Goal: Task Accomplishment & Management: Use online tool/utility

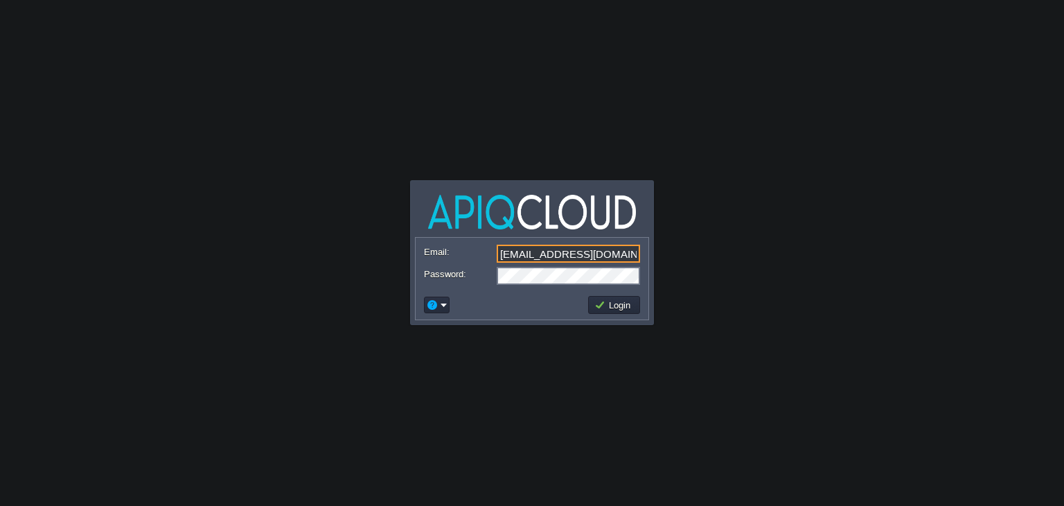
click at [538, 256] on input "[EMAIL_ADDRESS][DOMAIN_NAME]" at bounding box center [568, 254] width 143 height 18
type input "[EMAIL_ADDRESS][DOMAIN_NAME]"
click at [626, 300] on button "Login" at bounding box center [614, 305] width 40 height 12
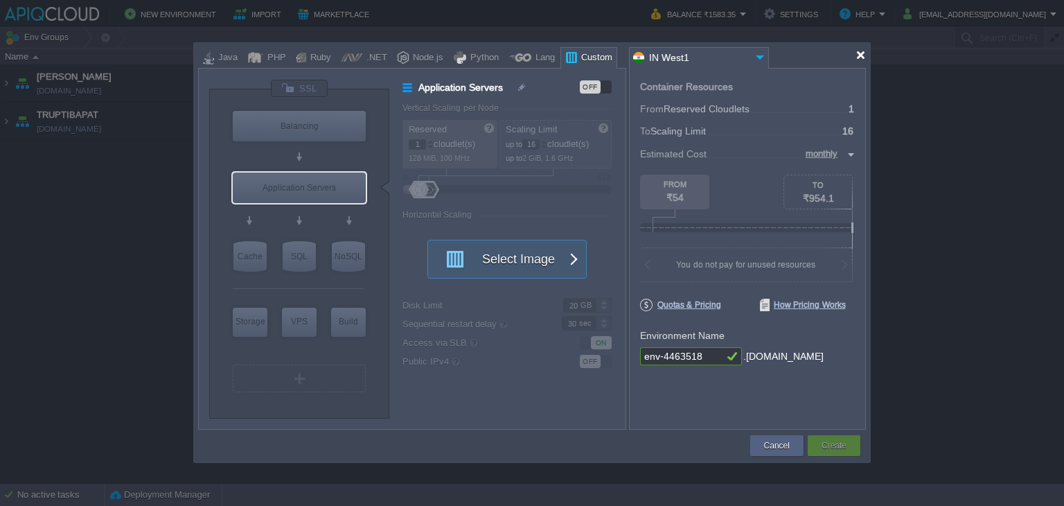
click at [859, 59] on div at bounding box center [861, 55] width 10 height 10
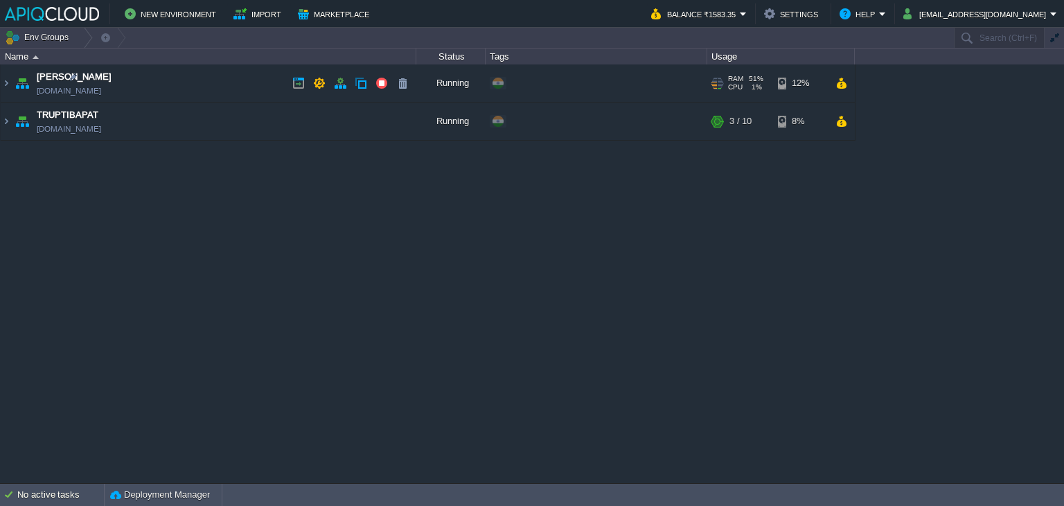
click at [240, 85] on td "Anand [DOMAIN_NAME]" at bounding box center [209, 83] width 416 height 38
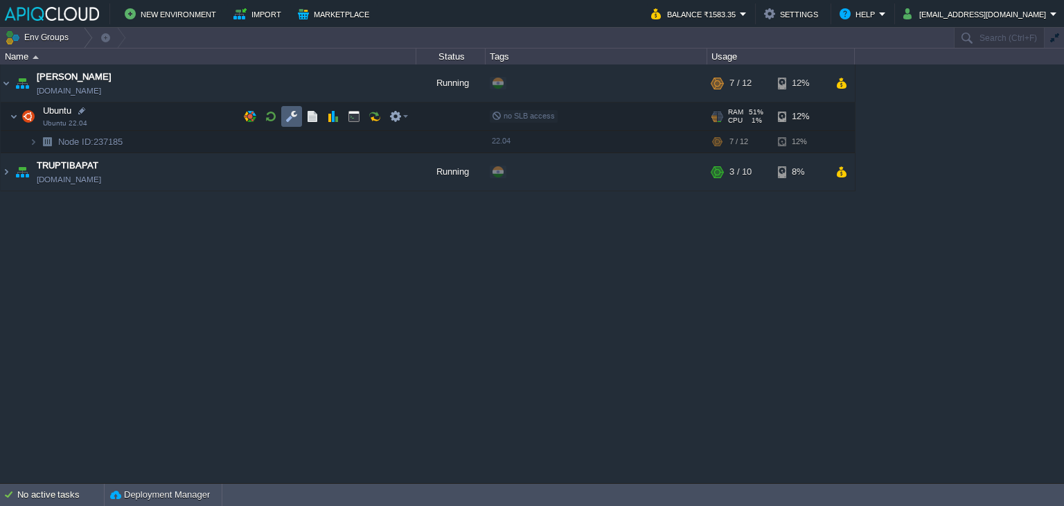
click at [288, 117] on button "button" at bounding box center [291, 116] width 12 height 12
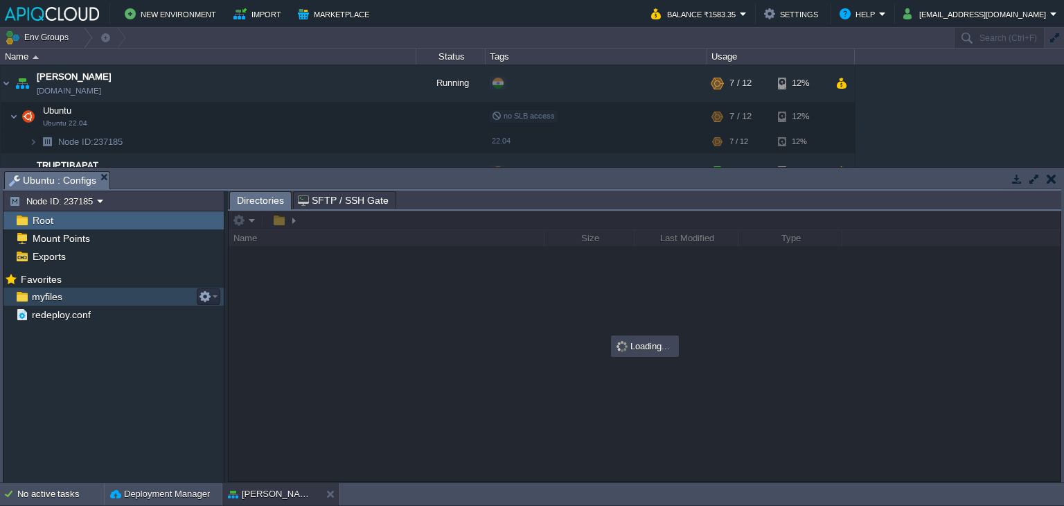
click at [44, 290] on span "myfiles" at bounding box center [46, 296] width 35 height 12
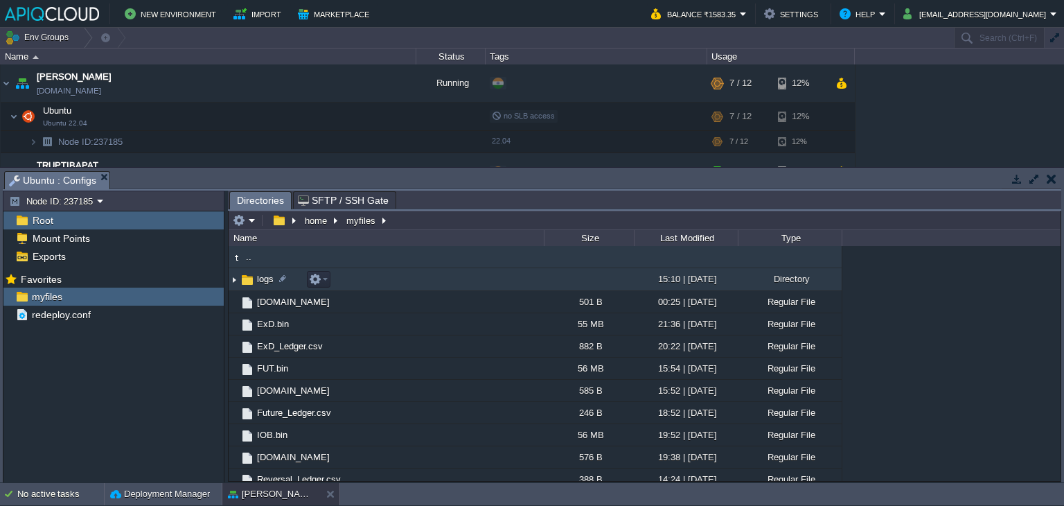
click at [233, 279] on img at bounding box center [234, 279] width 11 height 21
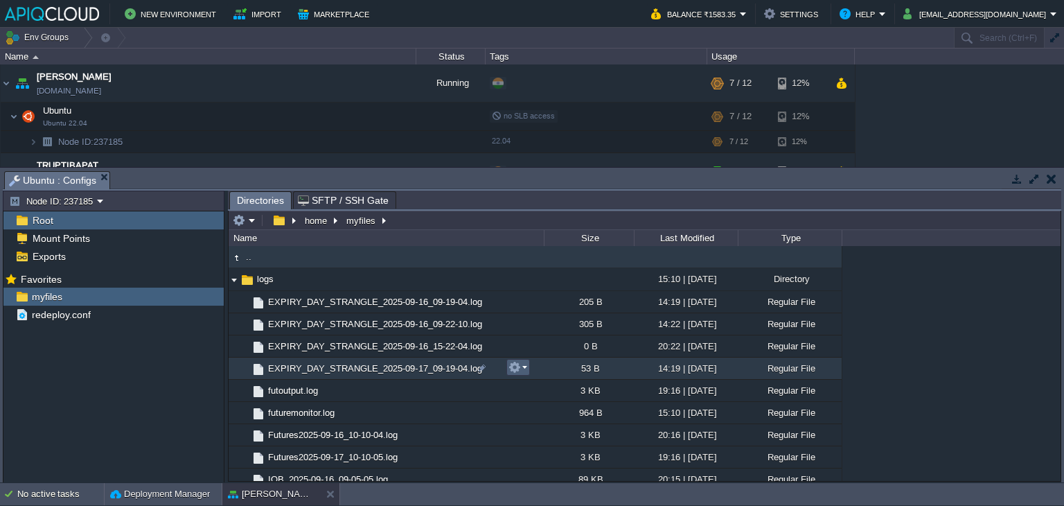
click at [522, 367] on em at bounding box center [518, 367] width 19 height 12
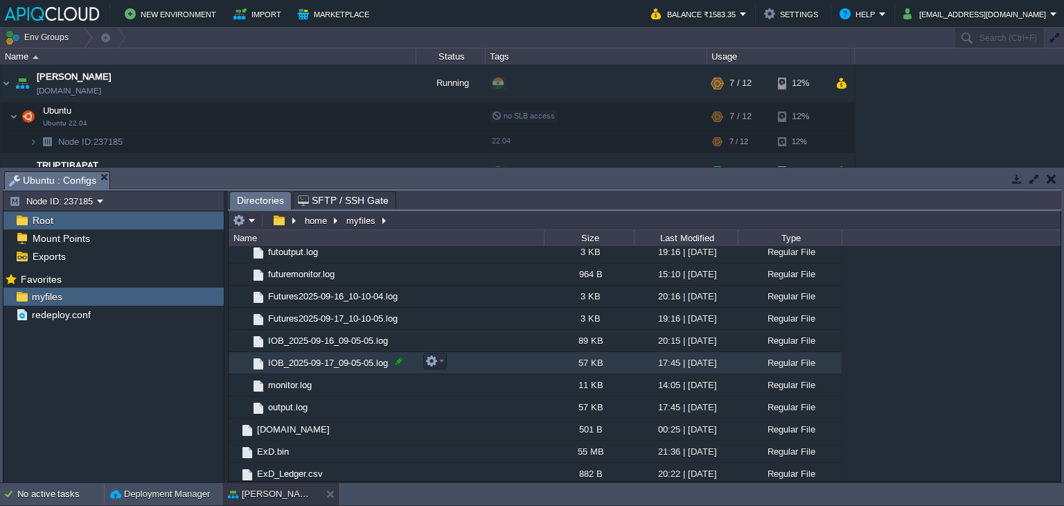
scroll to position [208, 0]
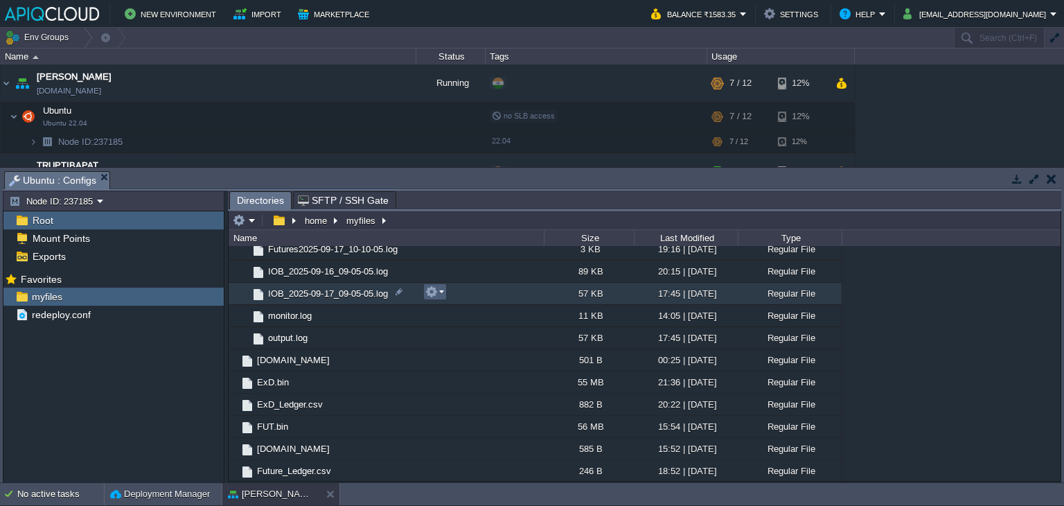
click at [439, 289] on em at bounding box center [434, 291] width 19 height 12
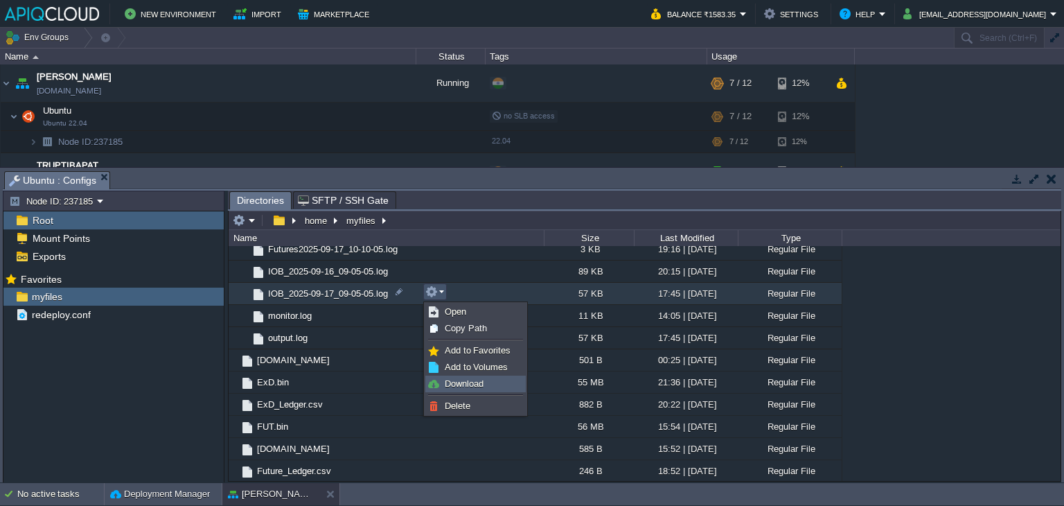
click at [455, 380] on span "Download" at bounding box center [464, 383] width 39 height 10
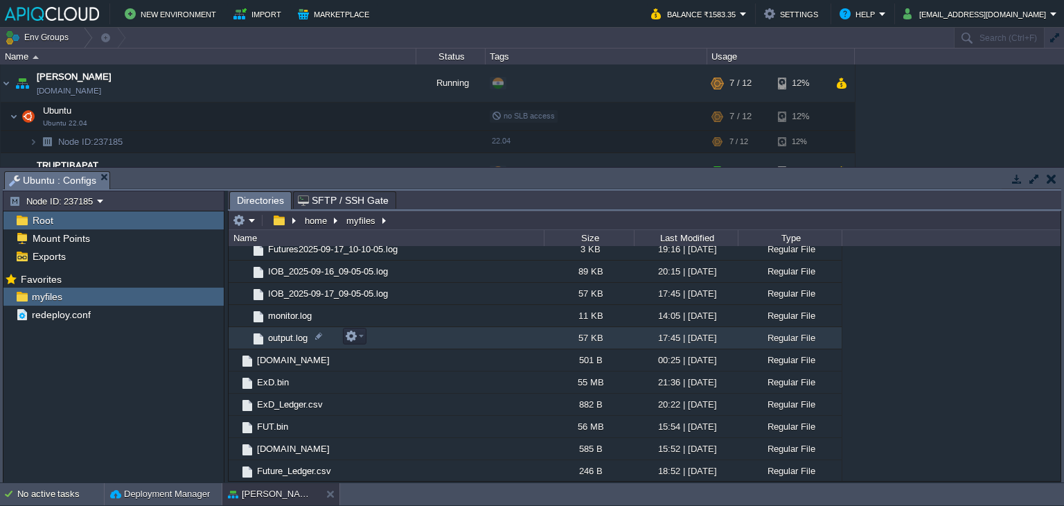
click at [287, 332] on span "output.log" at bounding box center [288, 338] width 44 height 12
click at [262, 196] on span "Directories" at bounding box center [260, 200] width 47 height 17
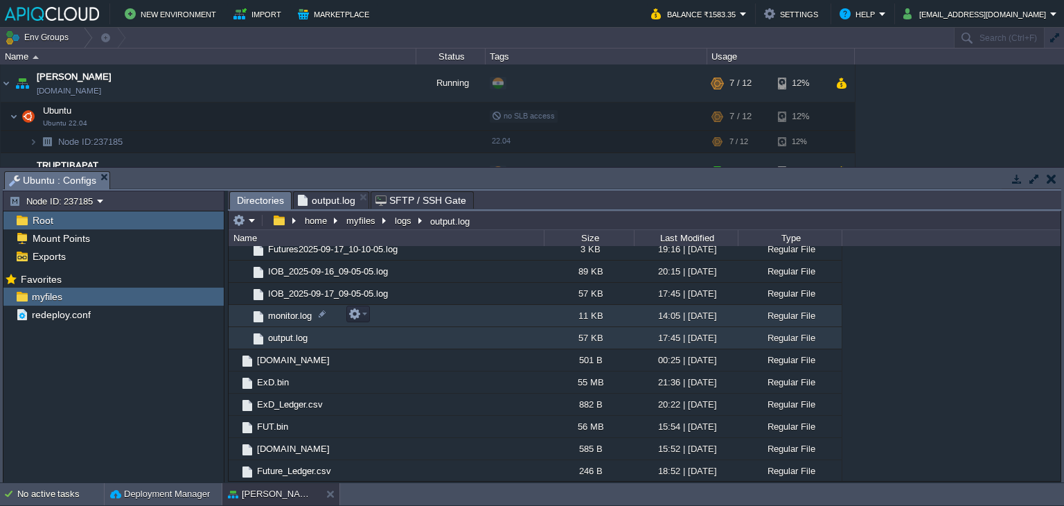
click at [292, 307] on td "monitor.log" at bounding box center [386, 316] width 315 height 22
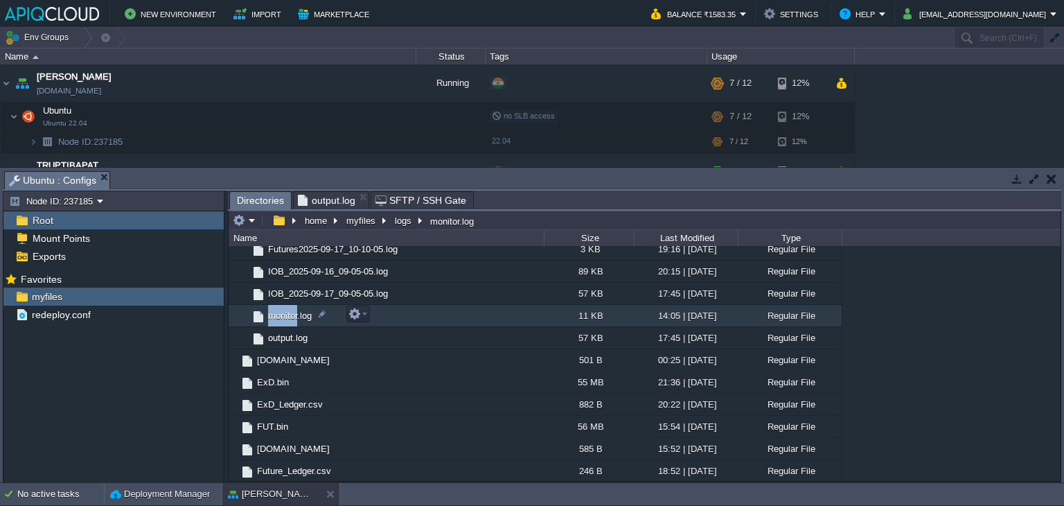
click at [292, 307] on td "monitor.log" at bounding box center [386, 316] width 315 height 22
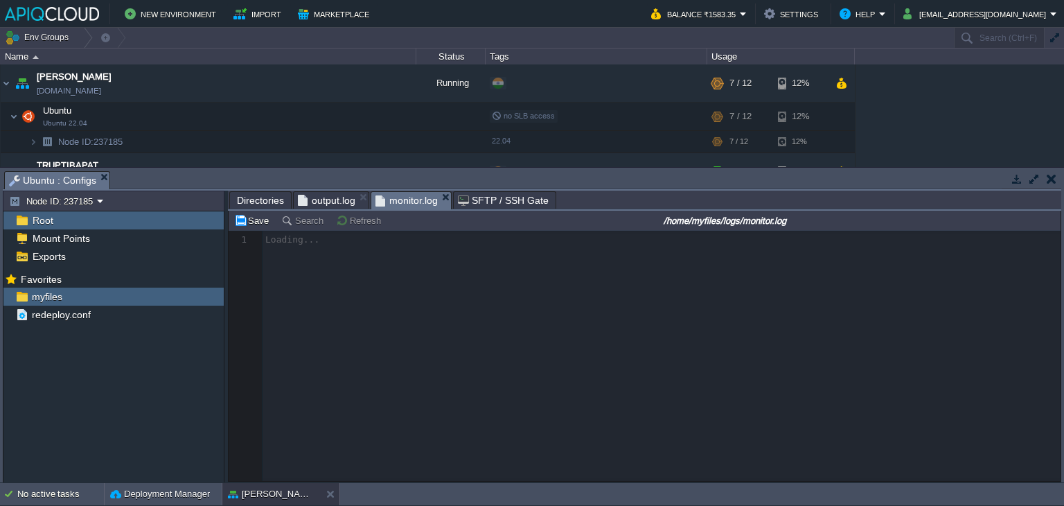
click at [321, 200] on span "output.log" at bounding box center [327, 200] width 58 height 17
click at [394, 200] on span "monitor.log" at bounding box center [407, 200] width 62 height 17
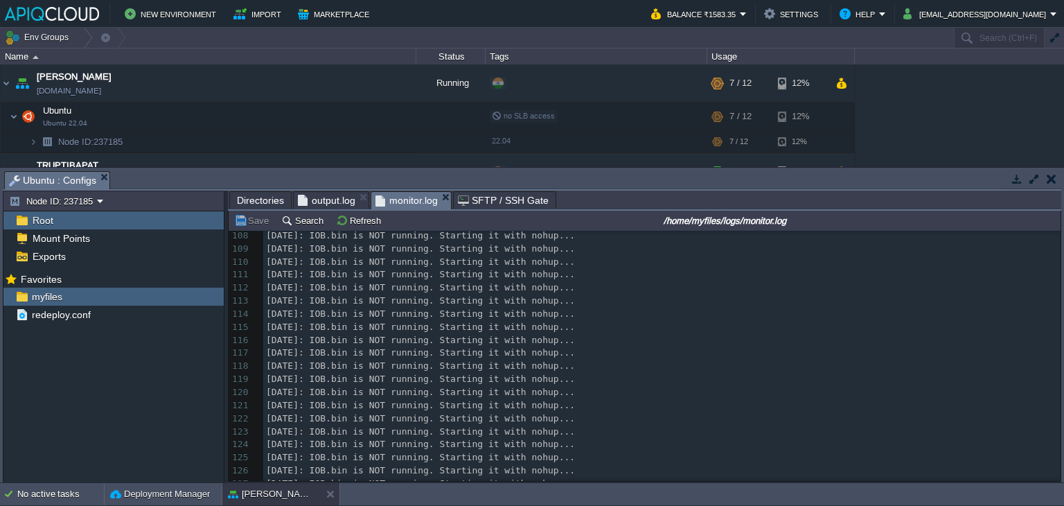
scroll to position [0, 0]
click at [326, 202] on span "output.log" at bounding box center [327, 200] width 58 height 17
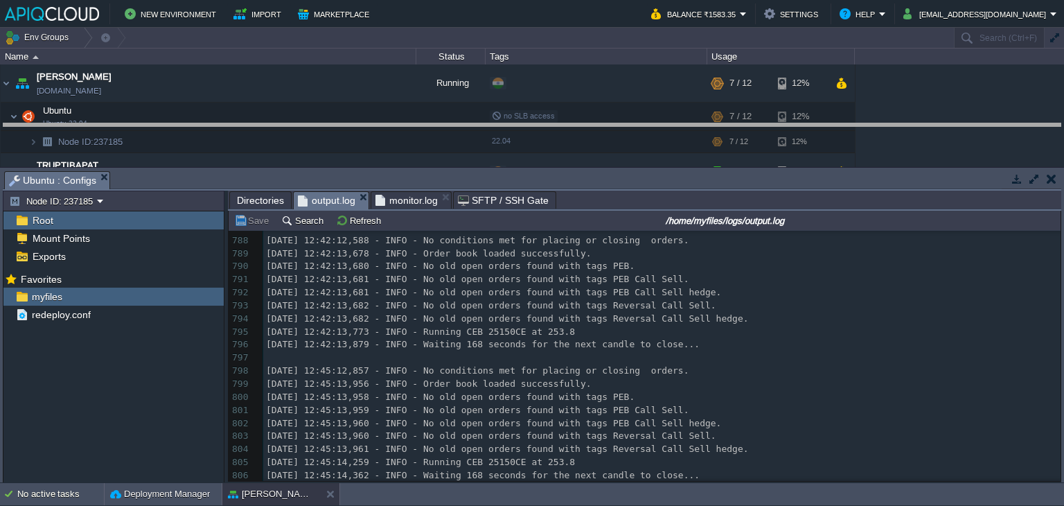
drag, startPoint x: 426, startPoint y: 173, endPoint x: 434, endPoint y: 119, distance: 53.9
click at [434, 119] on body "New Environment Import Marketplace Bonus ₹0.00 Upgrade Account Balance ₹1583.35…" at bounding box center [532, 253] width 1064 height 506
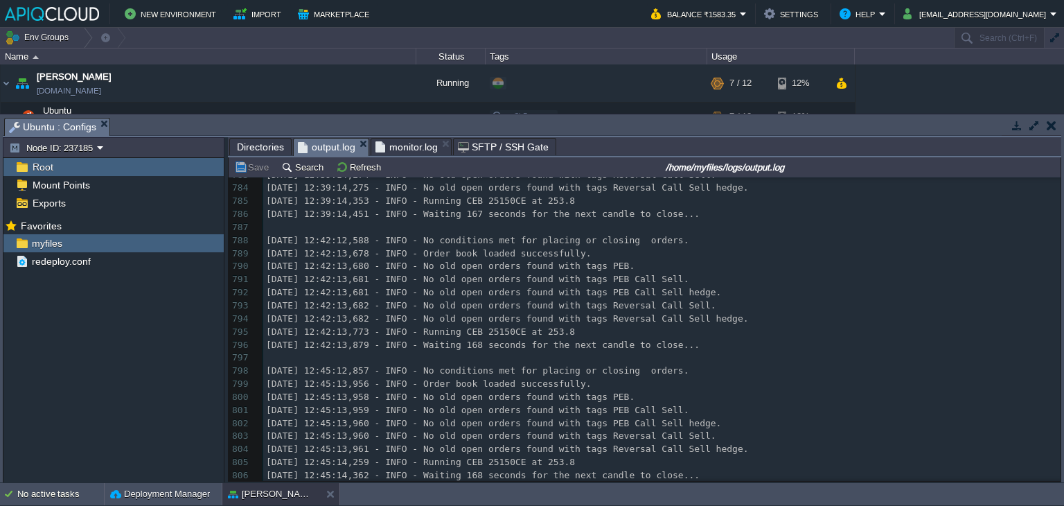
scroll to position [10241, 0]
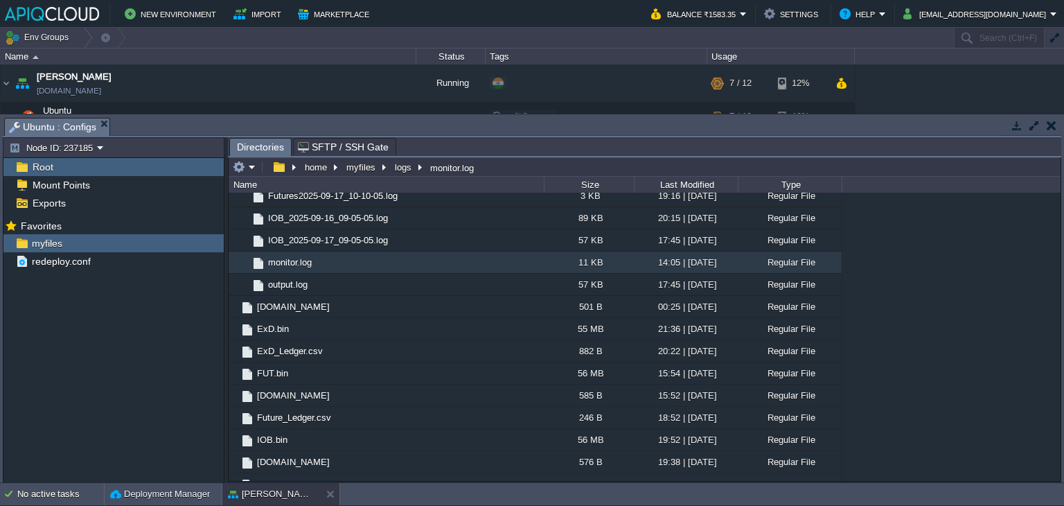
click at [1055, 123] on button "button" at bounding box center [1052, 125] width 10 height 12
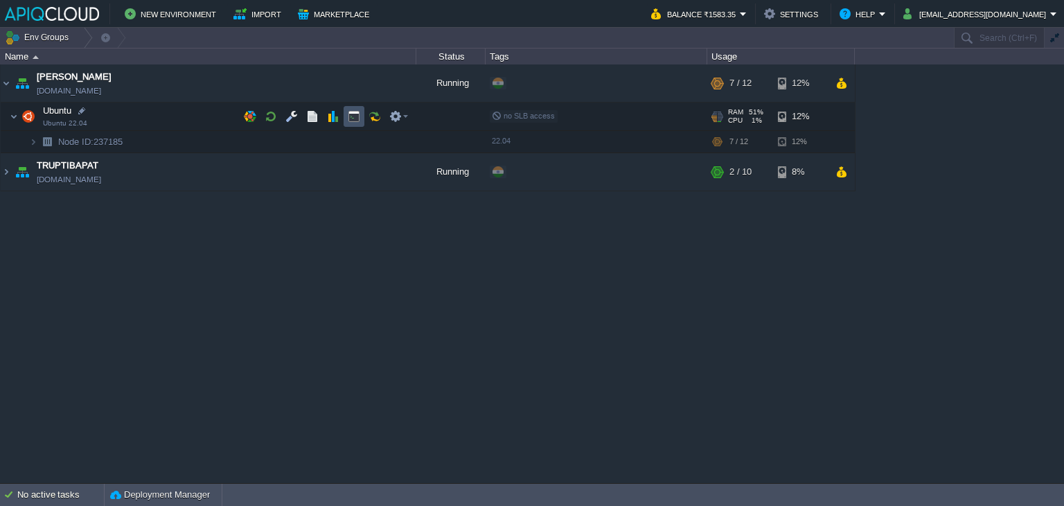
click at [352, 115] on button "button" at bounding box center [354, 116] width 12 height 12
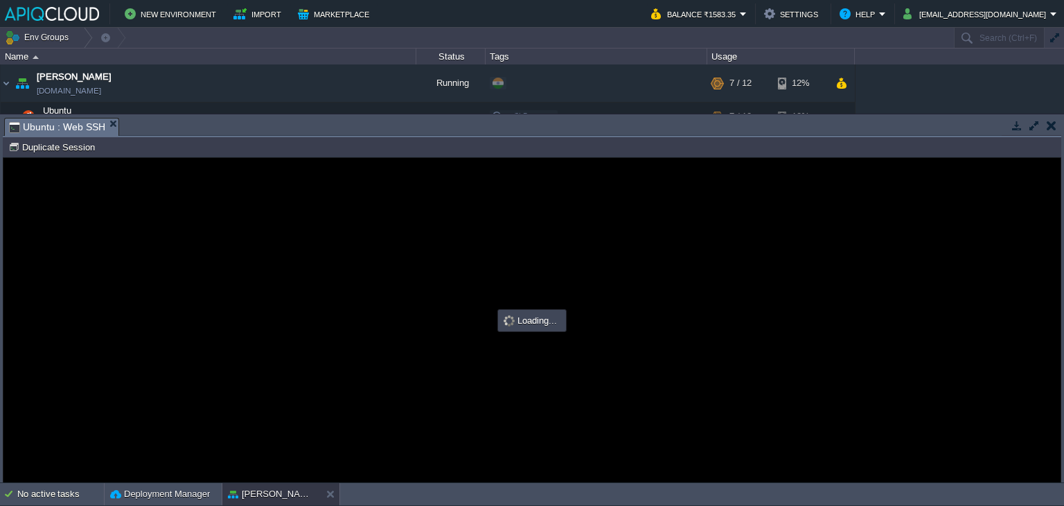
scroll to position [0, 0]
type input "#000000"
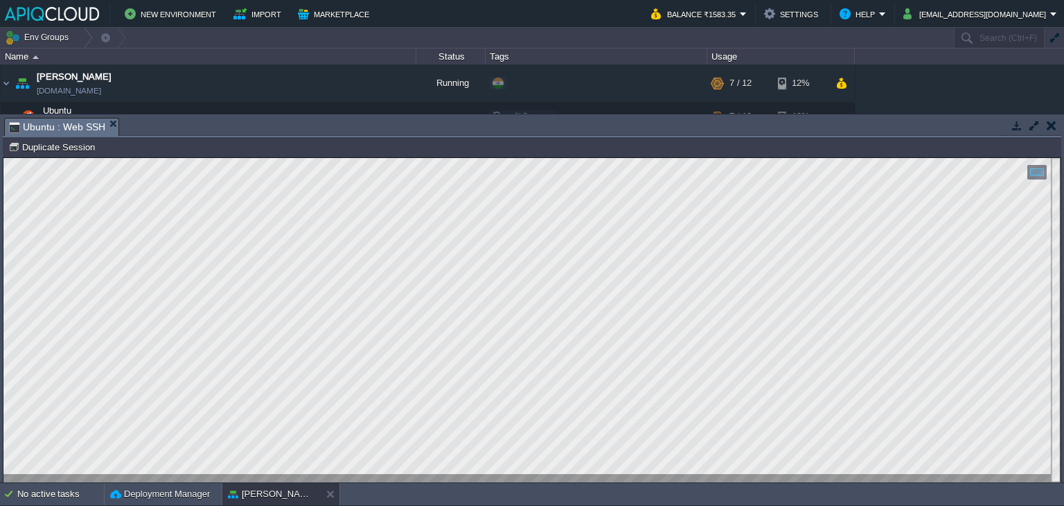
click at [3, 158] on html "Copy: Ctrl + Shift + C Paste: Ctrl + V Settings: Ctrl + Shift + Alt 0" at bounding box center [531, 158] width 1057 height 0
type textarea "You have new mail. Last login: [DATE] from [TECHNICAL_ID] root@node237185-anand…"
click at [19, 158] on html "Copy: Ctrl + Shift + C Paste: Ctrl + V Settings: Ctrl + Shift + Alt 0" at bounding box center [531, 158] width 1057 height 0
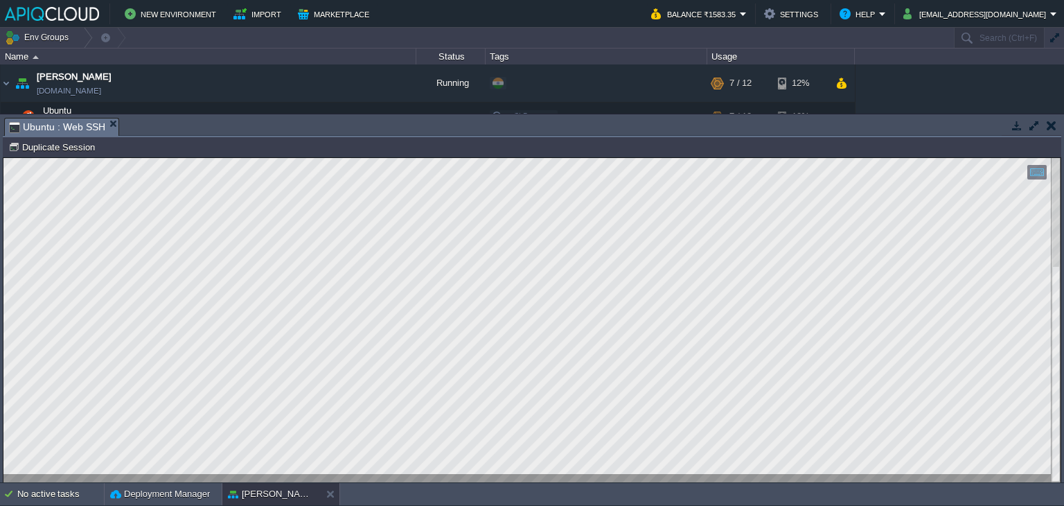
click at [1050, 123] on button "button" at bounding box center [1052, 125] width 10 height 12
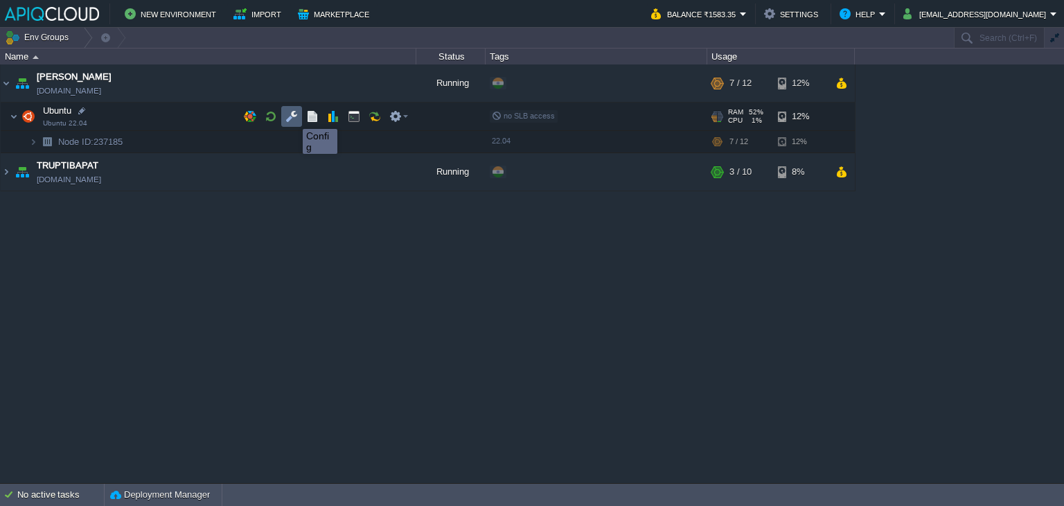
click at [292, 116] on button "button" at bounding box center [291, 116] width 12 height 12
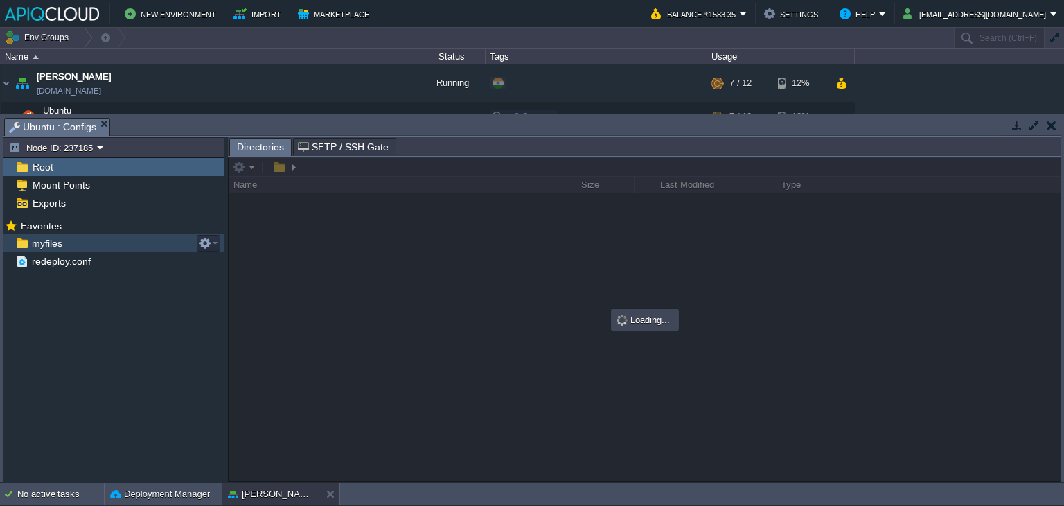
click at [47, 242] on span "myfiles" at bounding box center [46, 243] width 35 height 12
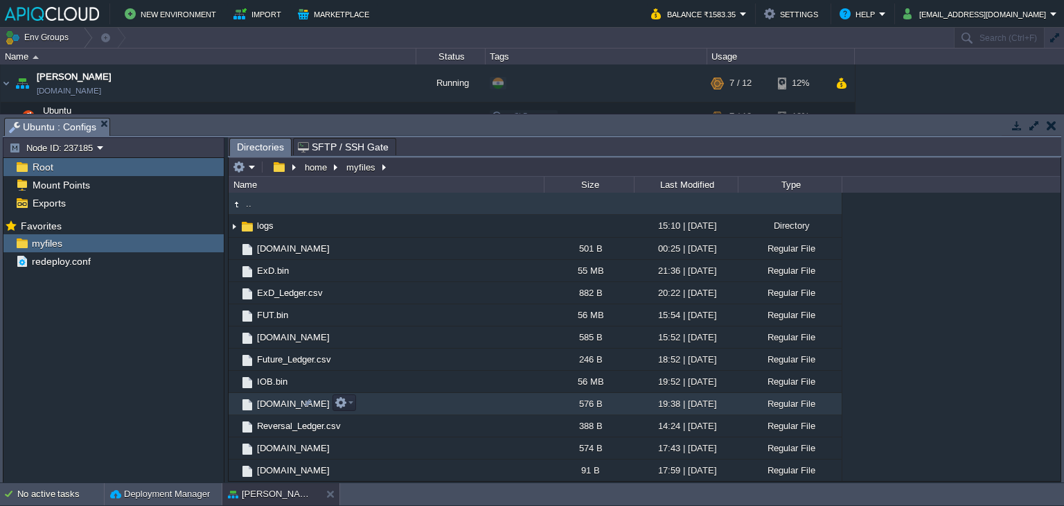
click at [272, 401] on span "[DOMAIN_NAME]" at bounding box center [293, 404] width 77 height 12
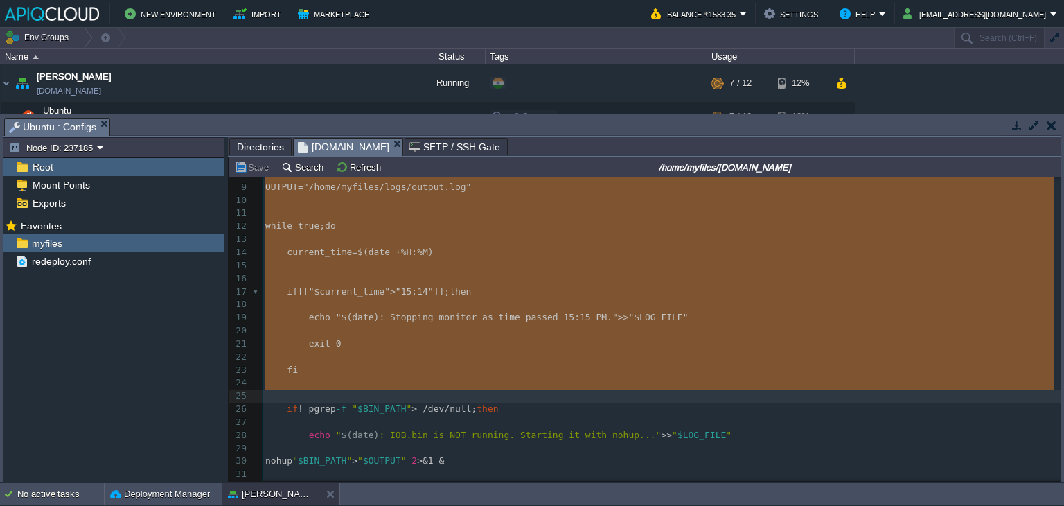
scroll to position [184, 0]
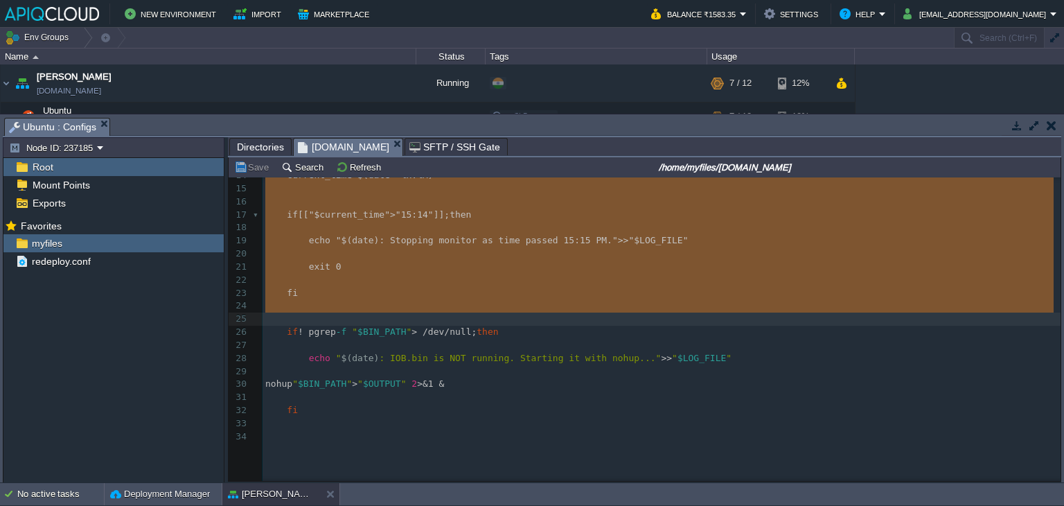
type textarea "#!/bin/bash mkdir -p /home/myfiles/logs BIN_PATH="/home/myfiles/IOB.bin" LOG_FI…"
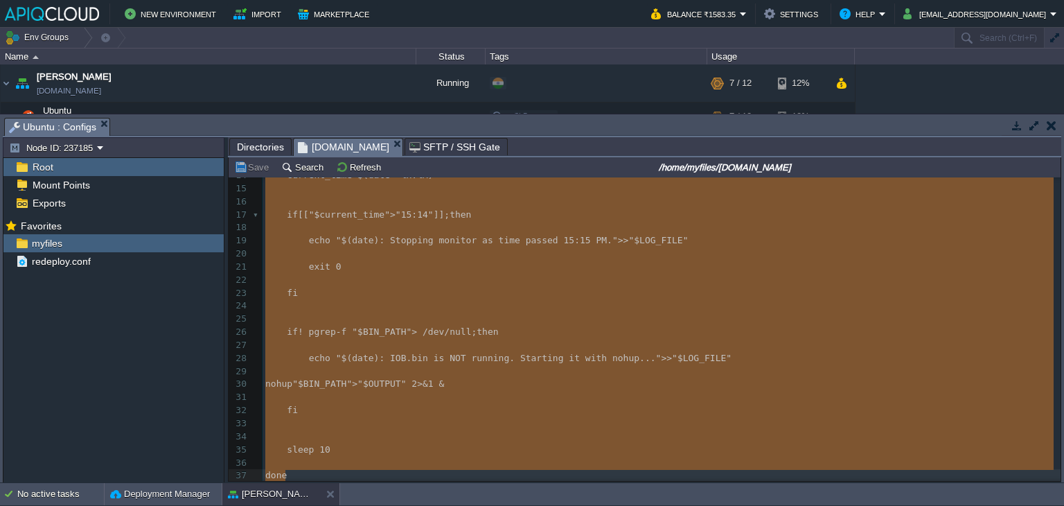
scroll to position [186, 0]
drag, startPoint x: 263, startPoint y: 191, endPoint x: 344, endPoint y: 515, distance: 334.7
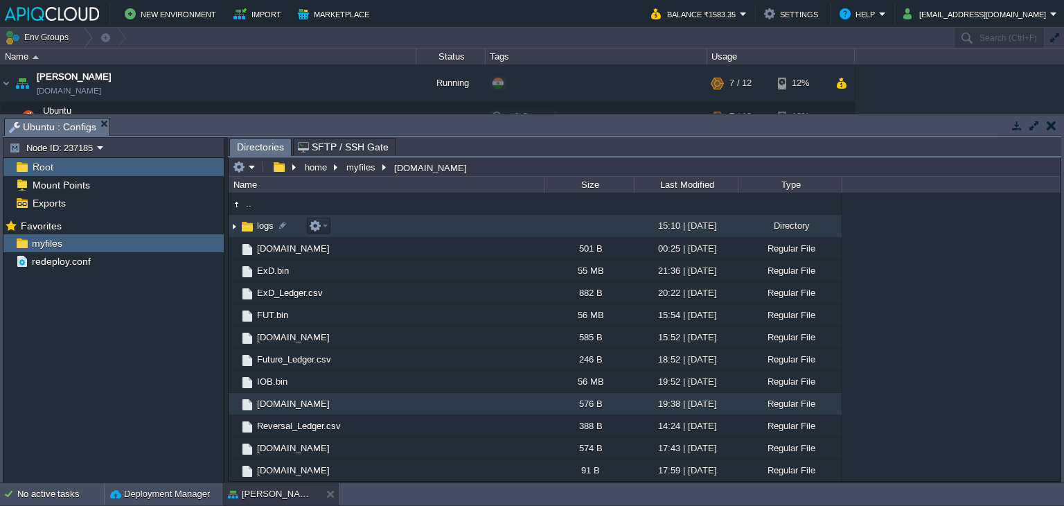
click at [232, 225] on img at bounding box center [234, 225] width 11 height 21
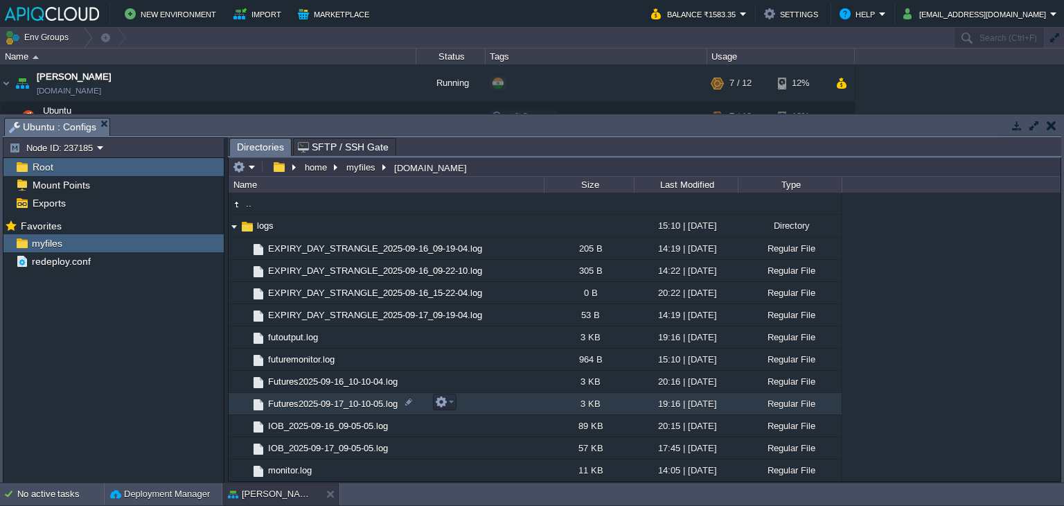
scroll to position [139, 0]
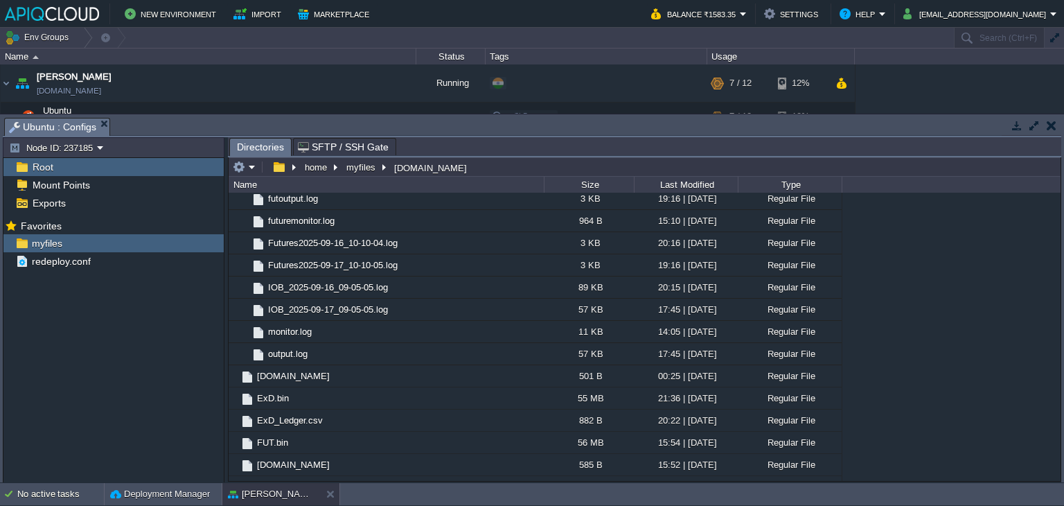
drag, startPoint x: 1048, startPoint y: 128, endPoint x: 1034, endPoint y: 135, distance: 15.5
click at [1048, 128] on button "button" at bounding box center [1052, 125] width 10 height 12
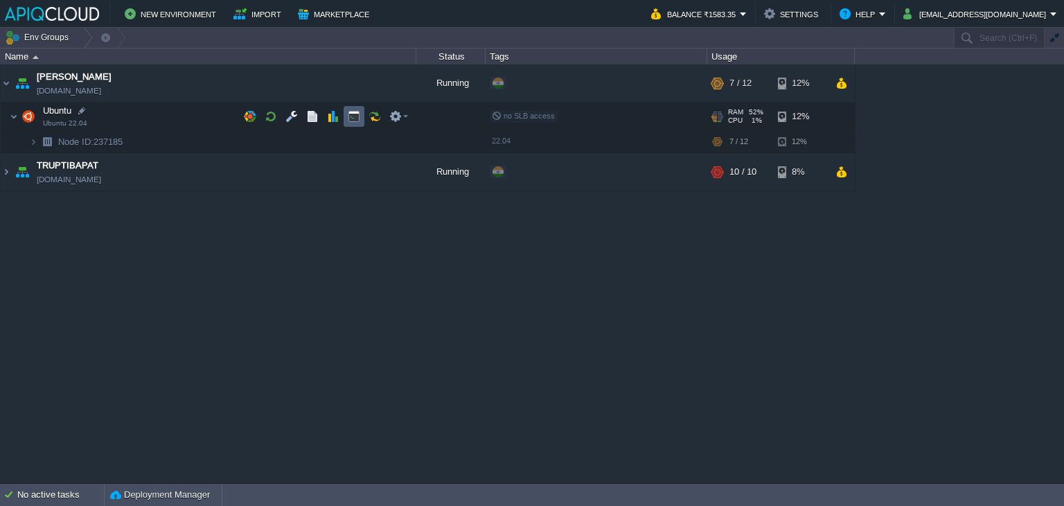
click at [352, 109] on td at bounding box center [354, 116] width 21 height 21
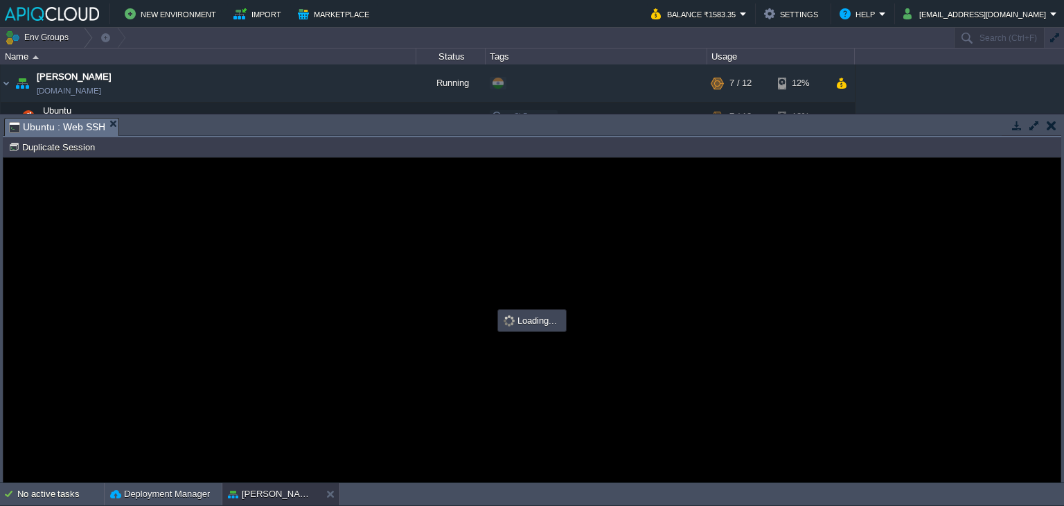
scroll to position [0, 0]
type input "#000000"
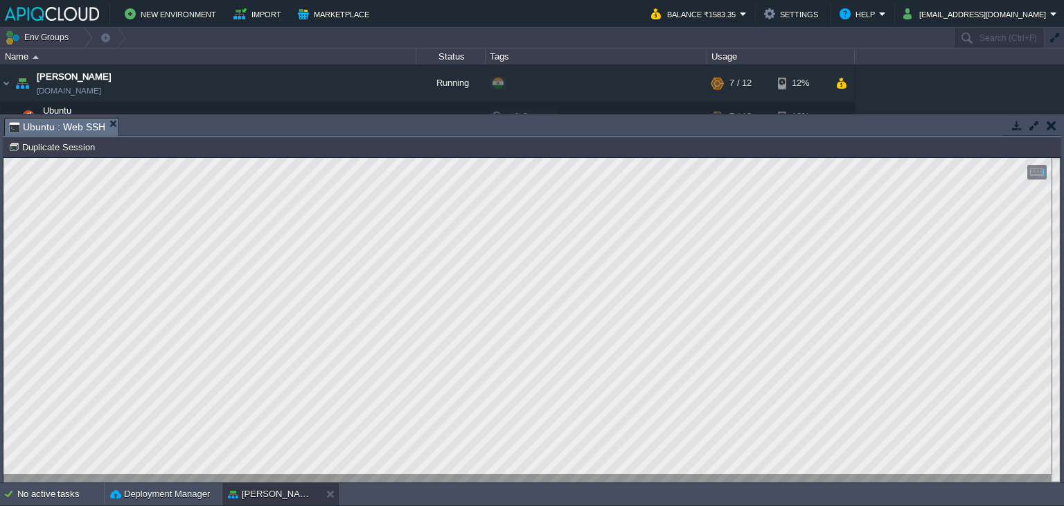
type textarea "login: [DATE] from [TECHNICAL_ID] root@node237185-anand:~# df -h /home Filesyst…"
click at [1048, 130] on button "button" at bounding box center [1052, 125] width 10 height 12
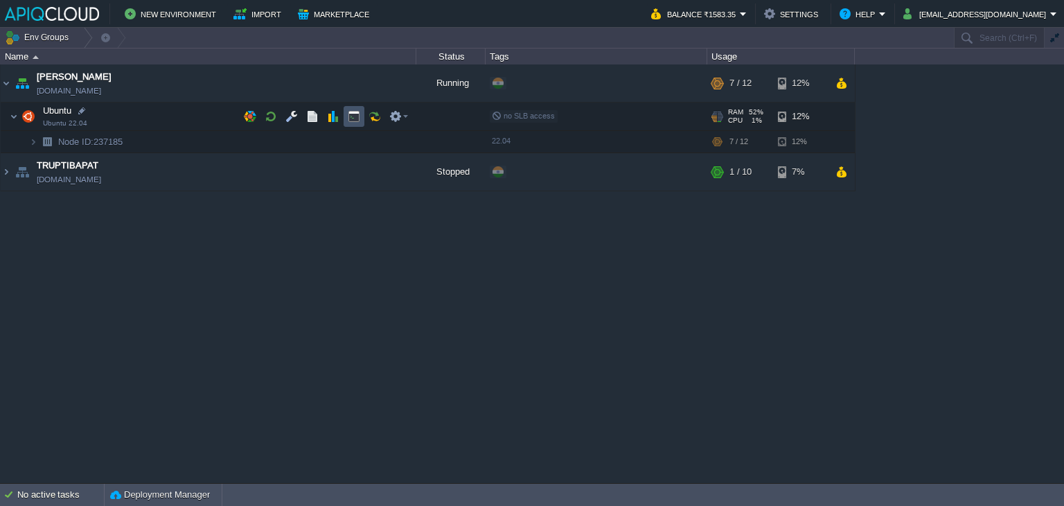
click at [353, 112] on button "button" at bounding box center [354, 116] width 12 height 12
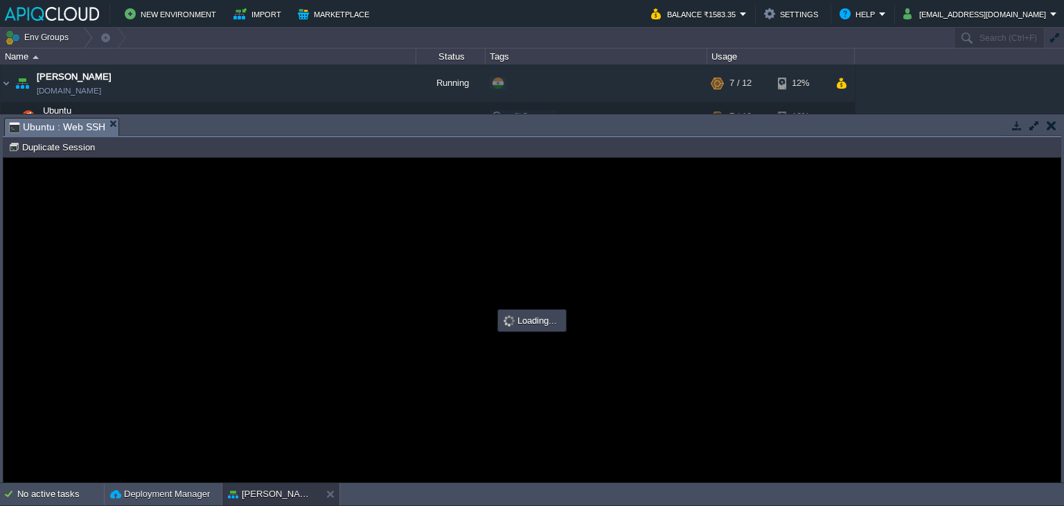
scroll to position [0, 0]
type input "#000000"
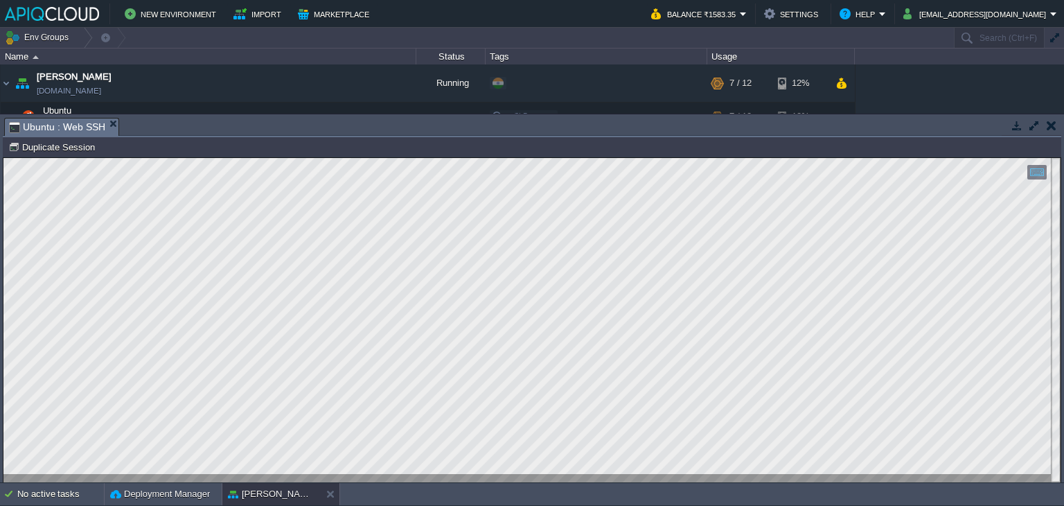
click at [3, 158] on html "Copy: Ctrl + Shift + C Paste: Ctrl + V Settings: Ctrl + Shift + Alt 0" at bounding box center [531, 158] width 1057 height 0
click at [1051, 125] on button "button" at bounding box center [1052, 125] width 10 height 12
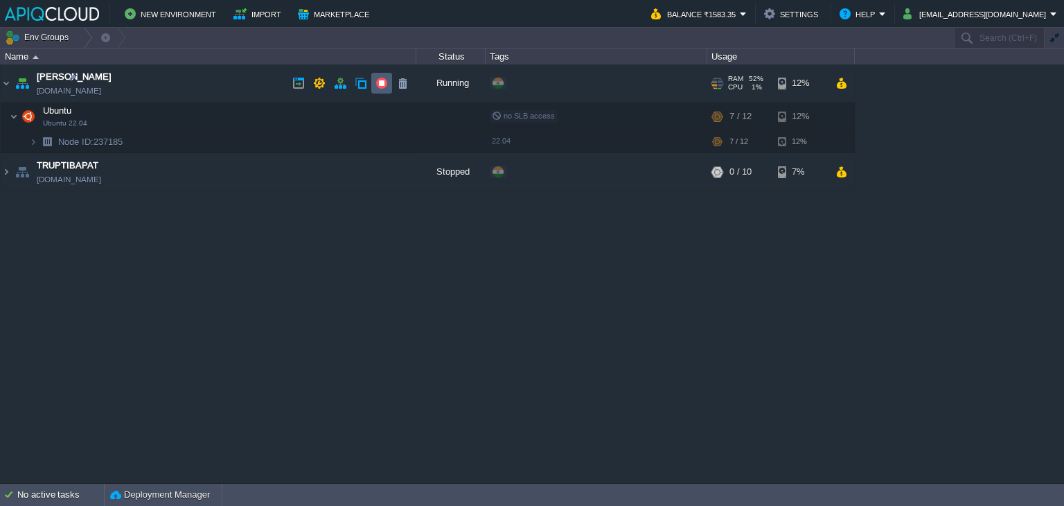
click at [382, 81] on button "button" at bounding box center [382, 83] width 12 height 12
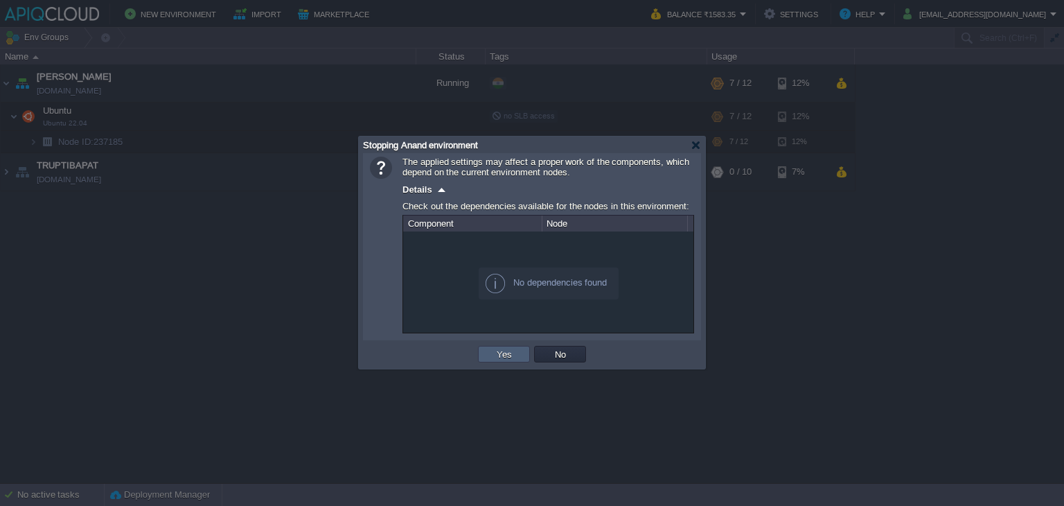
click at [515, 361] on td "Yes" at bounding box center [504, 354] width 52 height 17
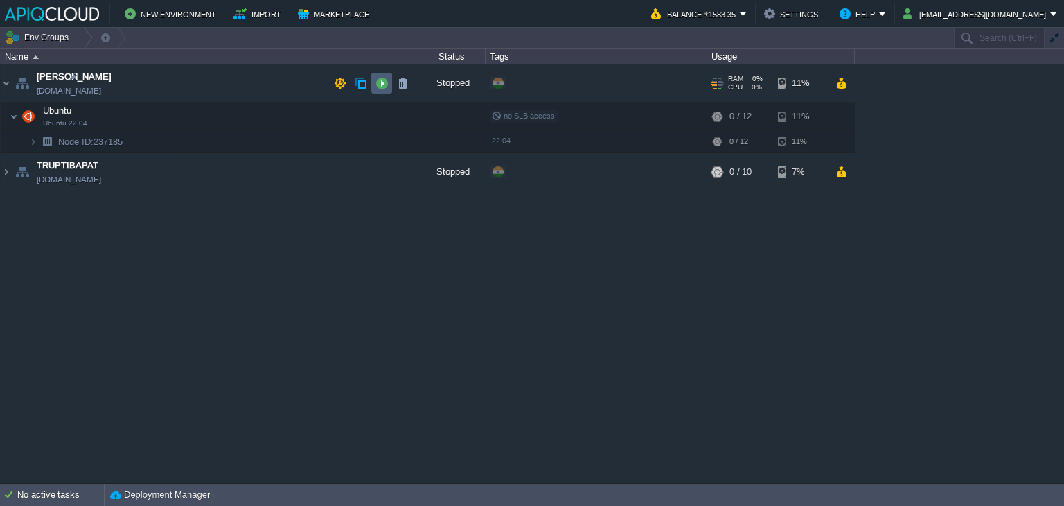
click at [382, 83] on button "button" at bounding box center [382, 83] width 12 height 12
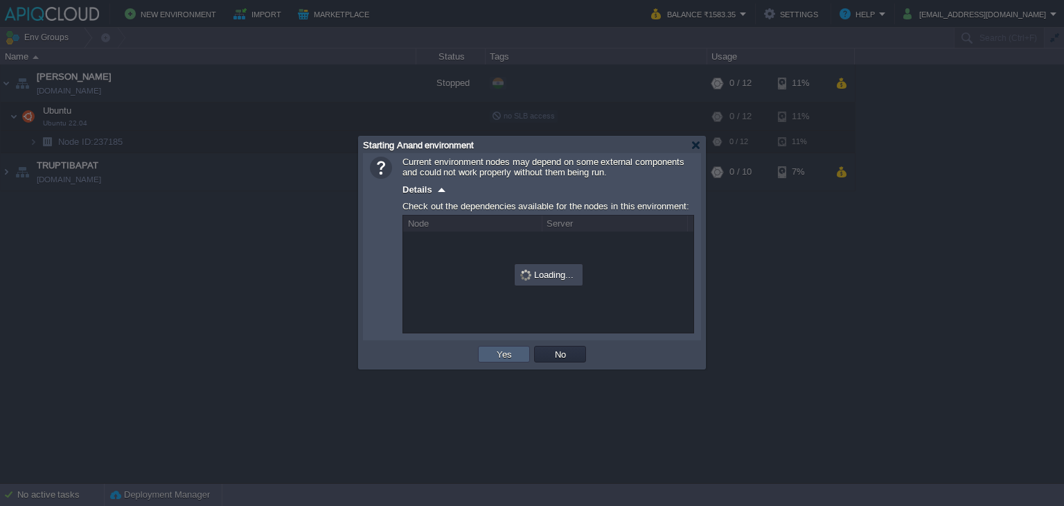
click at [493, 356] on button "Yes" at bounding box center [505, 354] width 24 height 12
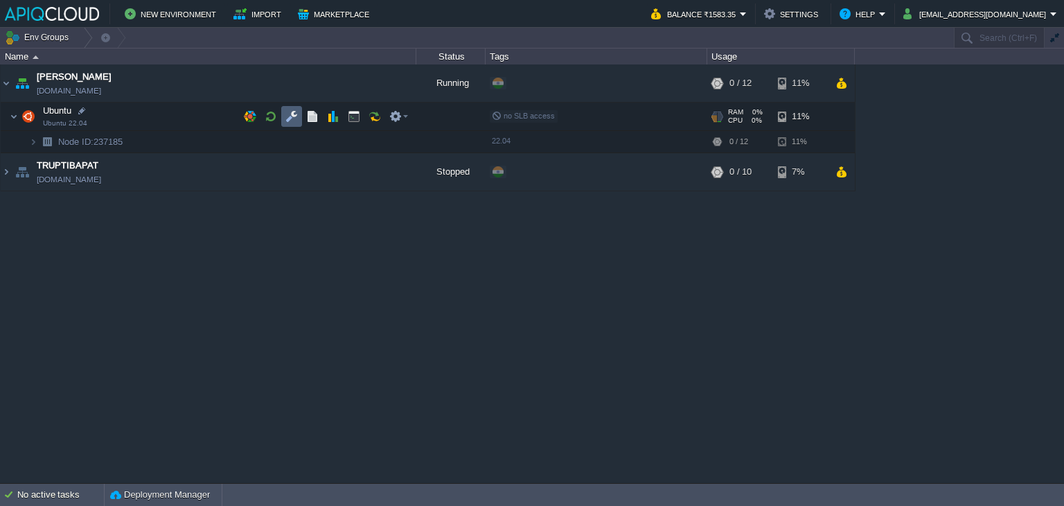
click at [288, 116] on button "button" at bounding box center [291, 116] width 12 height 12
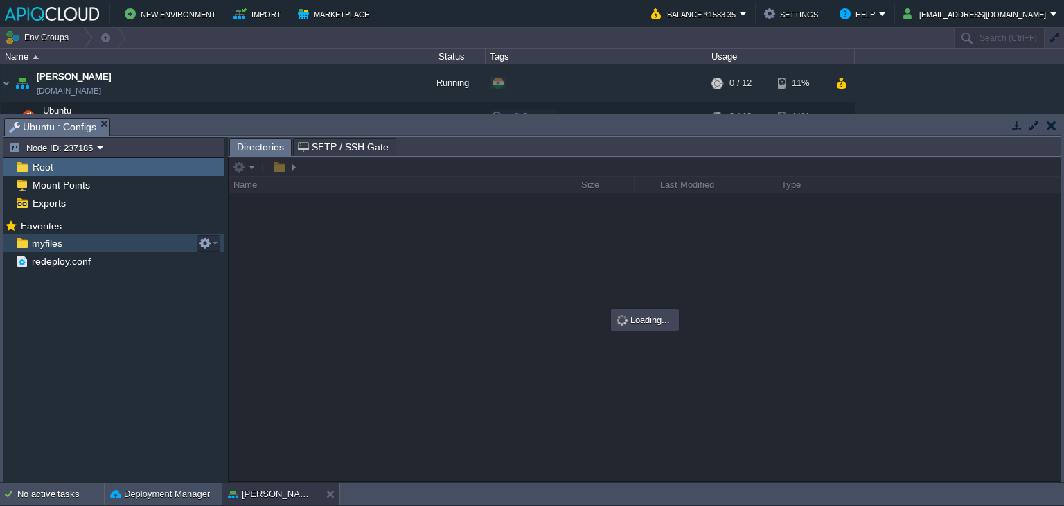
click at [49, 242] on span "myfiles" at bounding box center [46, 243] width 35 height 12
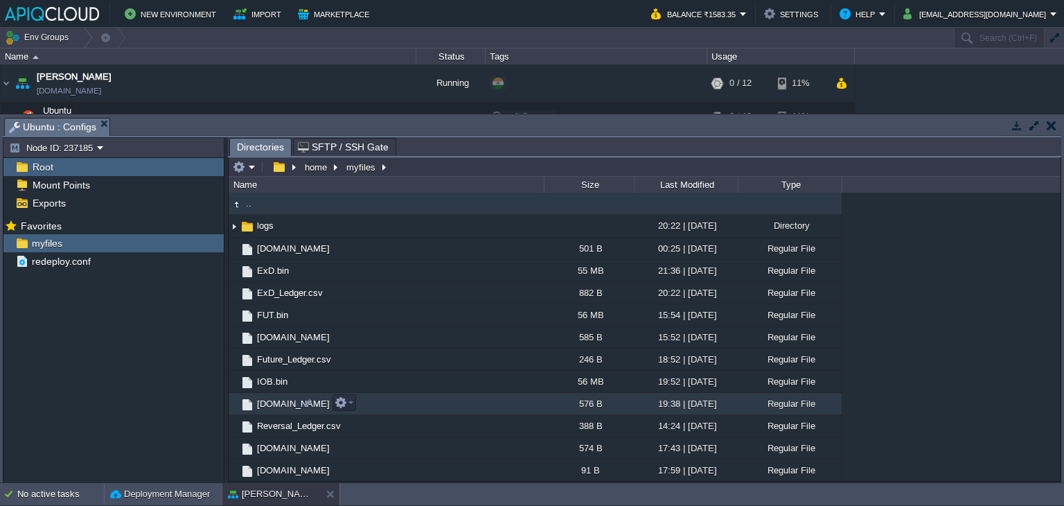
click at [270, 403] on span "[DOMAIN_NAME]" at bounding box center [293, 404] width 77 height 12
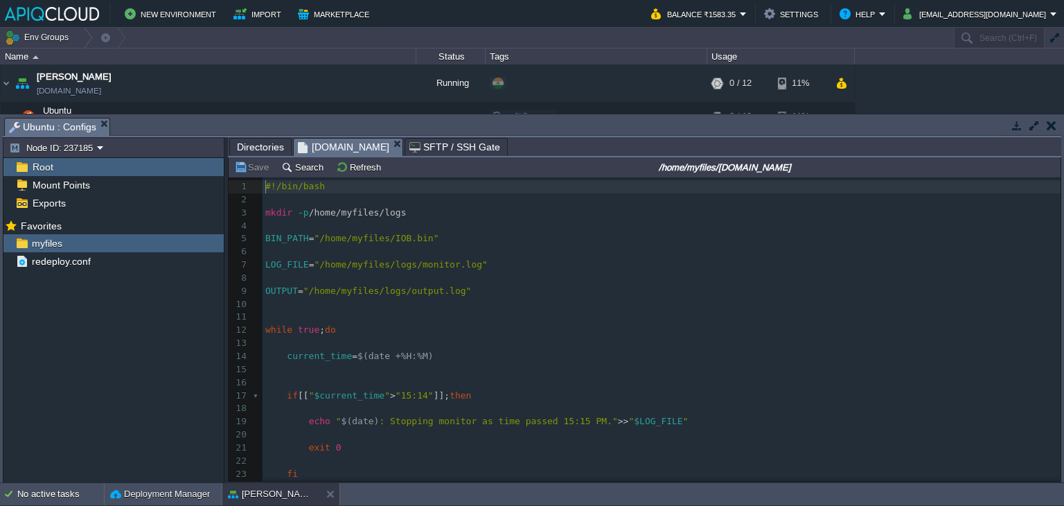
scroll to position [4, 0]
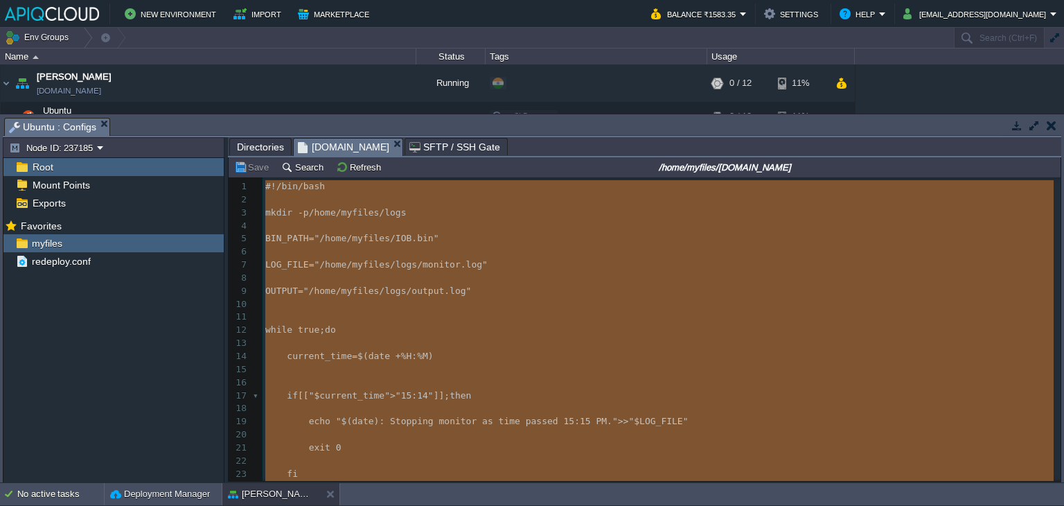
type textarea "#!/bin/bash mkdir -p /home/myfiles/logs BIN_PATH="/home/myfiles/IOB.bin" LOG_FI…"
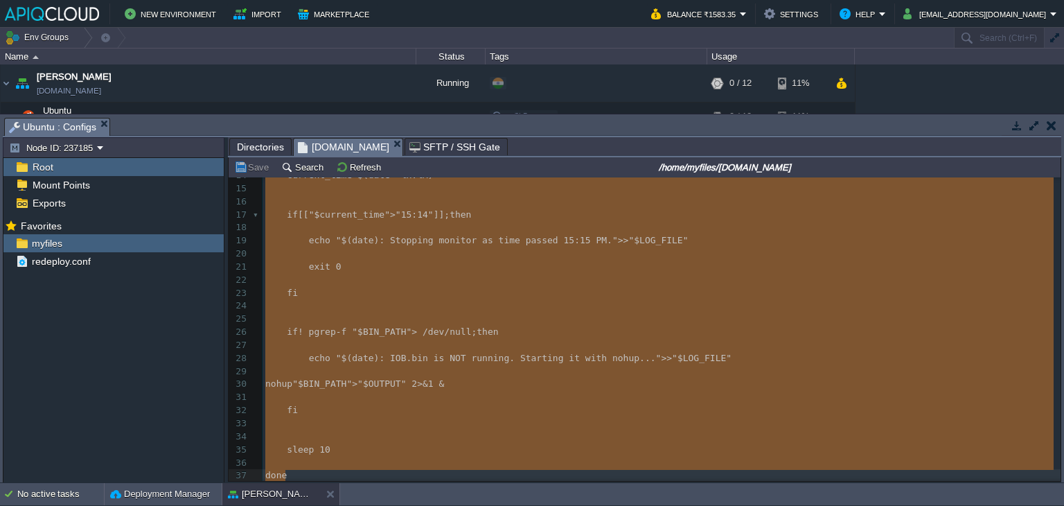
scroll to position [186, 0]
drag, startPoint x: 266, startPoint y: 190, endPoint x: 305, endPoint y: 538, distance: 350.0
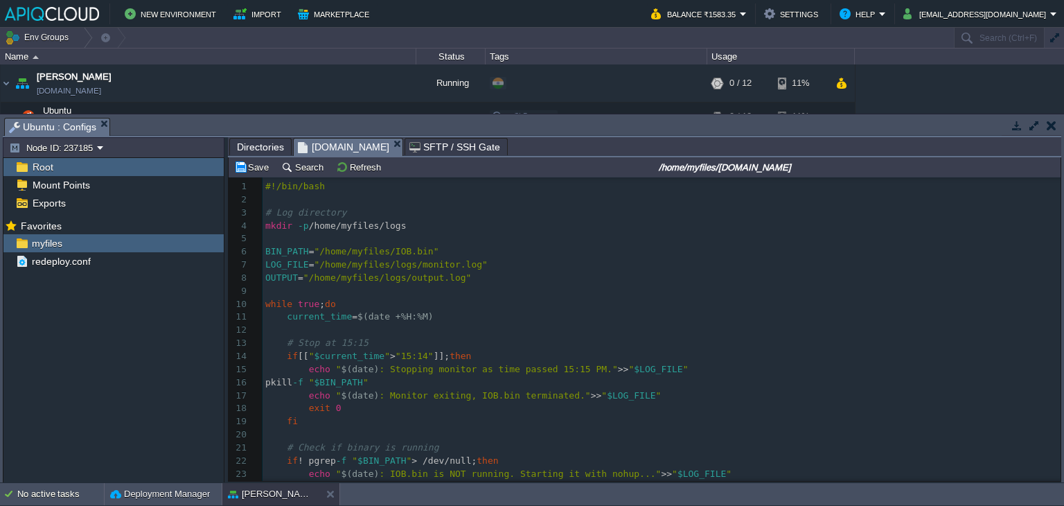
scroll to position [367, 0]
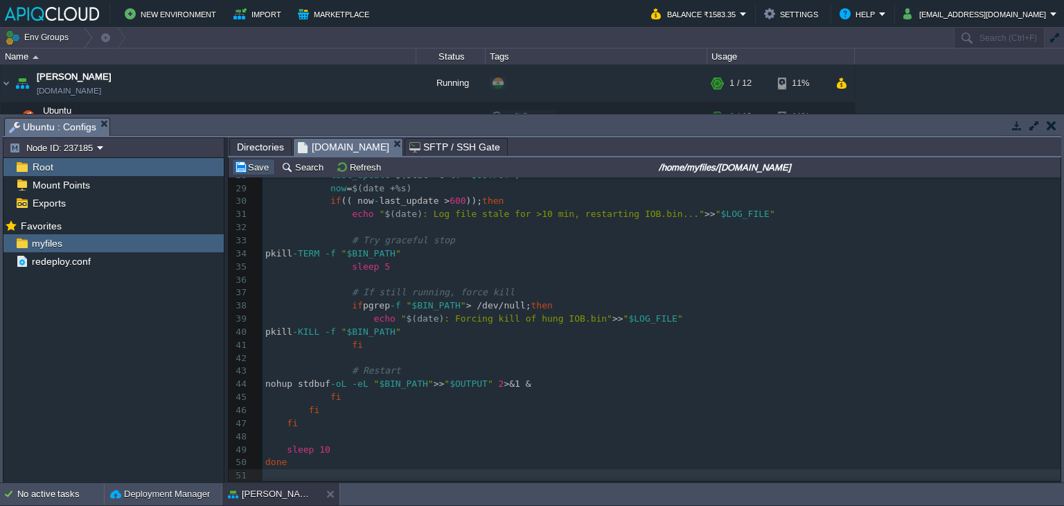
click at [249, 173] on button "Save" at bounding box center [253, 167] width 39 height 12
click at [1052, 123] on button "button" at bounding box center [1052, 125] width 10 height 12
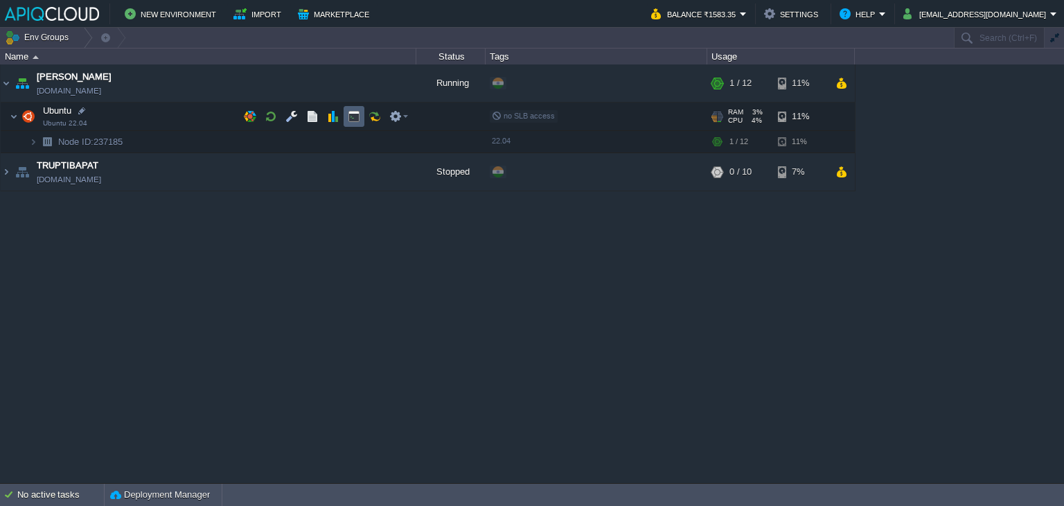
click at [359, 116] on button "button" at bounding box center [354, 116] width 12 height 12
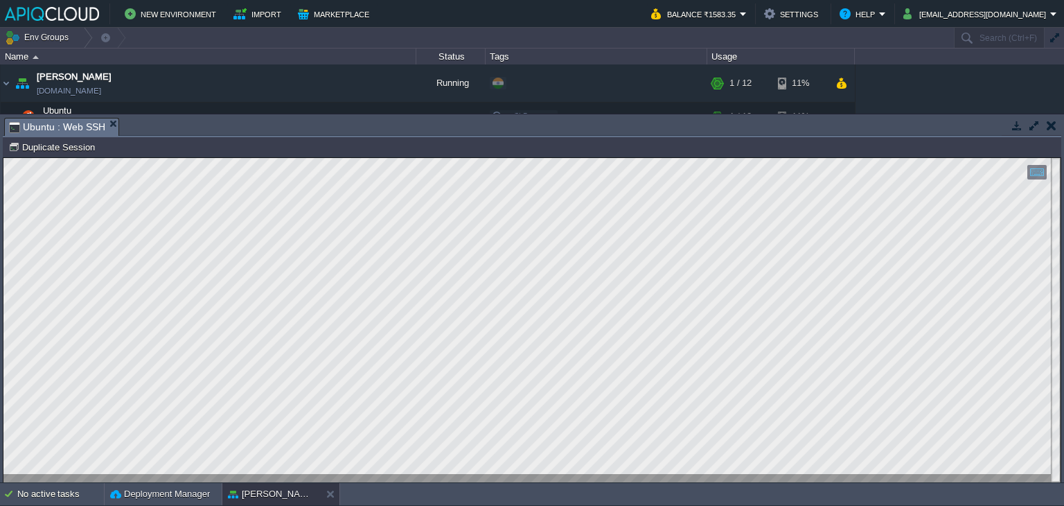
scroll to position [0, 0]
click at [1050, 122] on button "button" at bounding box center [1052, 125] width 10 height 12
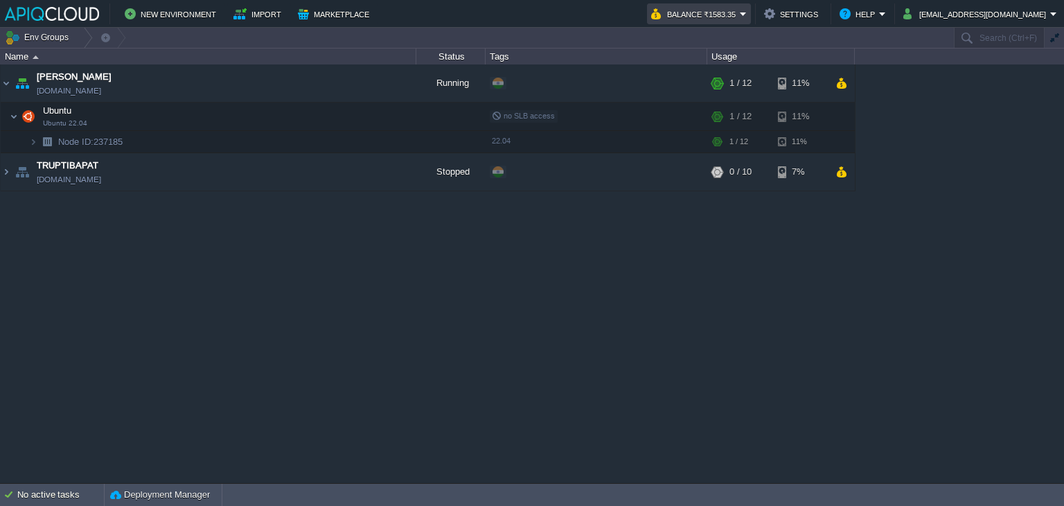
click at [740, 9] on button "Balance ₹1583.35" at bounding box center [695, 14] width 89 height 17
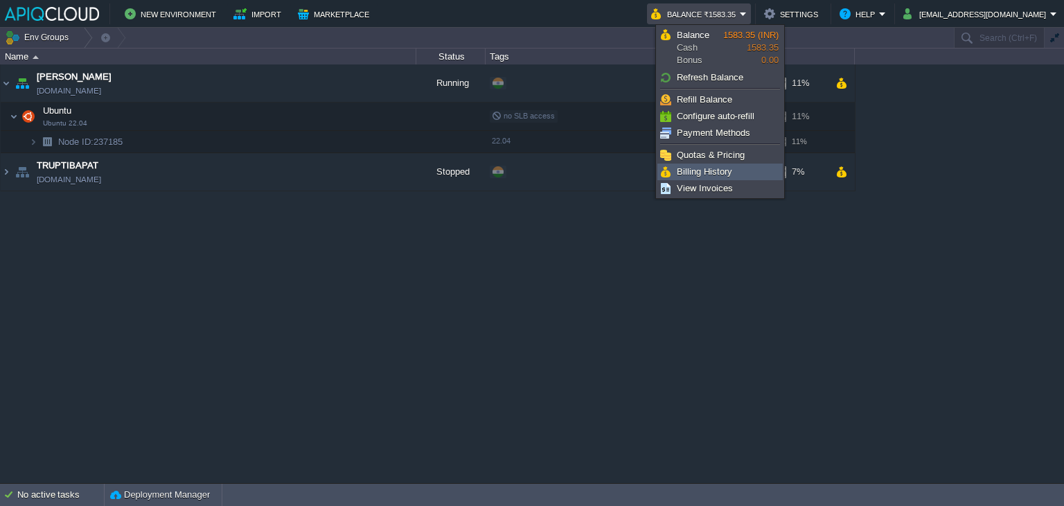
click at [714, 171] on span "Billing History" at bounding box center [704, 171] width 55 height 10
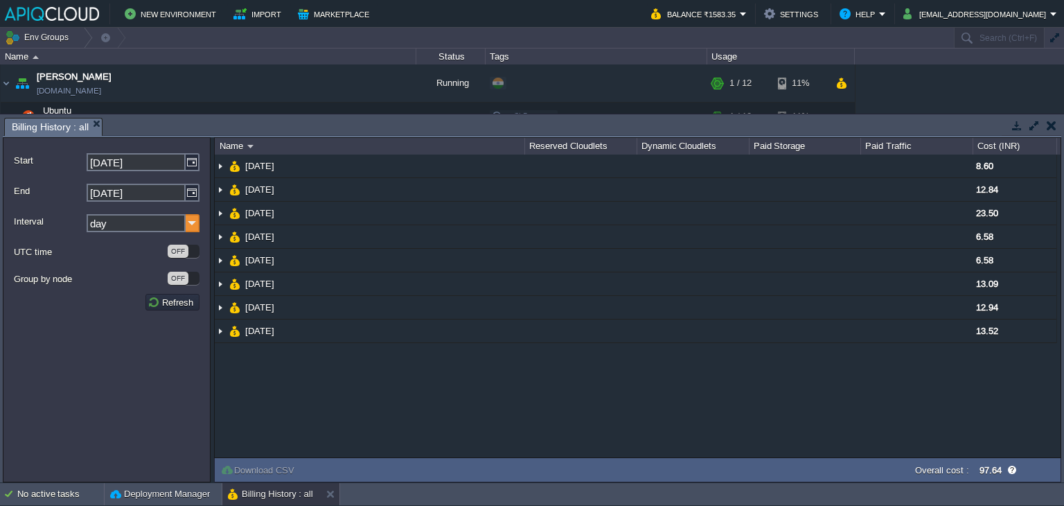
click at [188, 221] on img at bounding box center [193, 223] width 14 height 18
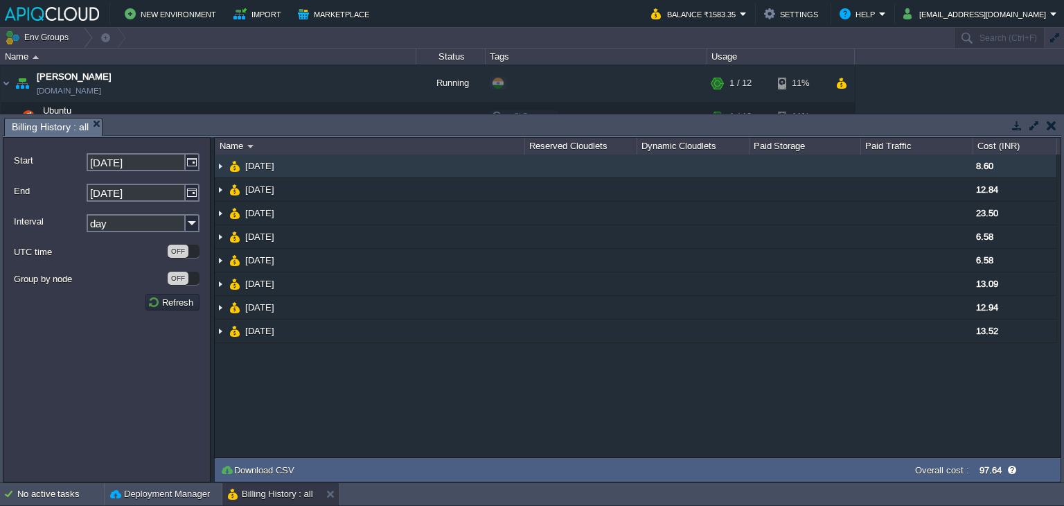
click at [219, 166] on img at bounding box center [220, 166] width 11 height 23
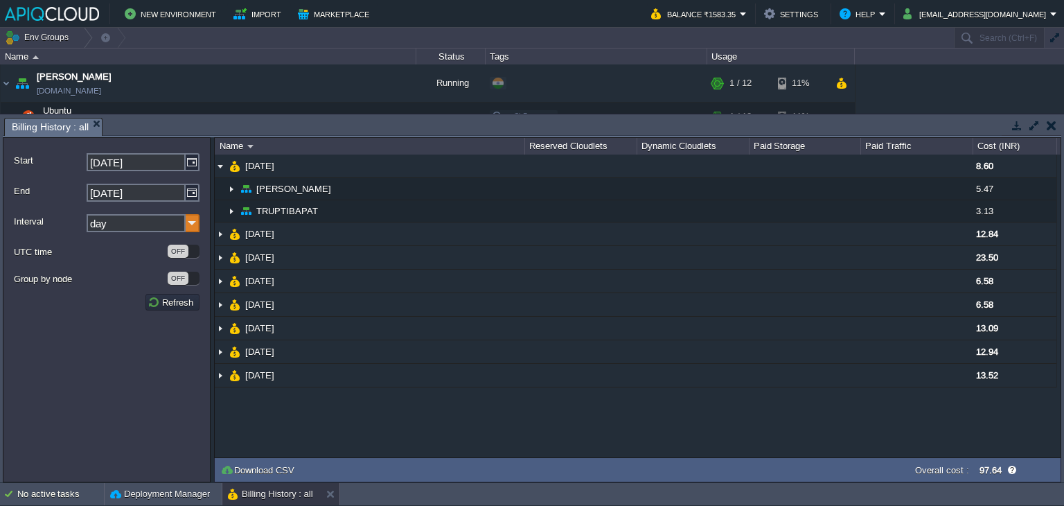
click at [191, 218] on img at bounding box center [193, 223] width 14 height 18
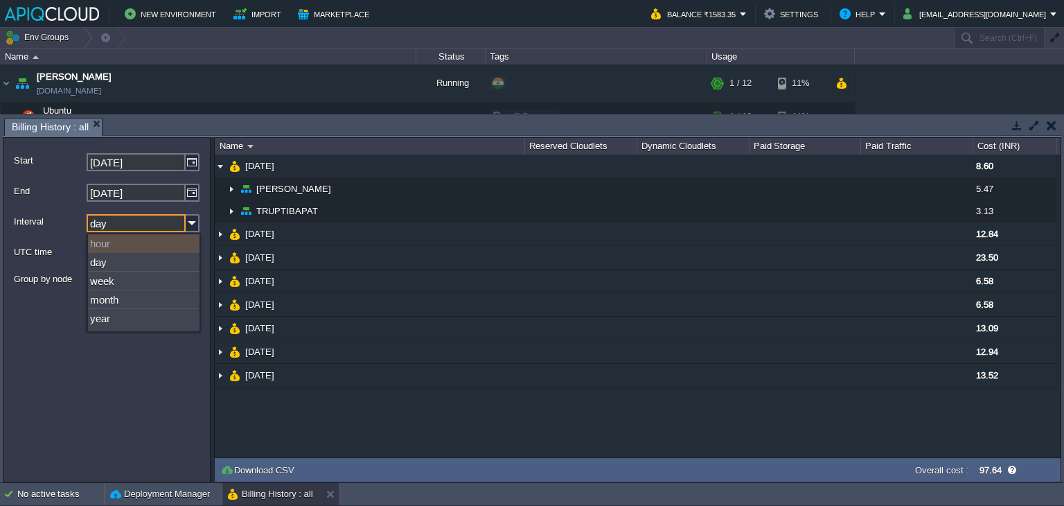
click at [112, 245] on div "hour" at bounding box center [144, 243] width 112 height 19
type input "[DATE]"
type input "hour"
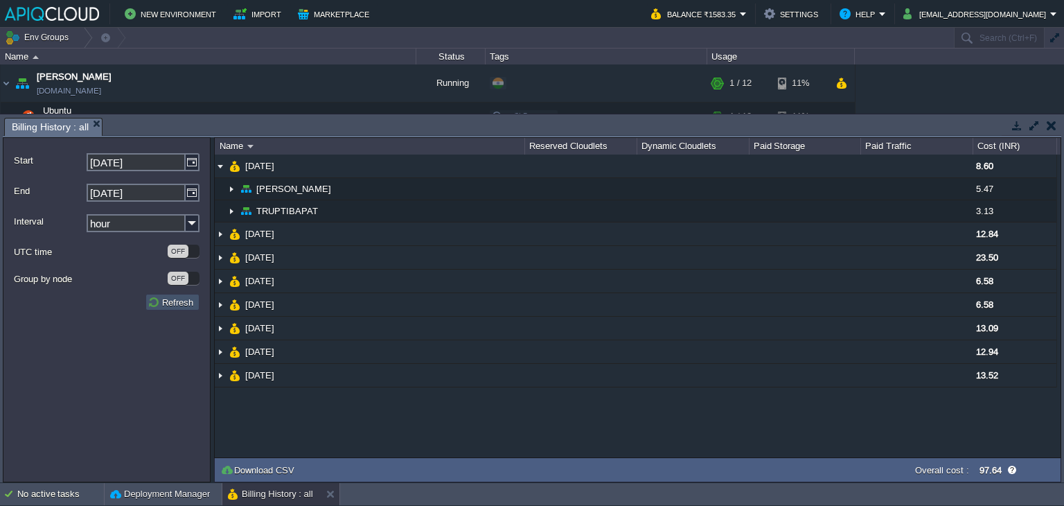
click at [166, 303] on button "Refresh" at bounding box center [173, 302] width 50 height 12
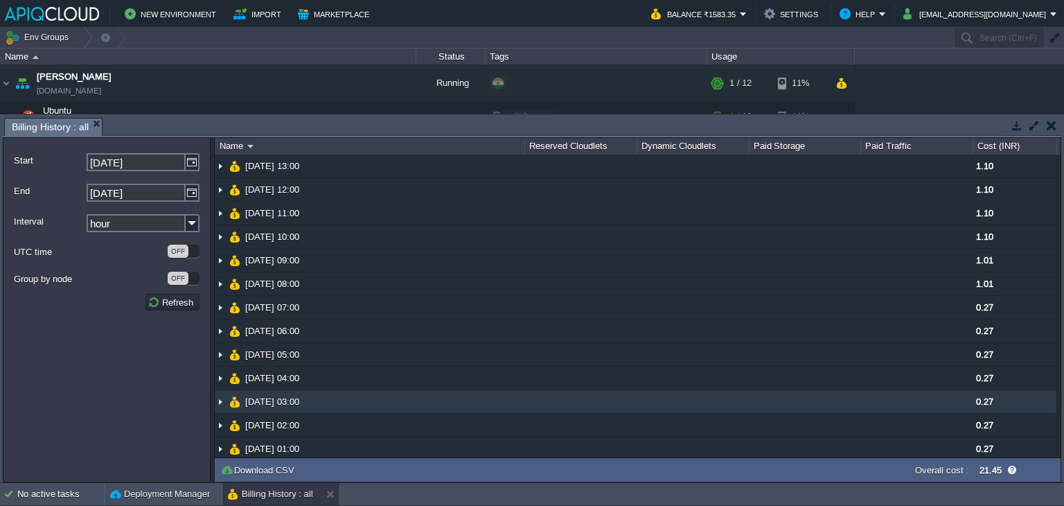
click at [219, 402] on img at bounding box center [220, 401] width 11 height 23
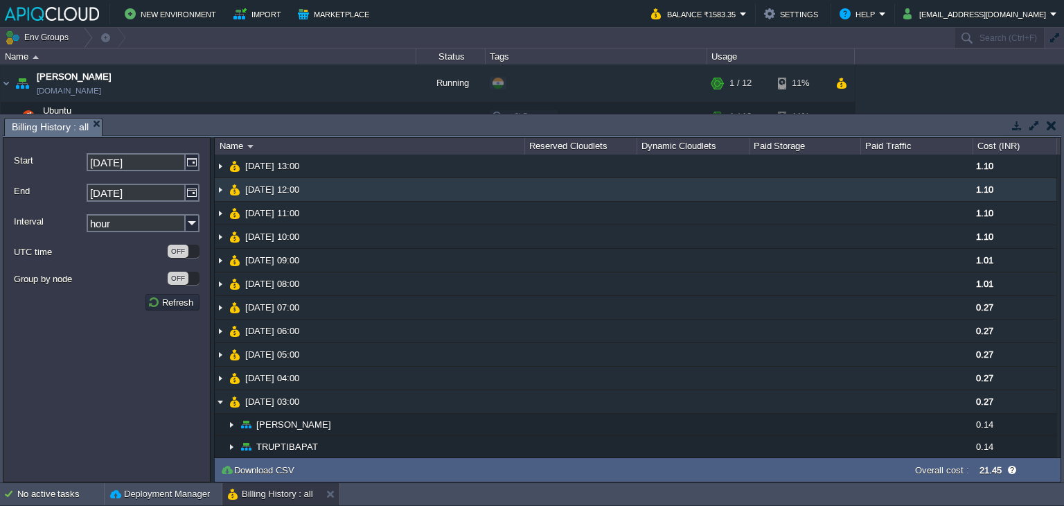
click at [220, 188] on img at bounding box center [220, 189] width 11 height 23
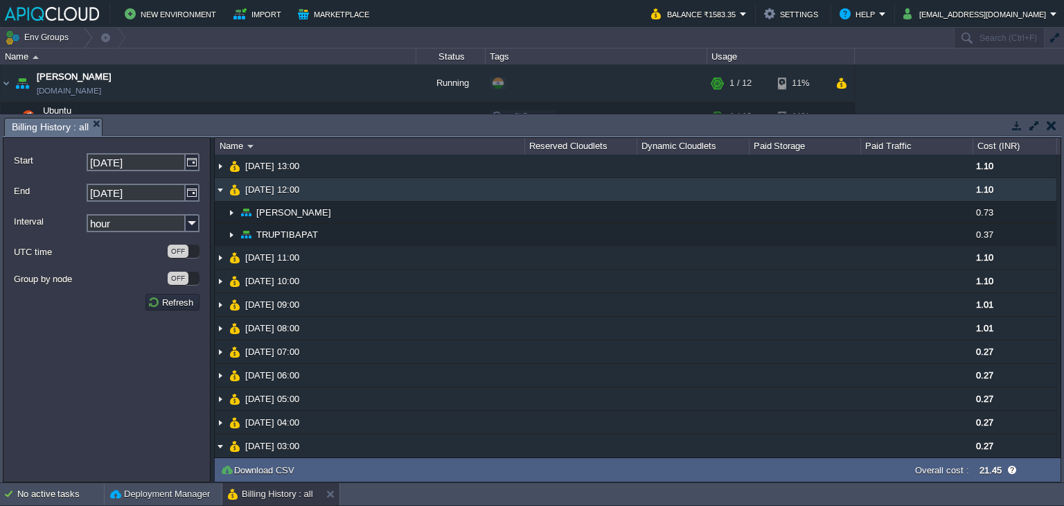
click at [215, 187] on img at bounding box center [220, 189] width 11 height 23
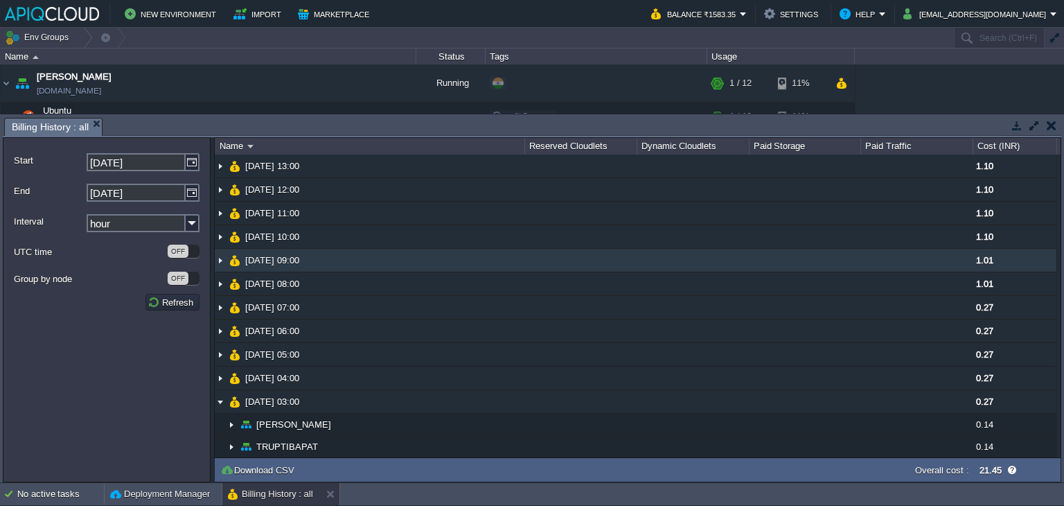
click at [216, 263] on img at bounding box center [220, 260] width 11 height 23
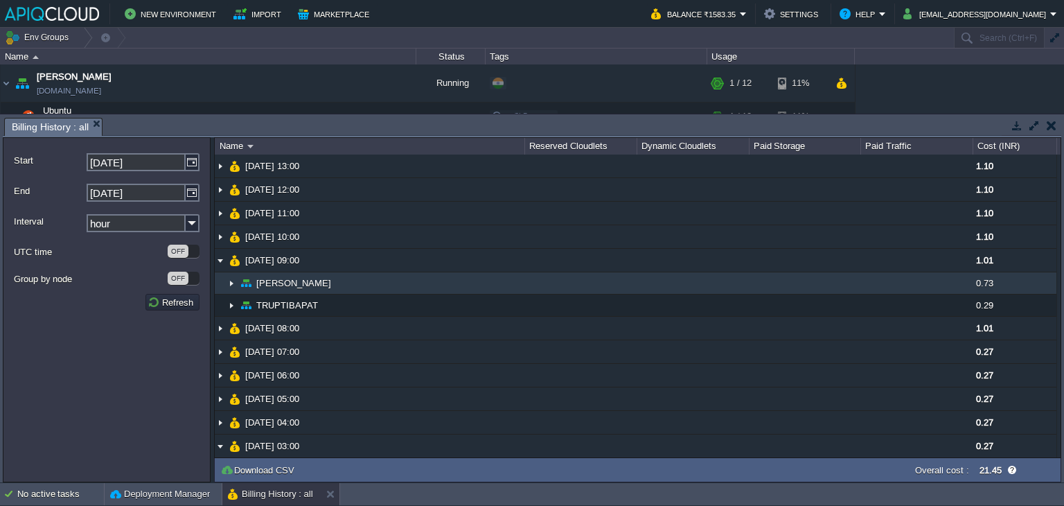
click at [236, 283] on img at bounding box center [231, 282] width 11 height 21
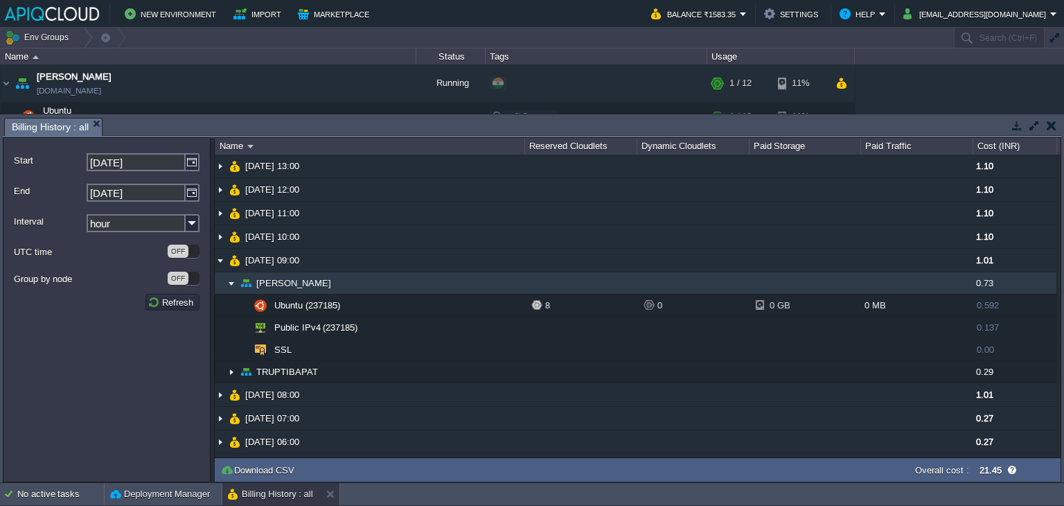
click at [236, 283] on img at bounding box center [231, 282] width 11 height 21
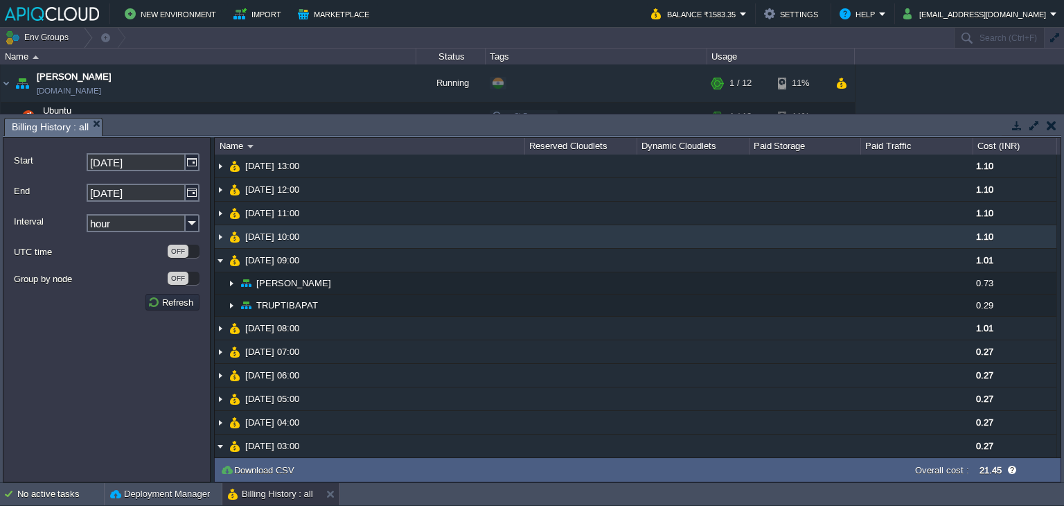
click at [221, 243] on img at bounding box center [220, 236] width 11 height 23
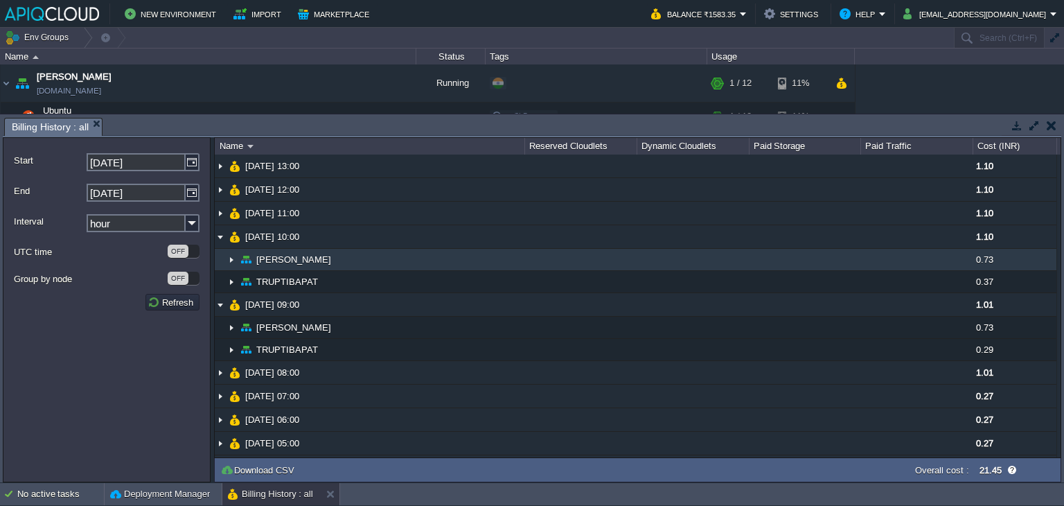
click at [230, 266] on img at bounding box center [231, 259] width 11 height 21
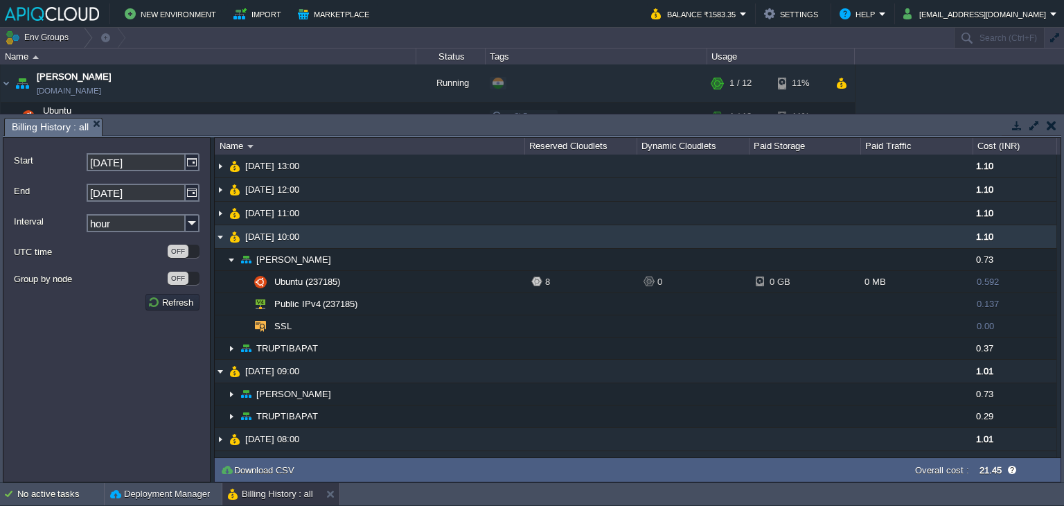
click at [218, 239] on img at bounding box center [220, 236] width 11 height 23
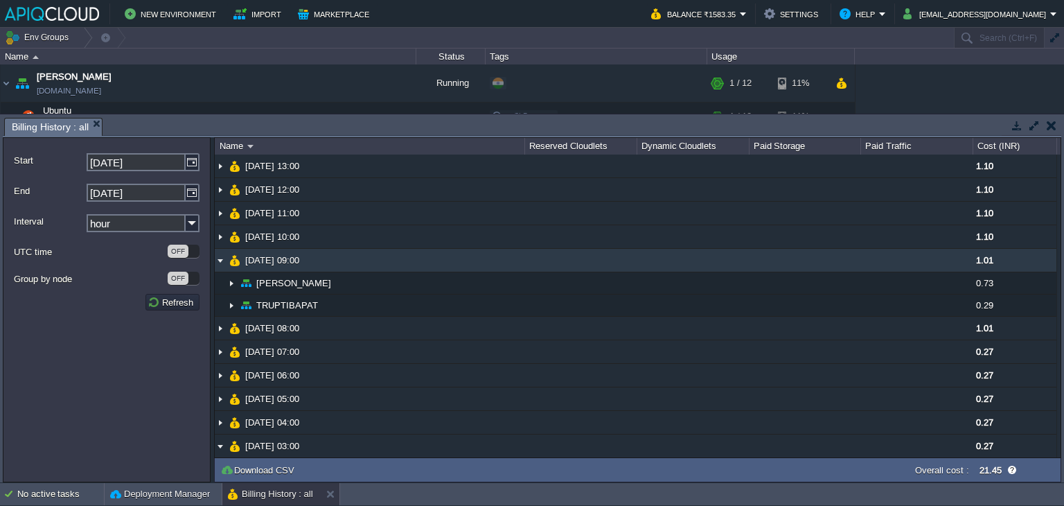
click at [222, 256] on img at bounding box center [220, 260] width 11 height 23
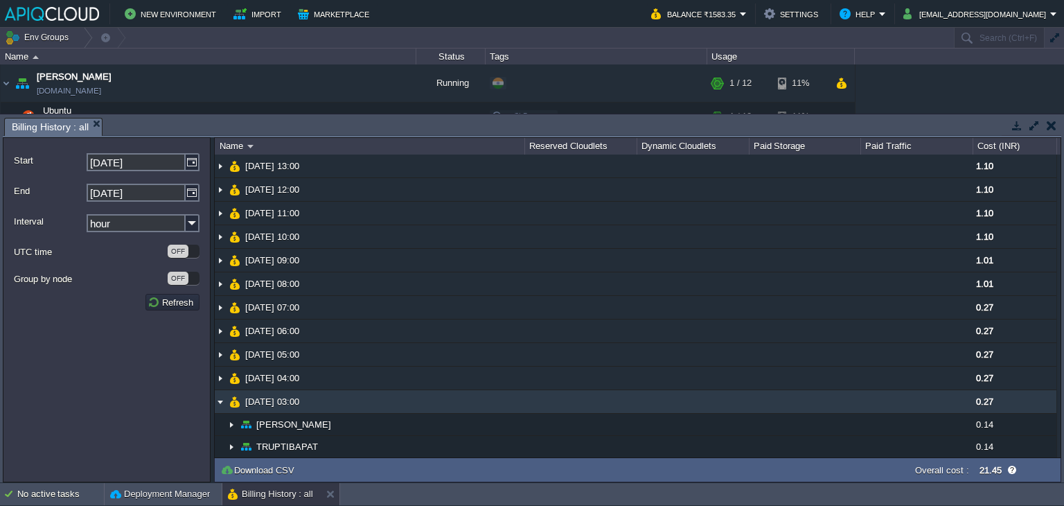
click at [218, 400] on img at bounding box center [220, 401] width 11 height 23
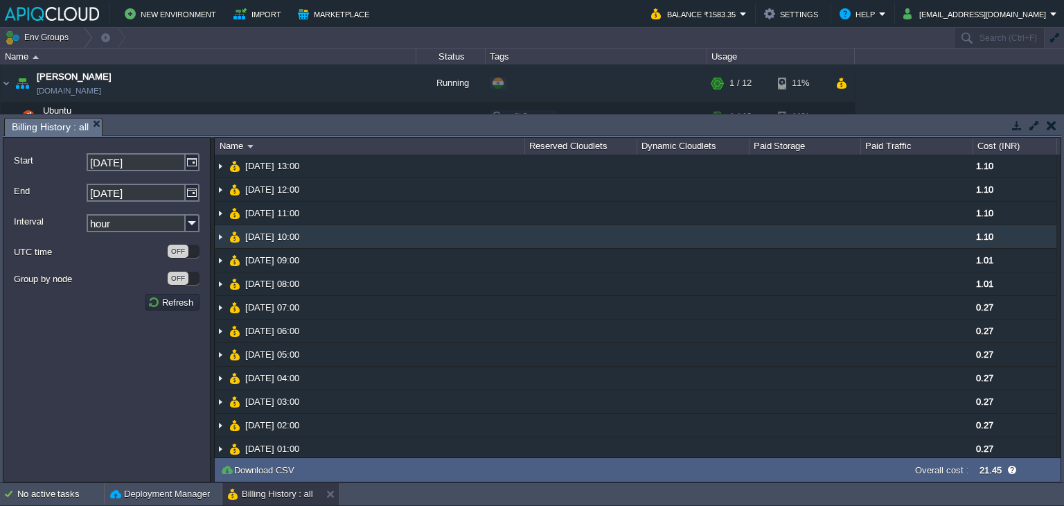
click at [218, 237] on img at bounding box center [220, 236] width 11 height 23
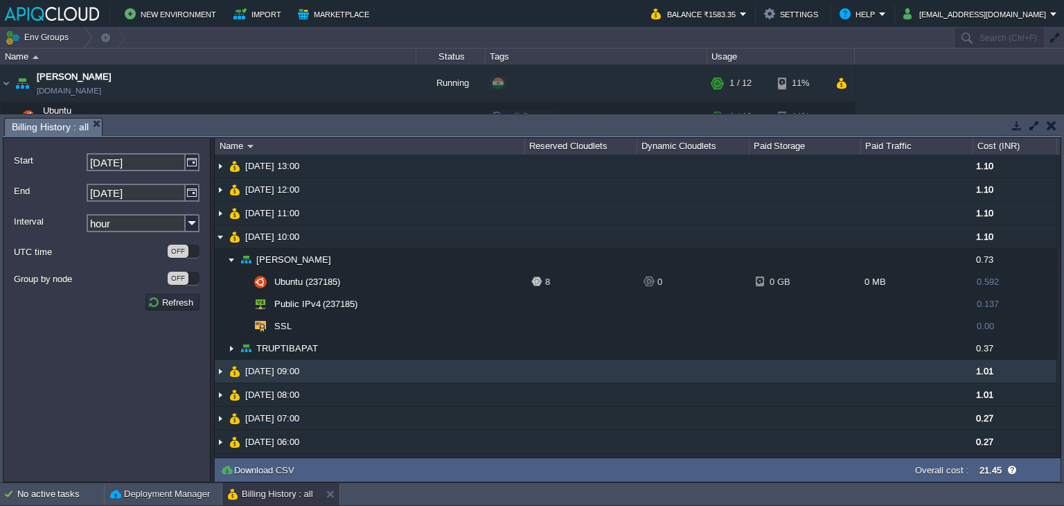
click at [220, 369] on img at bounding box center [220, 371] width 11 height 23
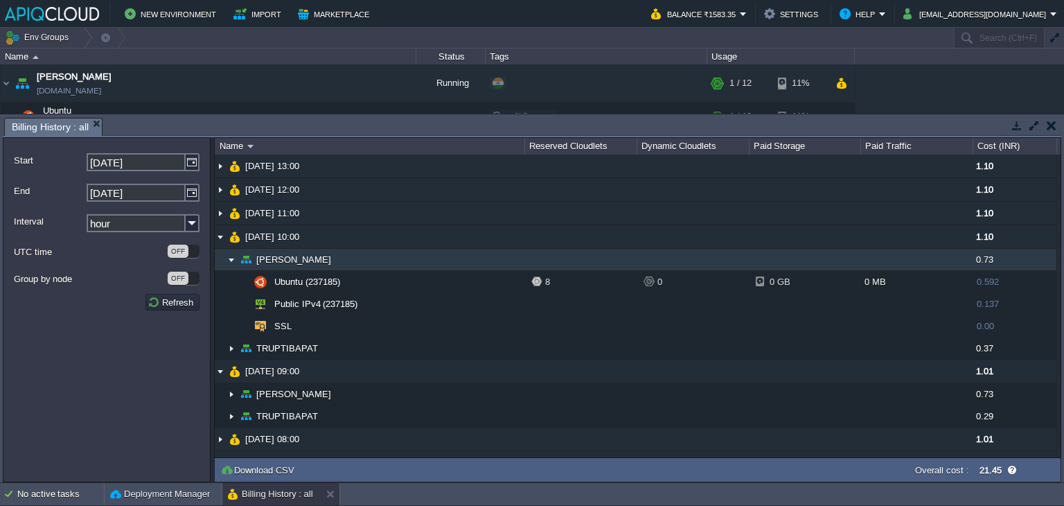
click at [227, 259] on img at bounding box center [231, 259] width 11 height 21
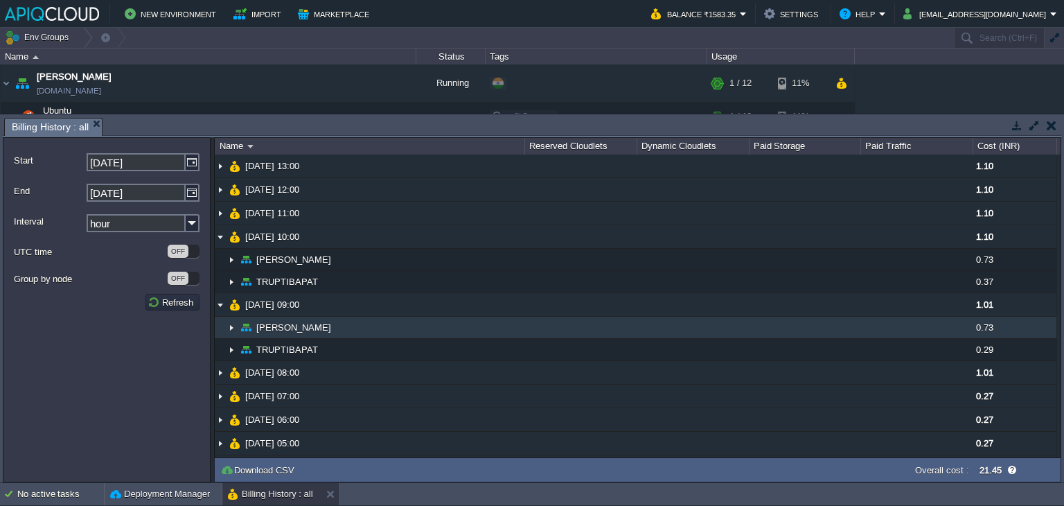
click at [233, 326] on img at bounding box center [231, 327] width 11 height 21
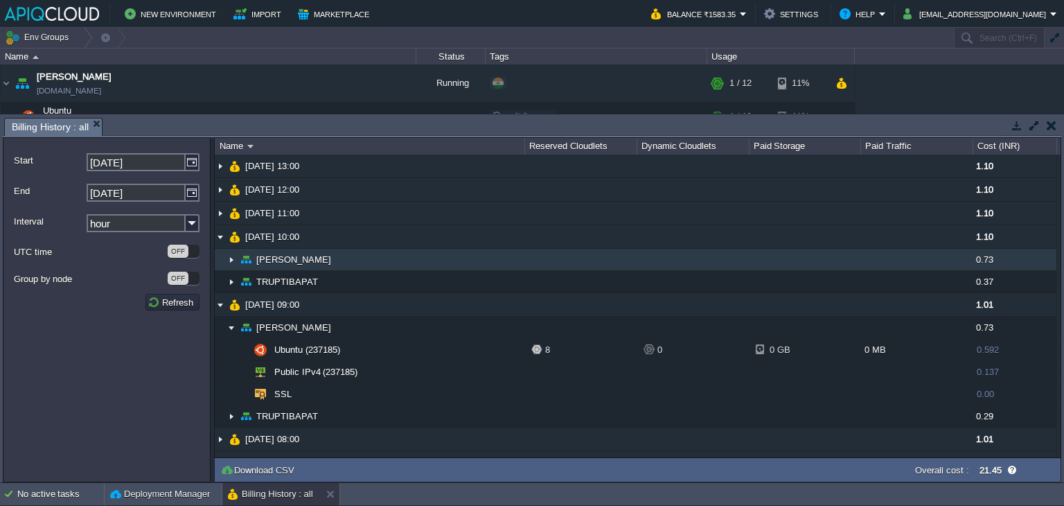
click at [230, 264] on img at bounding box center [231, 259] width 11 height 21
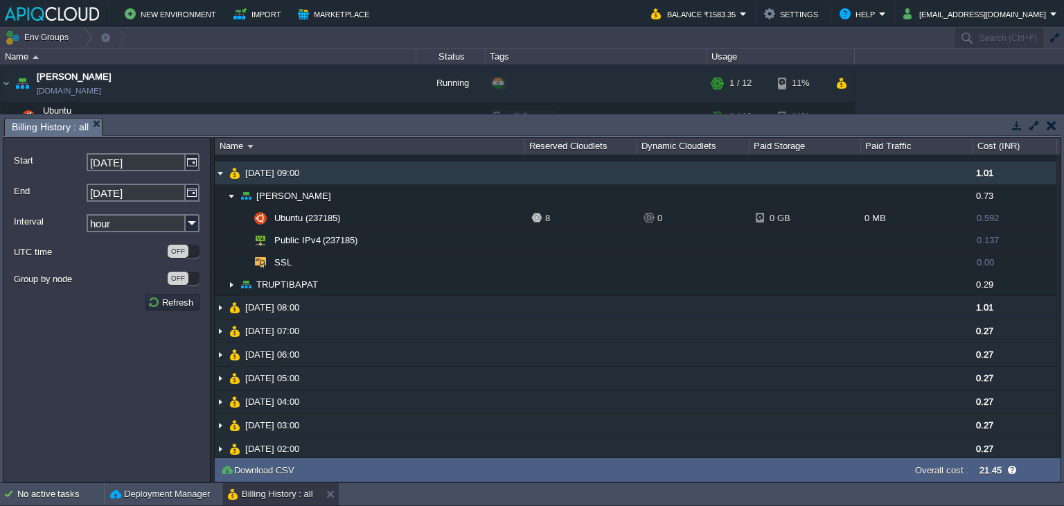
scroll to position [208, 0]
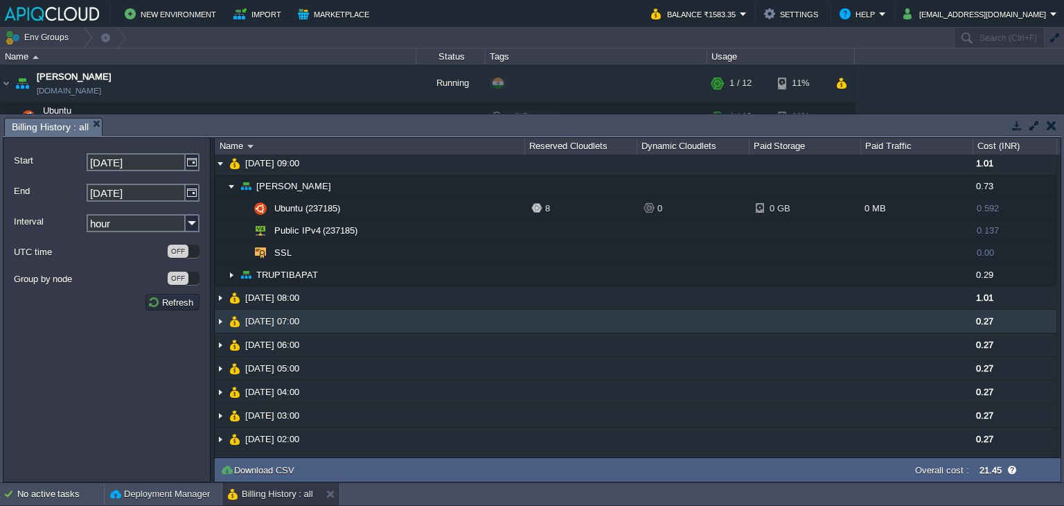
click at [221, 321] on img at bounding box center [220, 321] width 11 height 23
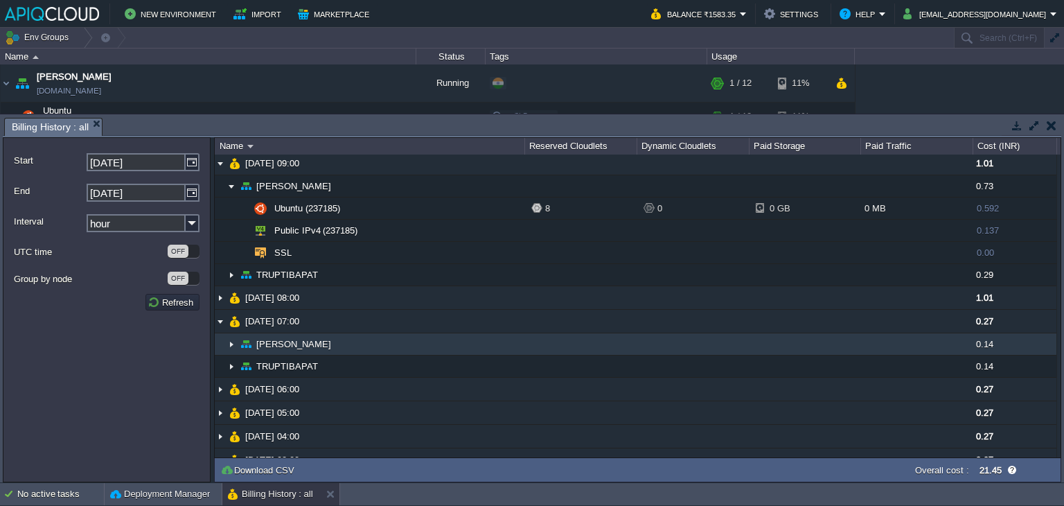
click at [229, 343] on img at bounding box center [231, 343] width 11 height 21
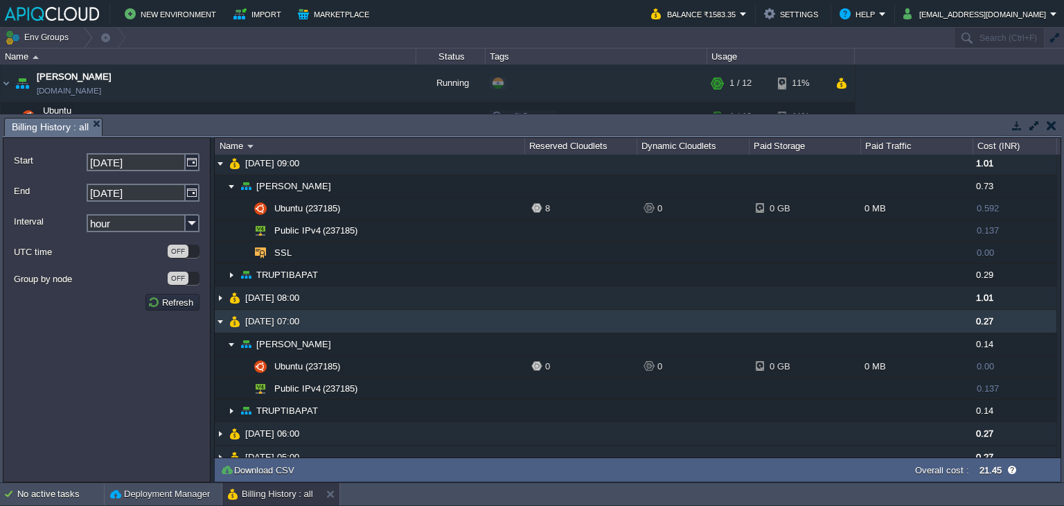
click at [220, 317] on img at bounding box center [220, 321] width 11 height 23
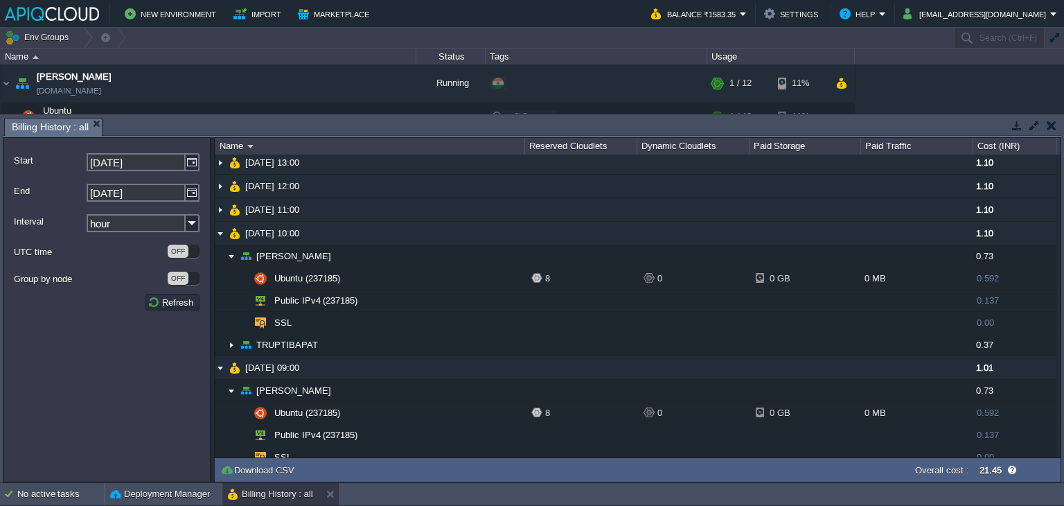
scroll to position [0, 0]
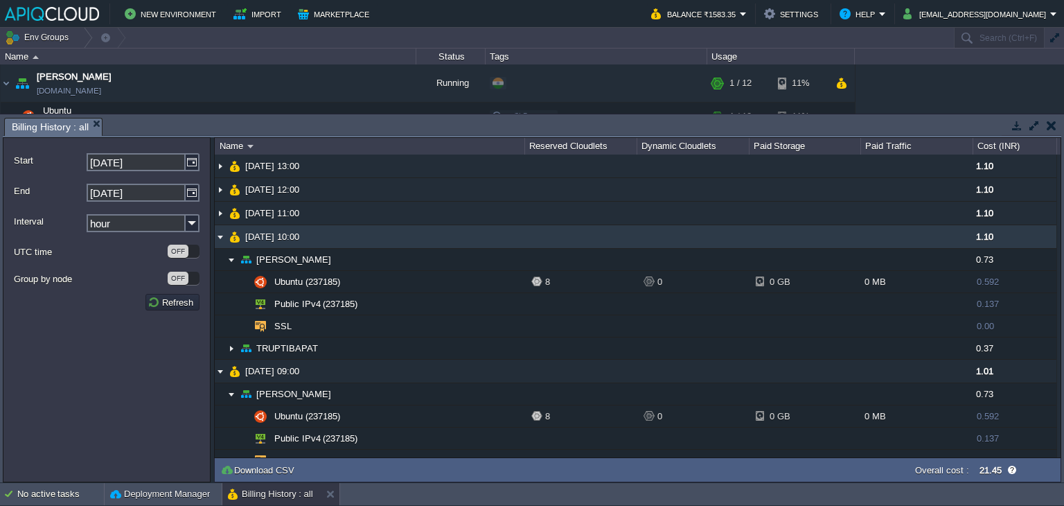
click at [218, 236] on img at bounding box center [220, 236] width 11 height 23
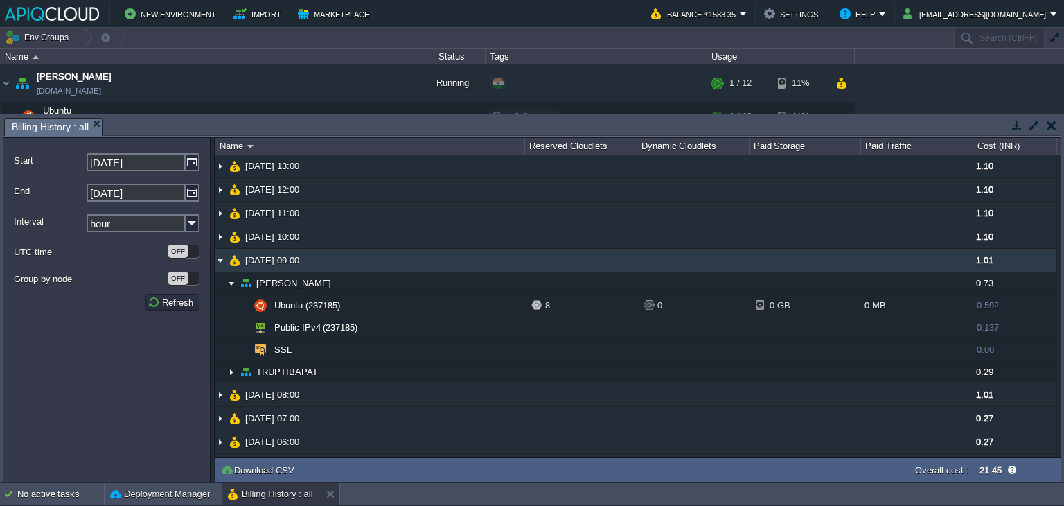
click at [219, 263] on img at bounding box center [220, 260] width 11 height 23
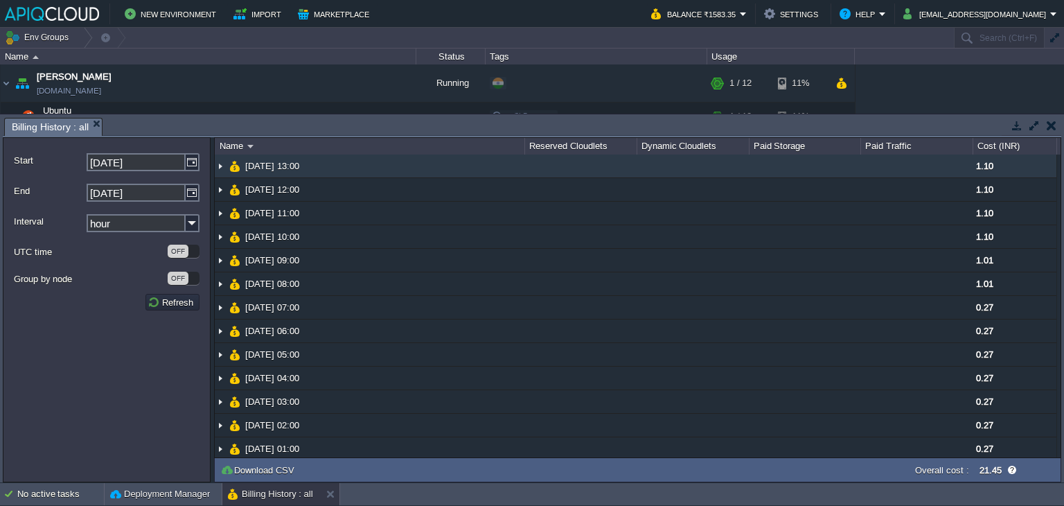
click at [218, 165] on img at bounding box center [220, 166] width 11 height 23
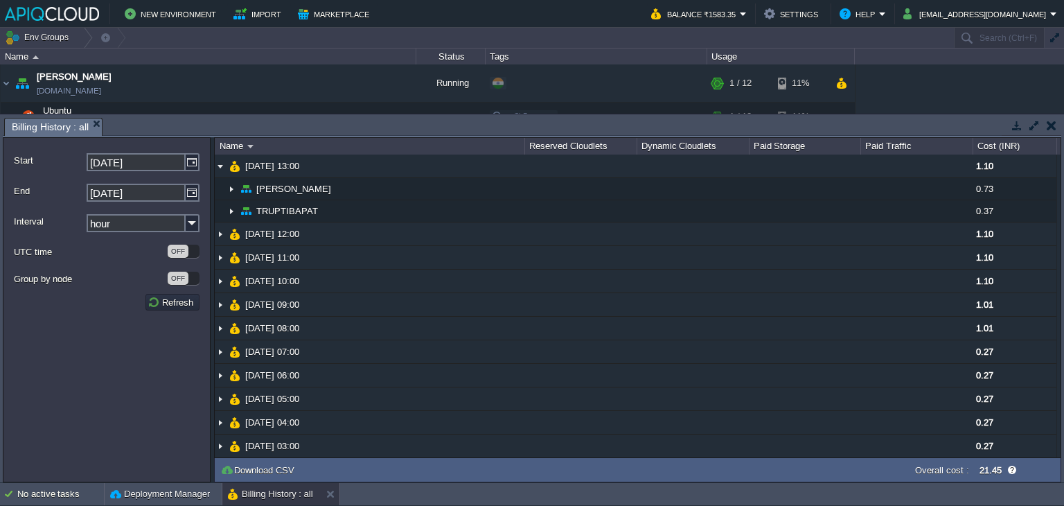
click at [1049, 124] on button "button" at bounding box center [1052, 125] width 10 height 12
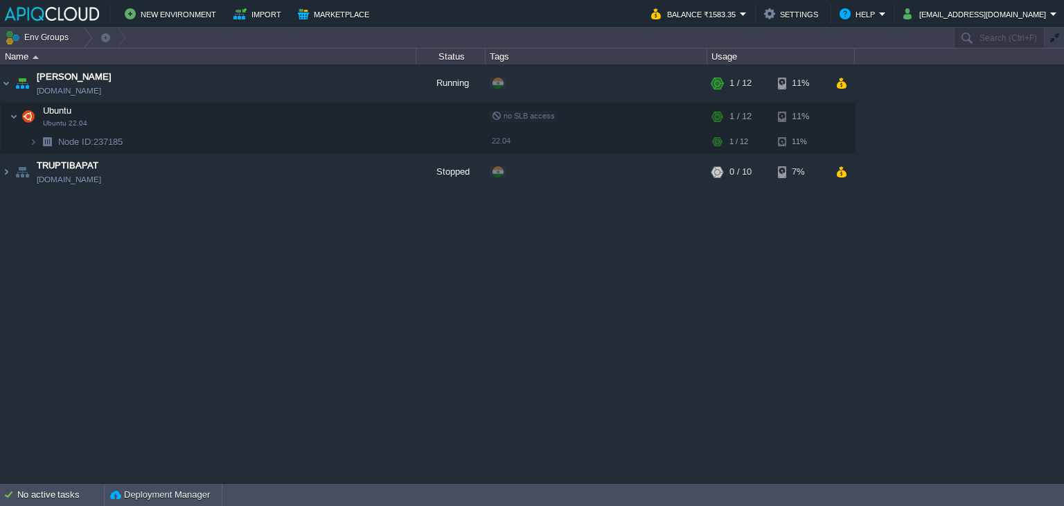
click at [641, 286] on div "Anand [DOMAIN_NAME] Running + Add to Env Group RAM 3% CPU 3% 1 / 12 11% Ubuntu …" at bounding box center [532, 273] width 1064 height 418
click at [293, 114] on button "button" at bounding box center [291, 116] width 12 height 12
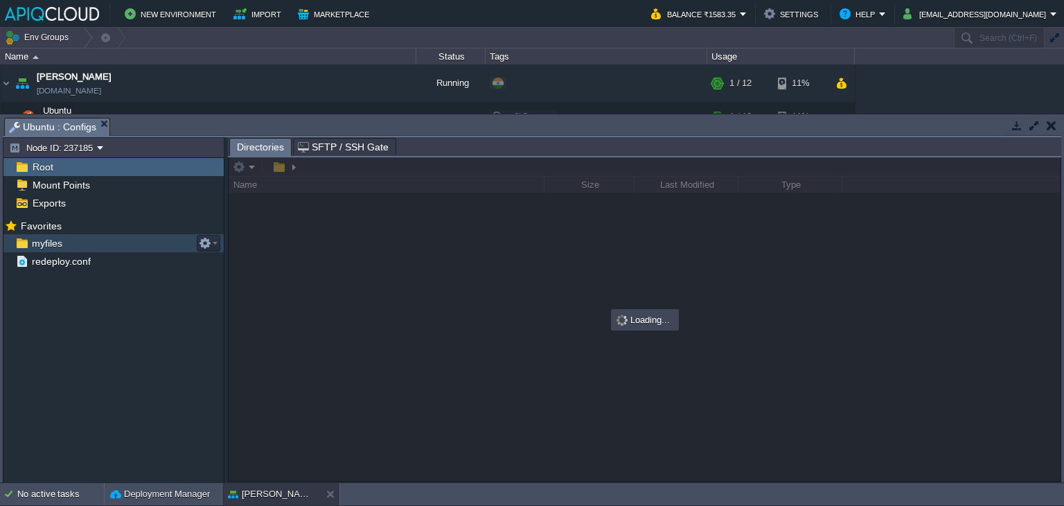
drag, startPoint x: 46, startPoint y: 236, endPoint x: 43, endPoint y: 244, distance: 8.8
click at [43, 244] on span "myfiles" at bounding box center [46, 243] width 35 height 12
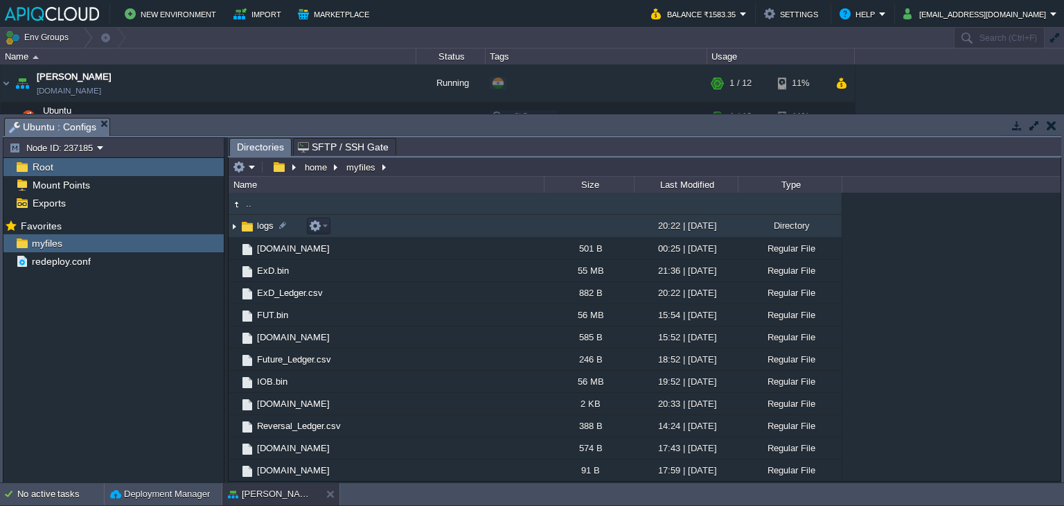
click at [230, 228] on img at bounding box center [234, 225] width 11 height 21
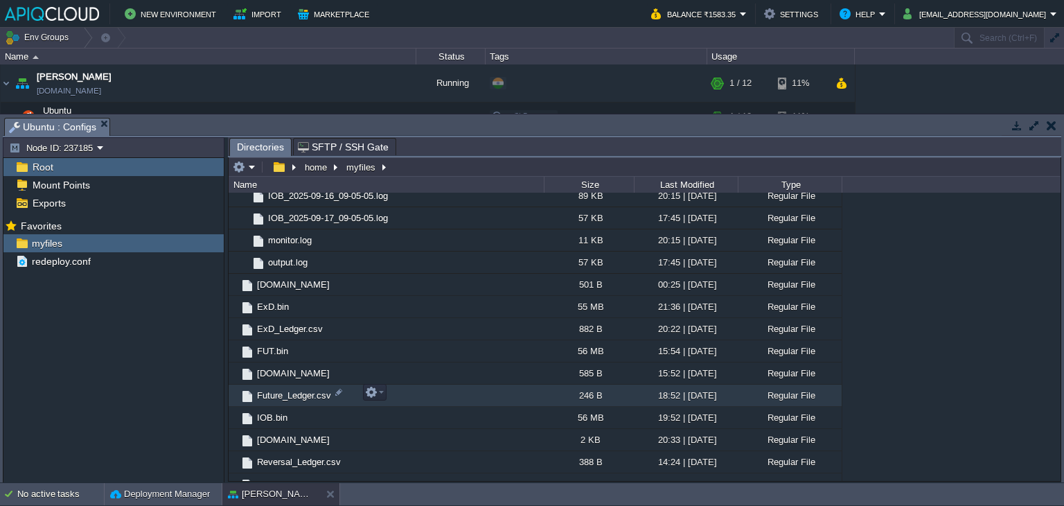
scroll to position [277, 0]
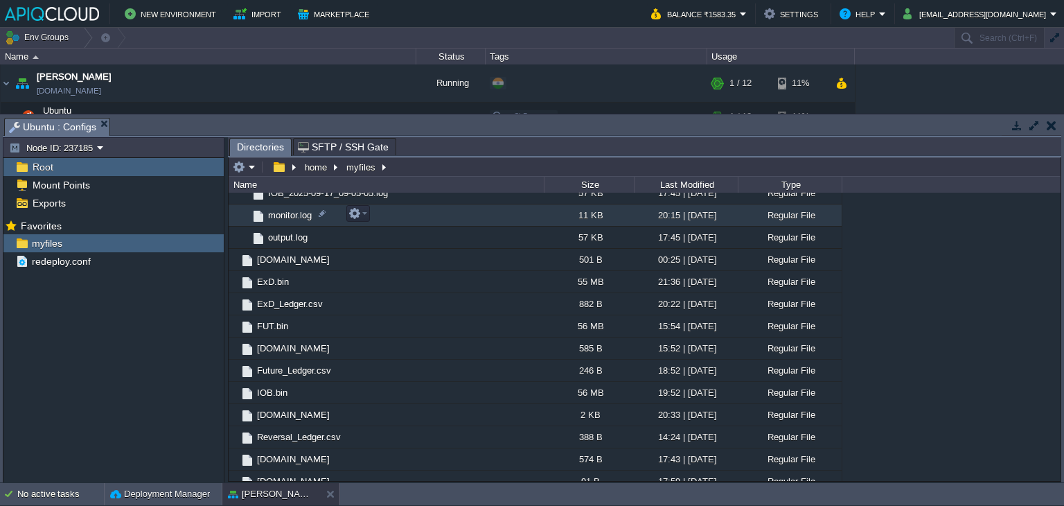
click at [288, 214] on span "monitor.log" at bounding box center [290, 215] width 48 height 12
click at [289, 214] on span "monitor.log" at bounding box center [290, 215] width 48 height 12
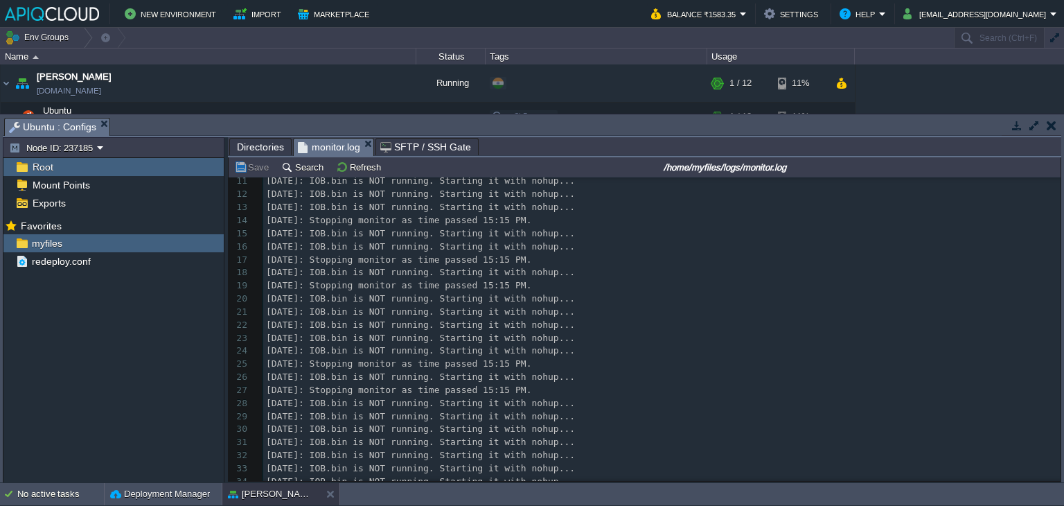
scroll to position [276, 0]
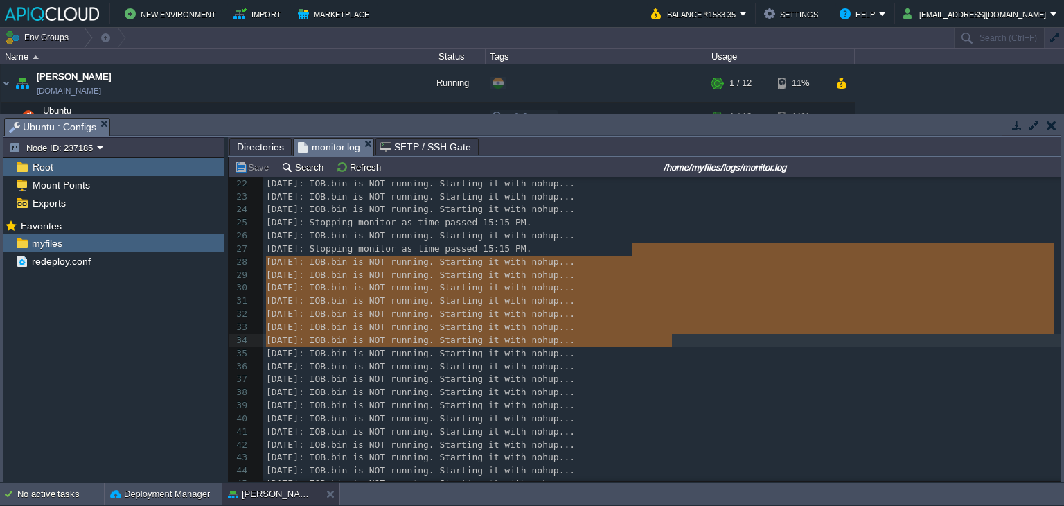
type textarea "[DATE]: IOB.bin is NOT running. Starting it with nohup... [DATE]: IOB.bin is NO…"
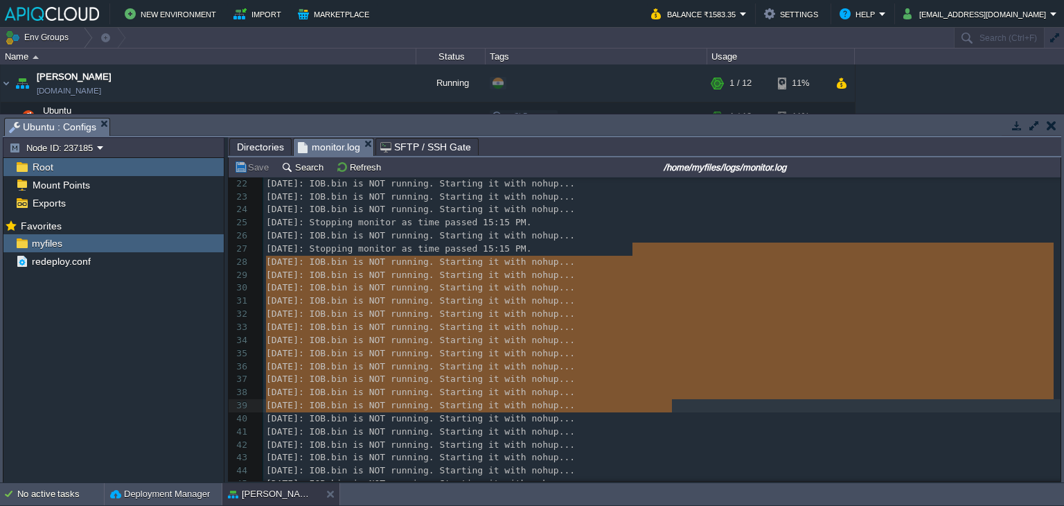
drag, startPoint x: 1055, startPoint y: 252, endPoint x: 1061, endPoint y: 409, distance: 156.7
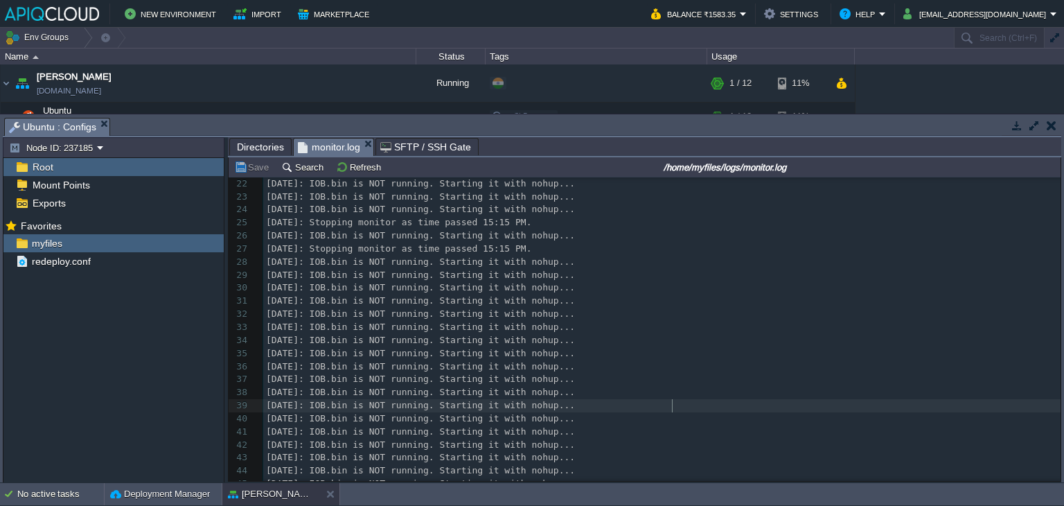
drag, startPoint x: 1055, startPoint y: 276, endPoint x: 1054, endPoint y: 362, distance: 85.9
click at [1054, 362] on div "xxxxxxxxxx 1 [DATE]: IOB.bin is NOT running. Starting it with nohup... 2 [DATE]…" at bounding box center [645, 328] width 832 height 303
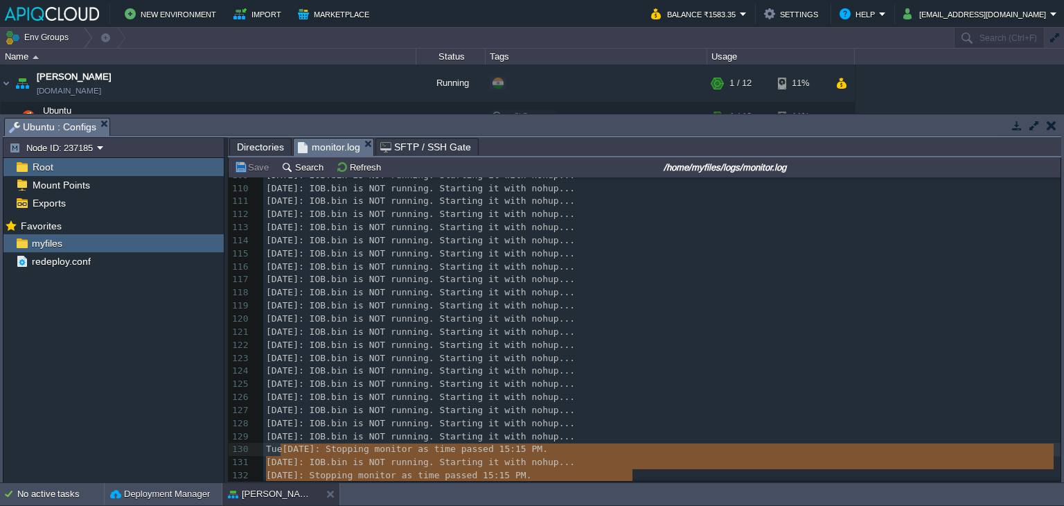
type textarea "[DATE]: IOB.bin is NOT running. Starting it with nohup... [DATE]: Stopping moni…"
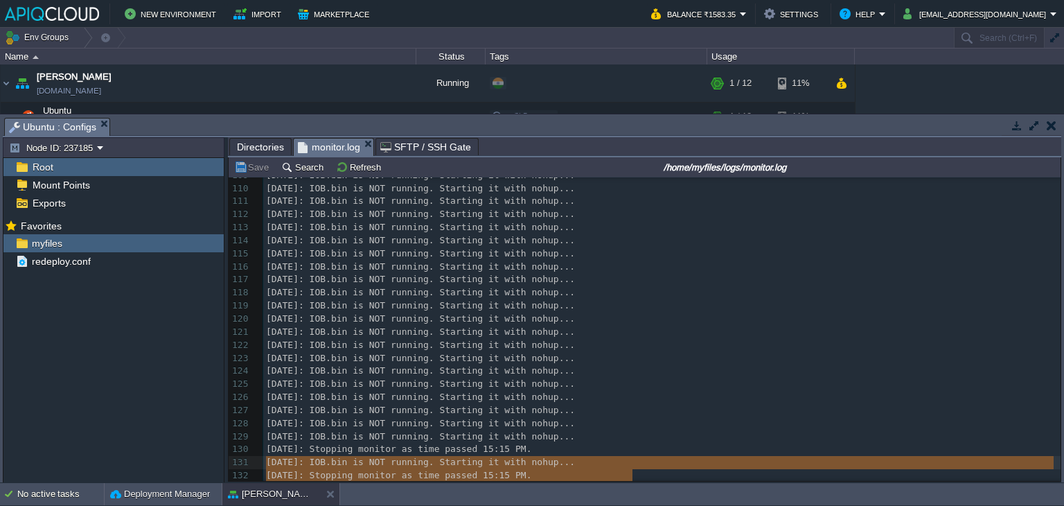
drag, startPoint x: 640, startPoint y: 471, endPoint x: 245, endPoint y: 455, distance: 395.3
click at [1056, 121] on button "button" at bounding box center [1052, 125] width 10 height 12
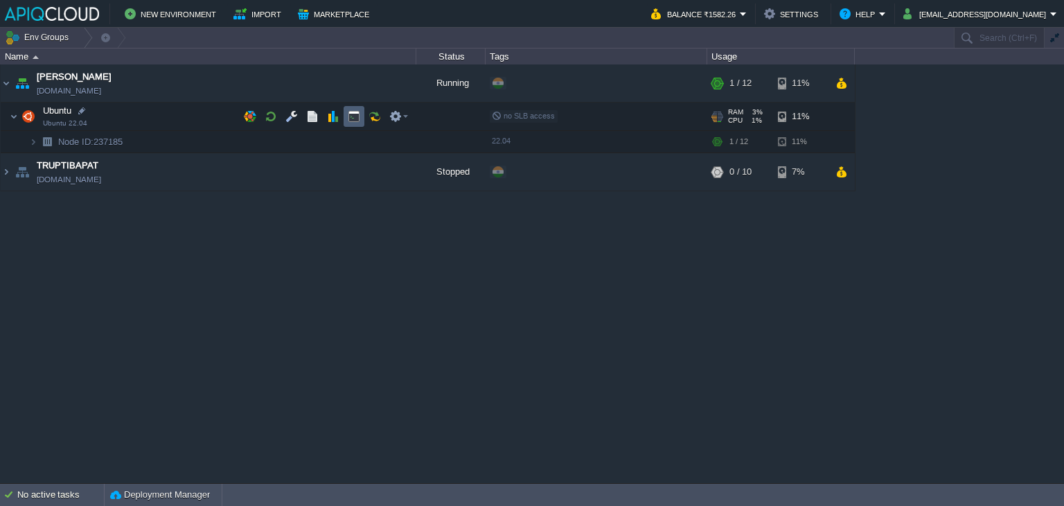
click at [346, 112] on td at bounding box center [354, 116] width 21 height 21
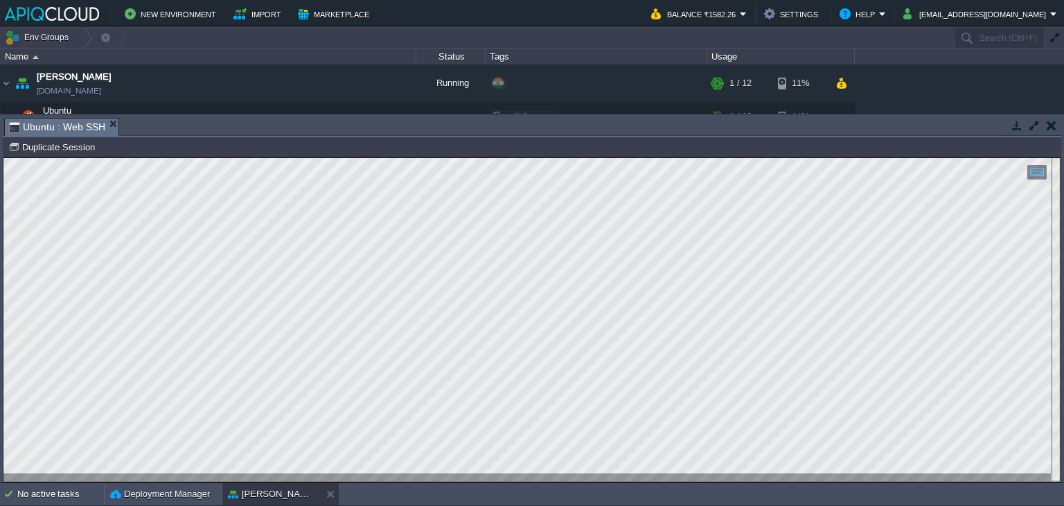
scroll to position [0, 0]
click at [1053, 129] on button "button" at bounding box center [1052, 125] width 10 height 12
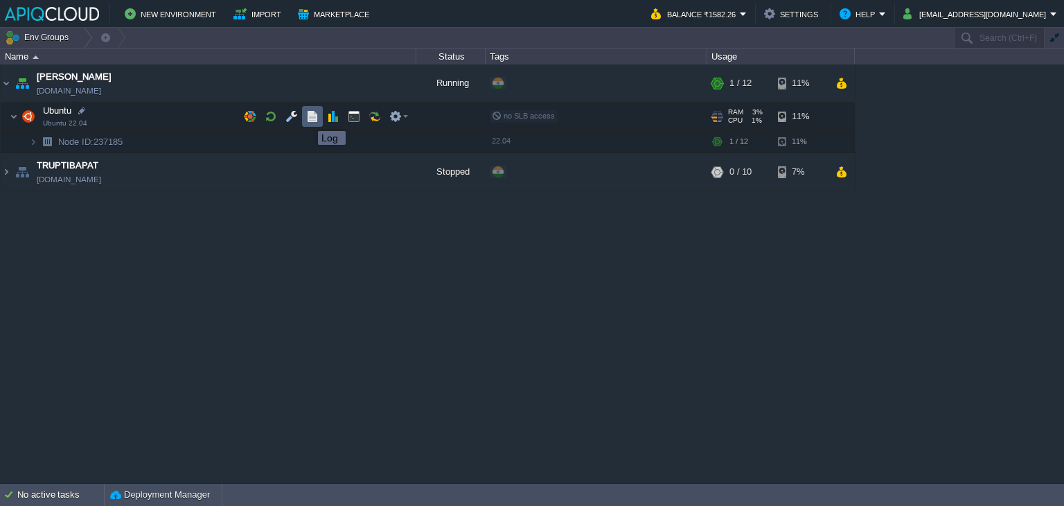
click at [310, 118] on button "button" at bounding box center [312, 116] width 12 height 12
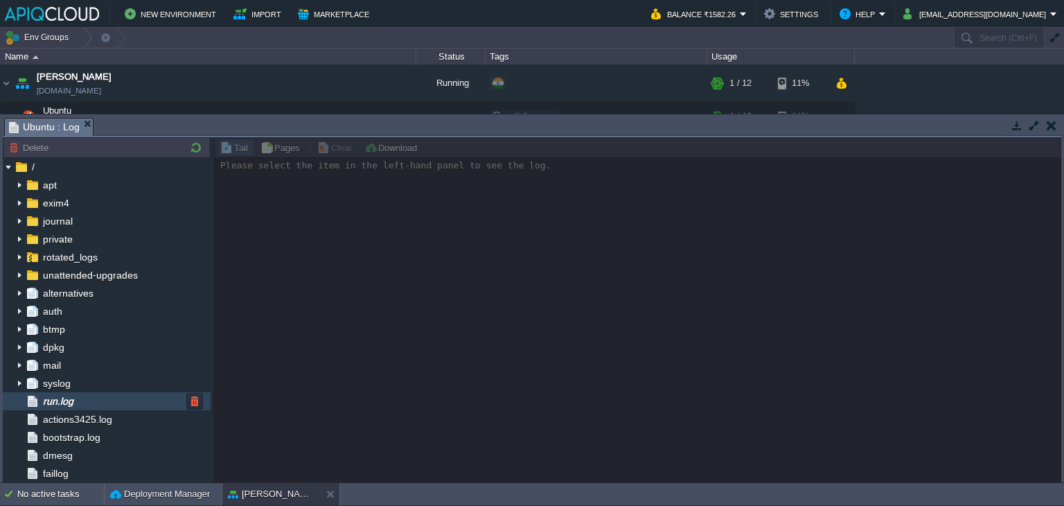
click at [53, 403] on span "run.log" at bounding box center [57, 401] width 35 height 12
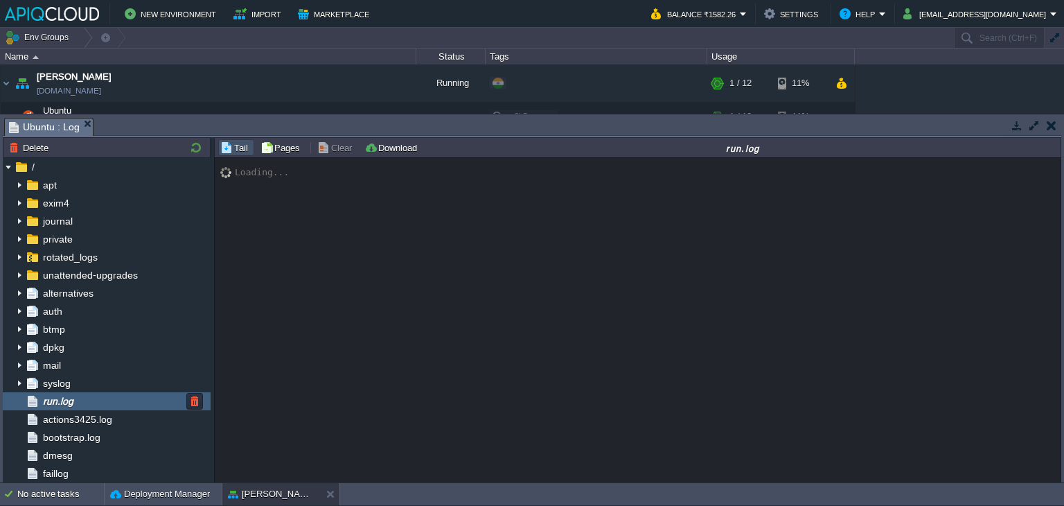
click at [53, 403] on span "run.log" at bounding box center [57, 401] width 35 height 12
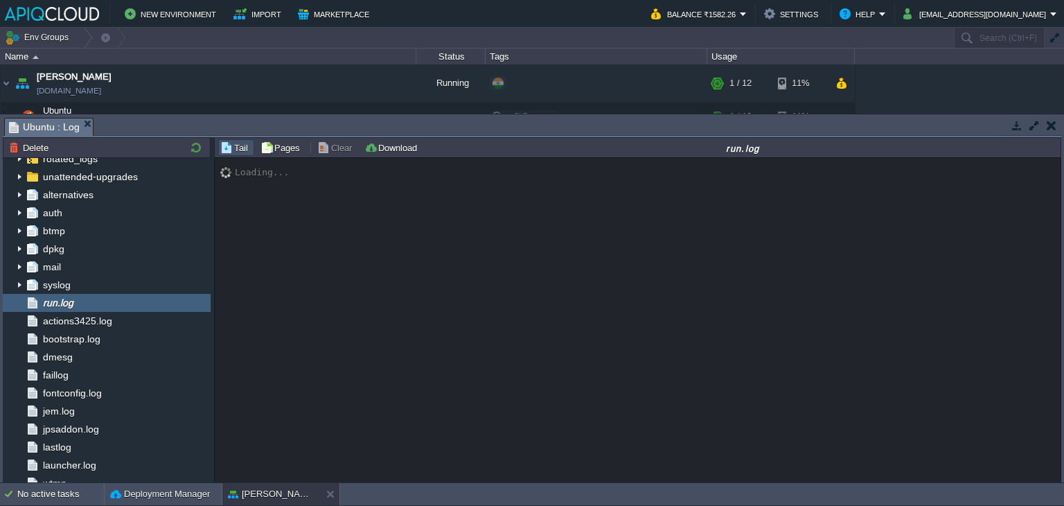
scroll to position [108, 0]
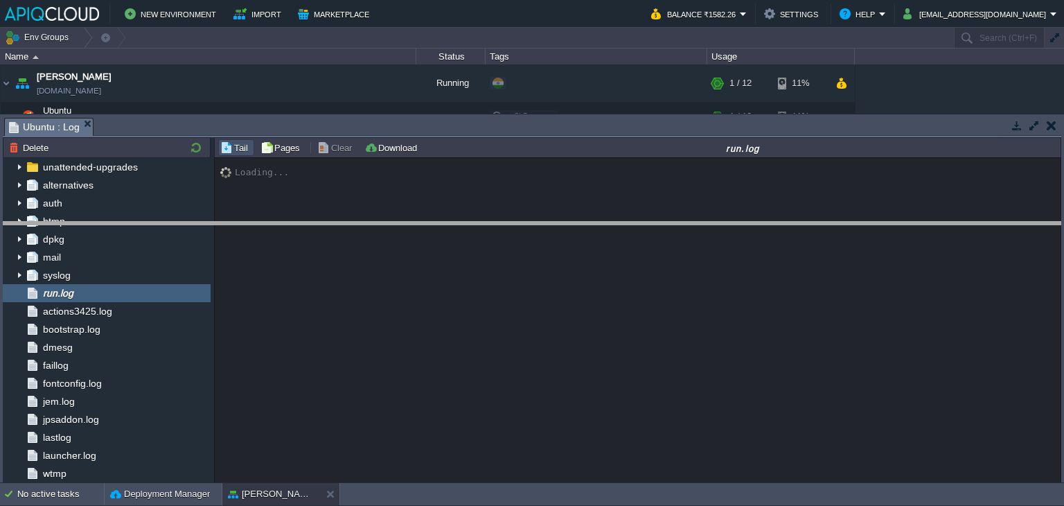
drag, startPoint x: 546, startPoint y: 121, endPoint x: 525, endPoint y: 241, distance: 121.7
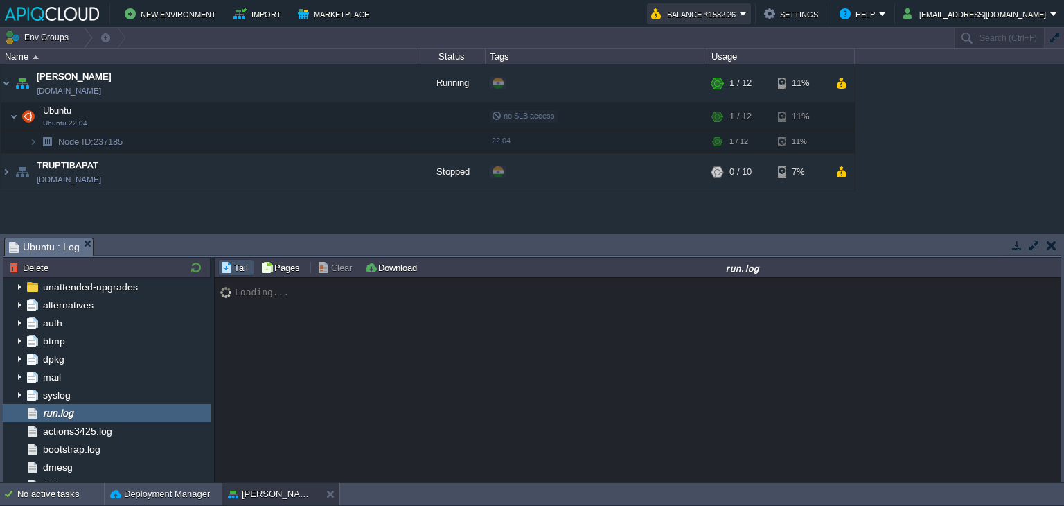
click at [721, 12] on button "Balance ₹1582.26" at bounding box center [695, 14] width 89 height 17
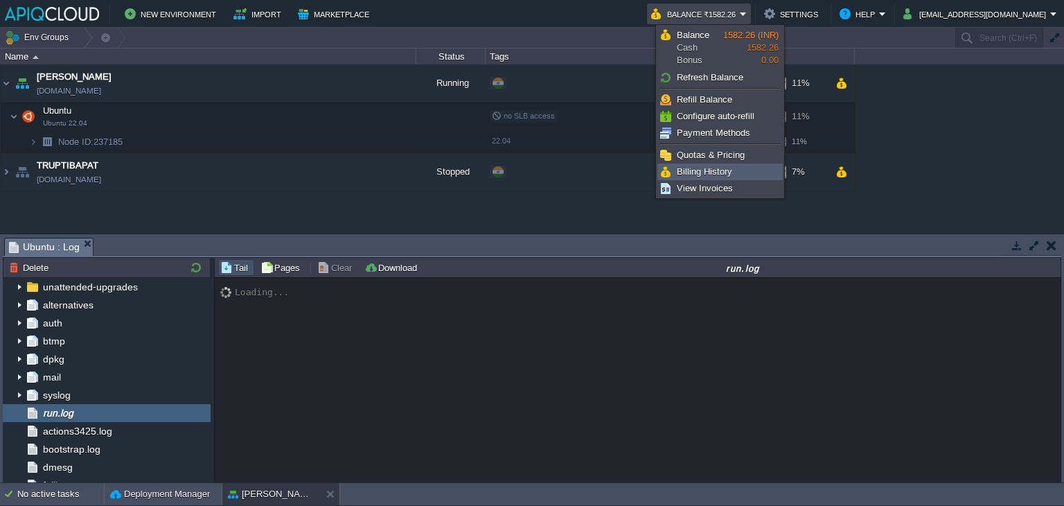
click at [732, 164] on link "Billing History" at bounding box center [720, 171] width 124 height 15
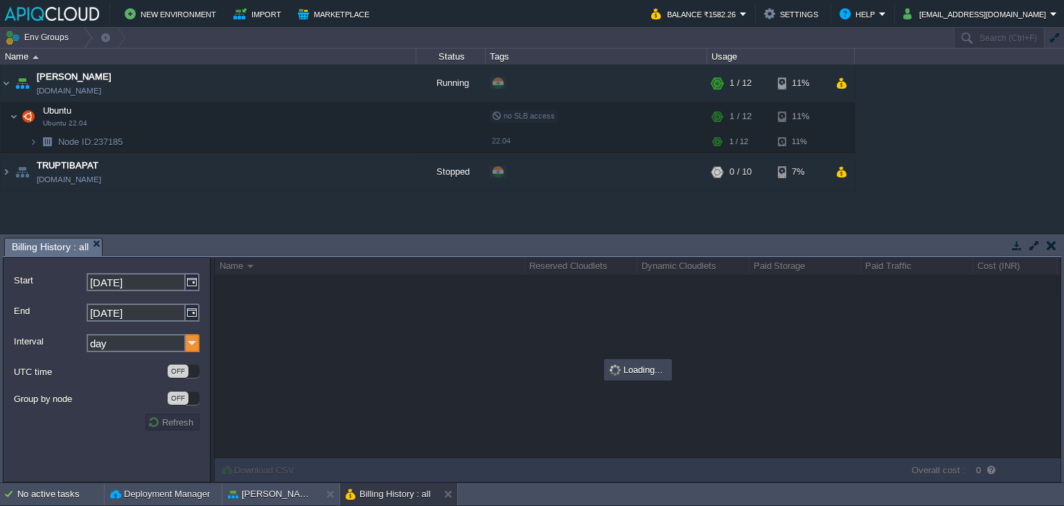
click at [193, 337] on img at bounding box center [193, 343] width 14 height 18
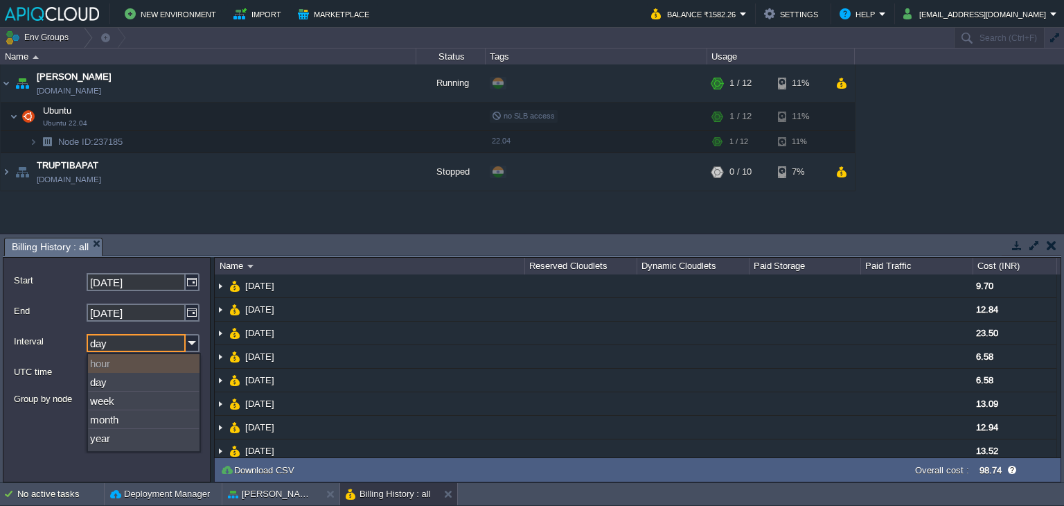
click at [105, 363] on div "hour" at bounding box center [144, 363] width 112 height 19
type input "[DATE]"
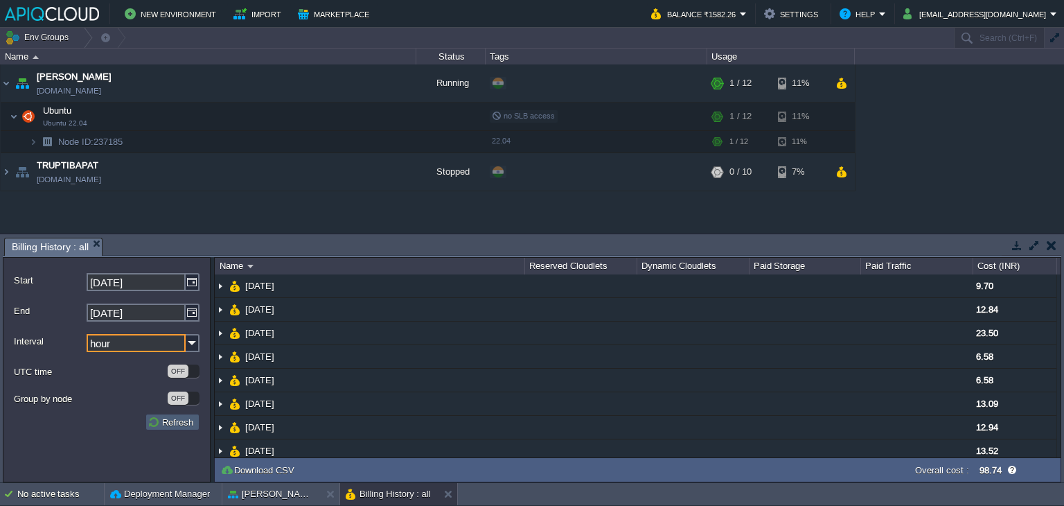
click at [166, 427] on button "Refresh" at bounding box center [173, 422] width 50 height 12
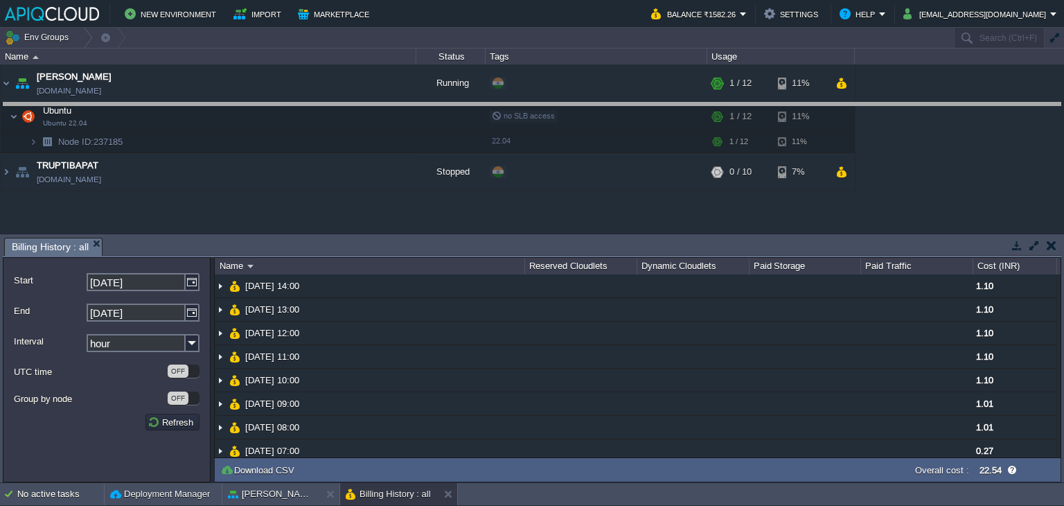
drag, startPoint x: 466, startPoint y: 241, endPoint x: 489, endPoint y: 106, distance: 137.1
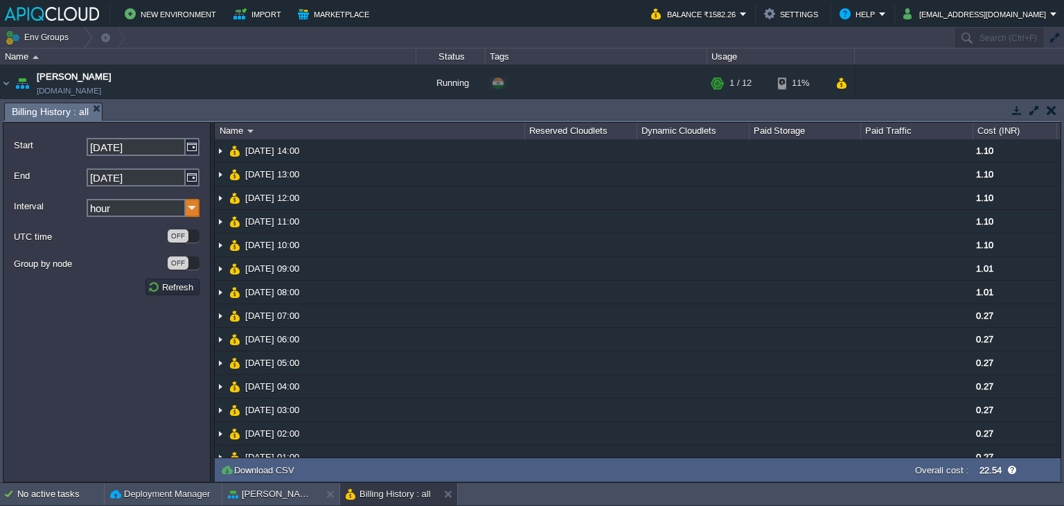
click at [193, 210] on img at bounding box center [193, 208] width 14 height 18
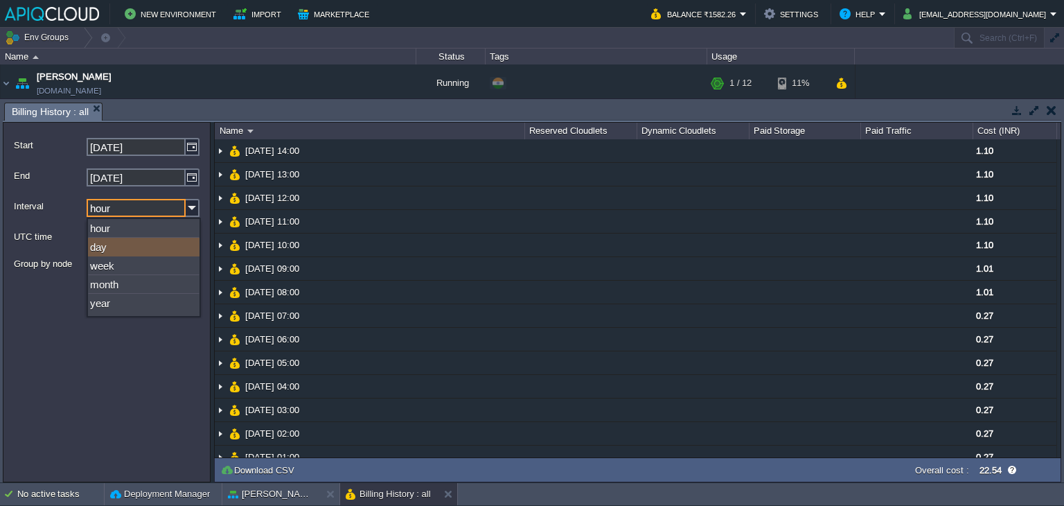
click at [112, 247] on div "day" at bounding box center [144, 247] width 112 height 19
type input "day"
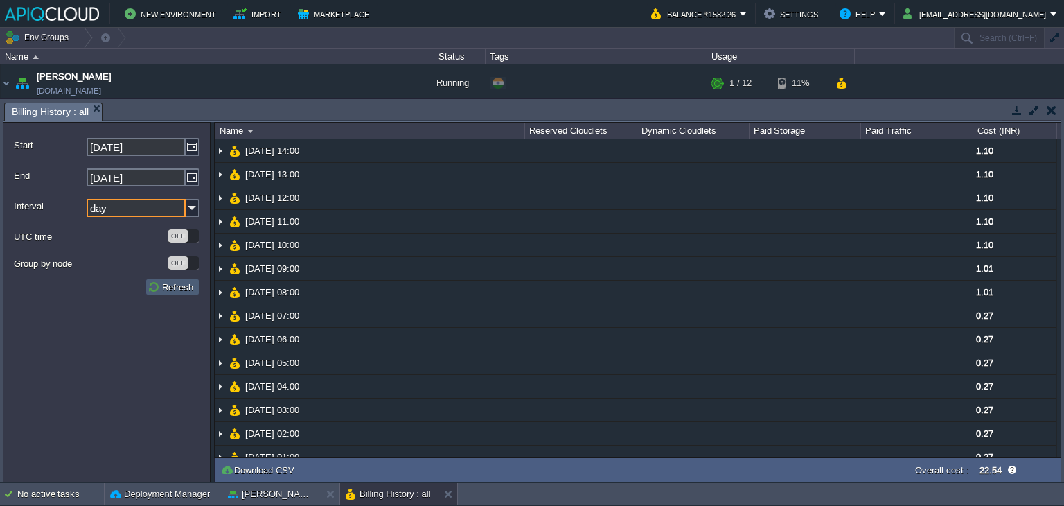
click at [175, 286] on button "Refresh" at bounding box center [173, 287] width 50 height 12
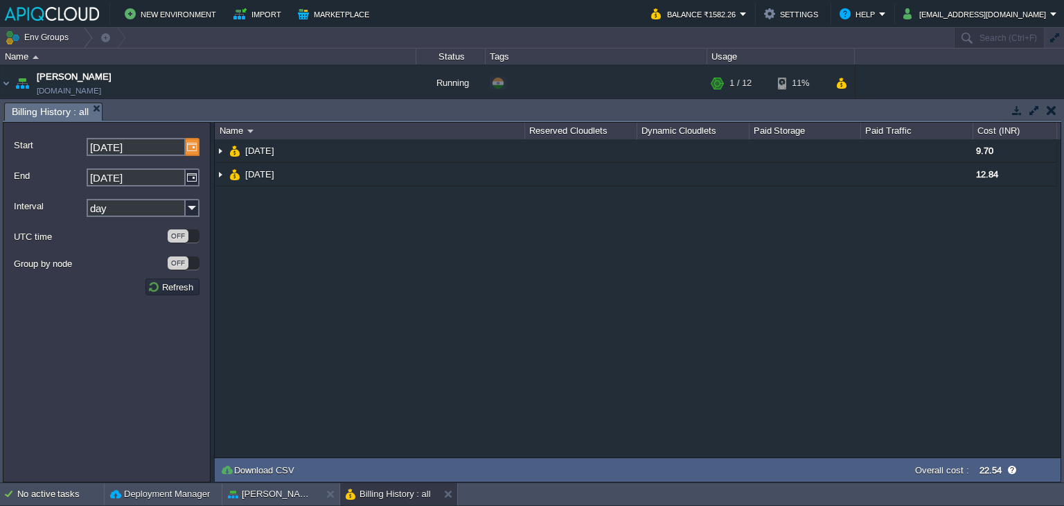
click at [191, 150] on img at bounding box center [193, 147] width 14 height 18
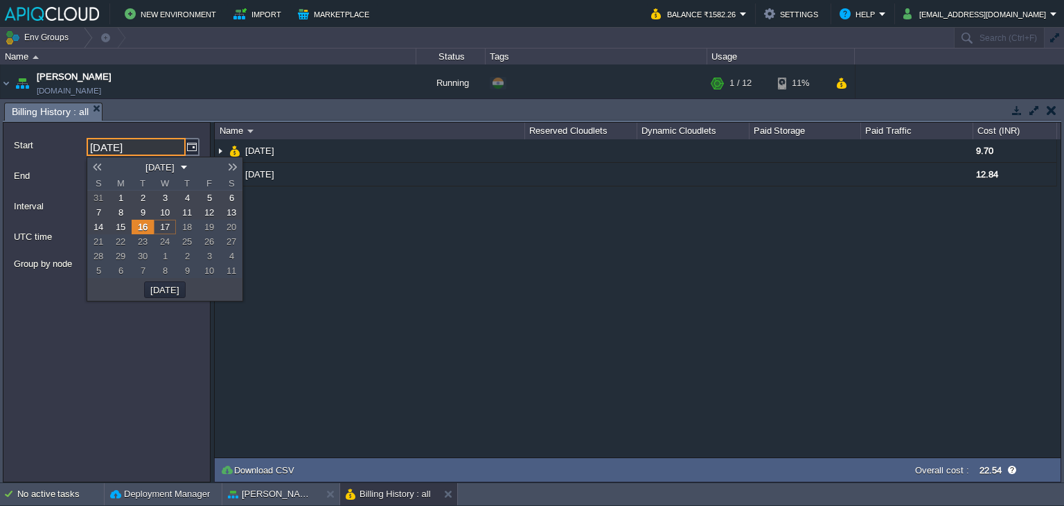
click at [184, 213] on span "11" at bounding box center [187, 212] width 10 height 10
type input "[DATE]"
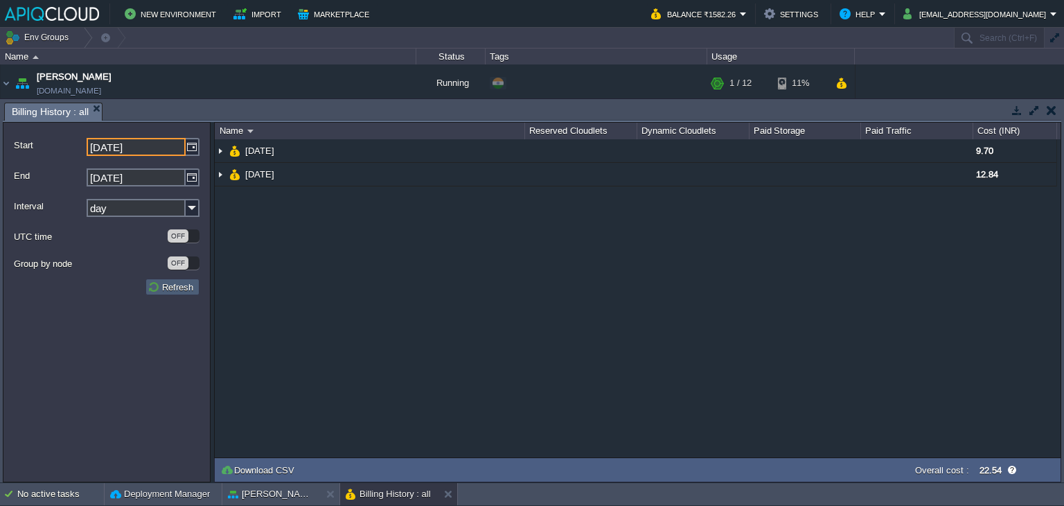
click at [167, 289] on button "Refresh" at bounding box center [173, 287] width 50 height 12
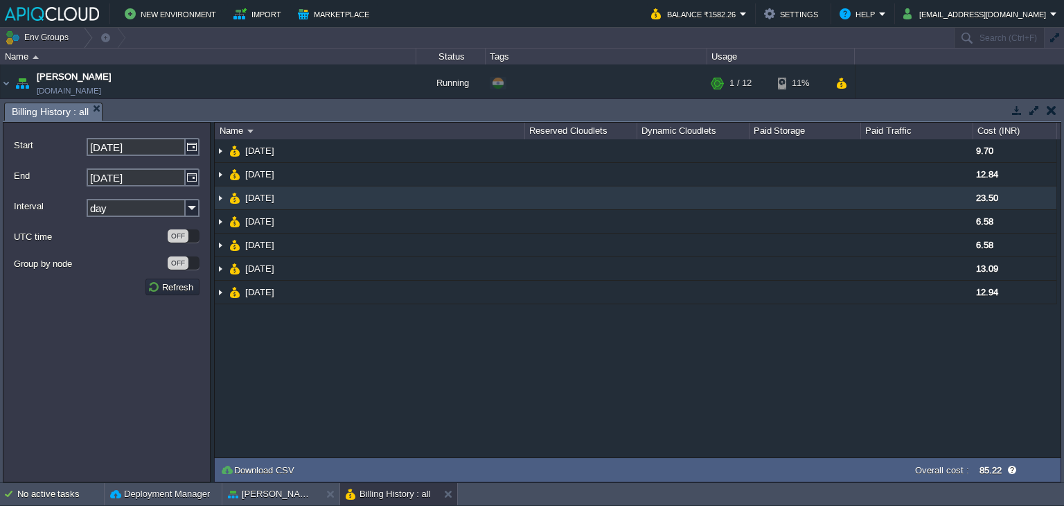
click at [219, 197] on img at bounding box center [220, 197] width 11 height 23
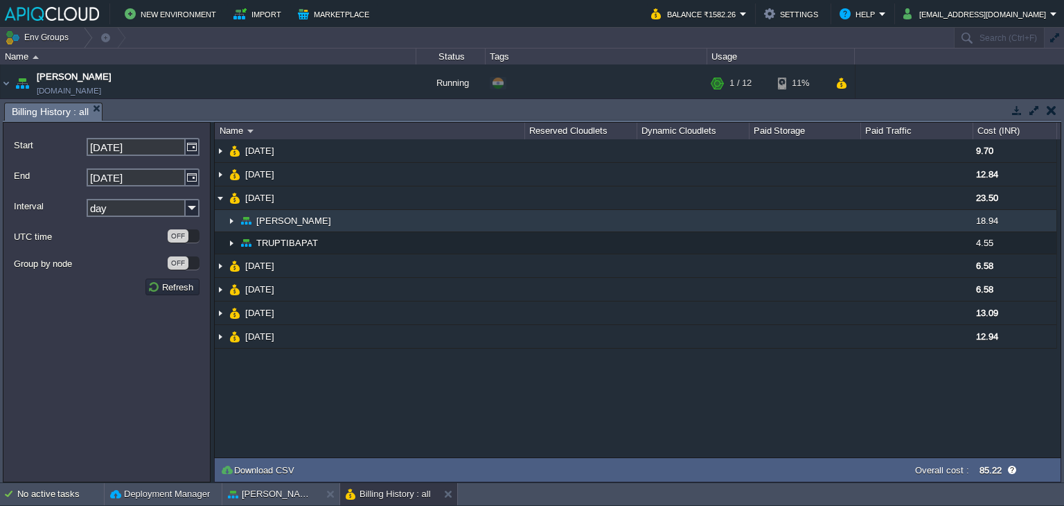
click at [229, 222] on img at bounding box center [231, 220] width 11 height 21
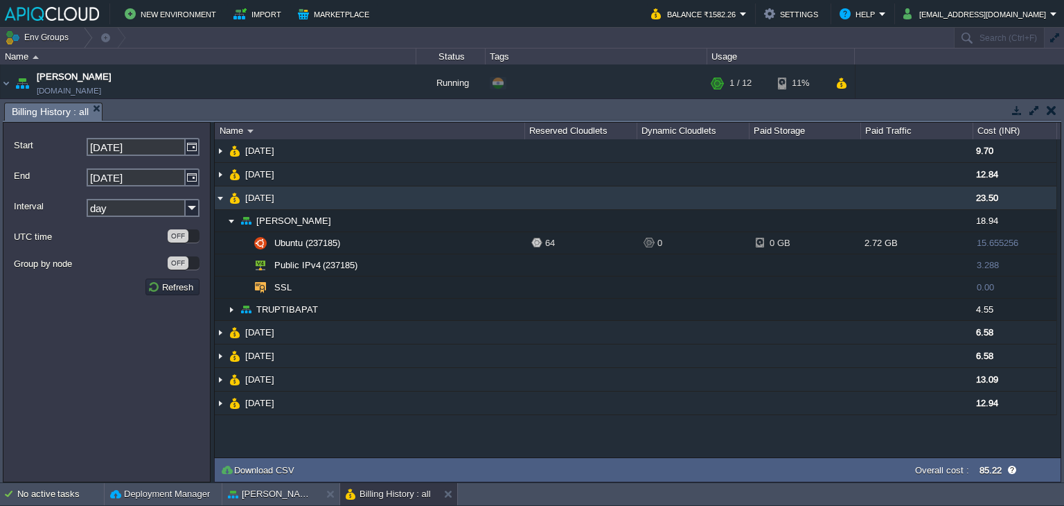
click at [217, 196] on img at bounding box center [220, 197] width 11 height 23
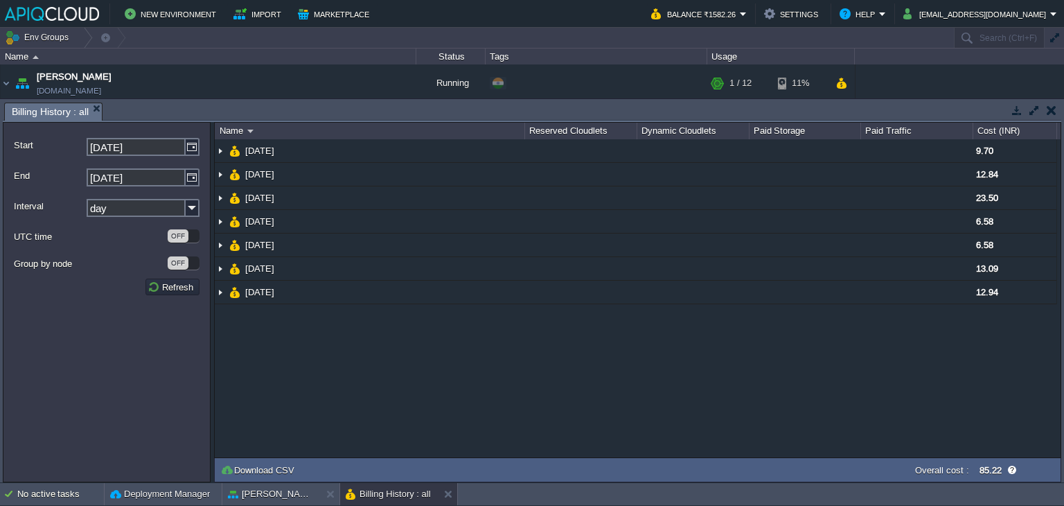
click at [1048, 109] on button "button" at bounding box center [1052, 110] width 10 height 12
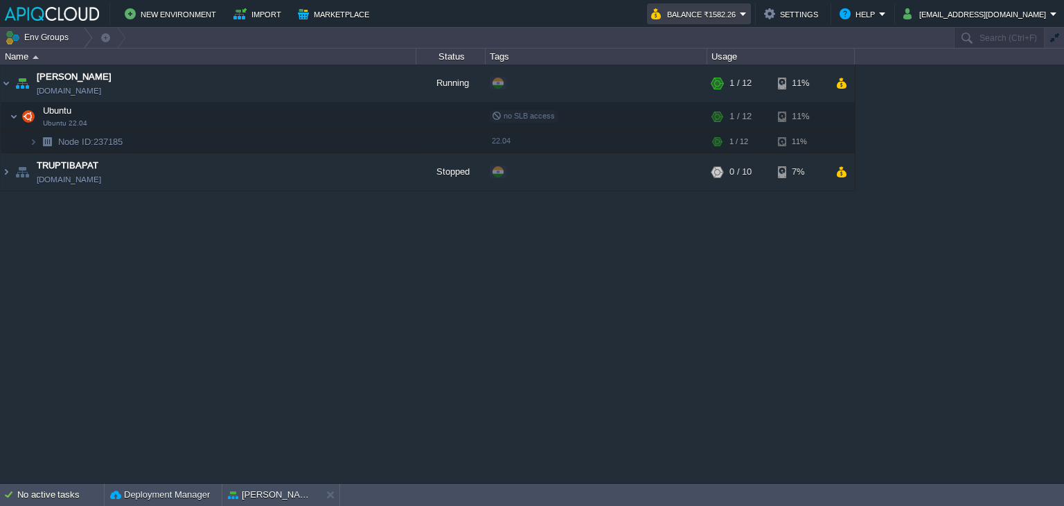
click at [740, 14] on button "Balance ₹1582.26" at bounding box center [695, 14] width 89 height 17
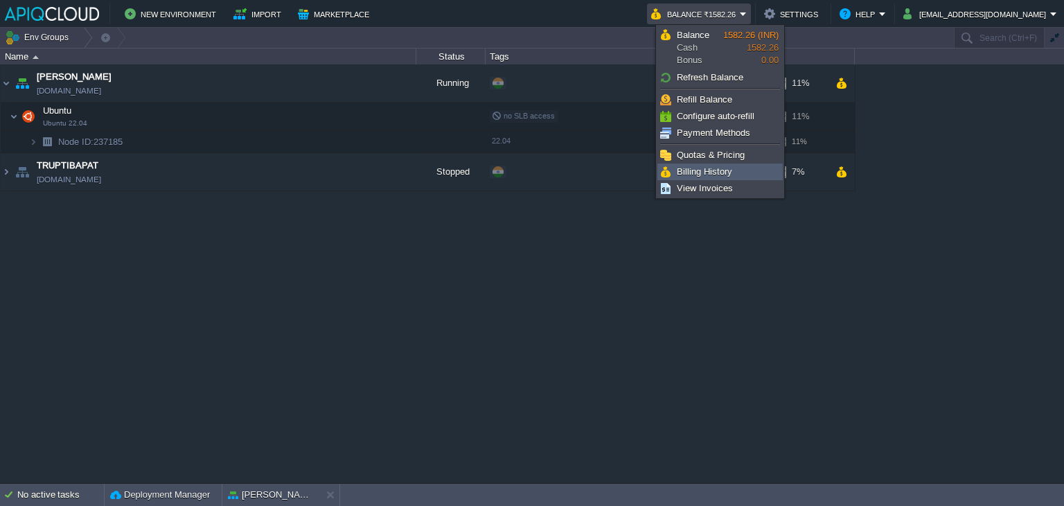
click at [700, 168] on span "Billing History" at bounding box center [704, 171] width 55 height 10
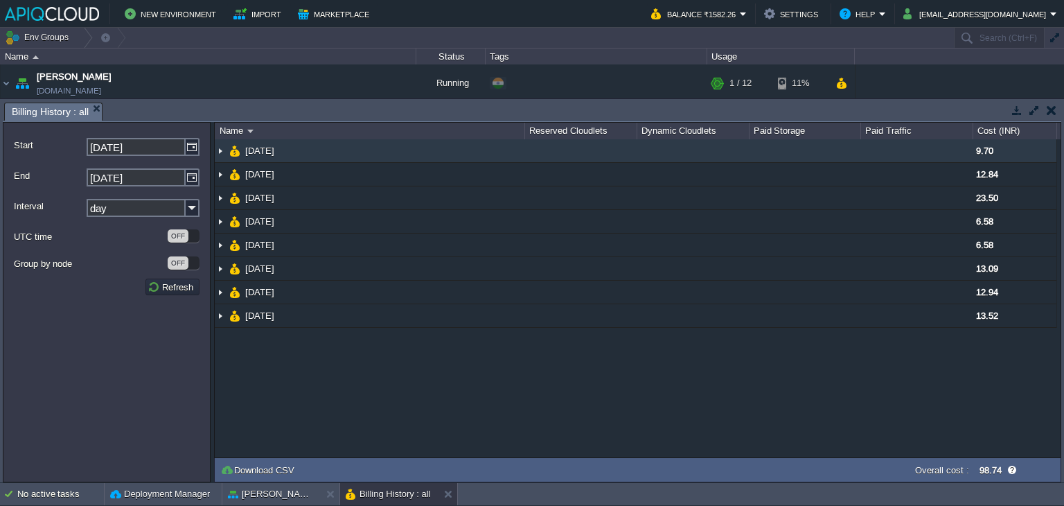
click at [218, 151] on img at bounding box center [220, 150] width 11 height 23
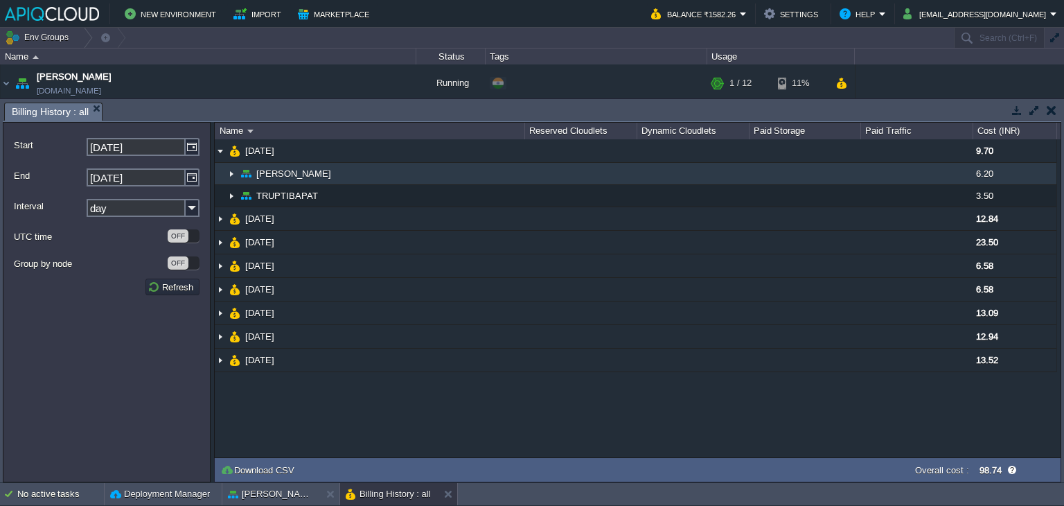
click at [231, 173] on img at bounding box center [231, 173] width 11 height 21
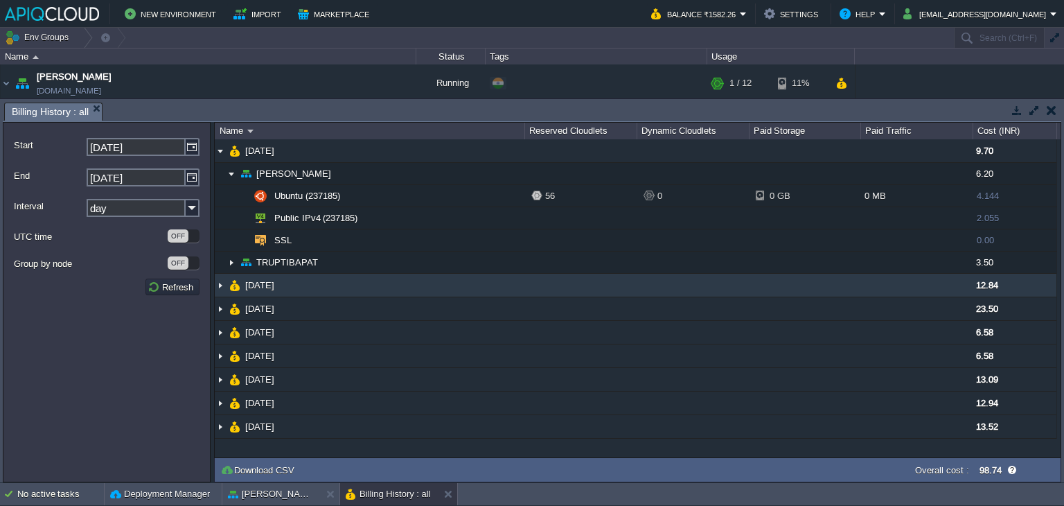
click at [220, 282] on img at bounding box center [220, 285] width 11 height 23
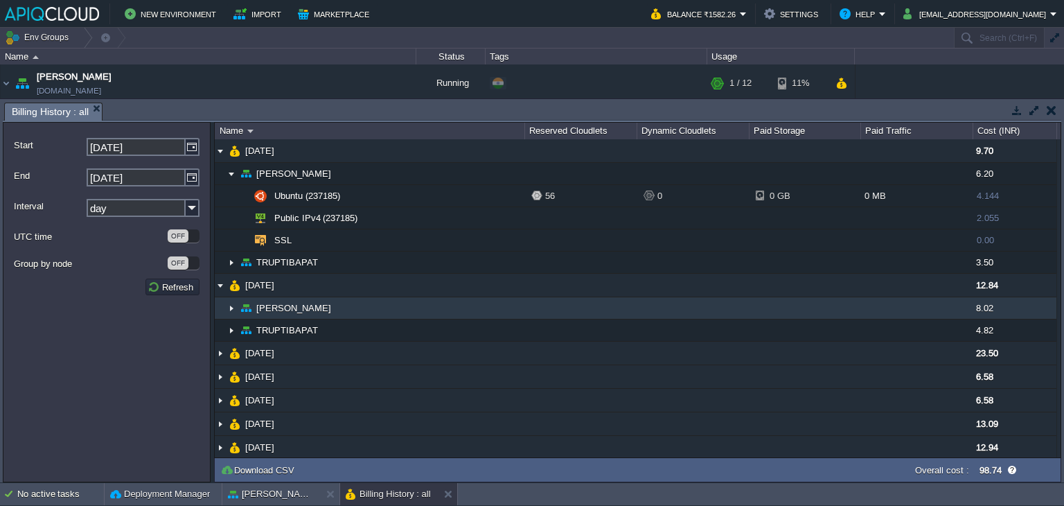
click at [230, 303] on img at bounding box center [231, 307] width 11 height 21
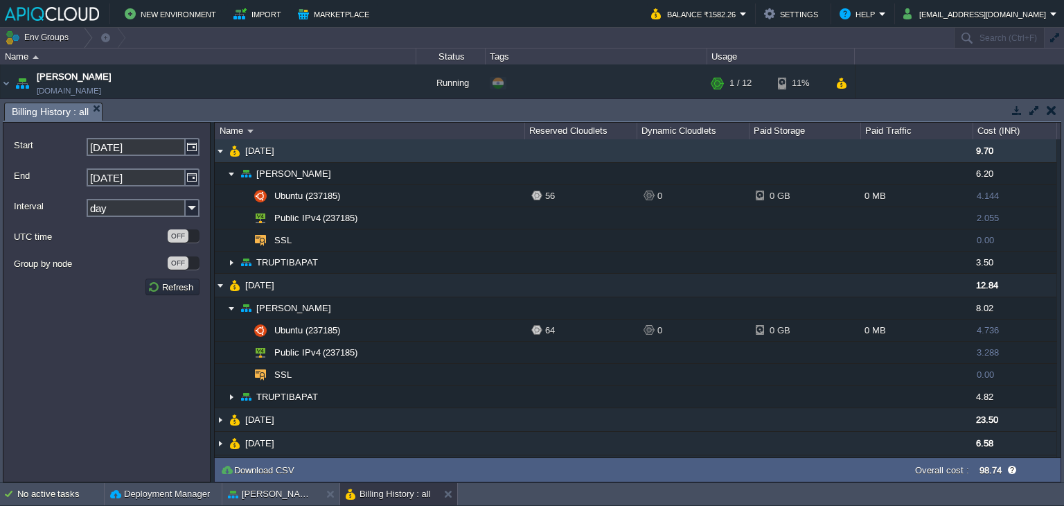
click at [218, 146] on img at bounding box center [220, 150] width 11 height 23
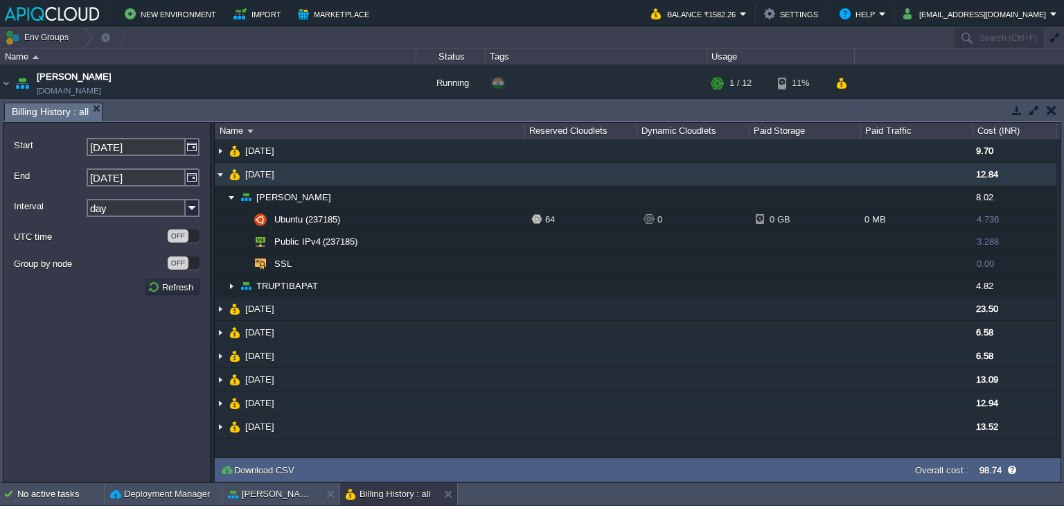
click at [219, 176] on img at bounding box center [220, 174] width 11 height 23
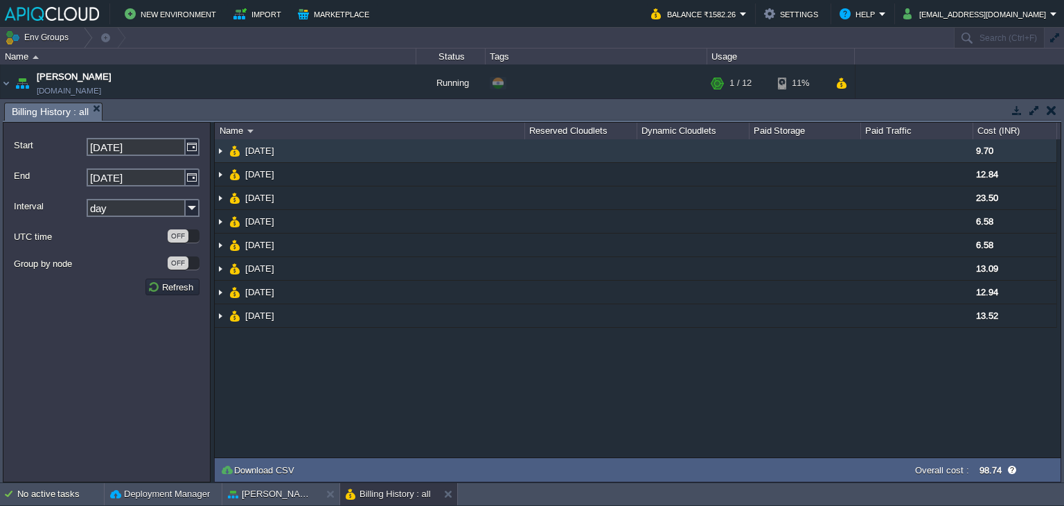
click at [221, 149] on img at bounding box center [220, 150] width 11 height 23
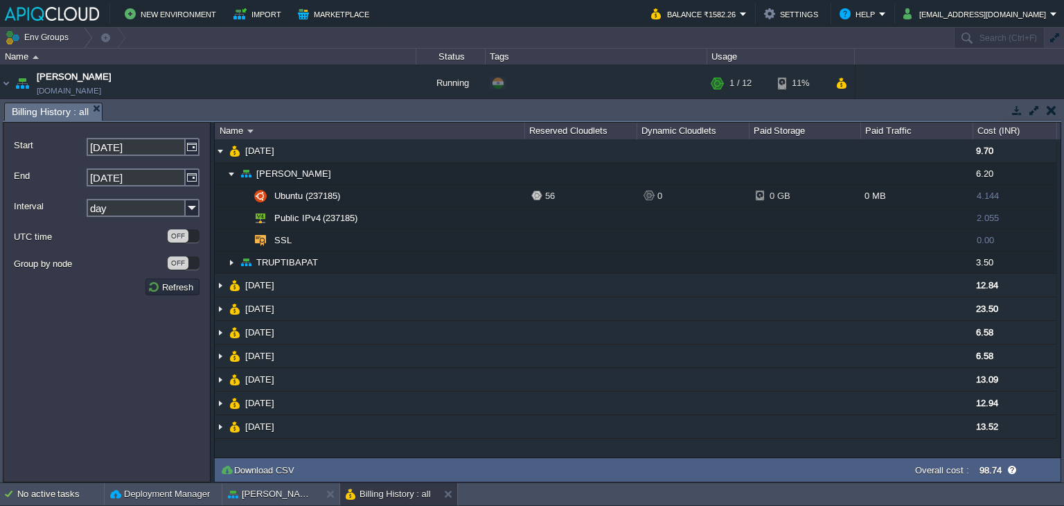
click at [1053, 109] on button "button" at bounding box center [1052, 110] width 10 height 12
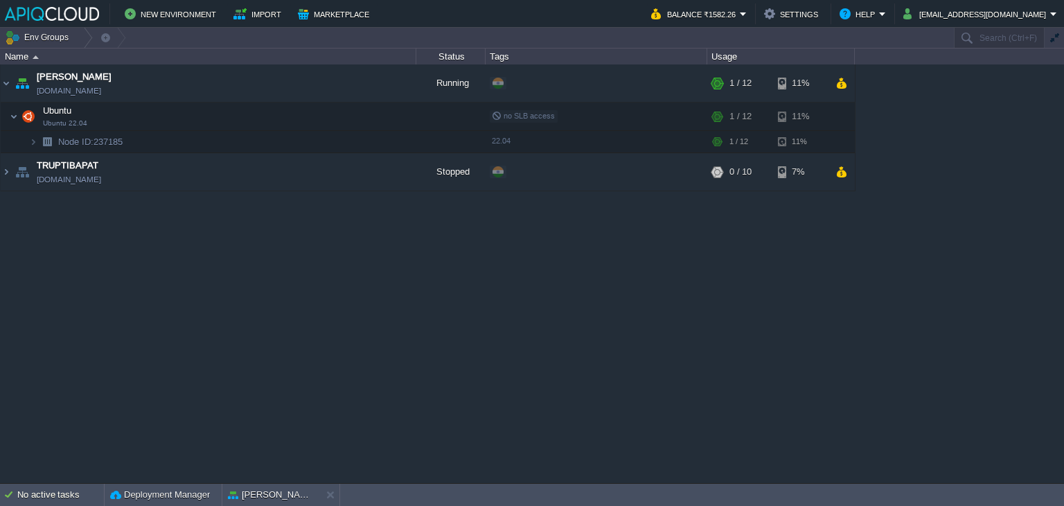
click at [720, 397] on div "Anand [DOMAIN_NAME] Running + Add to Env Group RAM 3% CPU 1% 1 / 12 11% Ubuntu …" at bounding box center [532, 273] width 1064 height 418
click at [350, 115] on button "button" at bounding box center [354, 116] width 12 height 12
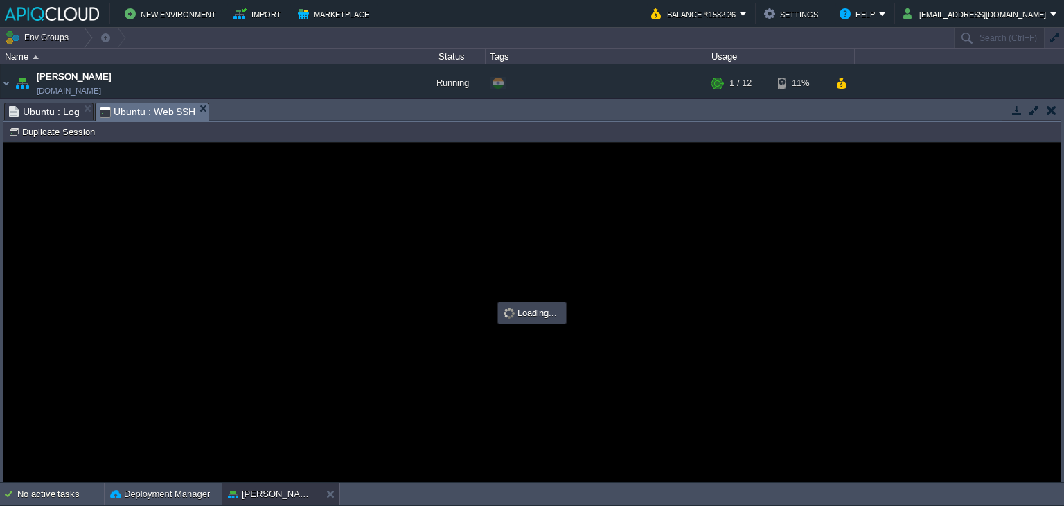
scroll to position [0, 0]
type input "#000000"
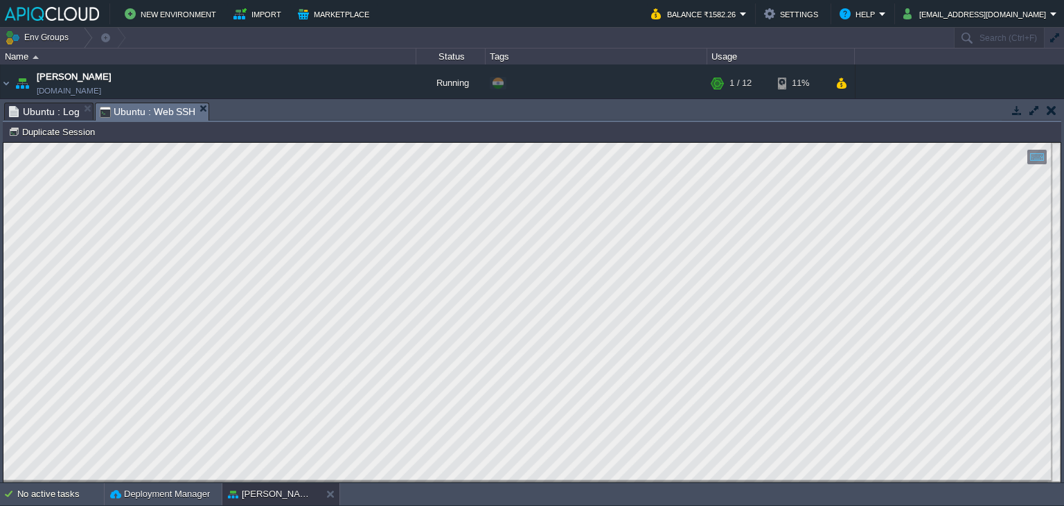
click at [1055, 116] on button "button" at bounding box center [1052, 110] width 10 height 12
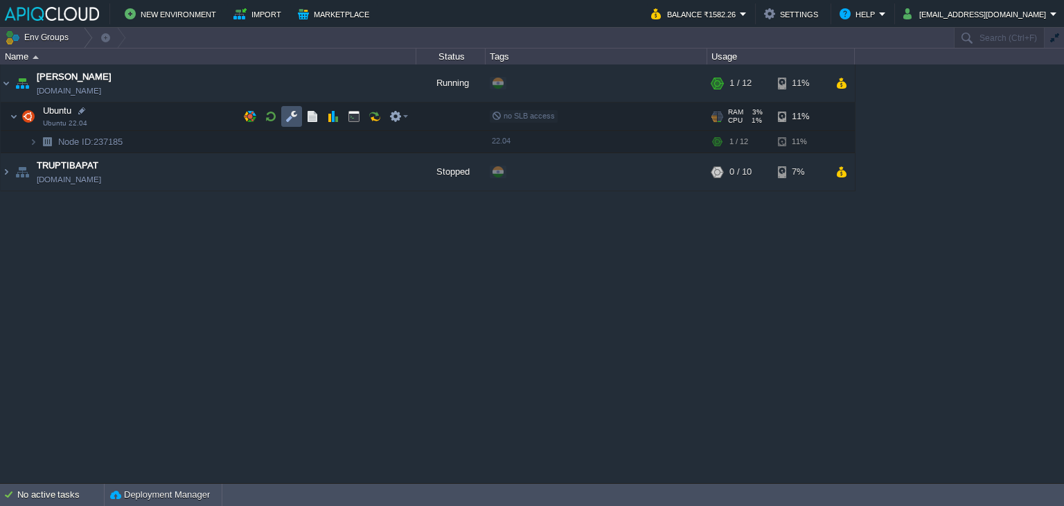
click at [292, 114] on button "button" at bounding box center [291, 116] width 12 height 12
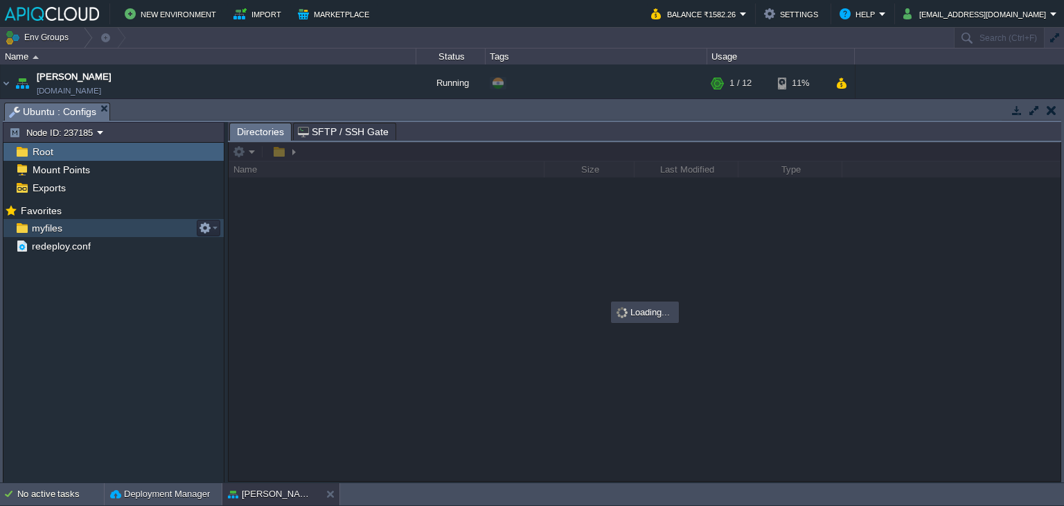
click at [44, 228] on span "myfiles" at bounding box center [46, 228] width 35 height 12
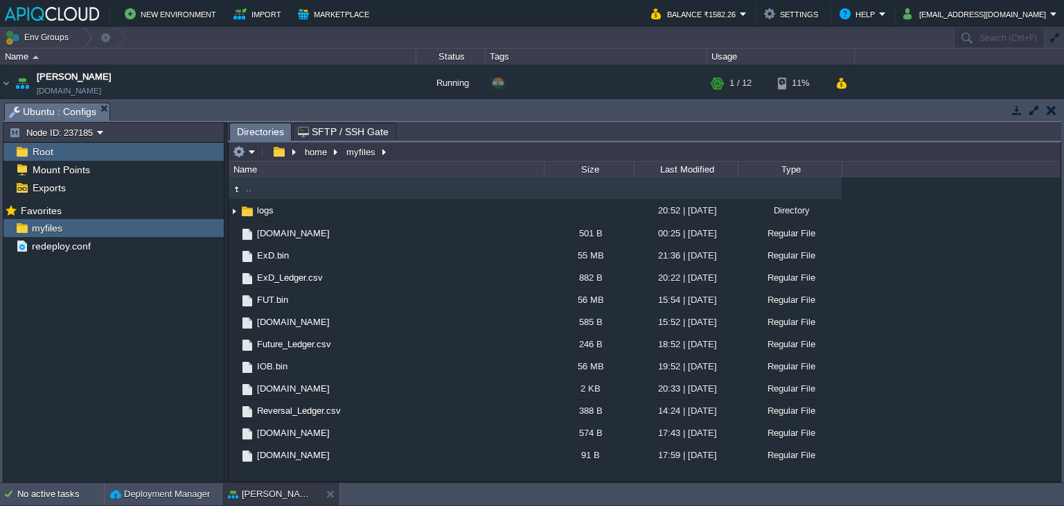
click at [157, 421] on div "Mark the most frequently used files and directories as Favorites to easily acce…" at bounding box center [113, 343] width 220 height 285
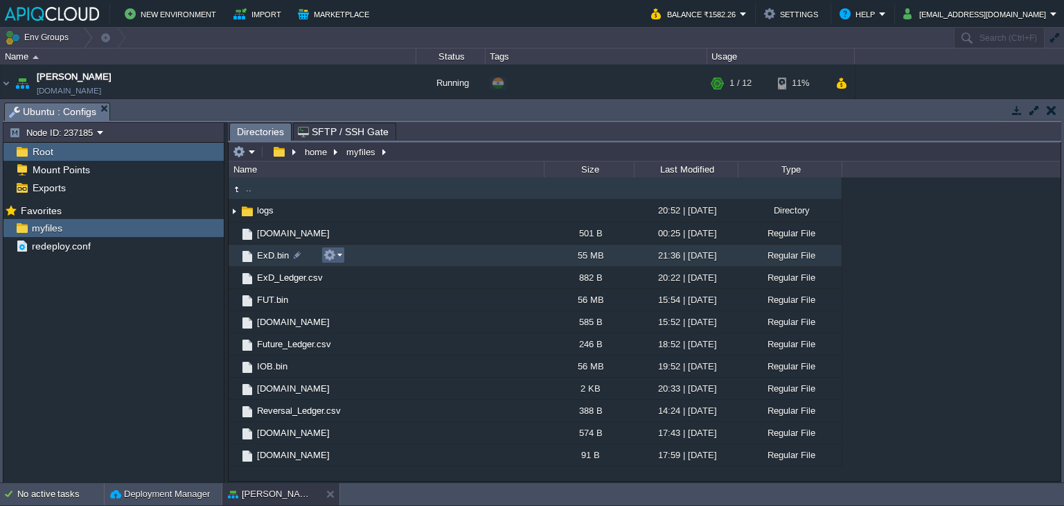
click at [337, 258] on em at bounding box center [333, 255] width 19 height 12
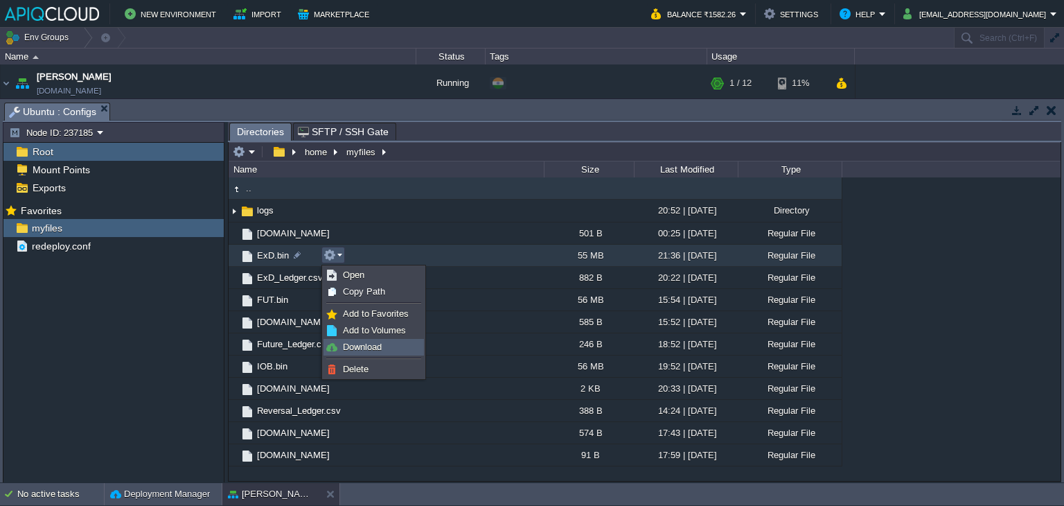
click at [358, 344] on span "Download" at bounding box center [362, 347] width 39 height 10
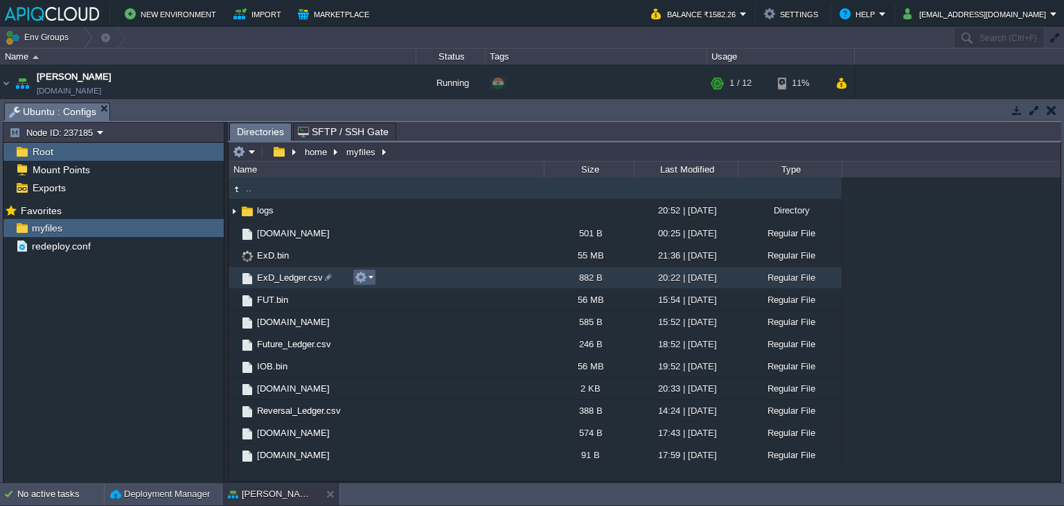
click at [366, 276] on button "button" at bounding box center [361, 277] width 12 height 12
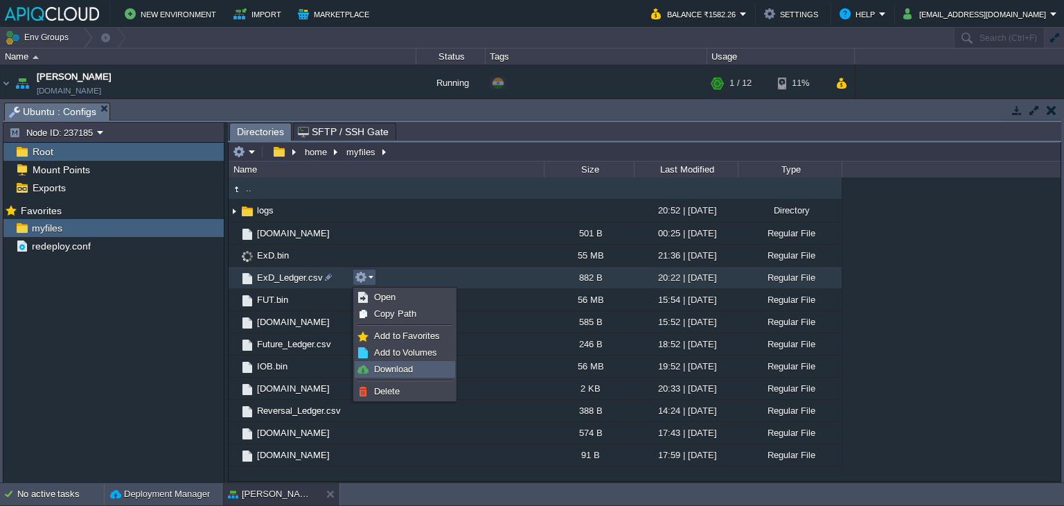
click at [391, 362] on link "Download" at bounding box center [404, 369] width 99 height 15
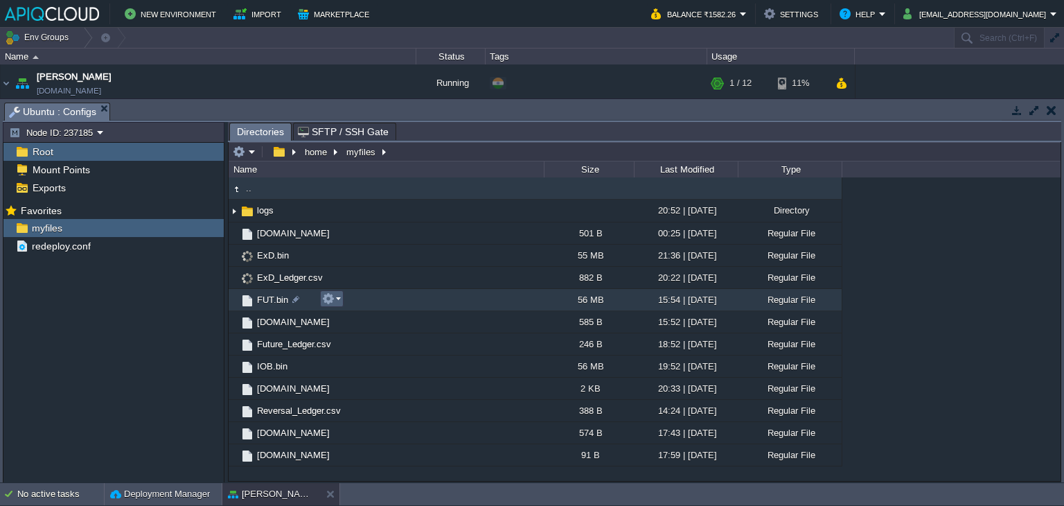
click at [337, 298] on em at bounding box center [331, 298] width 19 height 12
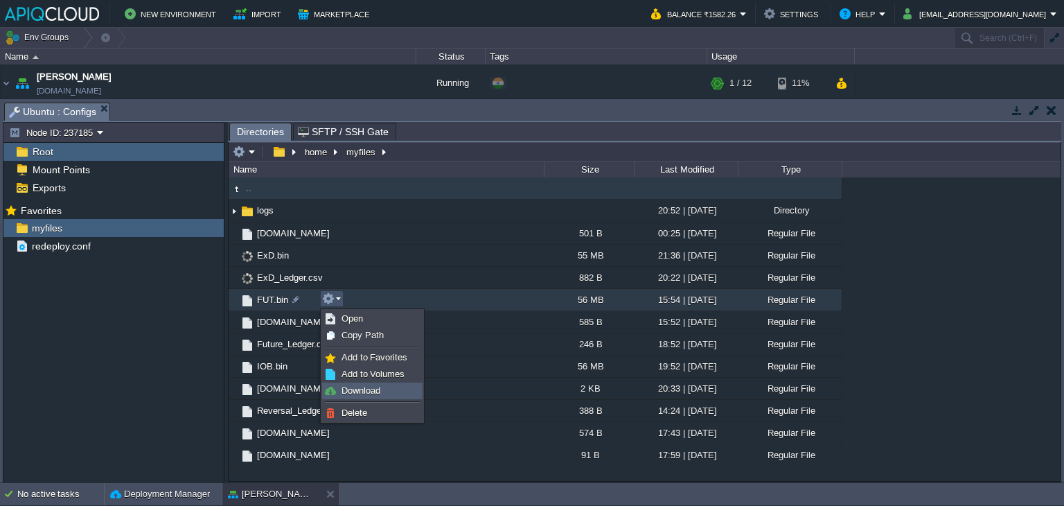
click at [352, 392] on span "Download" at bounding box center [361, 390] width 39 height 10
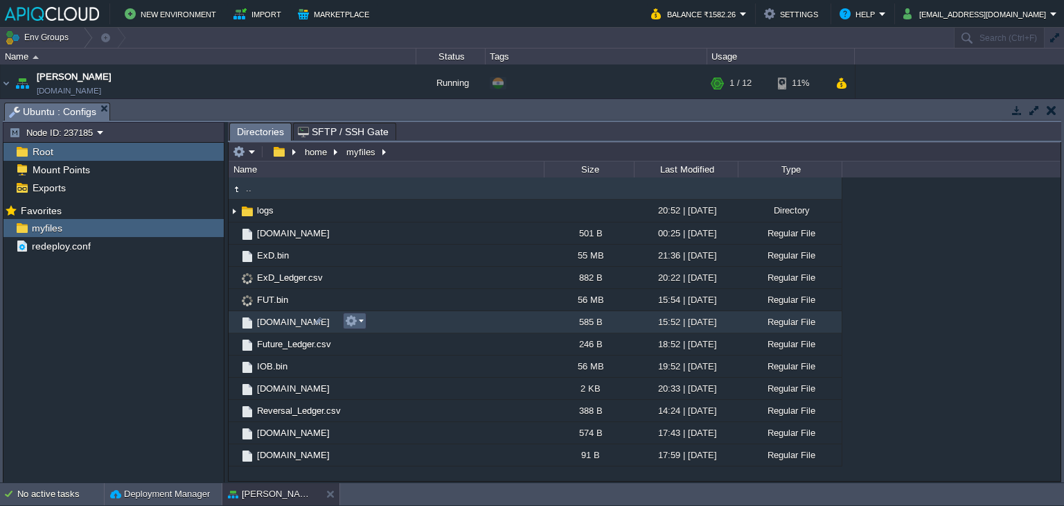
click at [355, 322] on button "button" at bounding box center [351, 321] width 12 height 12
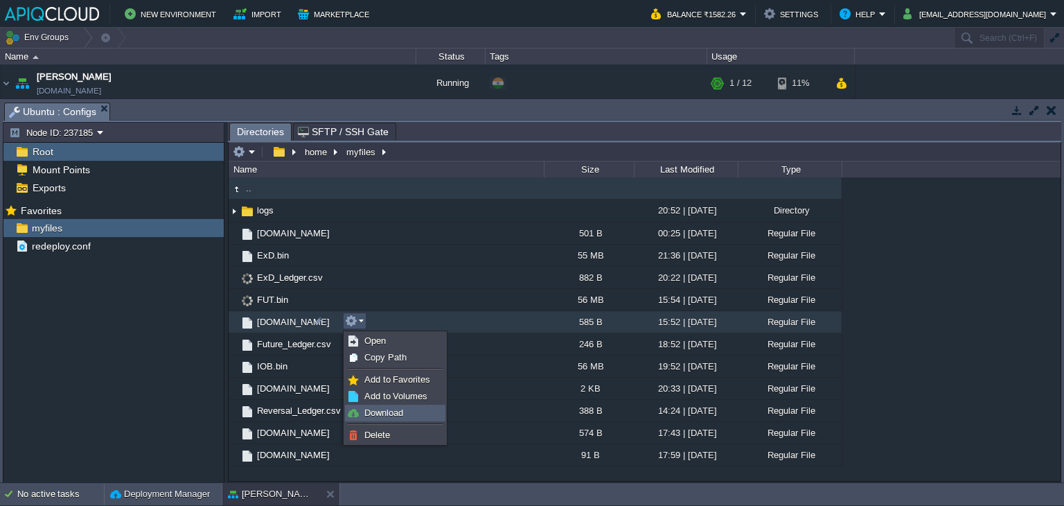
click at [373, 410] on span "Download" at bounding box center [383, 412] width 39 height 10
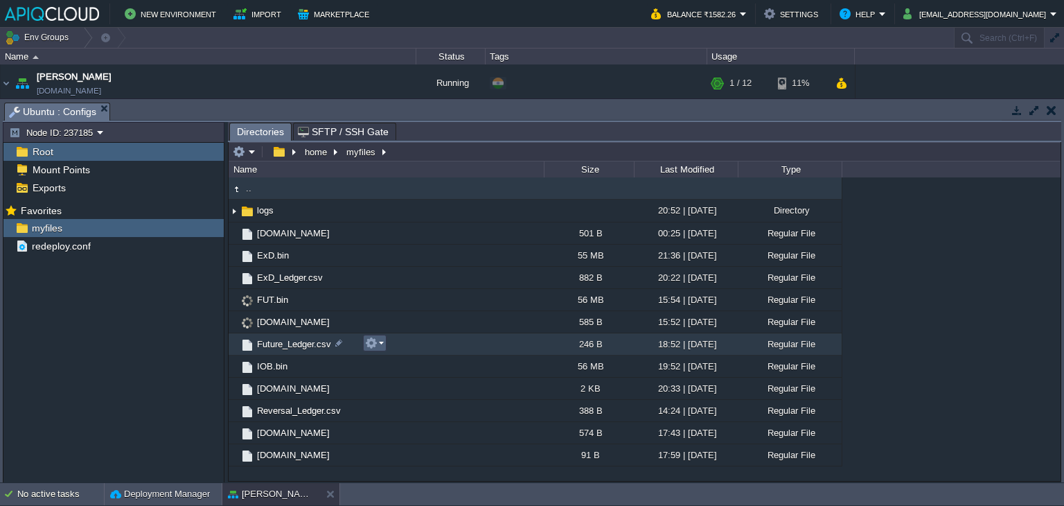
click at [371, 342] on button "button" at bounding box center [371, 343] width 12 height 12
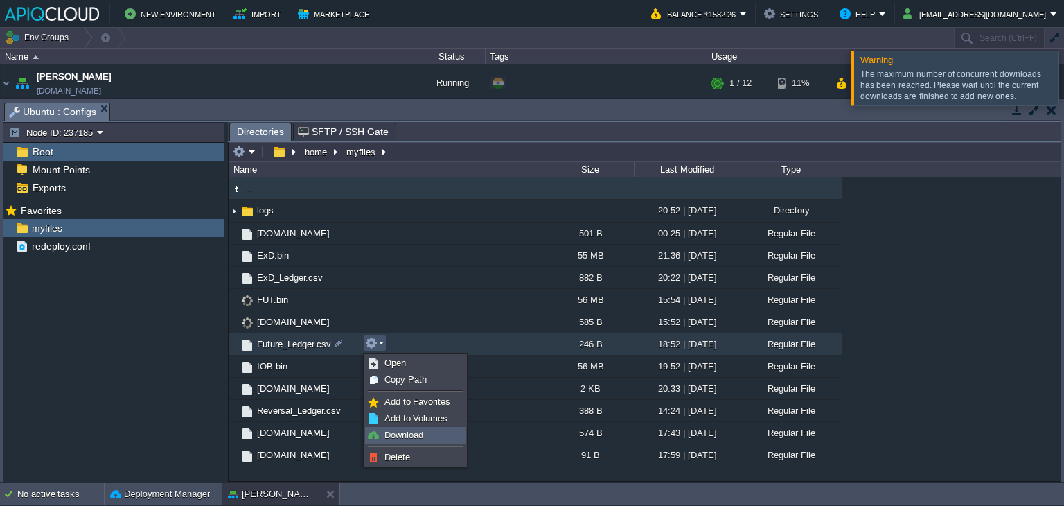
click at [394, 431] on span "Download" at bounding box center [404, 435] width 39 height 10
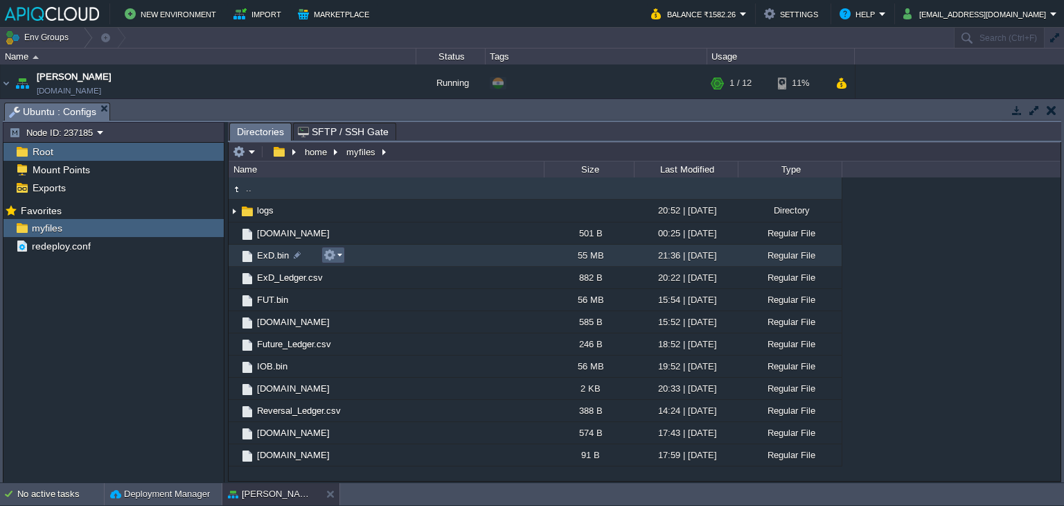
click at [335, 255] on button "button" at bounding box center [330, 255] width 12 height 12
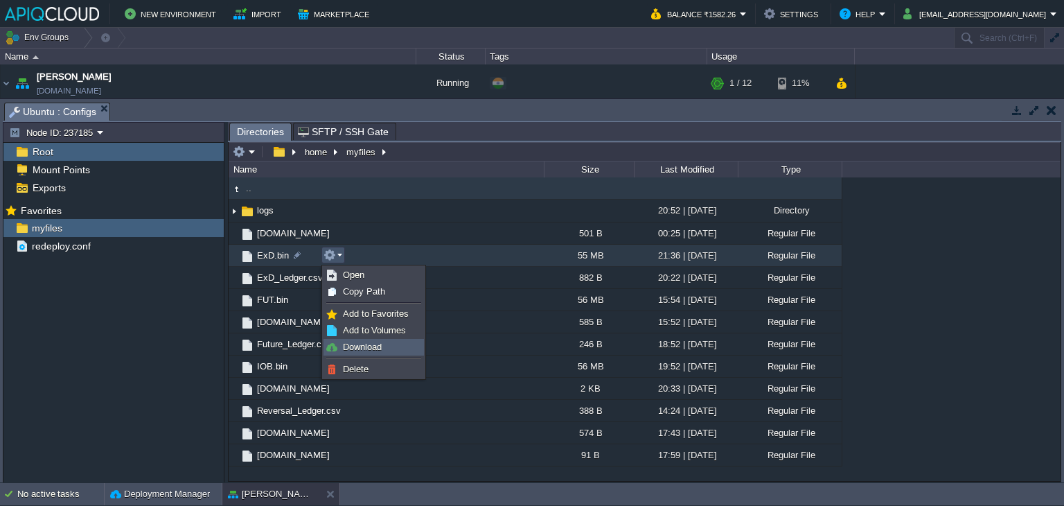
click at [364, 346] on span "Download" at bounding box center [362, 347] width 39 height 10
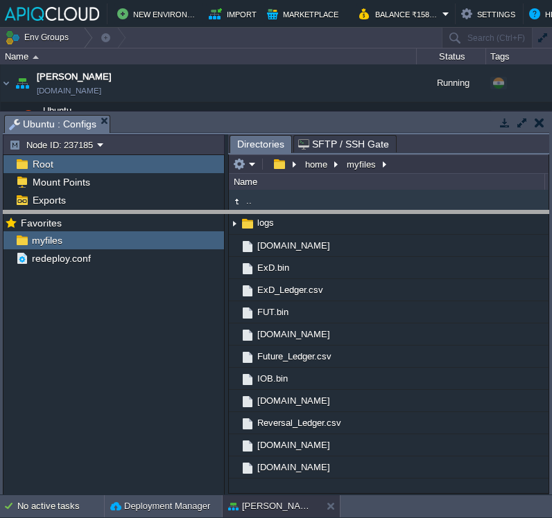
drag, startPoint x: 396, startPoint y: 115, endPoint x: 393, endPoint y: 211, distance: 95.7
click at [393, 211] on body "New Environment Import Marketplace Bonus ₹0.00 Upgrade Account Balance ₹1582.26…" at bounding box center [276, 259] width 552 height 518
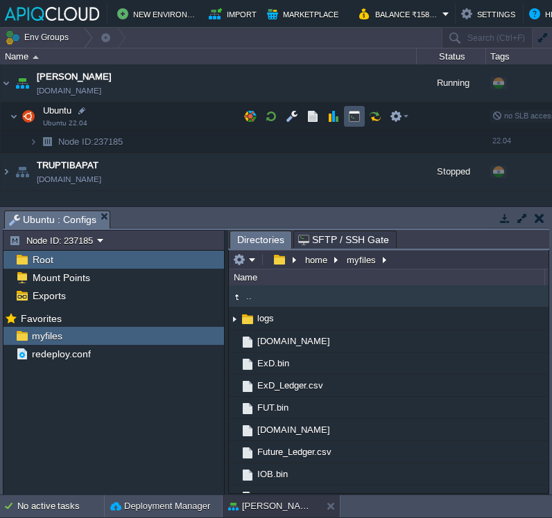
click at [351, 114] on button "button" at bounding box center [354, 116] width 12 height 12
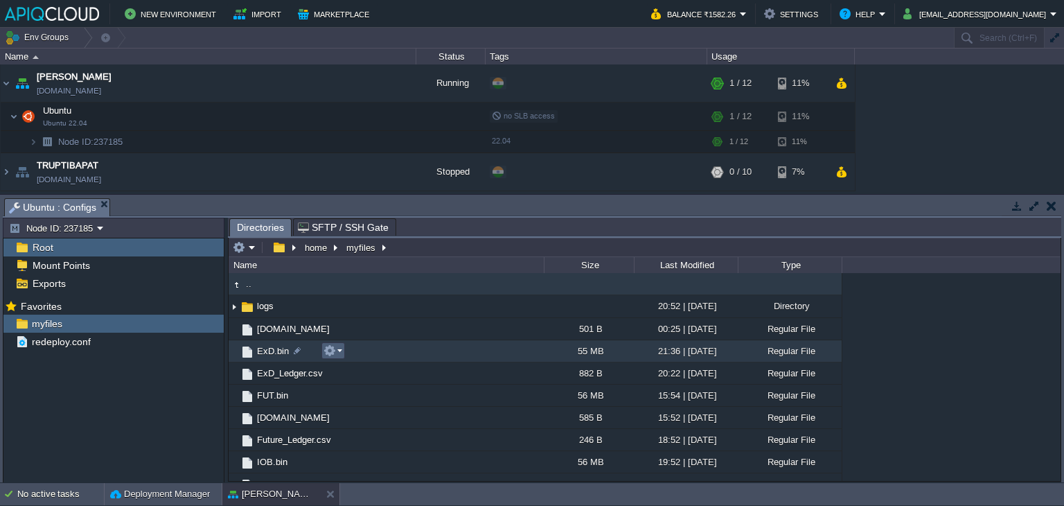
click at [339, 350] on em at bounding box center [333, 350] width 19 height 12
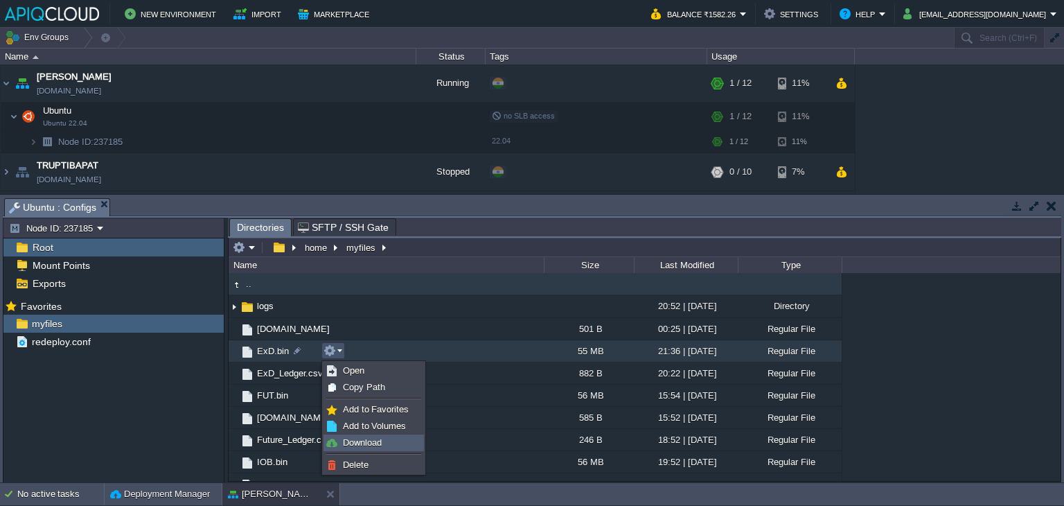
click at [378, 447] on link "Download" at bounding box center [373, 442] width 99 height 15
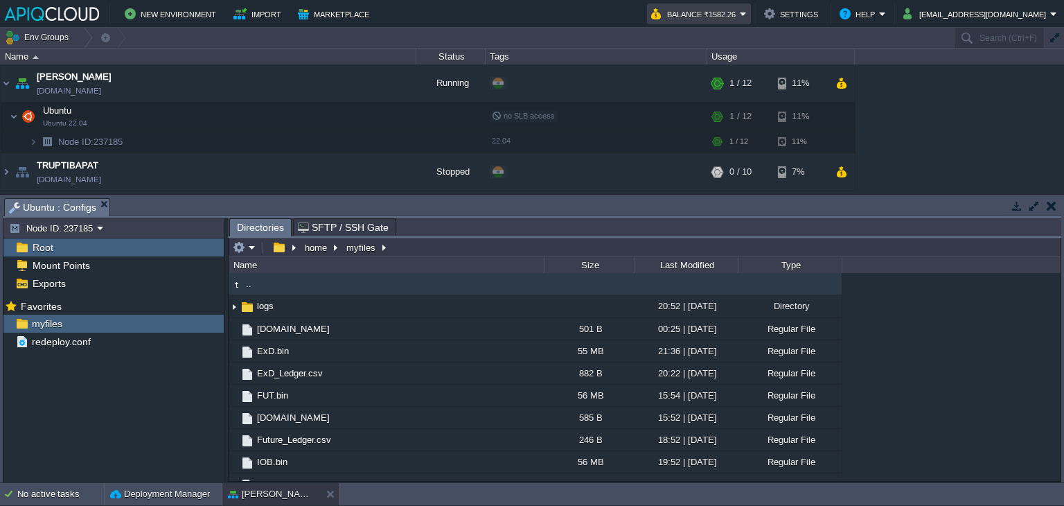
click at [728, 3] on td "Balance ₹1582.26" at bounding box center [699, 13] width 104 height 21
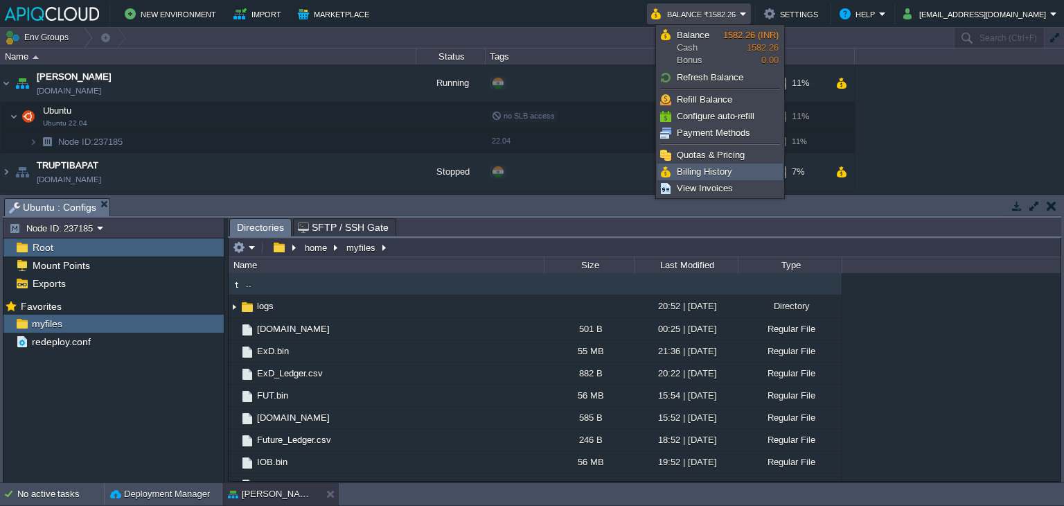
click at [684, 167] on span "Billing History" at bounding box center [704, 171] width 55 height 10
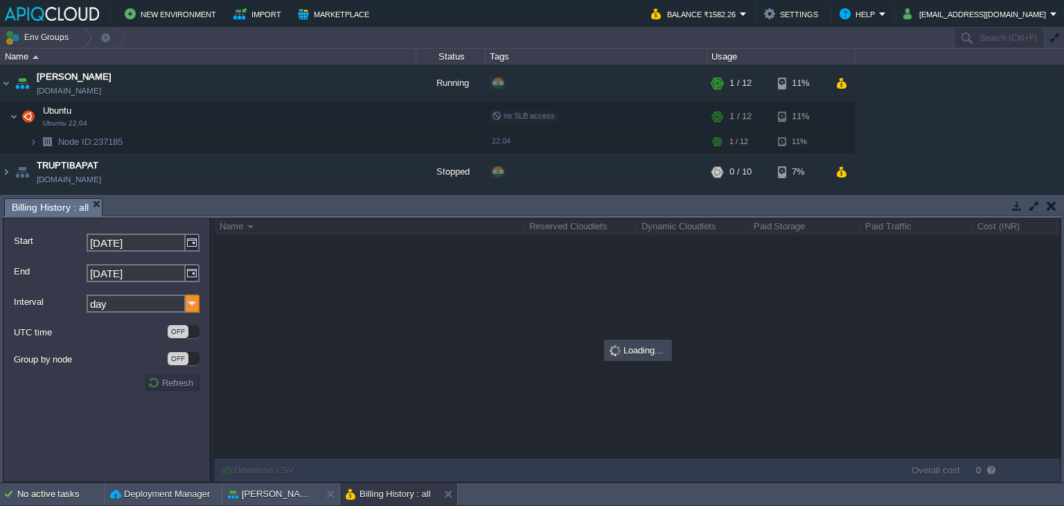
click at [194, 305] on img at bounding box center [193, 303] width 14 height 18
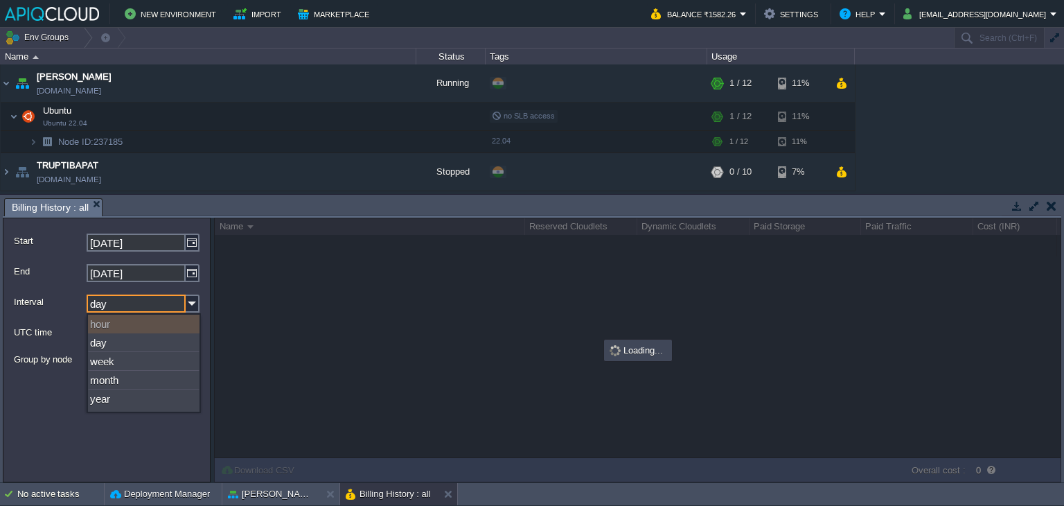
click at [130, 321] on div "hour" at bounding box center [144, 324] width 112 height 19
type input "[DATE]"
type input "hour"
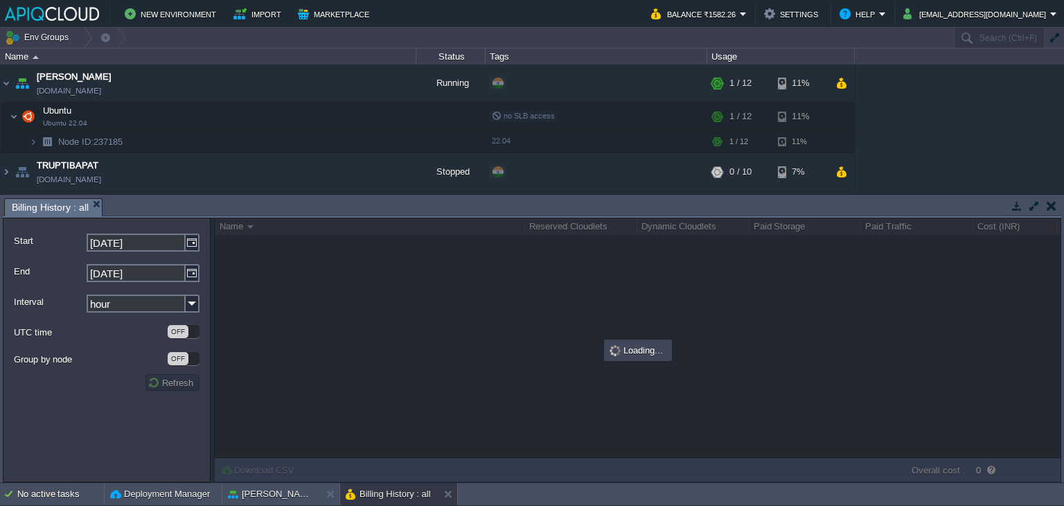
click at [177, 359] on div "OFF" at bounding box center [178, 358] width 21 height 13
click at [1050, 200] on button "button" at bounding box center [1052, 206] width 10 height 12
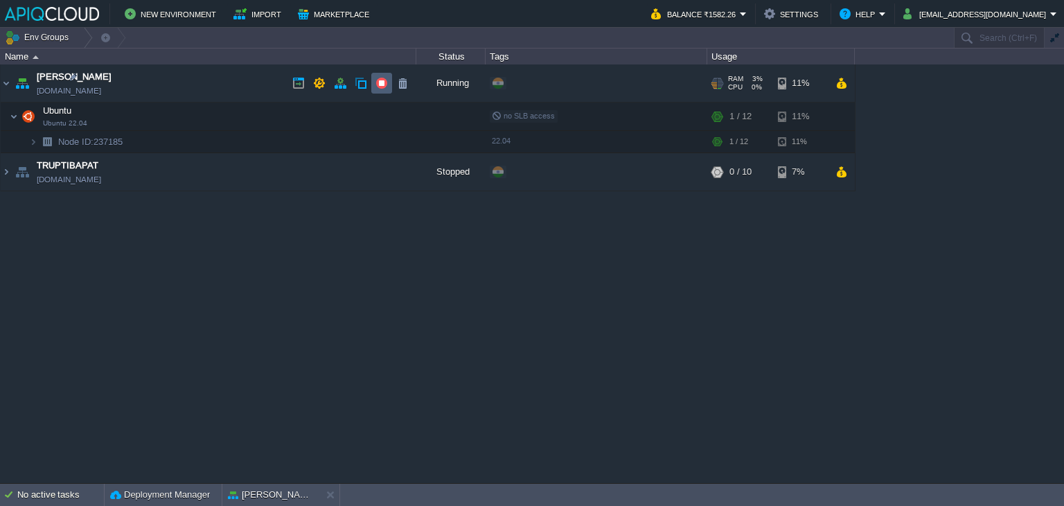
click at [385, 83] on button "button" at bounding box center [382, 83] width 12 height 12
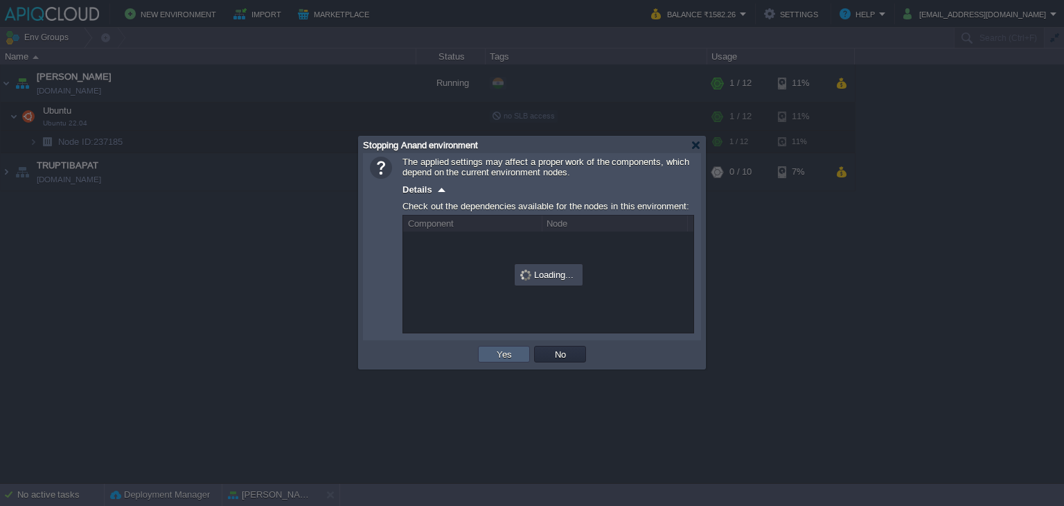
click at [498, 350] on button "Yes" at bounding box center [505, 354] width 24 height 12
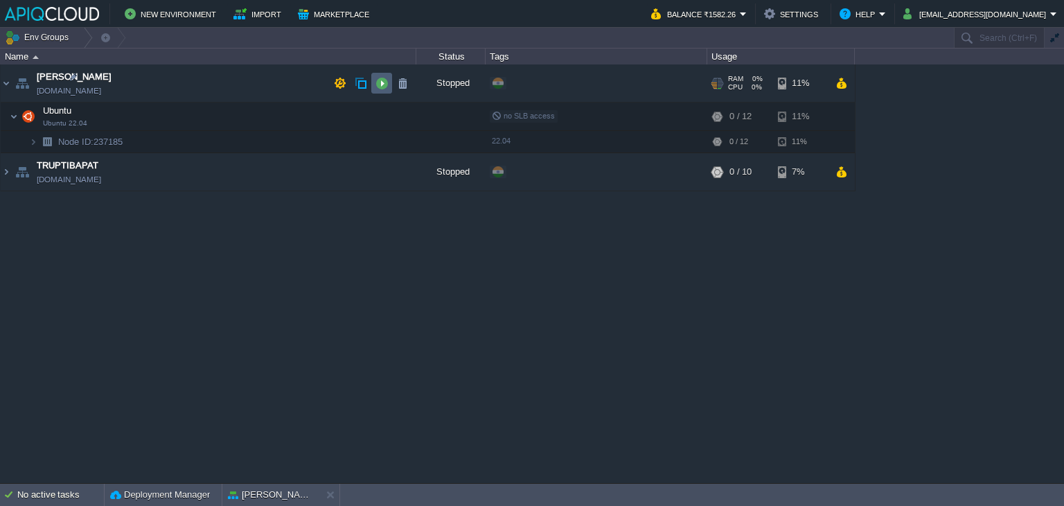
click at [382, 80] on button "button" at bounding box center [382, 83] width 12 height 12
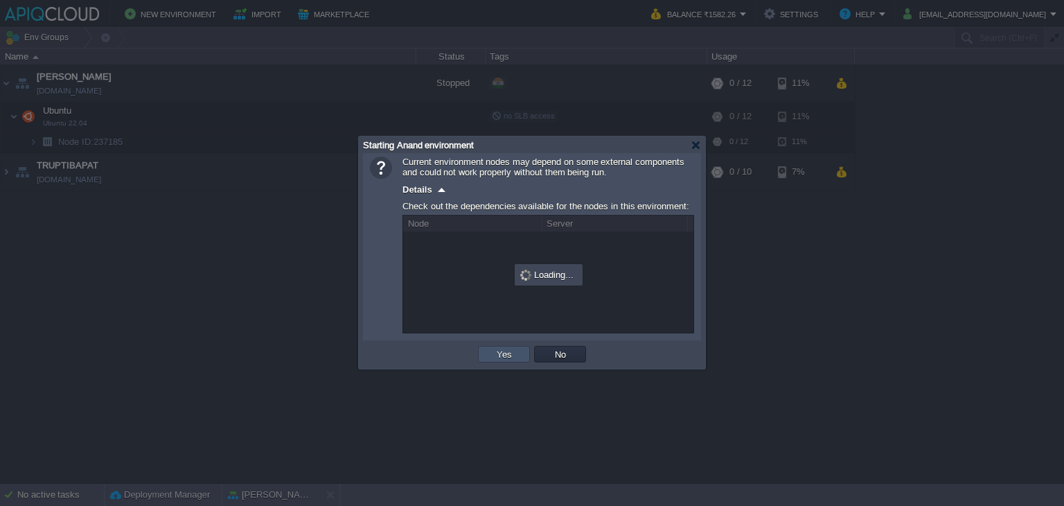
click at [504, 353] on button "Yes" at bounding box center [505, 354] width 24 height 12
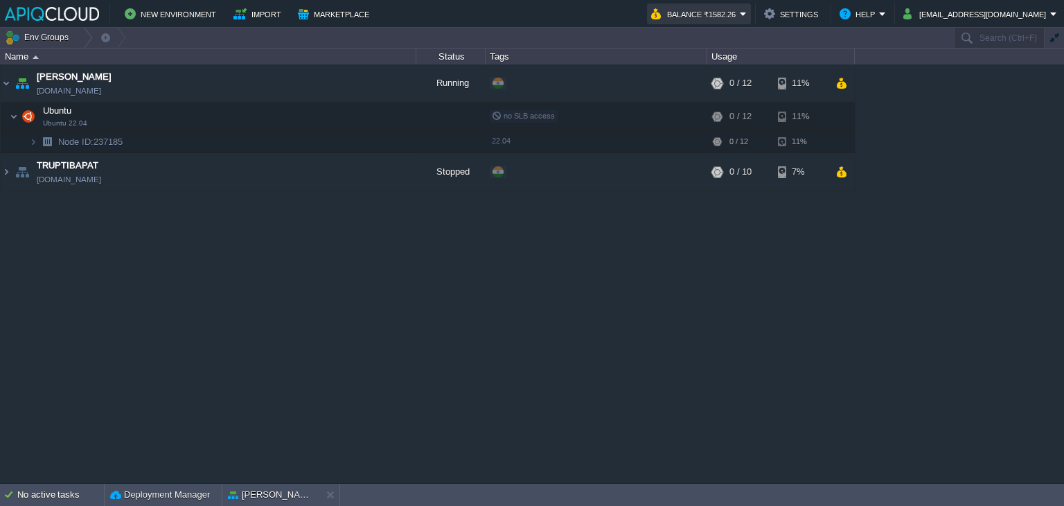
click at [728, 15] on button "Balance ₹1582.26" at bounding box center [695, 14] width 89 height 17
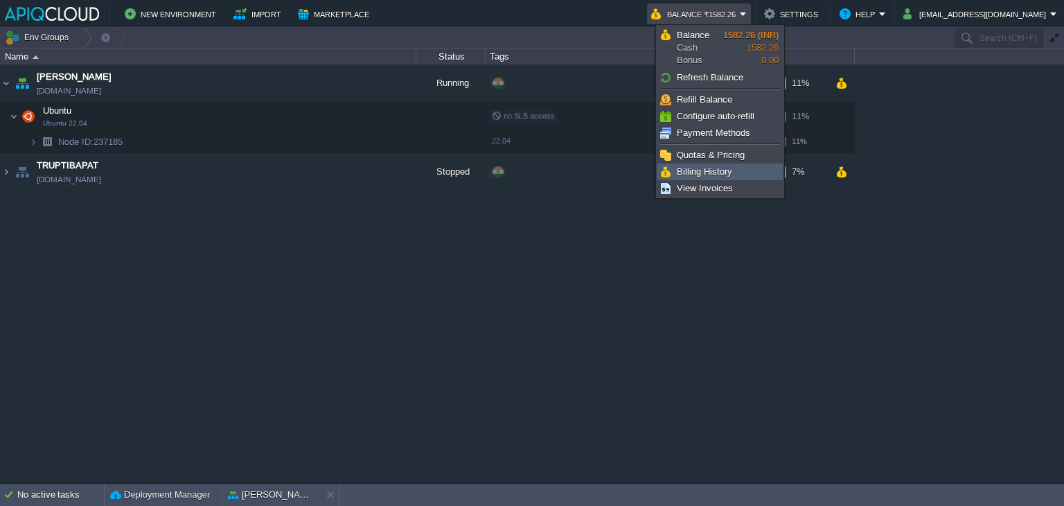
click at [723, 168] on span "Billing History" at bounding box center [704, 171] width 55 height 10
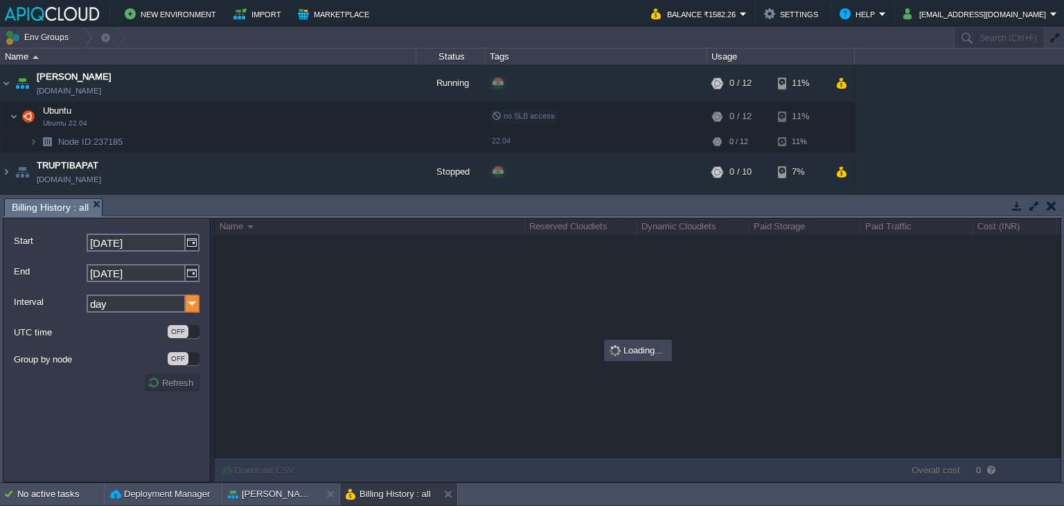
click at [196, 298] on img at bounding box center [193, 303] width 14 height 18
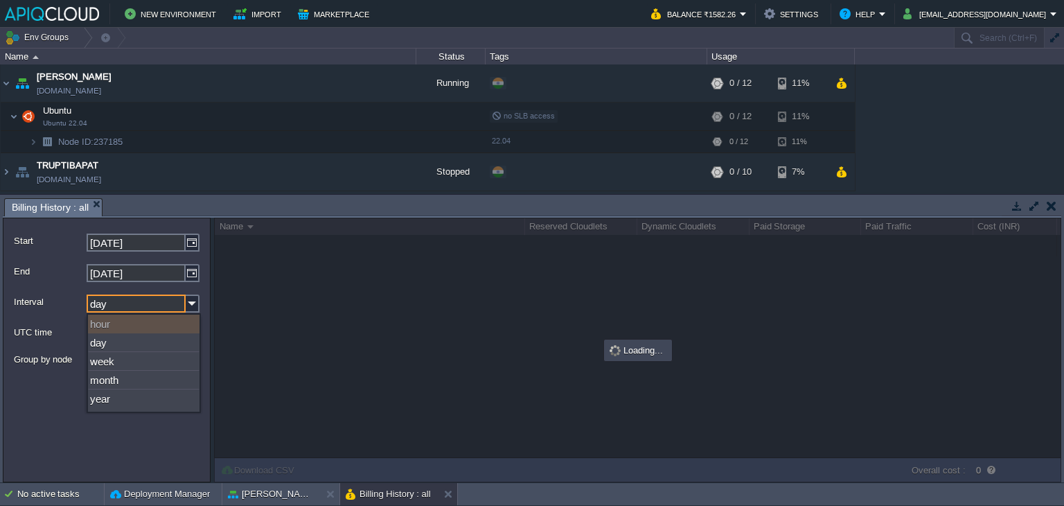
click at [103, 327] on div "hour" at bounding box center [144, 324] width 112 height 19
type input "[DATE]"
type input "hour"
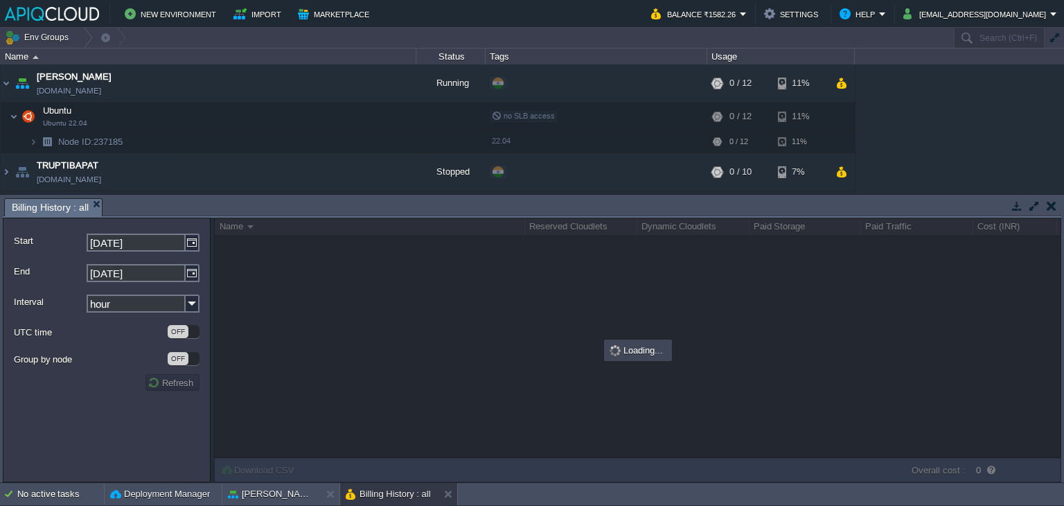
click at [181, 383] on button "Refresh" at bounding box center [173, 382] width 50 height 12
click at [1049, 202] on button "button" at bounding box center [1052, 206] width 10 height 12
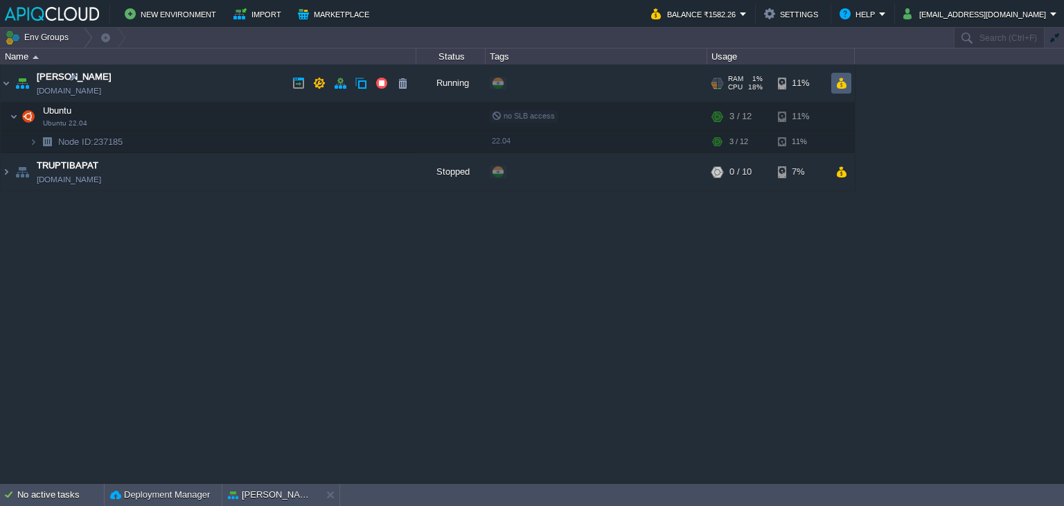
click at [838, 82] on button "button" at bounding box center [842, 83] width 12 height 12
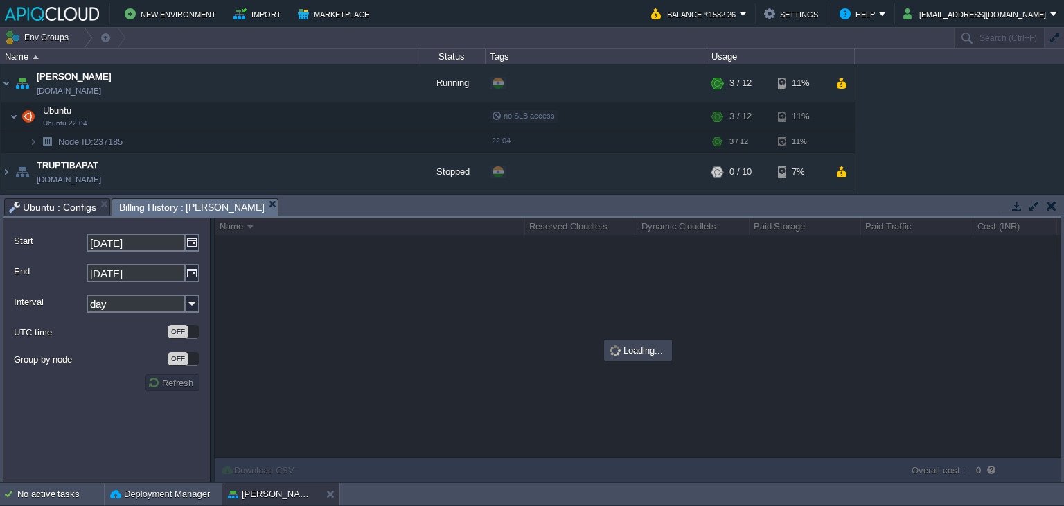
click at [77, 208] on span "Ubuntu : Configs" at bounding box center [52, 207] width 87 height 17
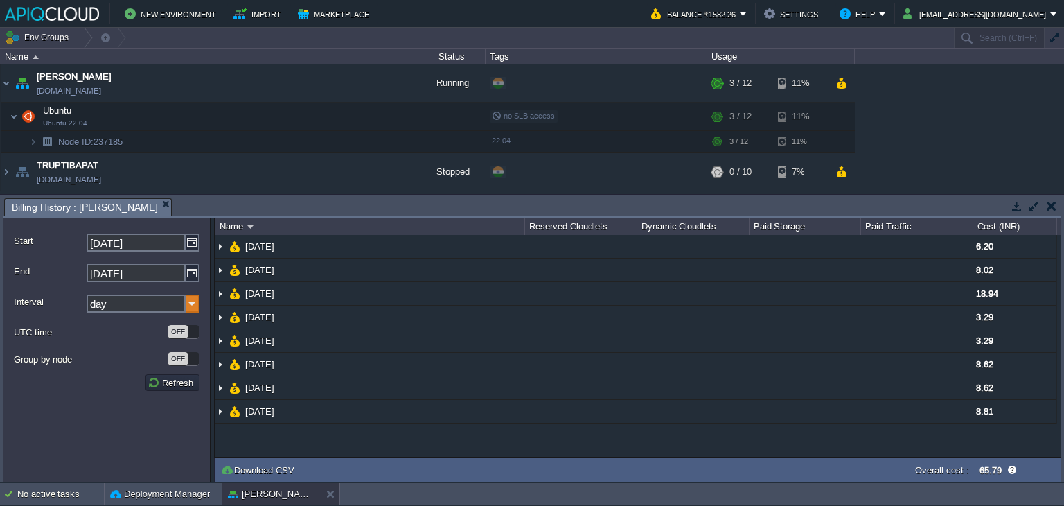
click at [194, 303] on img at bounding box center [193, 303] width 14 height 18
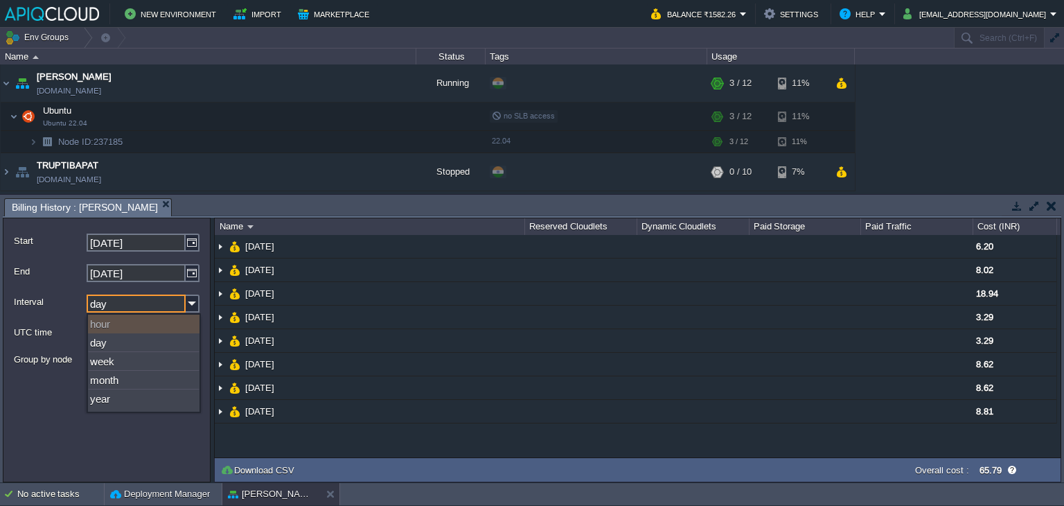
click at [113, 321] on div "hour" at bounding box center [144, 324] width 112 height 19
type input "[DATE]"
type input "hour"
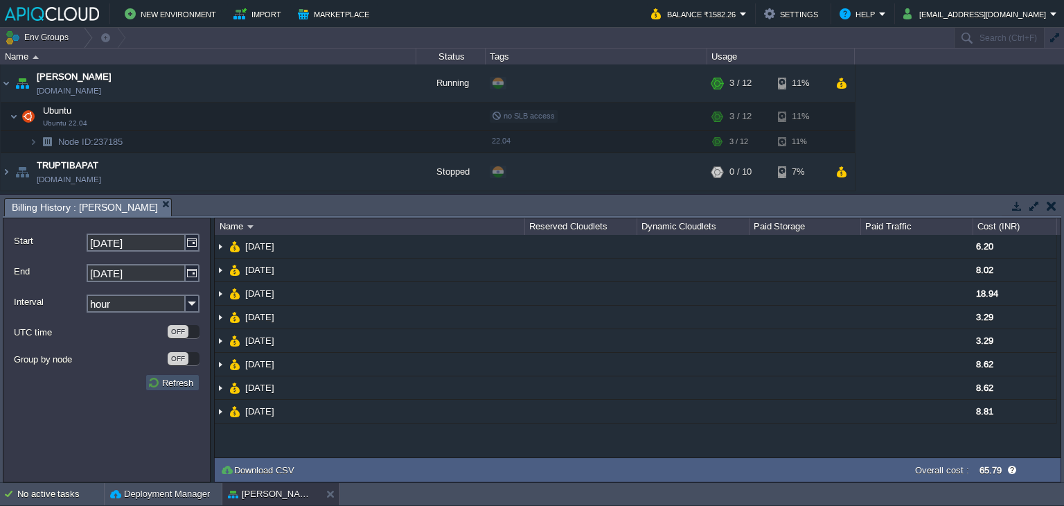
click at [156, 389] on button "Refresh" at bounding box center [173, 382] width 50 height 12
click at [1048, 209] on button "button" at bounding box center [1052, 206] width 10 height 12
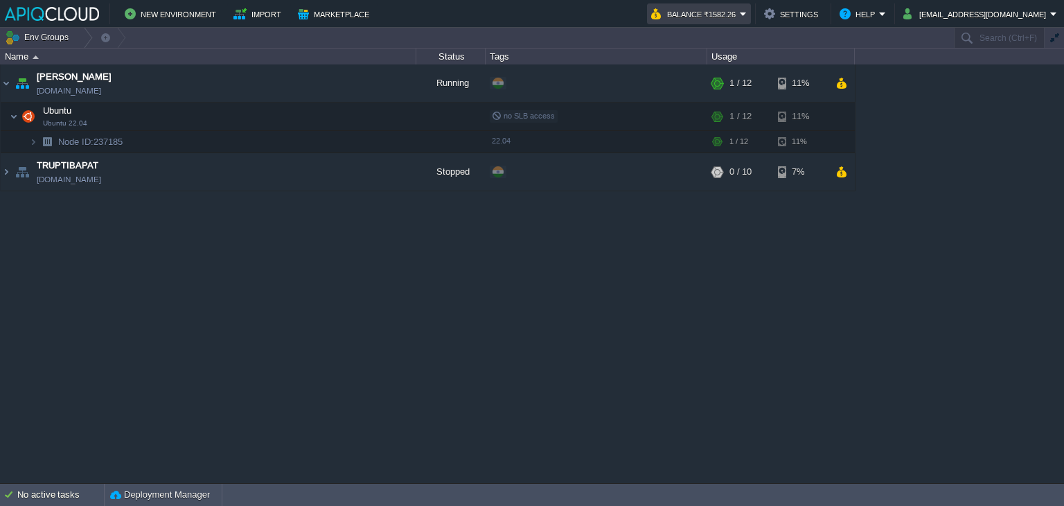
click at [718, 12] on button "Balance ₹1582.26" at bounding box center [695, 14] width 89 height 17
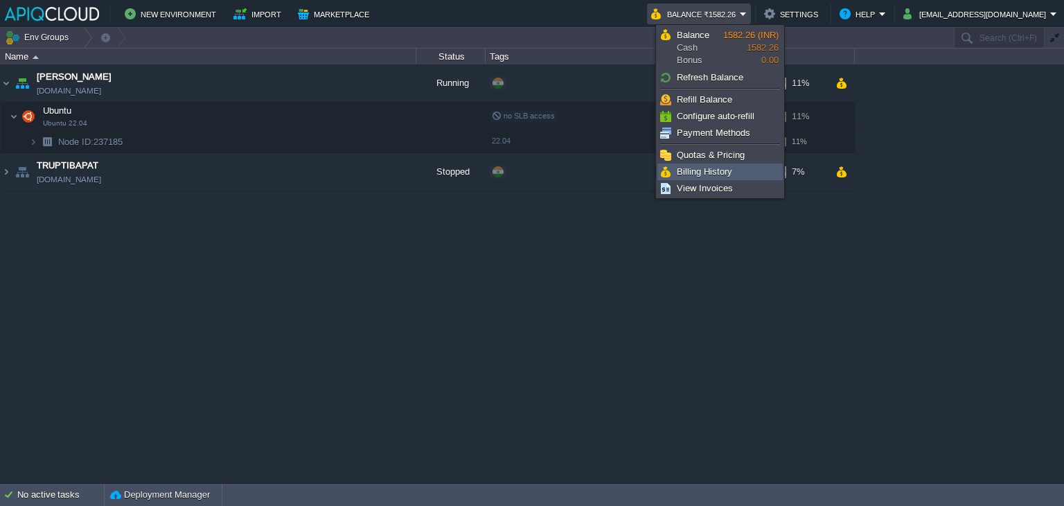
click at [691, 175] on span "Billing History" at bounding box center [704, 171] width 55 height 10
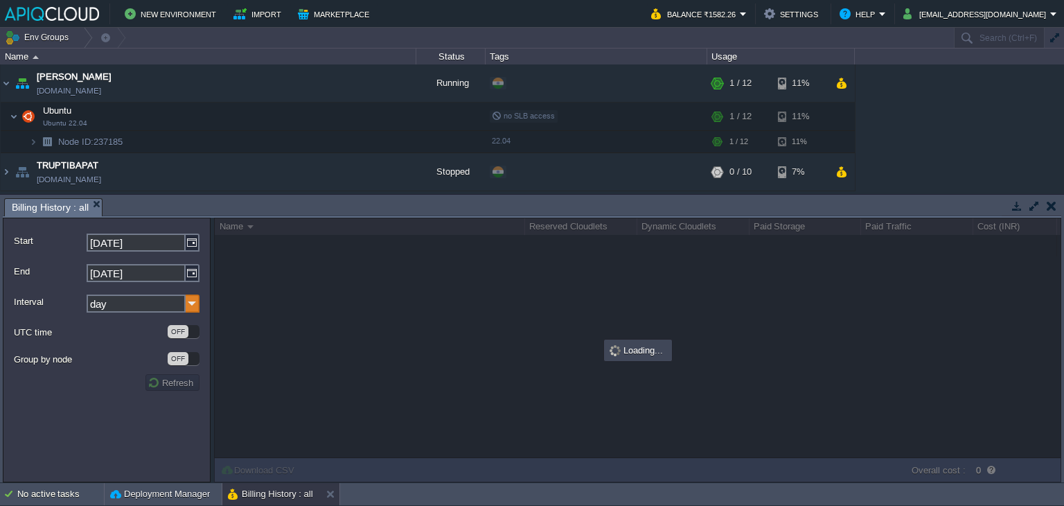
click at [195, 301] on img at bounding box center [193, 303] width 14 height 18
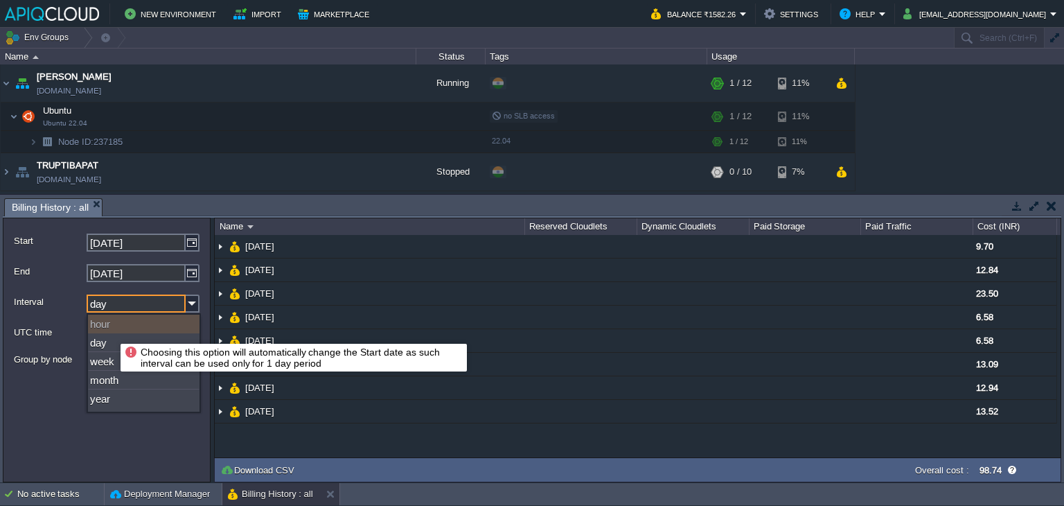
click at [110, 331] on div "hour" at bounding box center [144, 324] width 112 height 19
type input "[DATE]"
type input "hour"
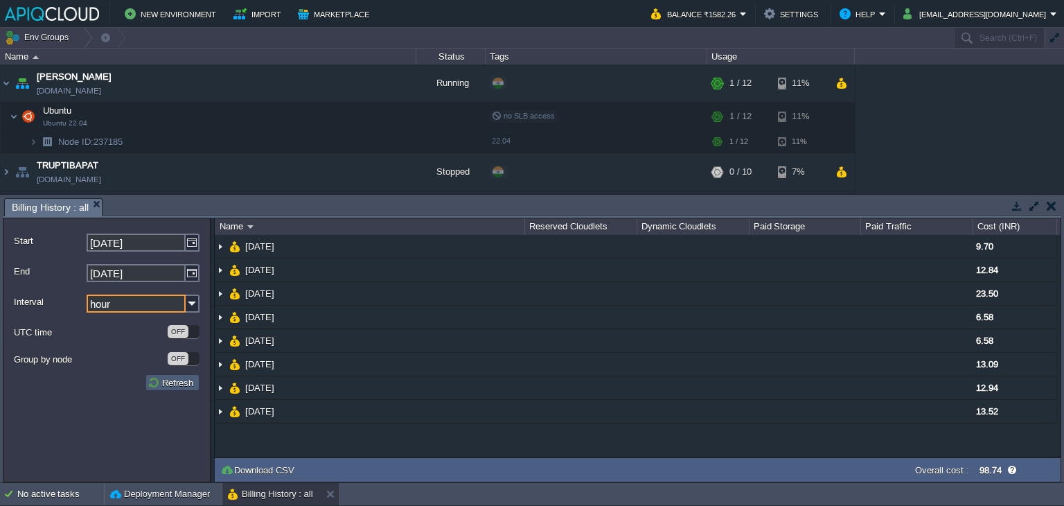
click at [174, 389] on td "Refresh" at bounding box center [173, 382] width 54 height 17
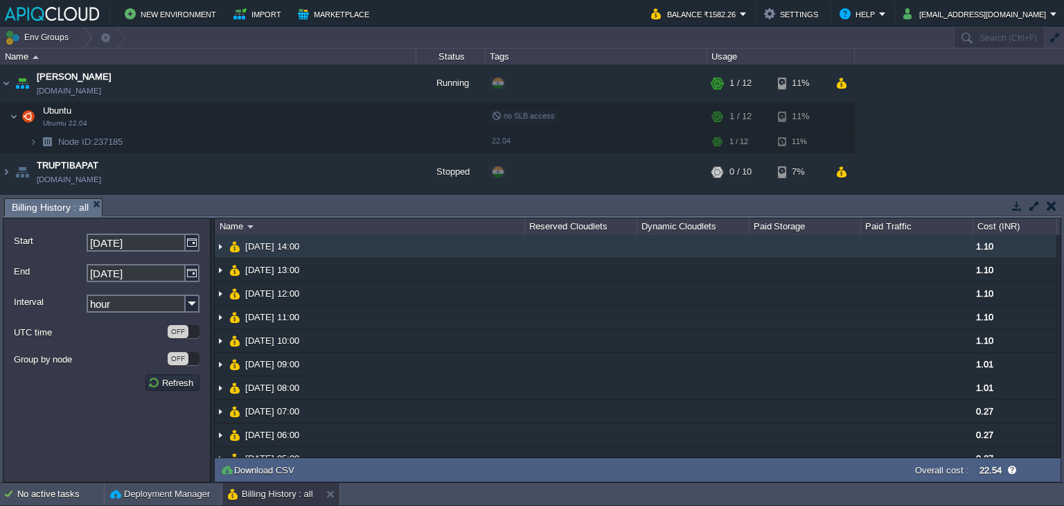
click at [222, 248] on img at bounding box center [220, 246] width 11 height 23
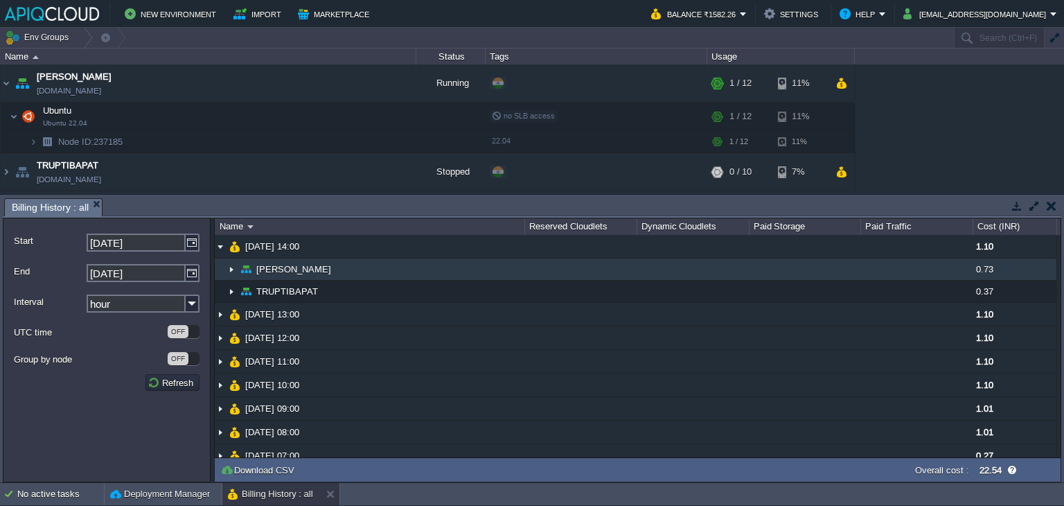
click at [229, 270] on img at bounding box center [231, 268] width 11 height 21
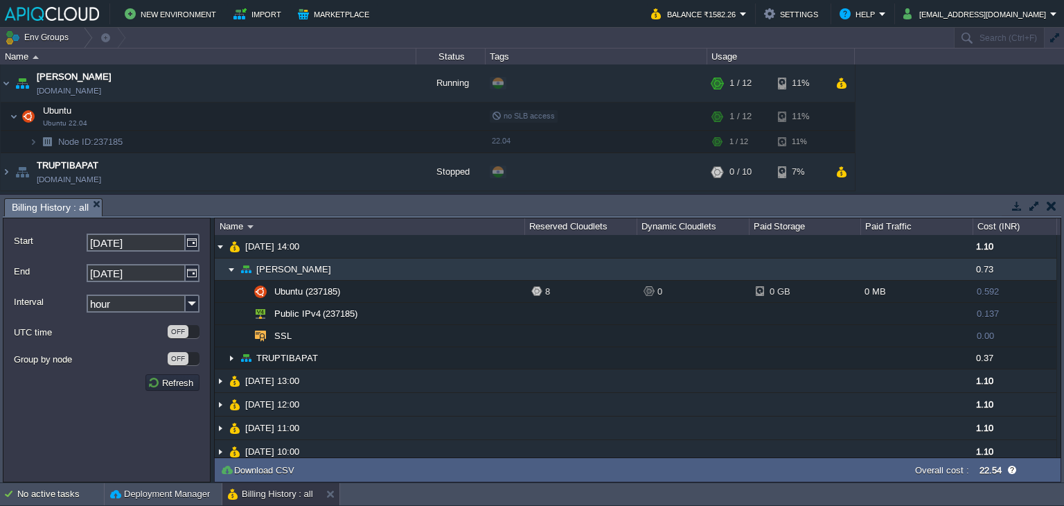
click at [229, 270] on img at bounding box center [231, 268] width 11 height 21
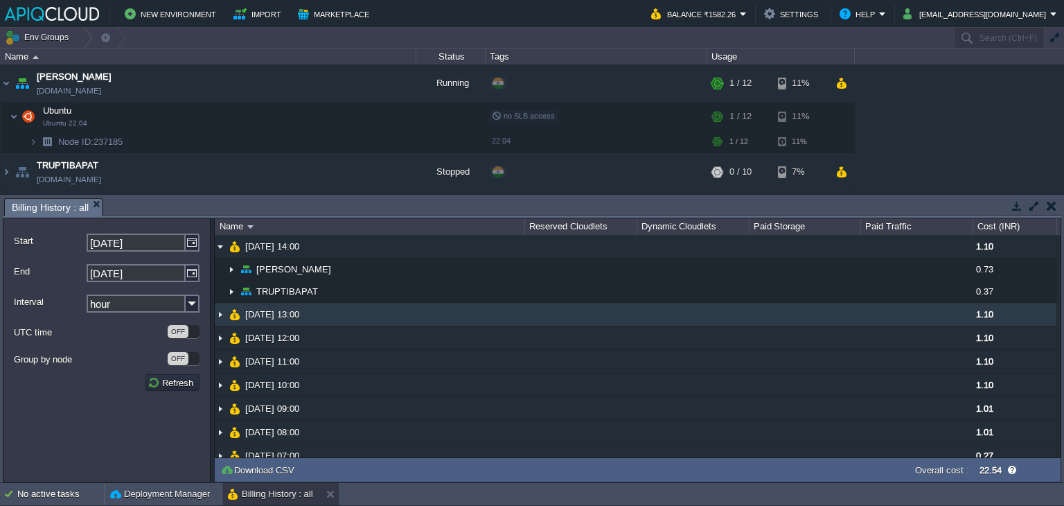
click at [221, 311] on img at bounding box center [220, 314] width 11 height 23
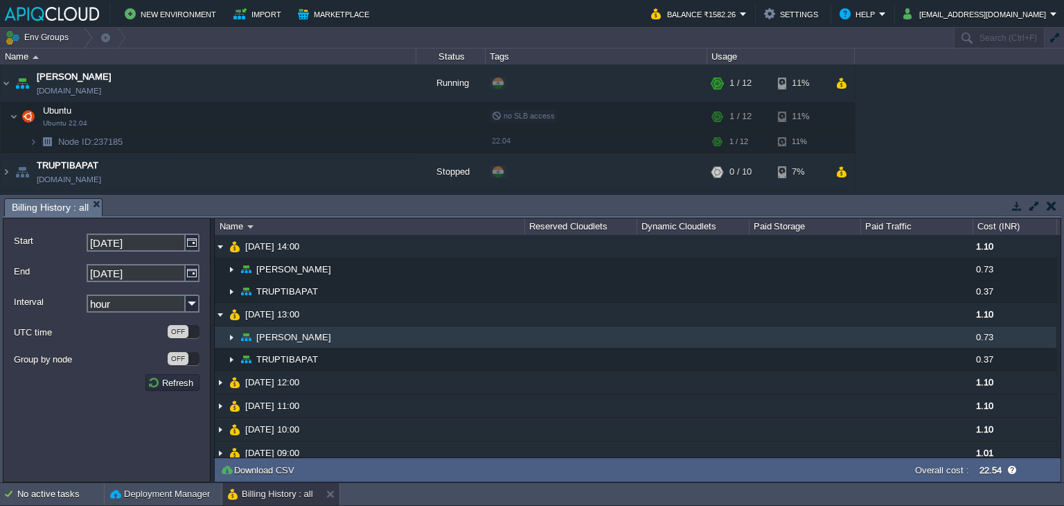
click at [229, 336] on img at bounding box center [231, 336] width 11 height 21
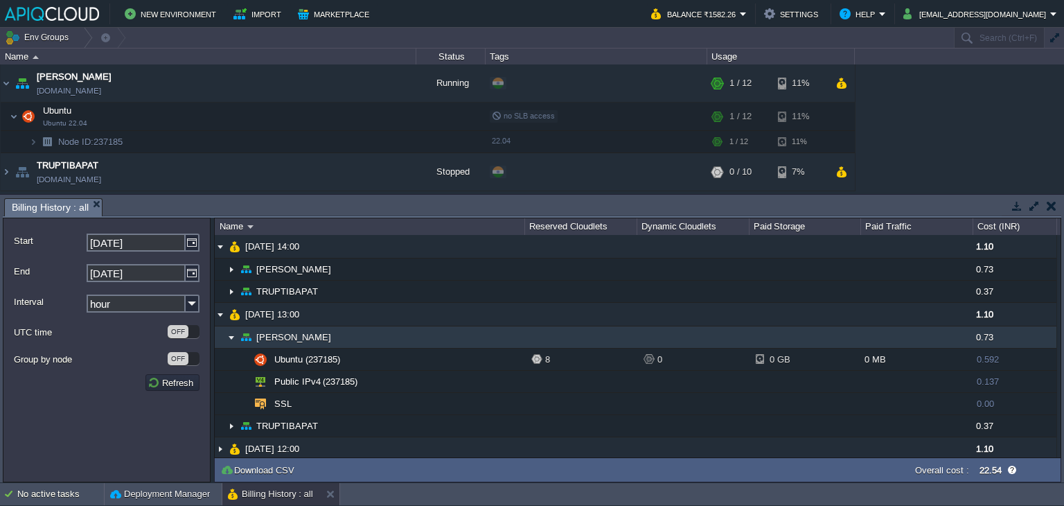
click at [229, 336] on img at bounding box center [231, 336] width 11 height 21
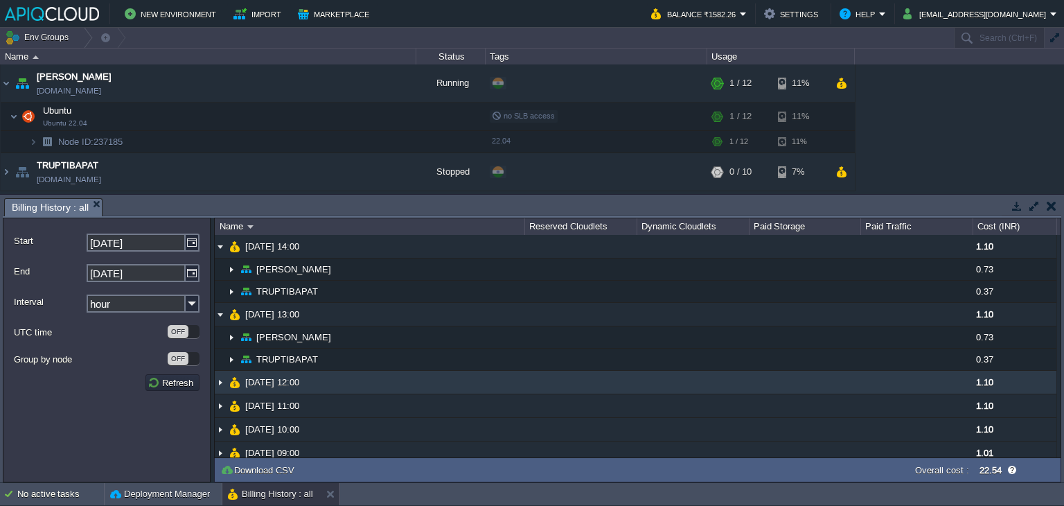
click at [218, 380] on img at bounding box center [220, 382] width 11 height 23
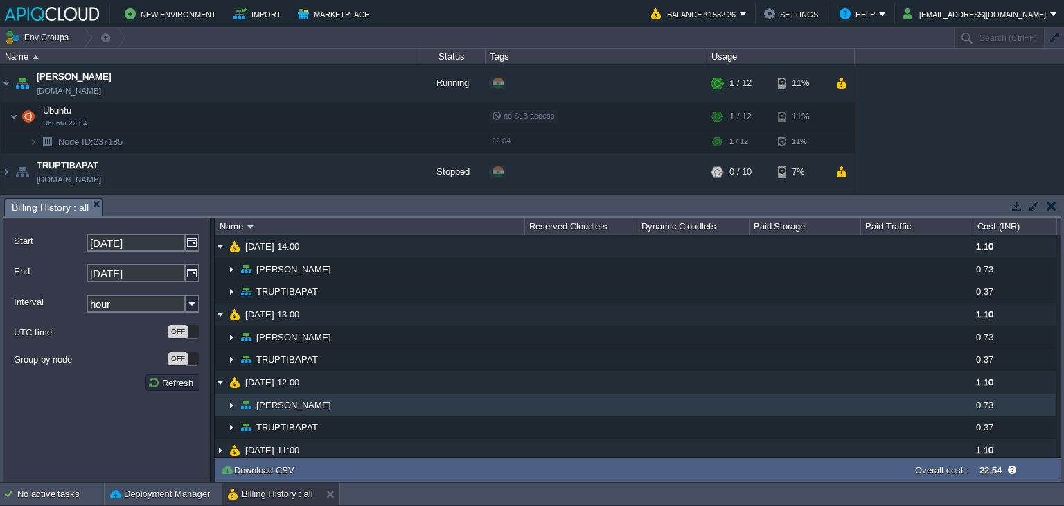
click at [231, 401] on img at bounding box center [231, 404] width 11 height 21
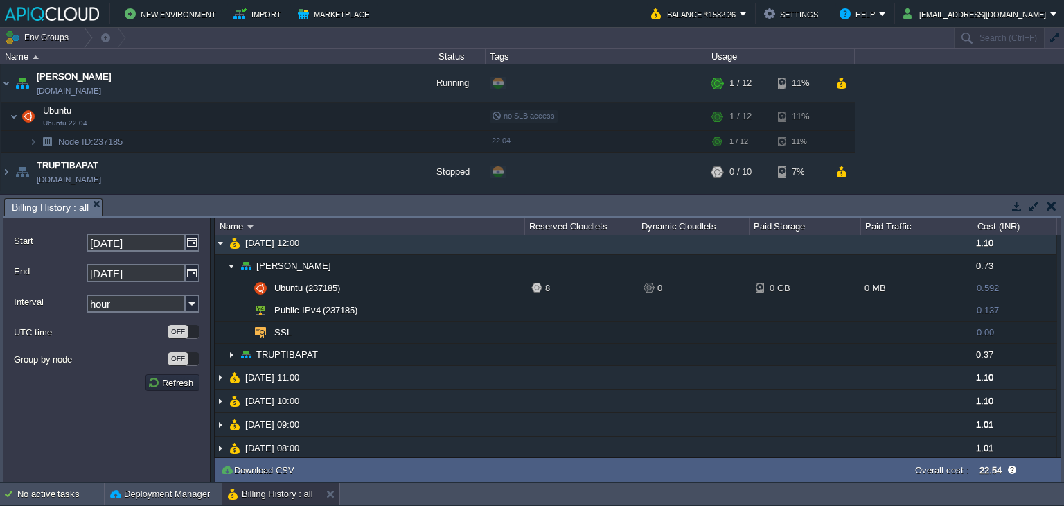
scroll to position [139, 0]
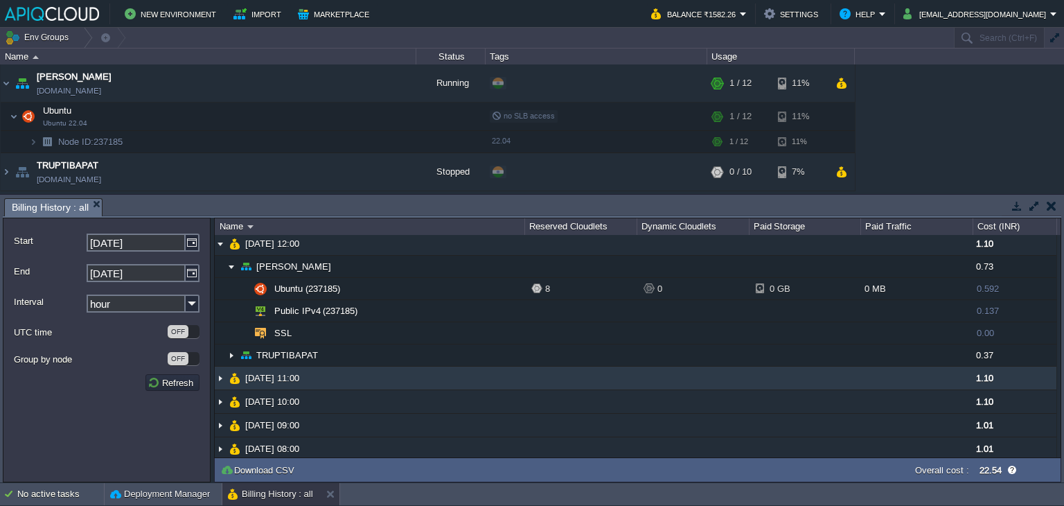
click at [224, 378] on img at bounding box center [220, 378] width 11 height 23
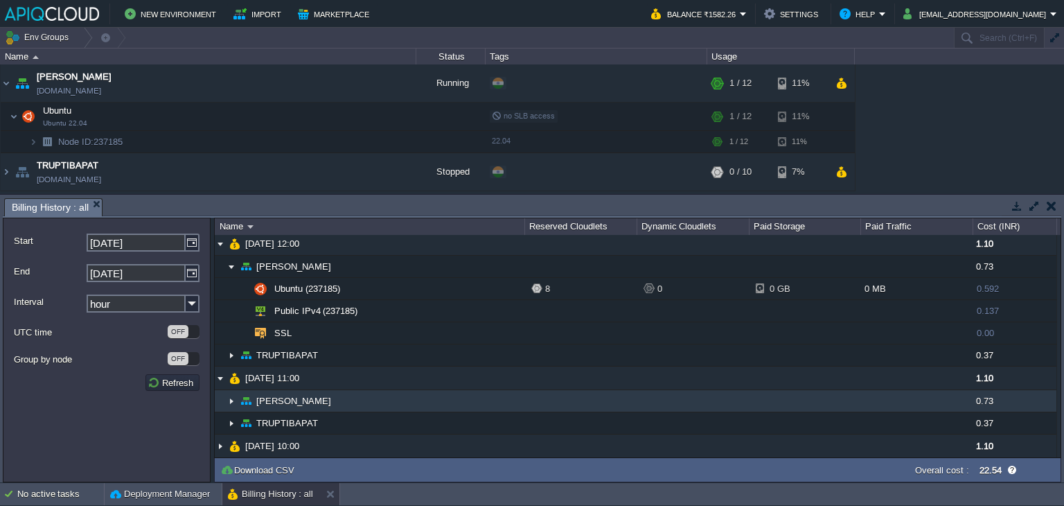
click at [230, 398] on img at bounding box center [231, 400] width 11 height 21
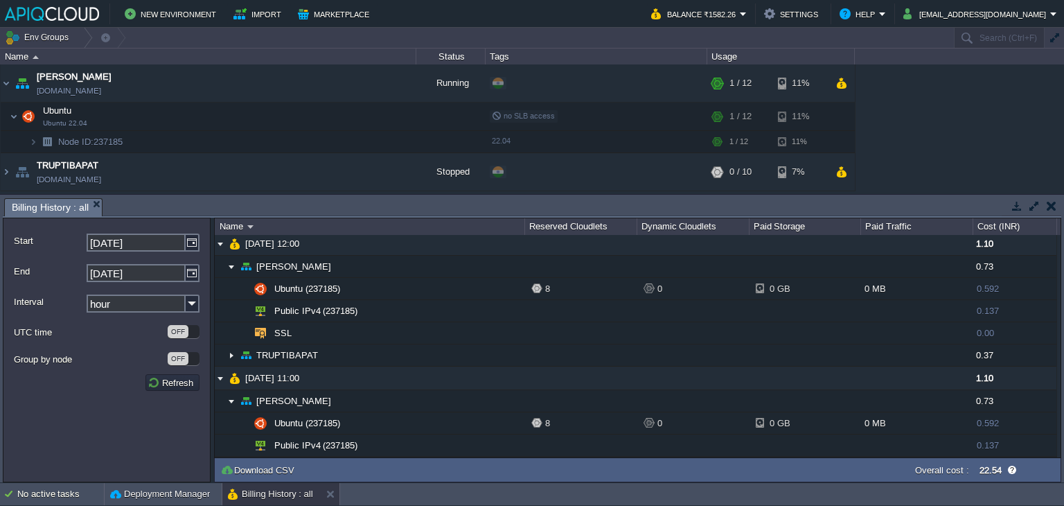
drag, startPoint x: 1053, startPoint y: 210, endPoint x: 1043, endPoint y: 211, distance: 9.7
click at [1054, 211] on button "button" at bounding box center [1052, 206] width 10 height 12
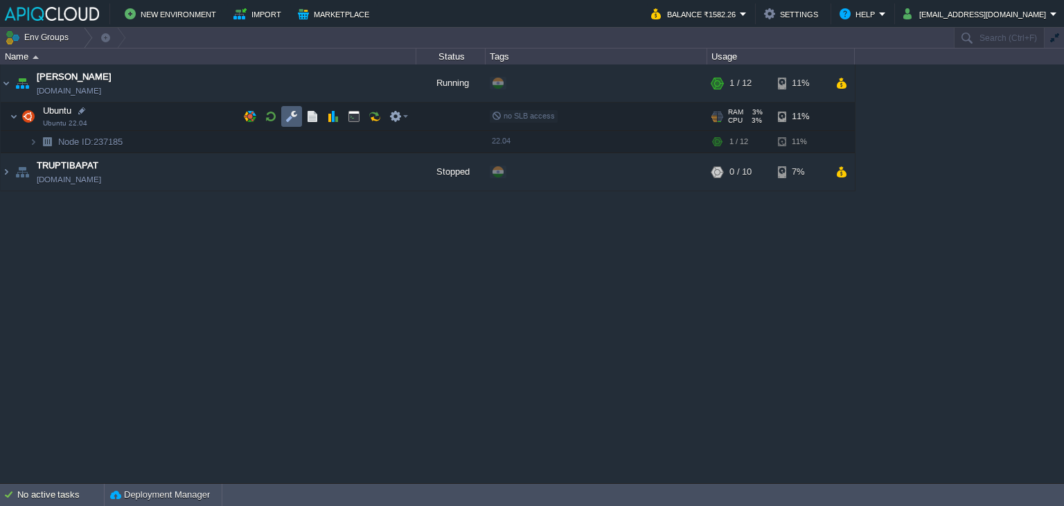
click at [289, 114] on button "button" at bounding box center [291, 116] width 12 height 12
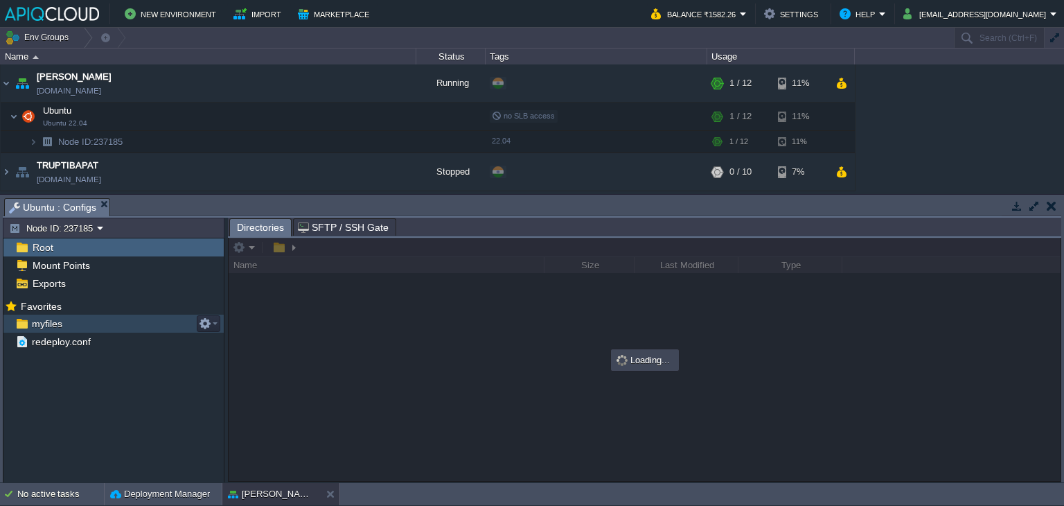
click at [62, 322] on span "myfiles" at bounding box center [46, 323] width 35 height 12
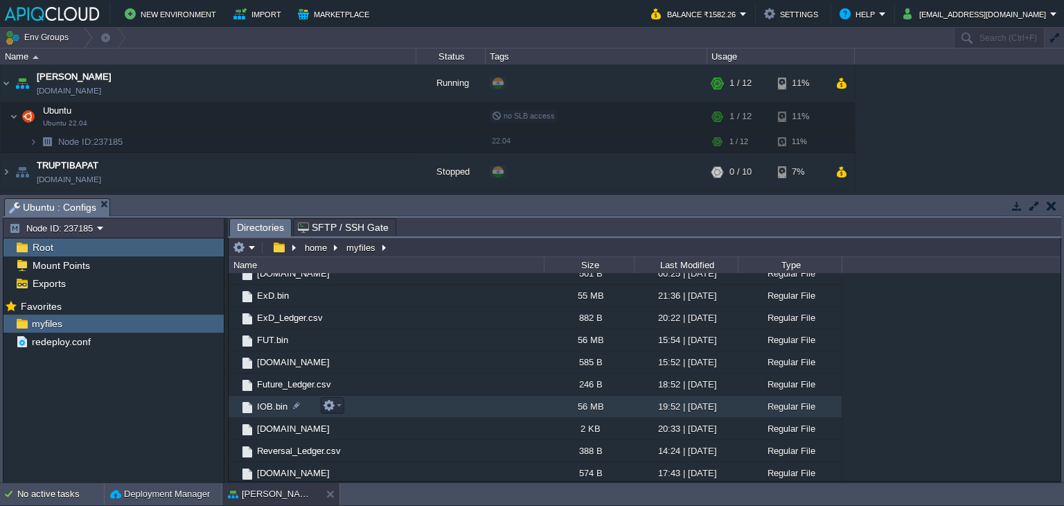
scroll to position [78, 0]
click at [270, 409] on span "[DOMAIN_NAME]" at bounding box center [293, 406] width 77 height 12
click at [1049, 207] on button "button" at bounding box center [1052, 206] width 10 height 12
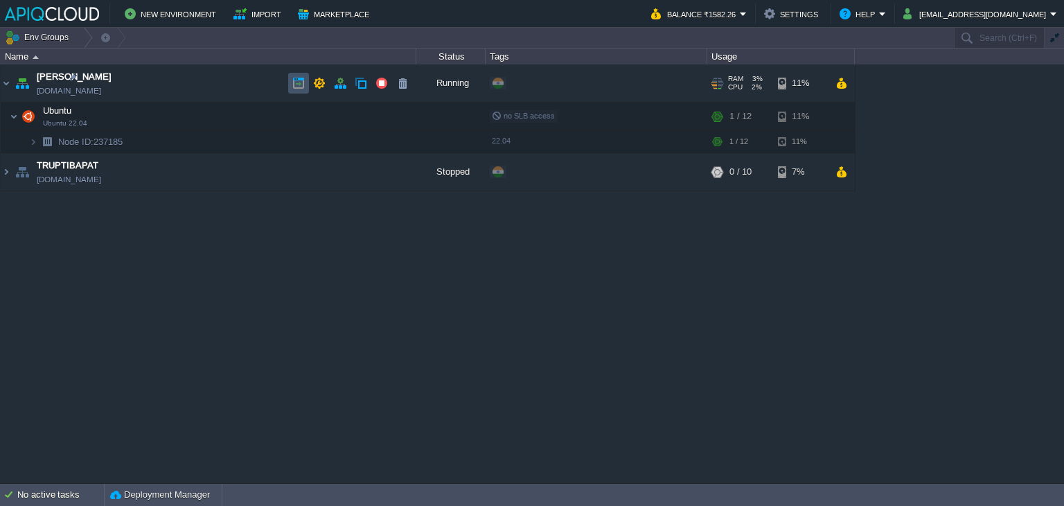
click at [301, 81] on button "button" at bounding box center [298, 83] width 12 height 12
click at [319, 82] on button "button" at bounding box center [319, 83] width 12 height 12
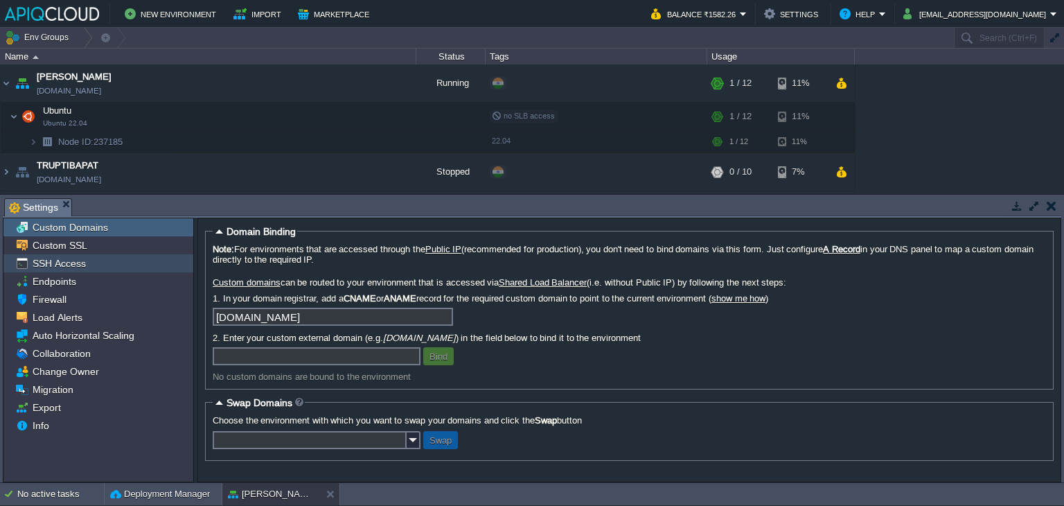
click at [57, 258] on span "SSH Access" at bounding box center [59, 263] width 58 height 12
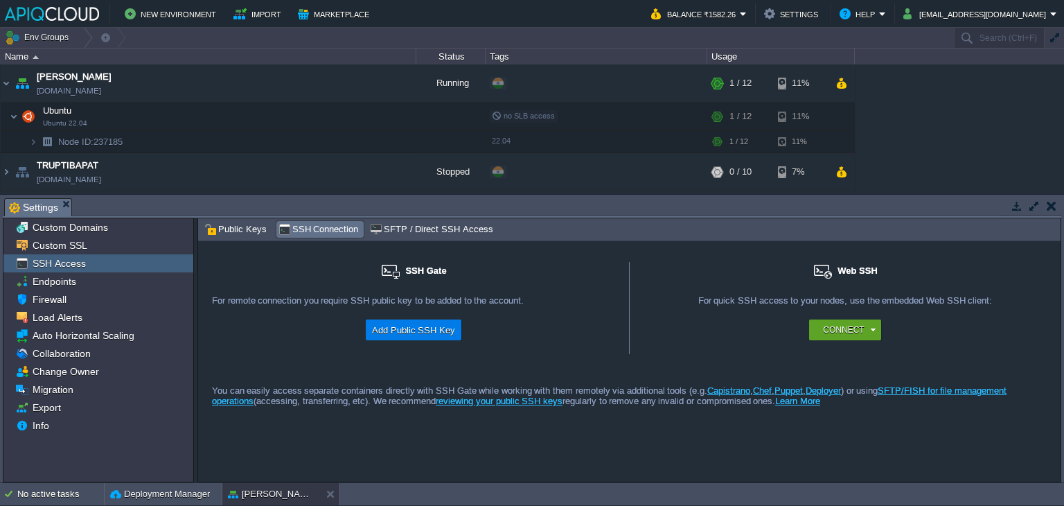
click at [1059, 207] on td at bounding box center [1051, 205] width 17 height 17
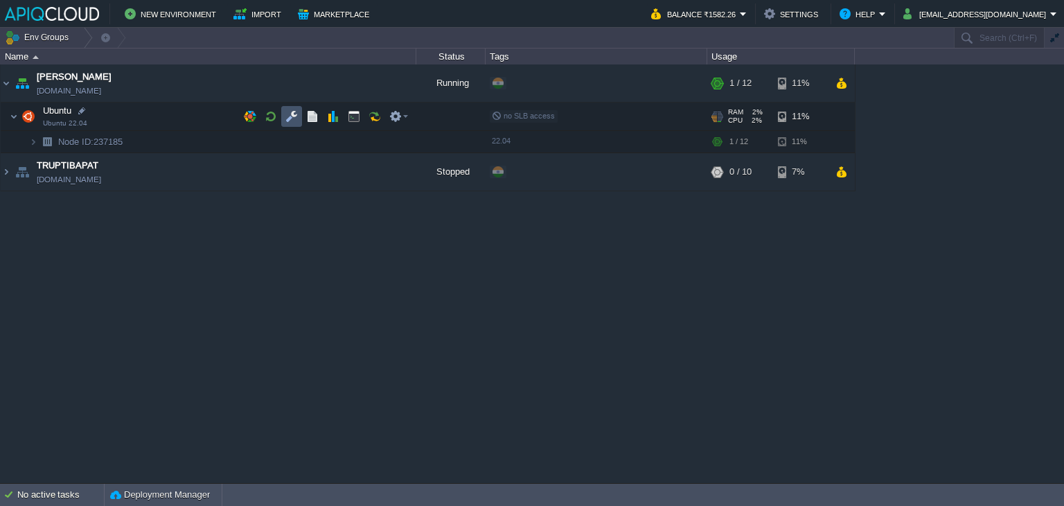
click at [285, 112] on button "button" at bounding box center [291, 116] width 12 height 12
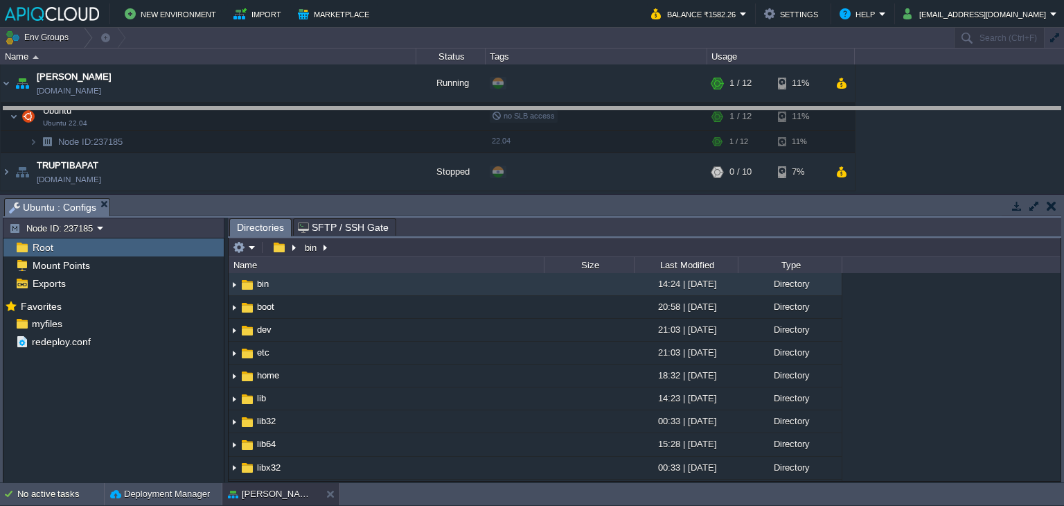
drag, startPoint x: 531, startPoint y: 197, endPoint x: 535, endPoint y: 106, distance: 91.6
click at [535, 106] on body "New Environment Import Marketplace Bonus ₹0.00 Upgrade Account Balance ₹1582.26…" at bounding box center [532, 253] width 1064 height 506
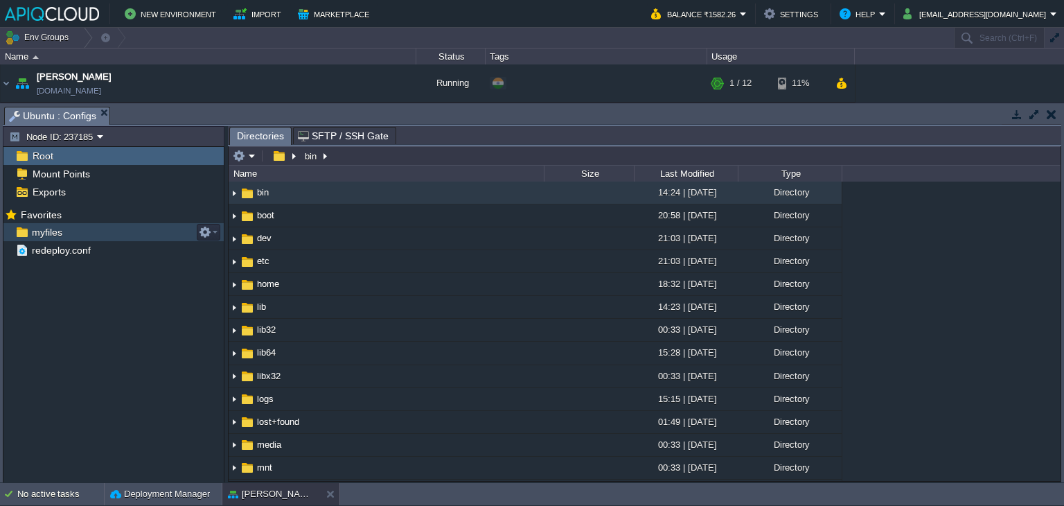
click at [51, 232] on span "myfiles" at bounding box center [46, 232] width 35 height 12
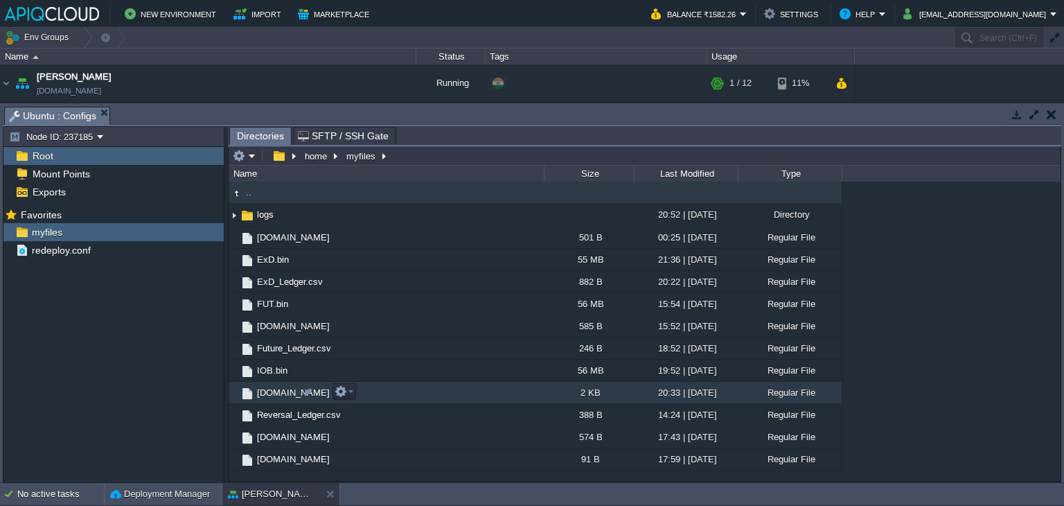
click at [274, 388] on span "[DOMAIN_NAME]" at bounding box center [293, 393] width 77 height 12
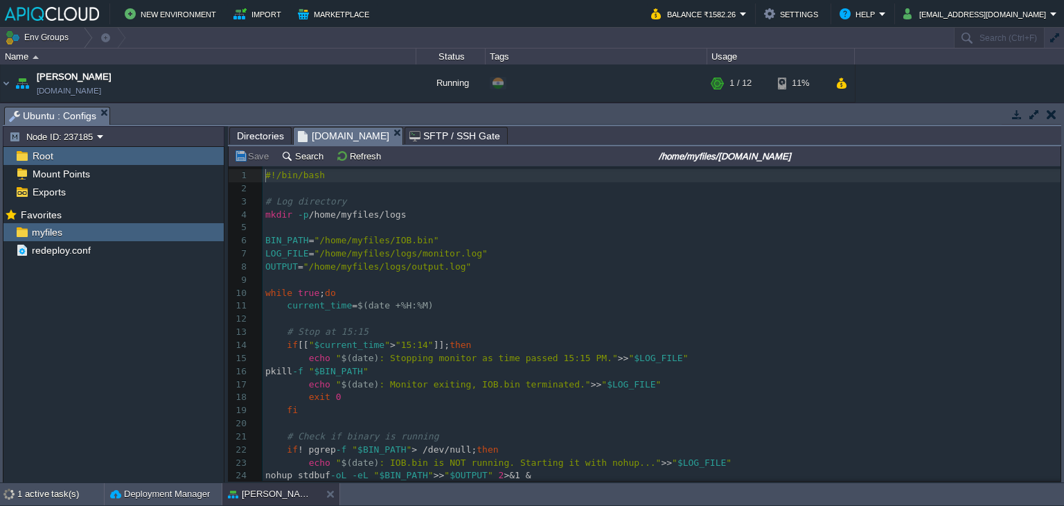
scroll to position [4, 0]
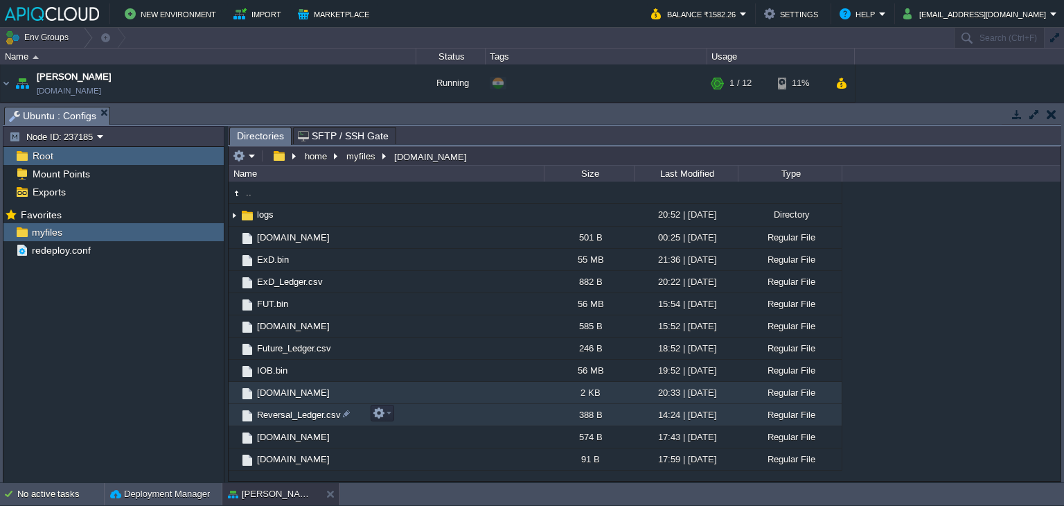
click at [300, 416] on span "Reversal_Ledger.csv" at bounding box center [299, 415] width 88 height 12
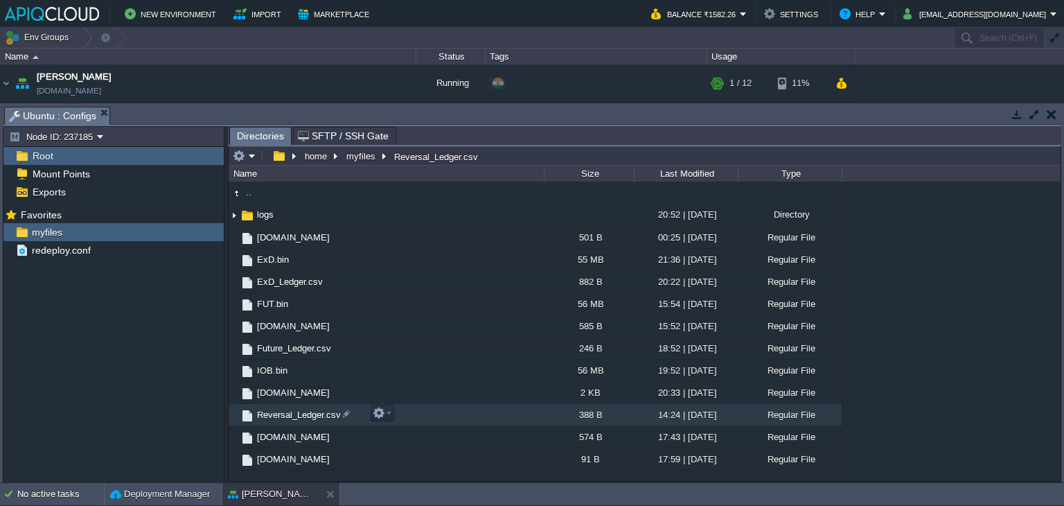
click at [300, 416] on span "Reversal_Ledger.csv" at bounding box center [299, 415] width 88 height 12
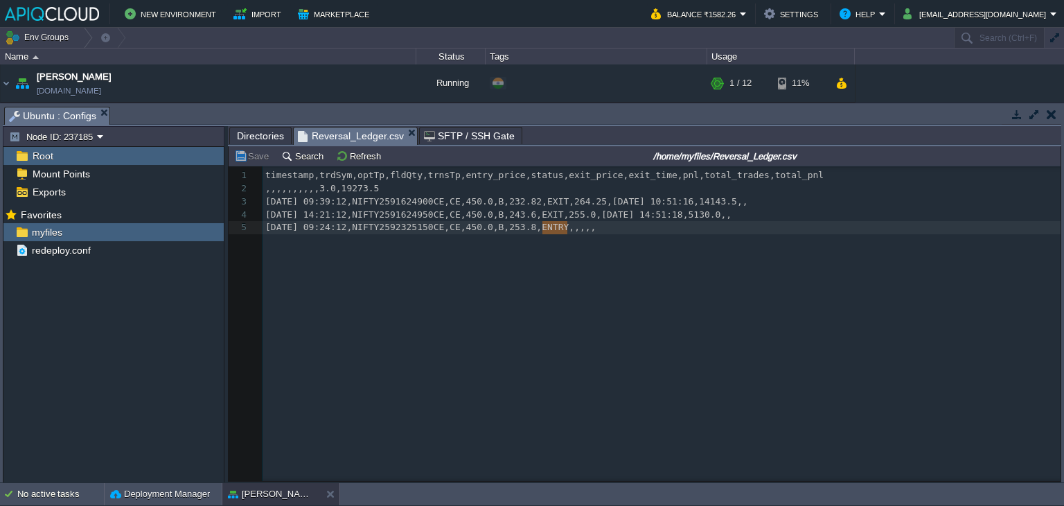
drag, startPoint x: 543, startPoint y: 230, endPoint x: 565, endPoint y: 228, distance: 23.0
type textarea "EXIT"
type textarea "269.4"
type textarea "[DATE]"
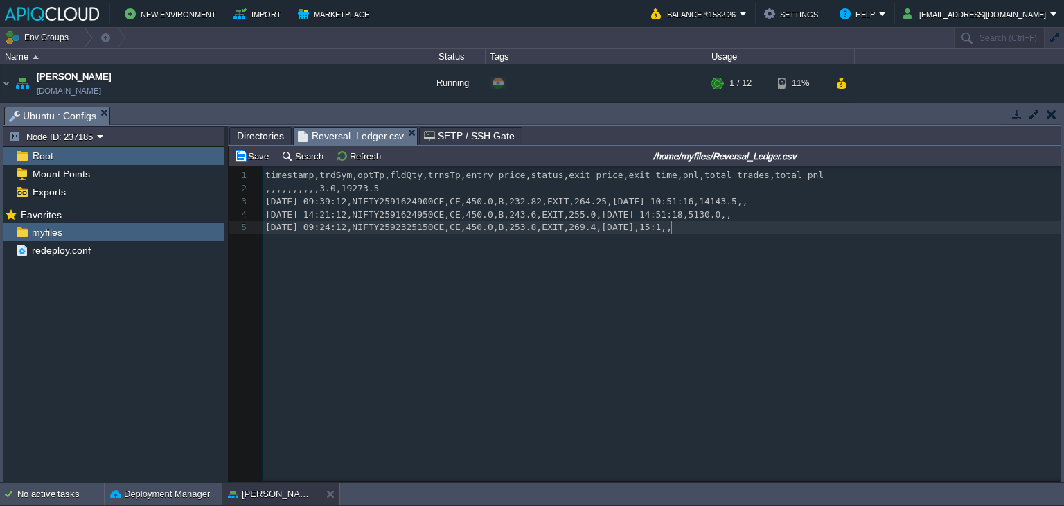
scroll to position [4, 24]
type textarea "15:15"
click at [406, 133] on li "Reversal_Ledger.csv" at bounding box center [355, 135] width 125 height 17
type textarea "6855"
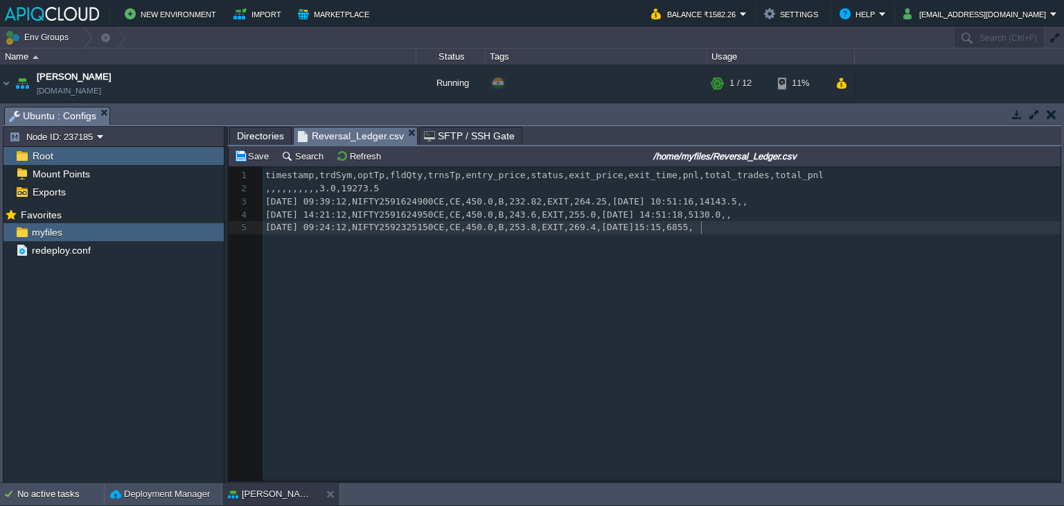
click at [405, 132] on body "New Environment Import Marketplace Bonus ₹0.00 Upgrade Account Balance ₹1582.26…" at bounding box center [532, 253] width 1064 height 506
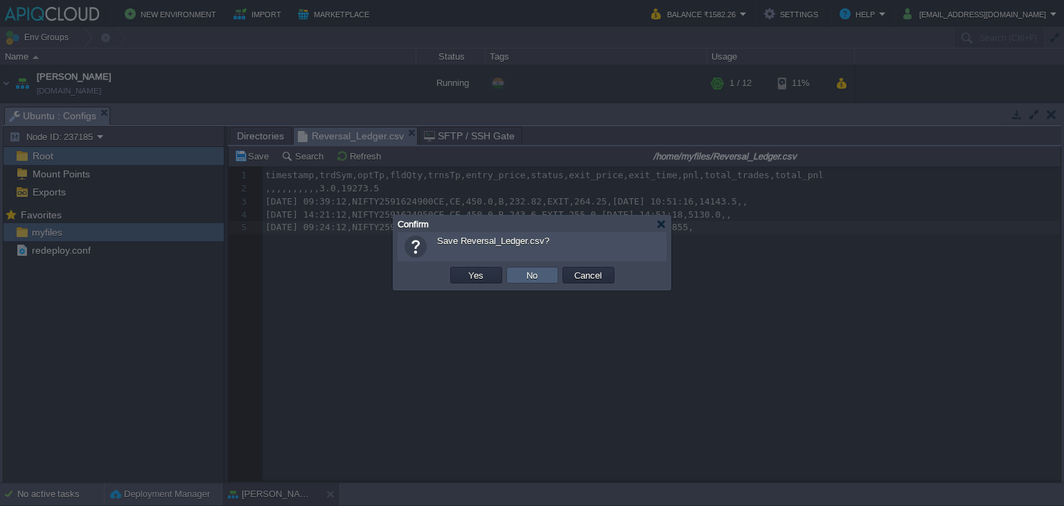
click at [536, 281] on button "No" at bounding box center [531, 275] width 19 height 12
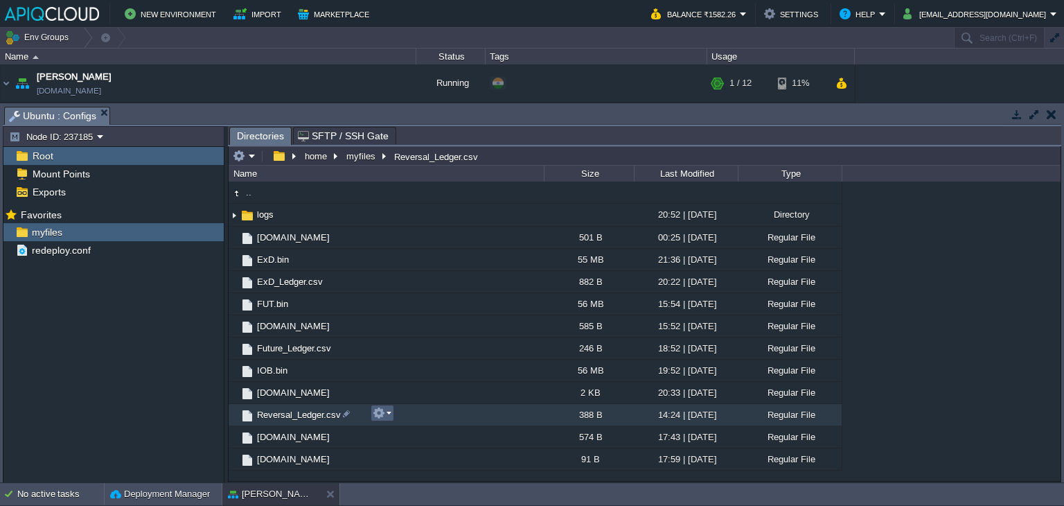
click at [382, 416] on button "button" at bounding box center [379, 413] width 12 height 12
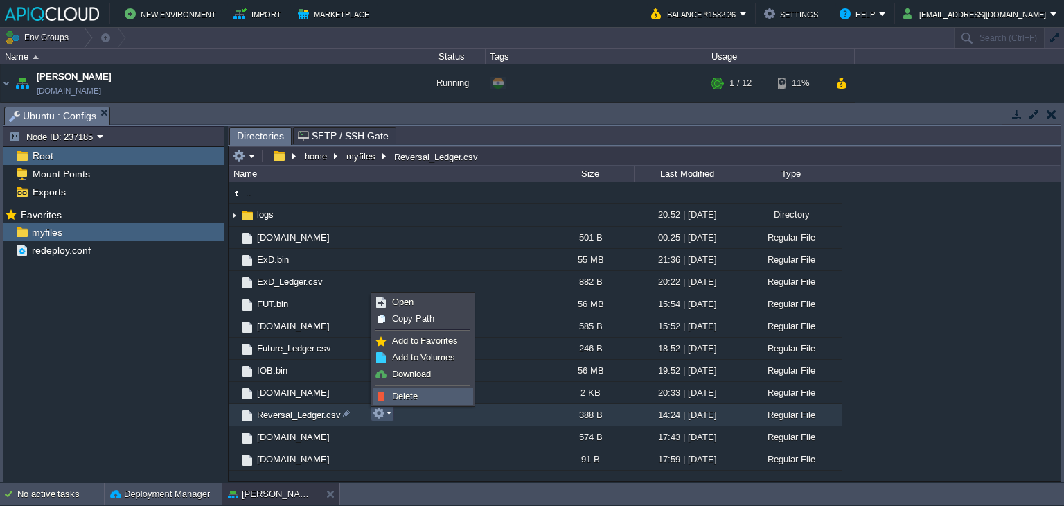
click at [412, 398] on span "Delete" at bounding box center [405, 396] width 26 height 10
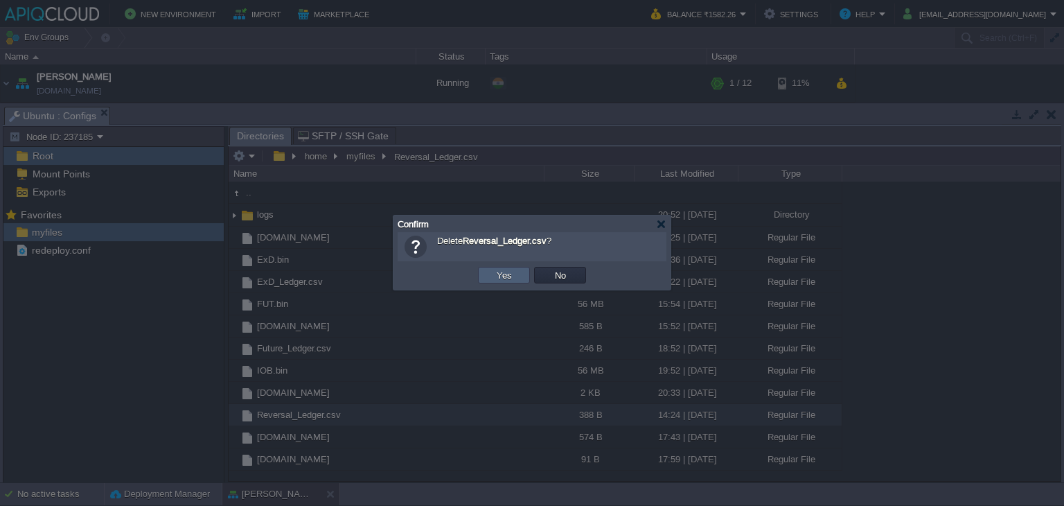
click at [515, 272] on td "Yes" at bounding box center [504, 275] width 52 height 17
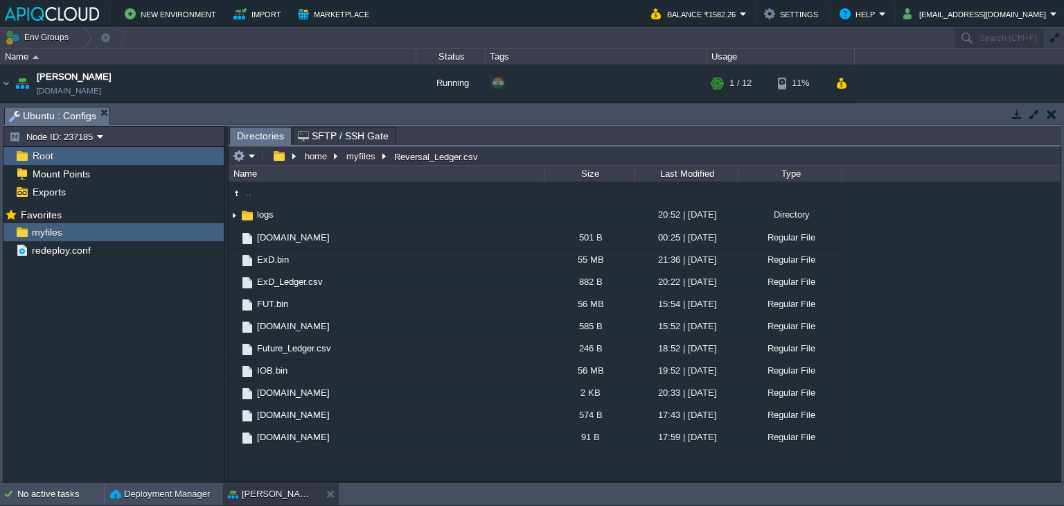
click at [1055, 114] on button "button" at bounding box center [1052, 114] width 10 height 12
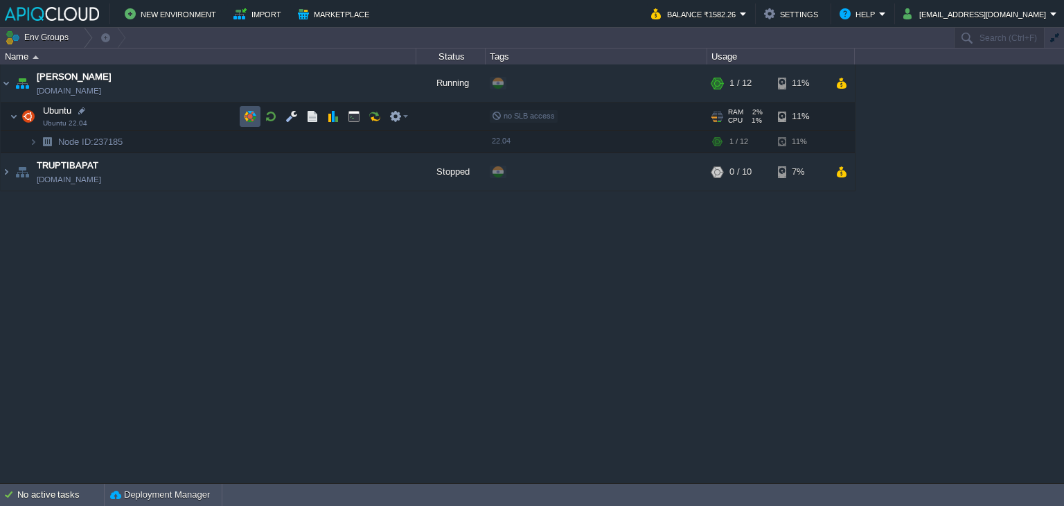
click at [255, 115] on button "button" at bounding box center [250, 116] width 12 height 12
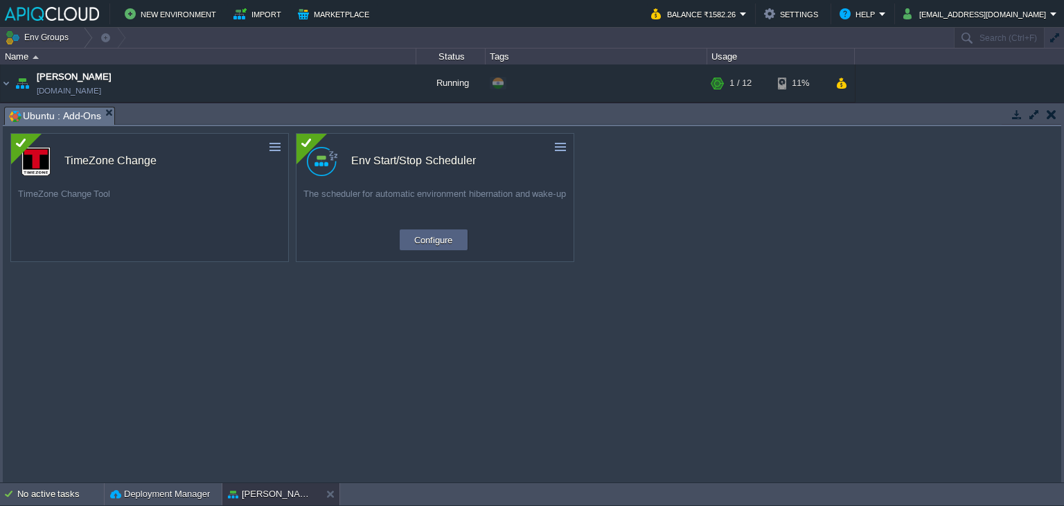
click at [1053, 118] on button "button" at bounding box center [1052, 114] width 10 height 12
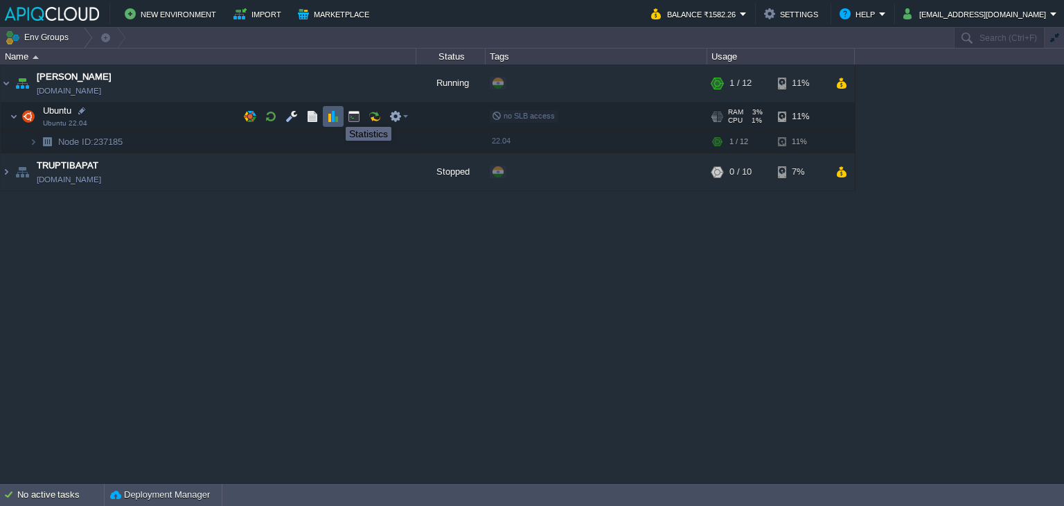
click at [335, 114] on button "button" at bounding box center [333, 116] width 12 height 12
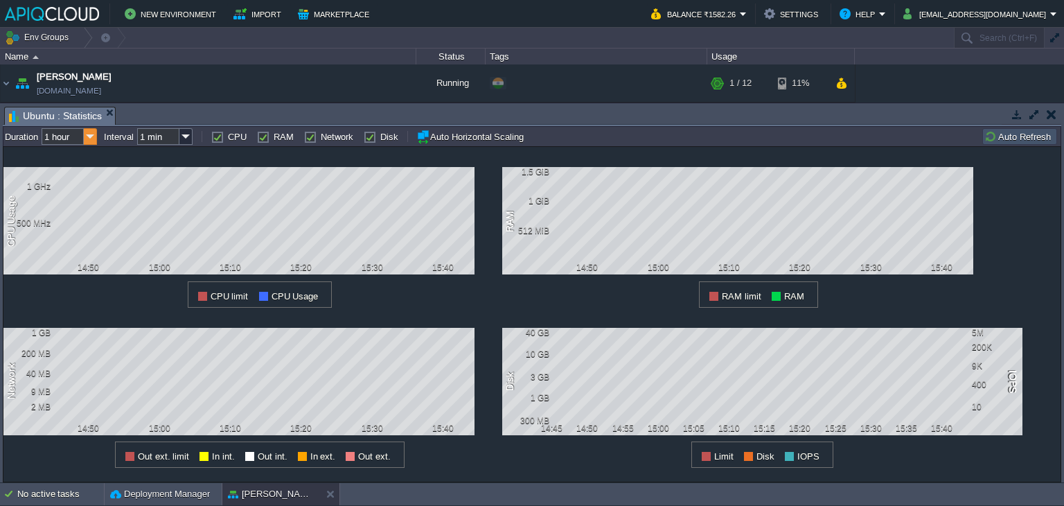
click at [89, 137] on img at bounding box center [90, 136] width 13 height 17
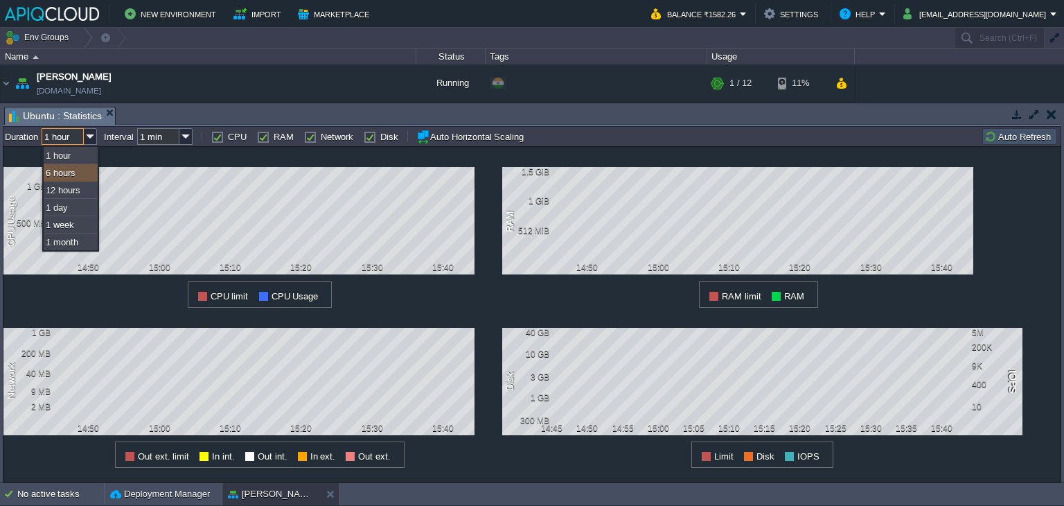
click at [72, 164] on div "6 hours" at bounding box center [71, 172] width 54 height 17
type input "6 hours"
type input "1 hour"
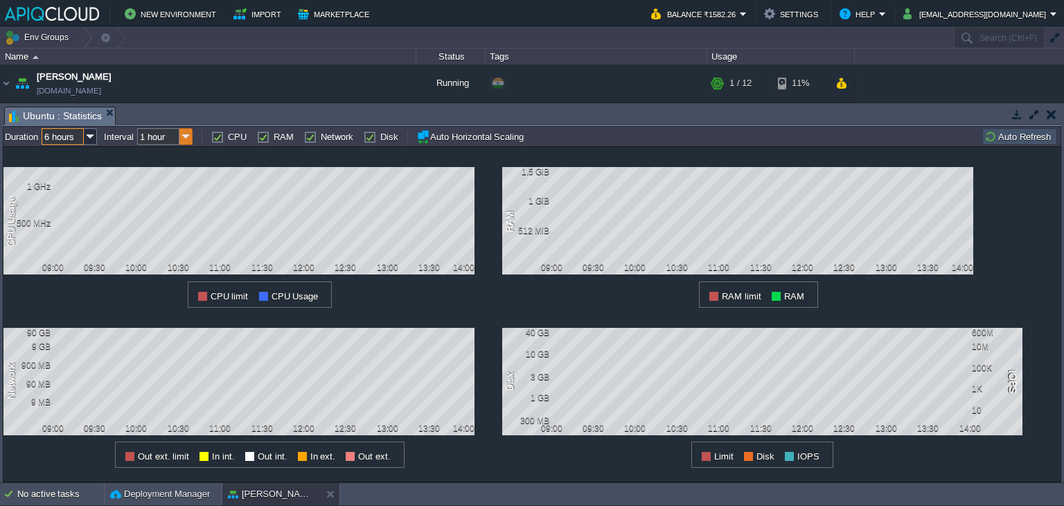
click at [186, 136] on img at bounding box center [185, 136] width 13 height 17
click at [94, 139] on img at bounding box center [90, 136] width 13 height 17
click at [87, 138] on img at bounding box center [90, 136] width 13 height 17
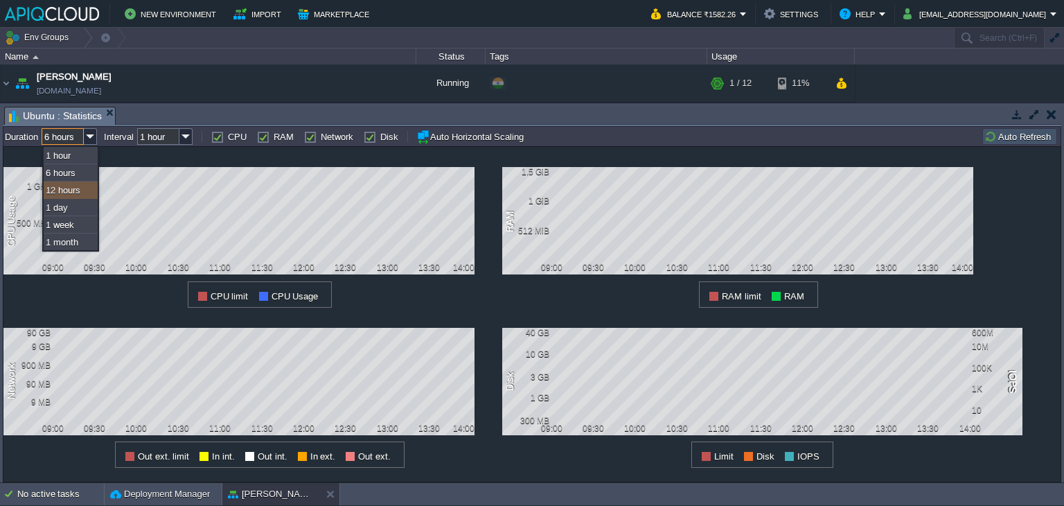
click at [64, 186] on div "12 hours" at bounding box center [71, 190] width 54 height 17
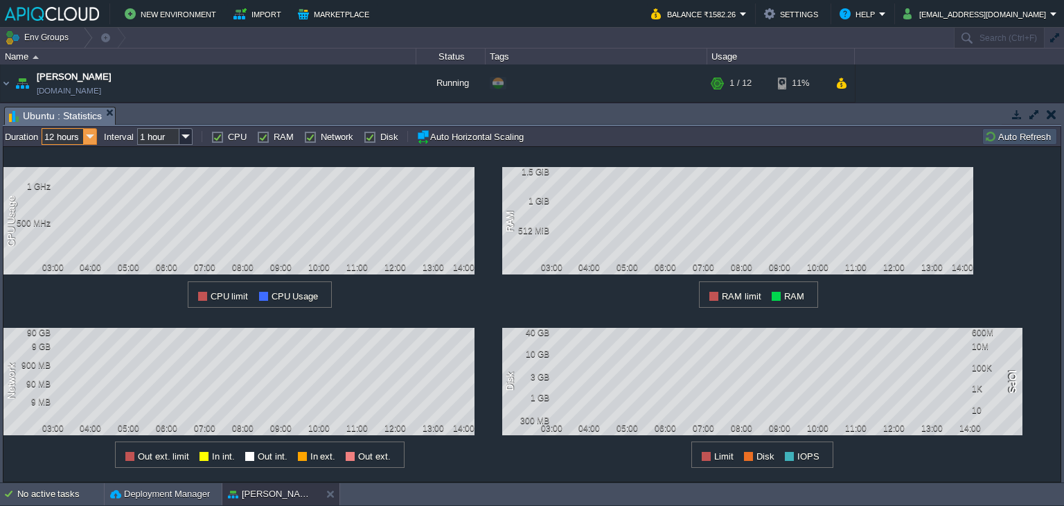
click at [91, 136] on img at bounding box center [90, 136] width 13 height 17
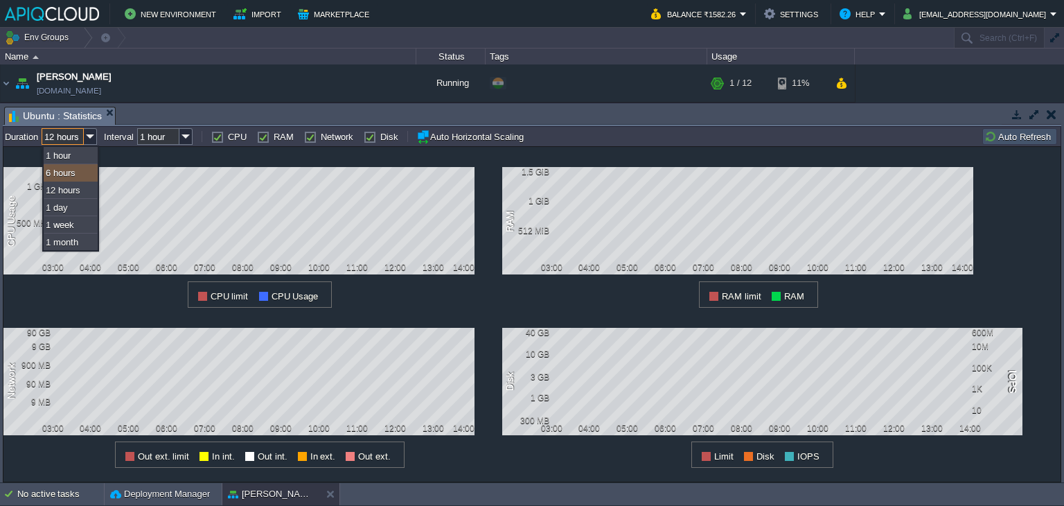
click at [57, 171] on div "6 hours" at bounding box center [71, 172] width 54 height 17
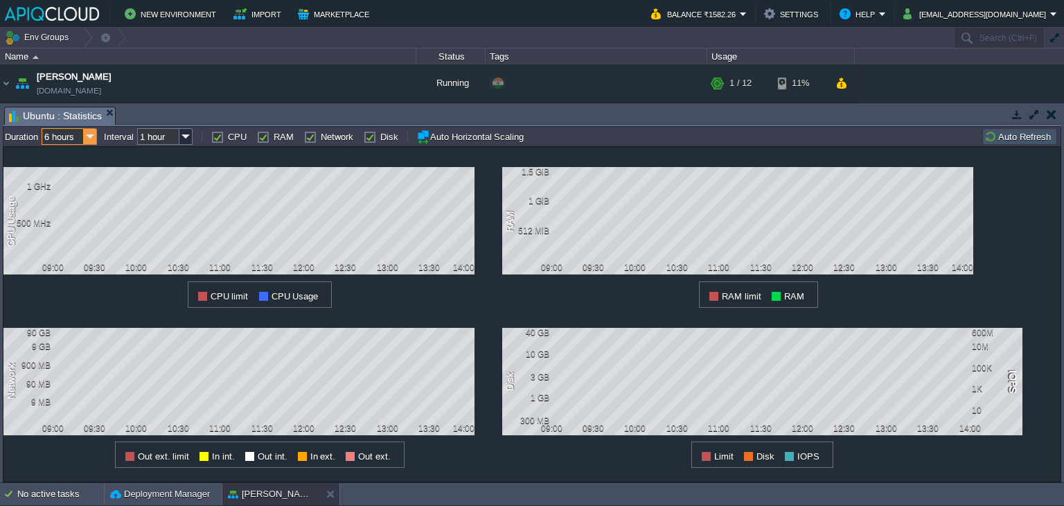
click at [91, 137] on img at bounding box center [90, 136] width 13 height 17
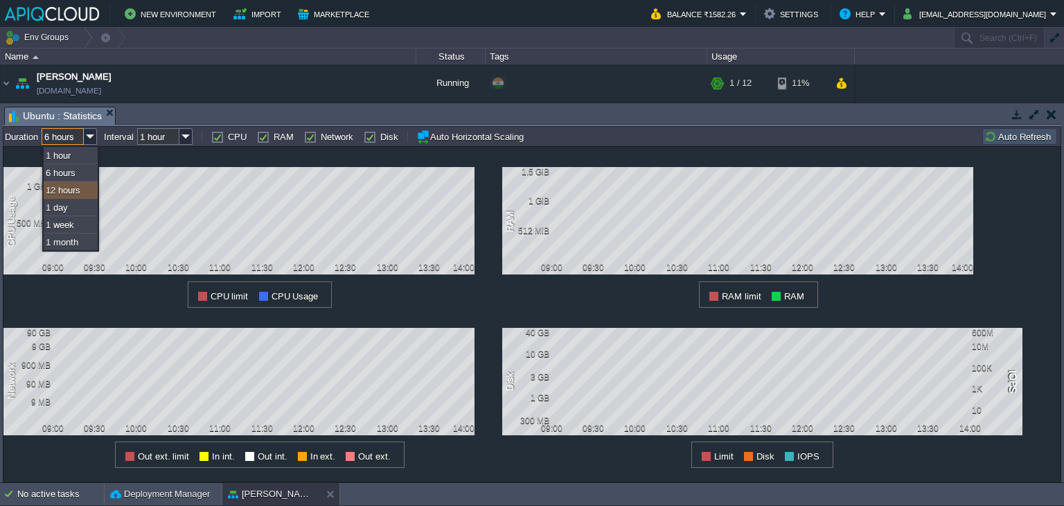
click at [67, 188] on div "12 hours" at bounding box center [71, 190] width 54 height 17
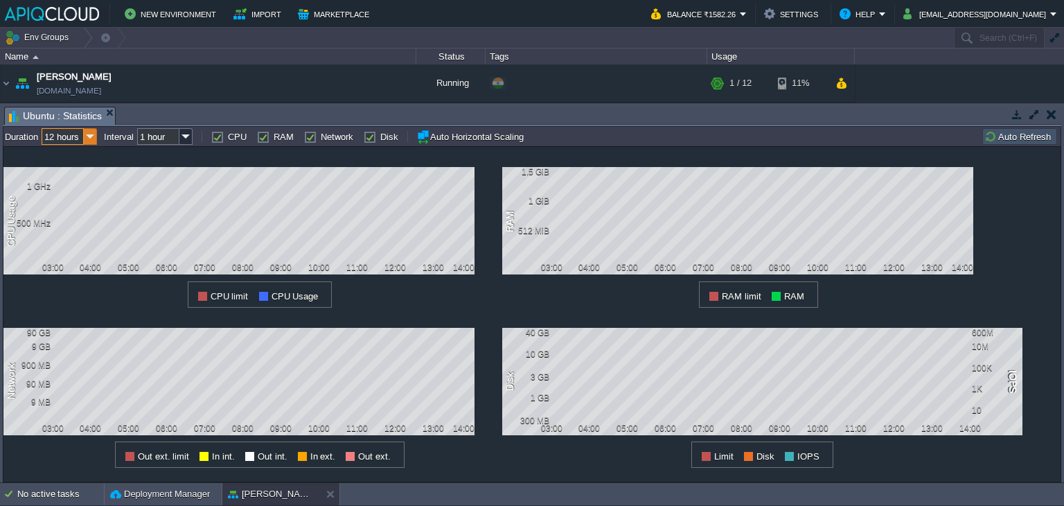
click at [86, 136] on img at bounding box center [90, 136] width 13 height 17
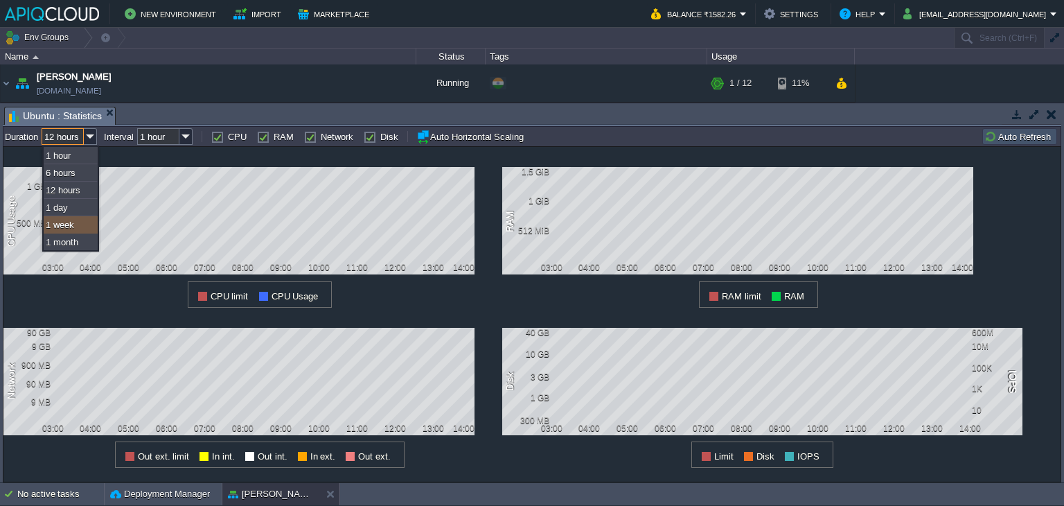
click at [61, 223] on div "1 week" at bounding box center [71, 224] width 54 height 17
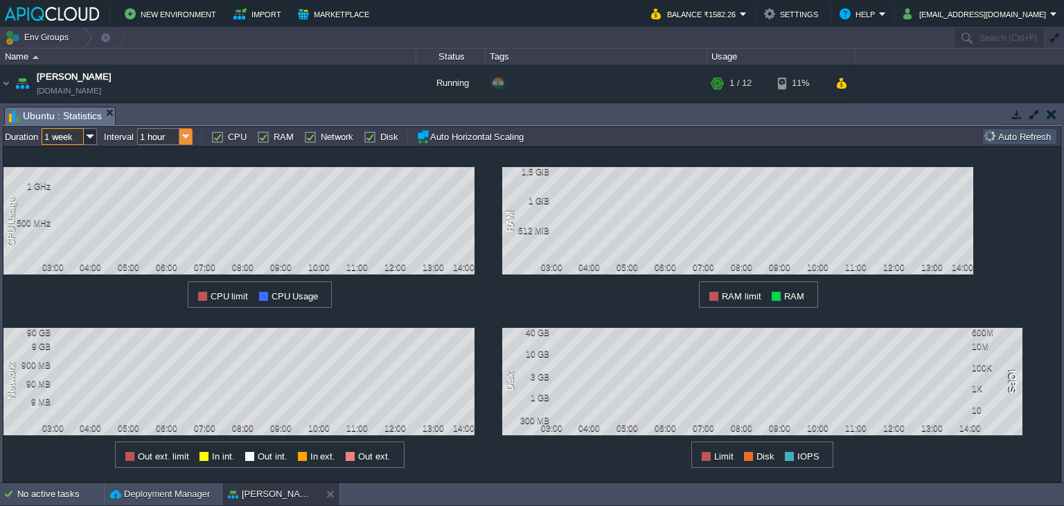
click at [187, 135] on img at bounding box center [185, 136] width 13 height 17
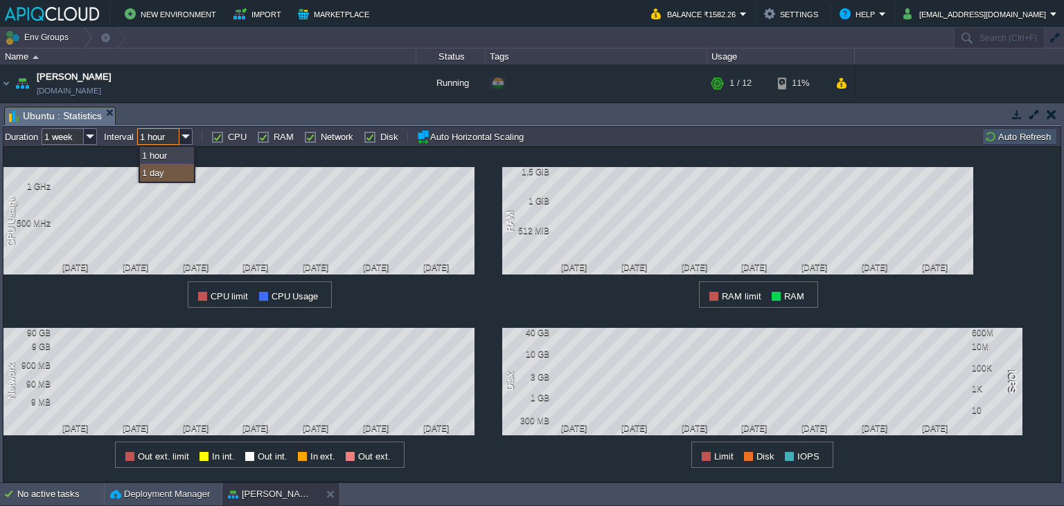
click at [592, 136] on td "all Duration 1 week Interval 1 hour CPU RAM Network Disk Auto Horizontal Scaling" at bounding box center [493, 136] width 976 height 17
click at [224, 458] on span "In int." at bounding box center [223, 456] width 23 height 10
click at [476, 461] on div "1 Network 90 GB 9 GB 900 MB 90 MB 9 MB [DATE] [DATE] [DATE] [DATE] [DATE] [DATE…" at bounding box center [252, 388] width 499 height 161
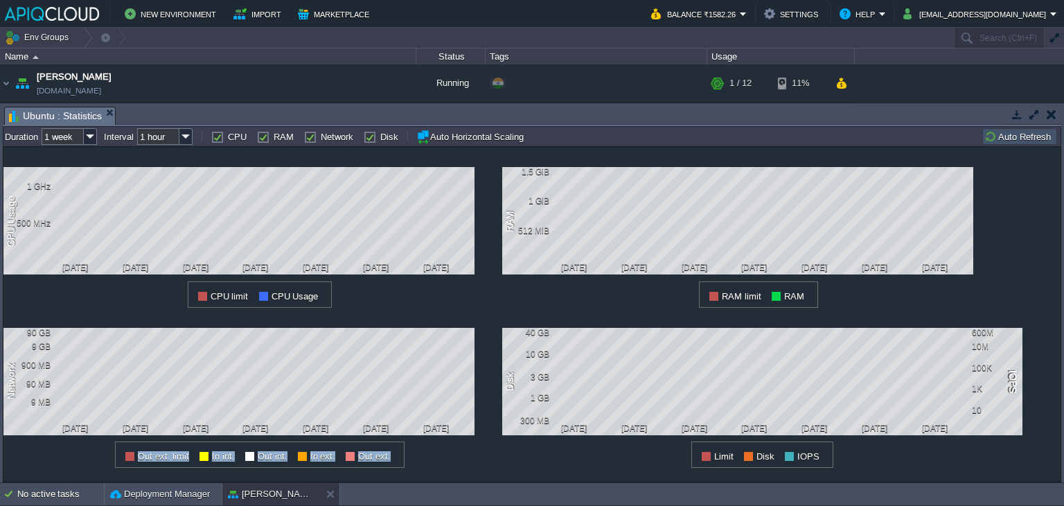
drag, startPoint x: 119, startPoint y: 458, endPoint x: 392, endPoint y: 454, distance: 273.0
click at [392, 454] on div "Out ext. limit In int. Out int. In ext. Out ext." at bounding box center [260, 454] width 290 height 26
copy div "Out ext. limit In int. Out int. In ext. Out ext."
click at [86, 134] on img at bounding box center [90, 136] width 13 height 17
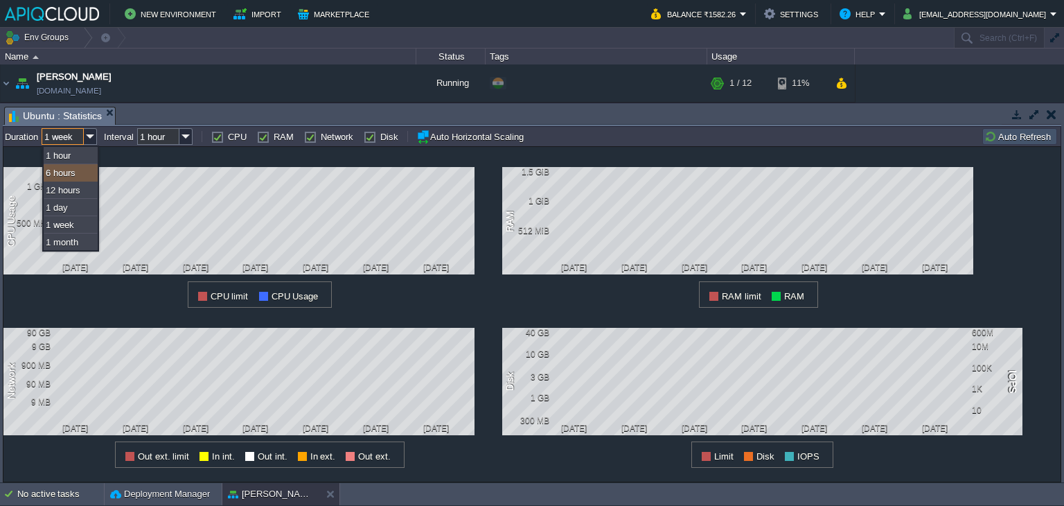
click at [64, 170] on div "6 hours" at bounding box center [71, 172] width 54 height 17
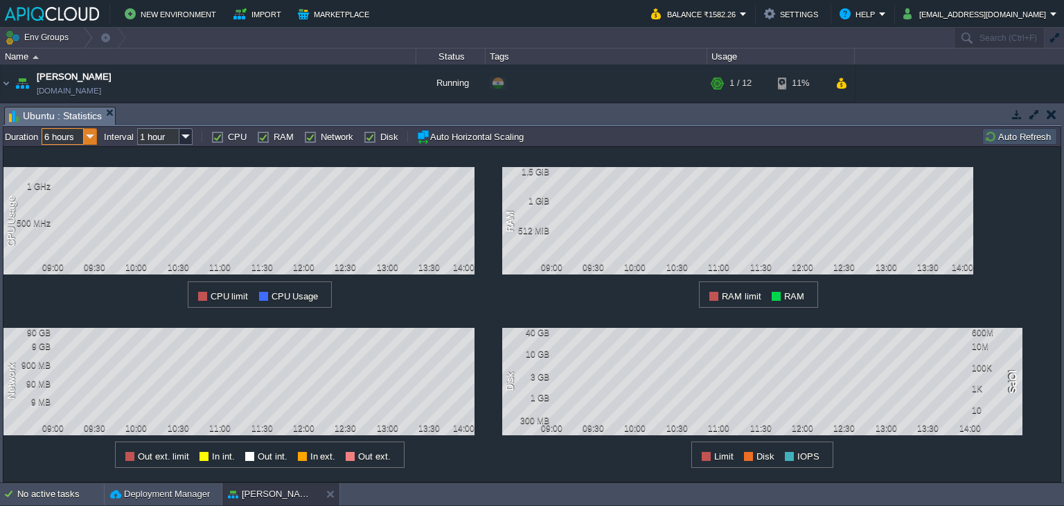
click at [91, 136] on img at bounding box center [90, 136] width 13 height 17
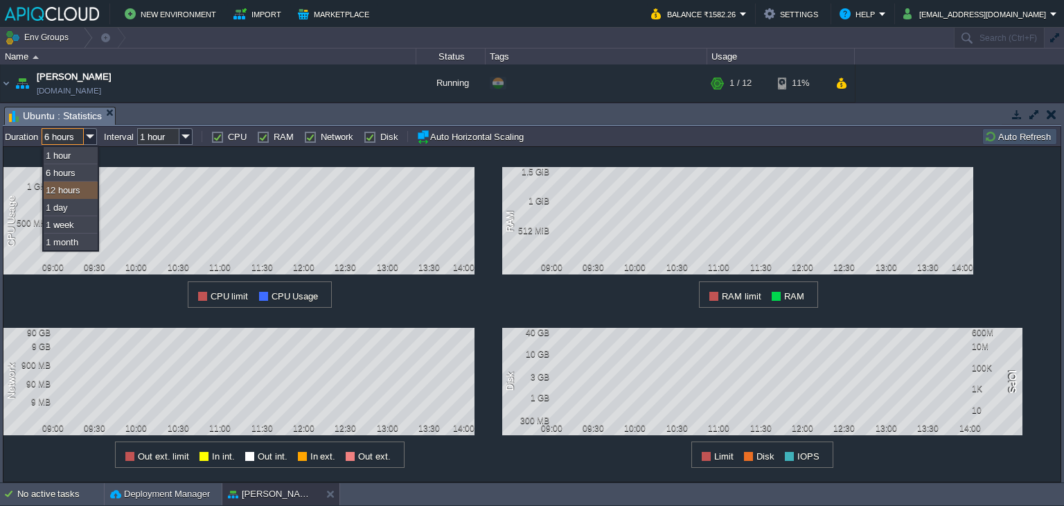
click at [67, 184] on div "12 hours" at bounding box center [71, 190] width 54 height 17
type input "12 hours"
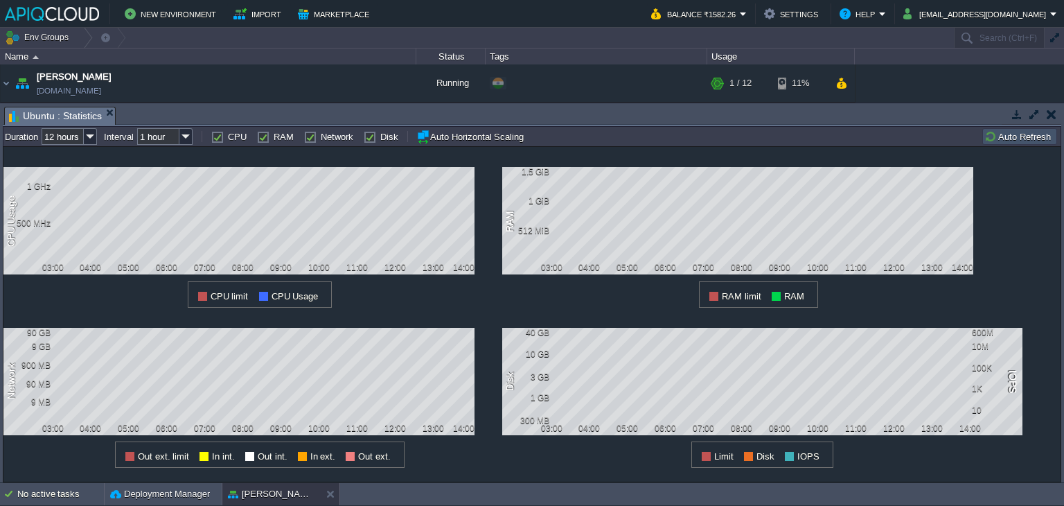
click at [1059, 111] on td at bounding box center [1051, 114] width 17 height 17
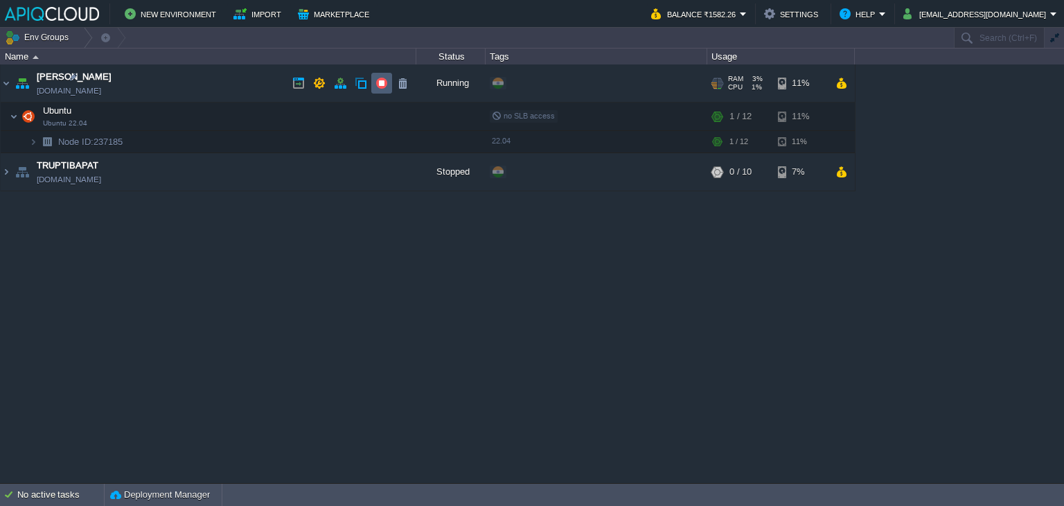
click at [382, 83] on button "button" at bounding box center [382, 83] width 12 height 12
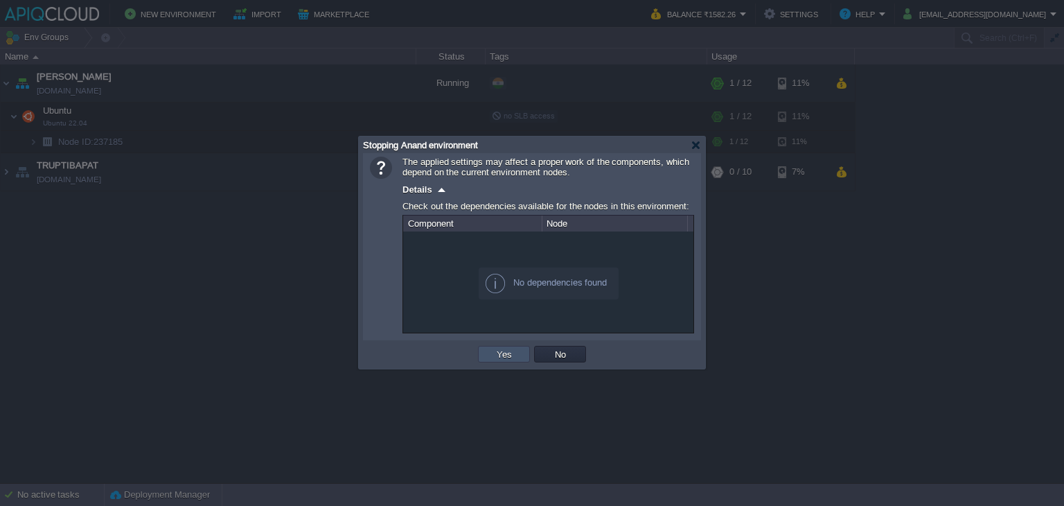
click at [504, 358] on button "Yes" at bounding box center [505, 354] width 24 height 12
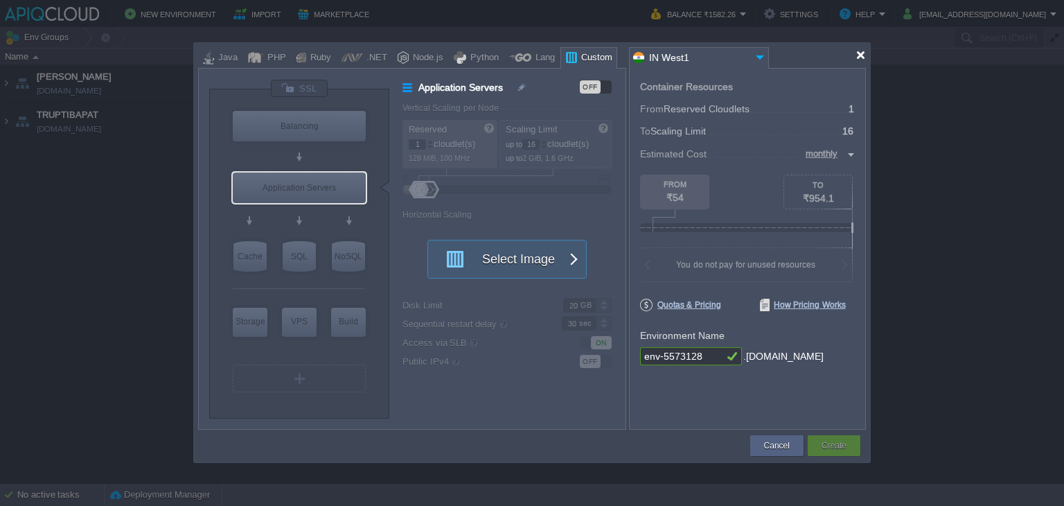
click at [859, 53] on div at bounding box center [861, 55] width 10 height 10
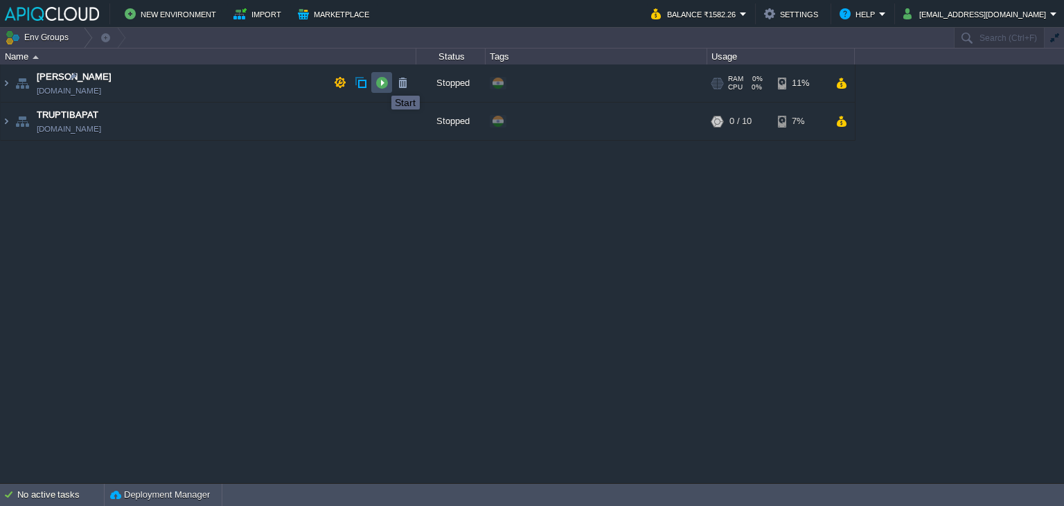
click at [381, 83] on button "button" at bounding box center [382, 82] width 12 height 12
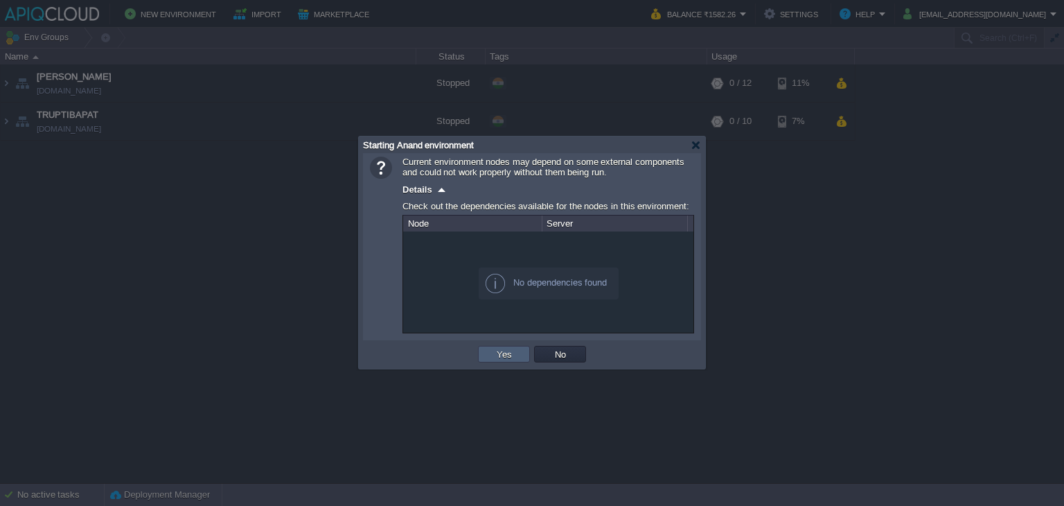
click at [513, 355] on button "Yes" at bounding box center [505, 354] width 24 height 12
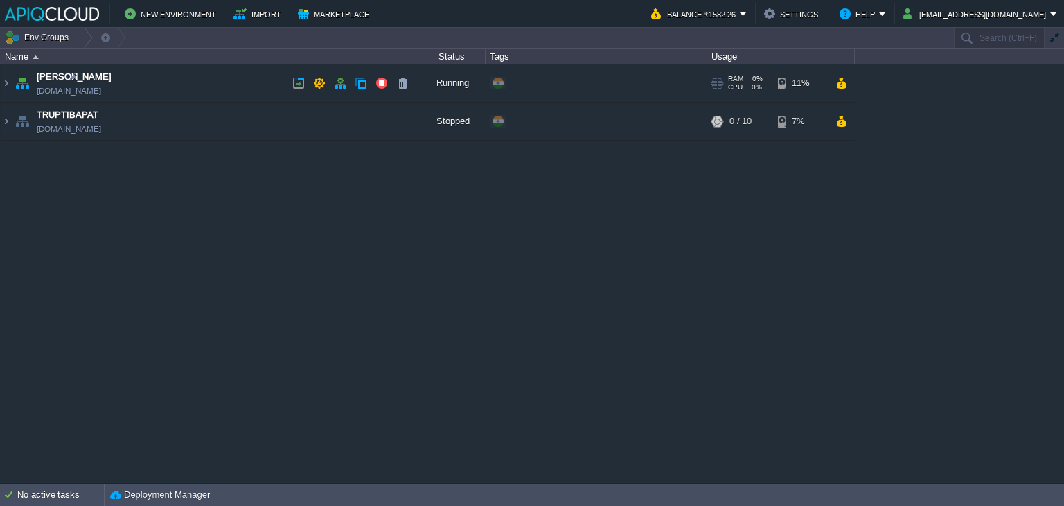
click at [222, 87] on td "Anand [DOMAIN_NAME]" at bounding box center [209, 83] width 416 height 38
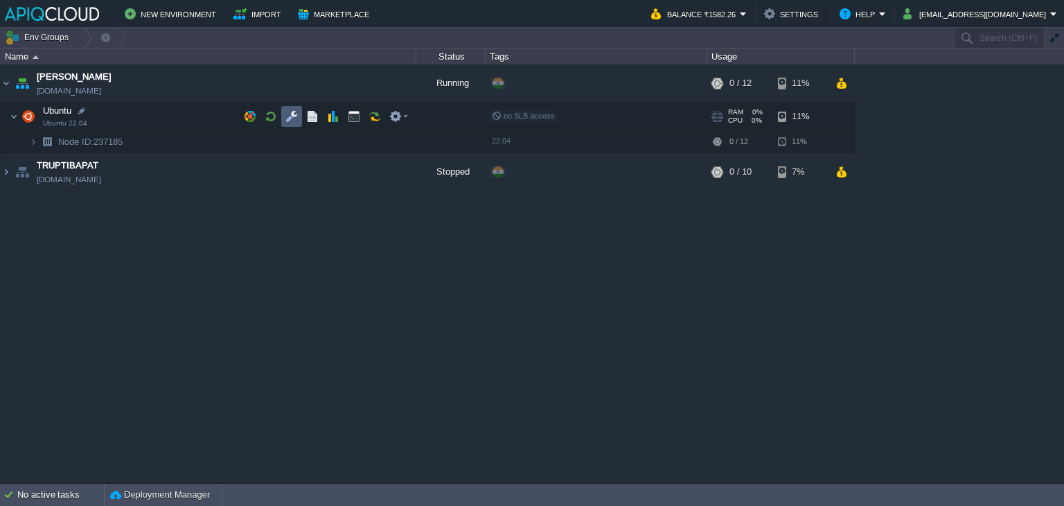
click at [290, 116] on button "button" at bounding box center [291, 116] width 12 height 12
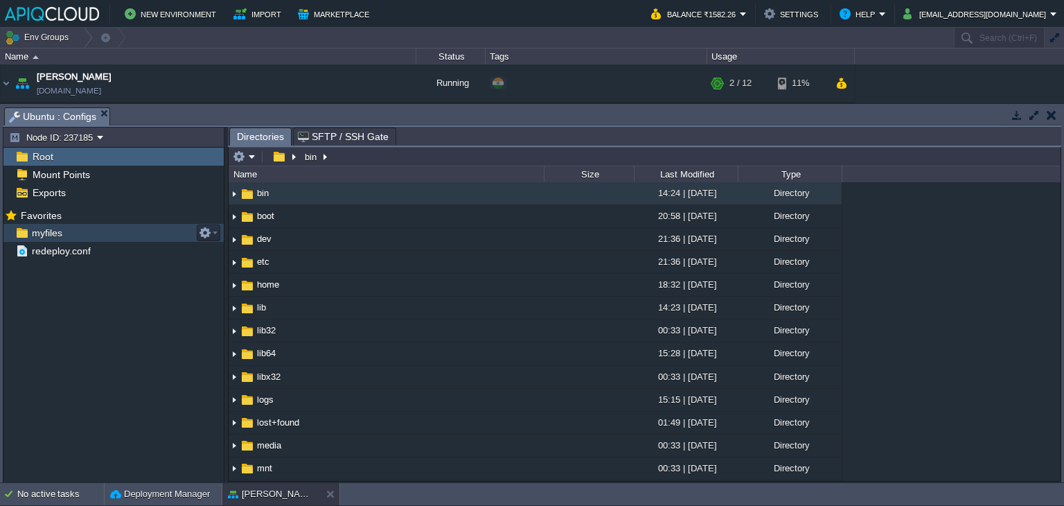
click at [49, 231] on span "myfiles" at bounding box center [46, 233] width 35 height 12
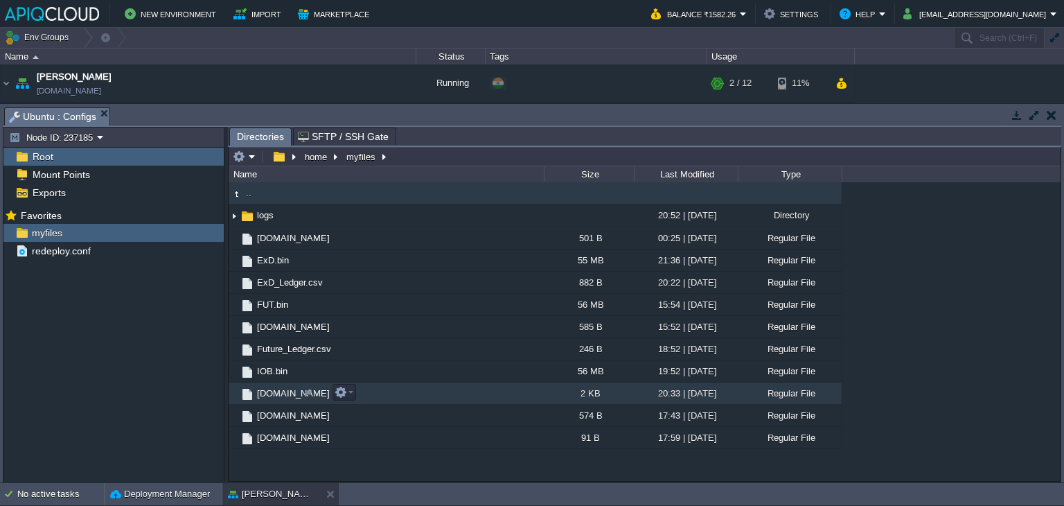
click at [266, 396] on span "[DOMAIN_NAME]" at bounding box center [293, 393] width 77 height 12
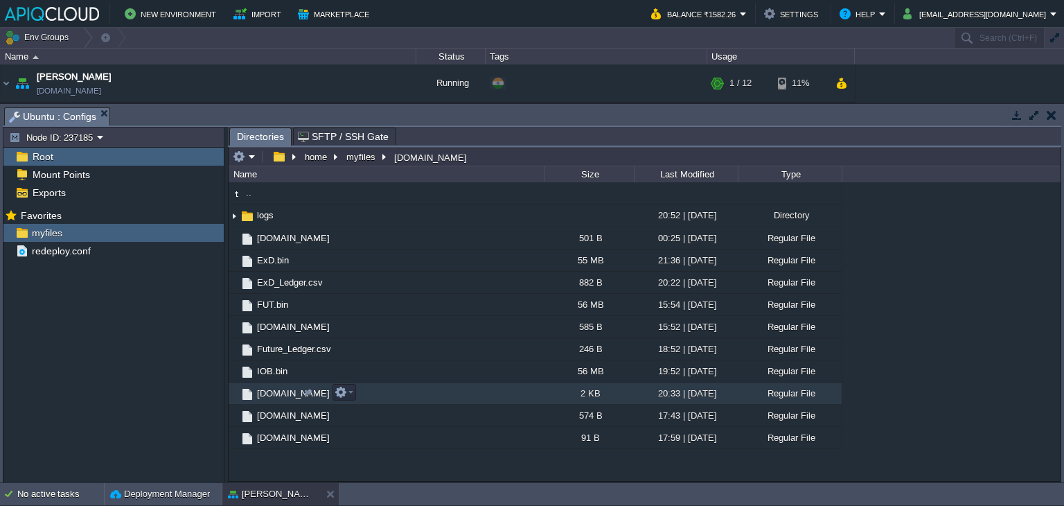
click at [270, 392] on span "[DOMAIN_NAME]" at bounding box center [293, 393] width 77 height 12
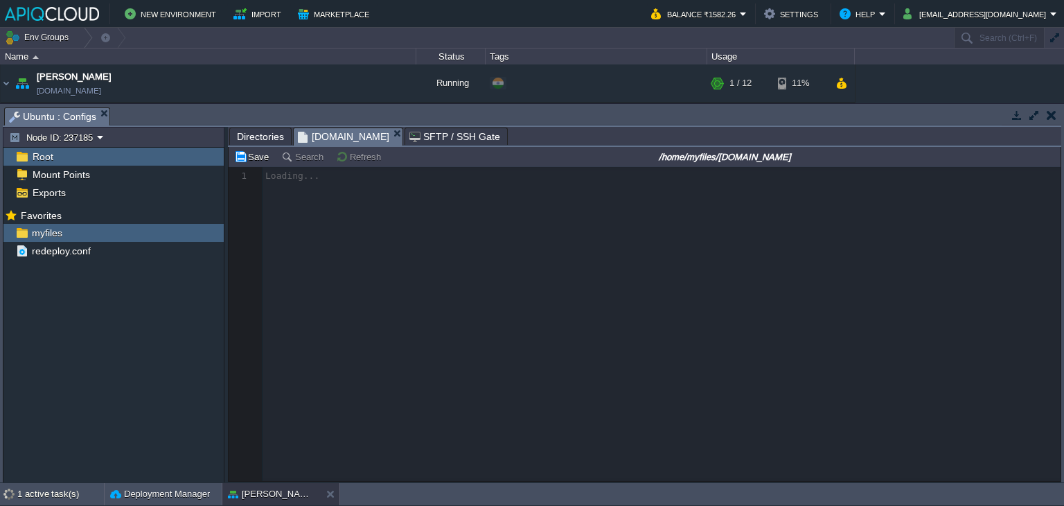
scroll to position [4, 0]
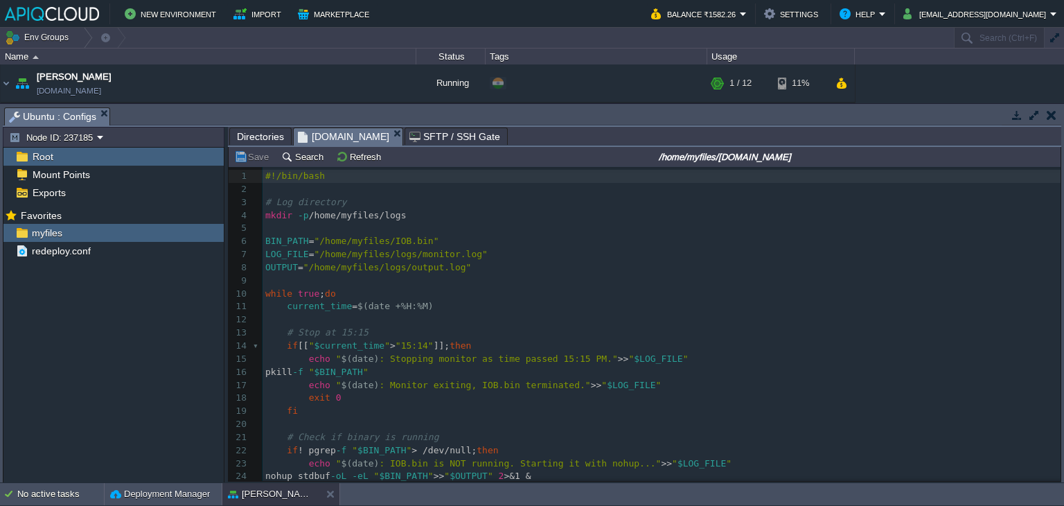
type textarea "-"
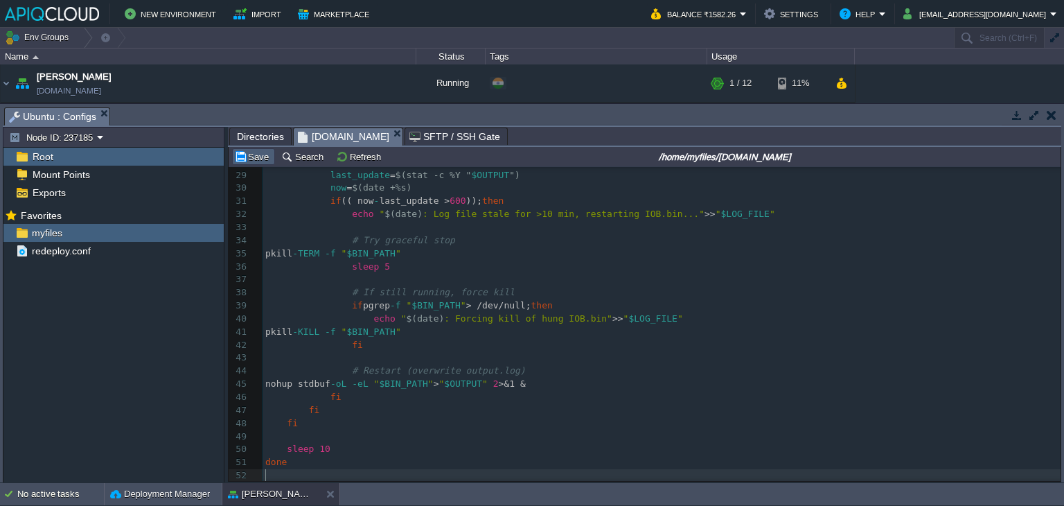
click at [247, 159] on button "Save" at bounding box center [253, 156] width 39 height 12
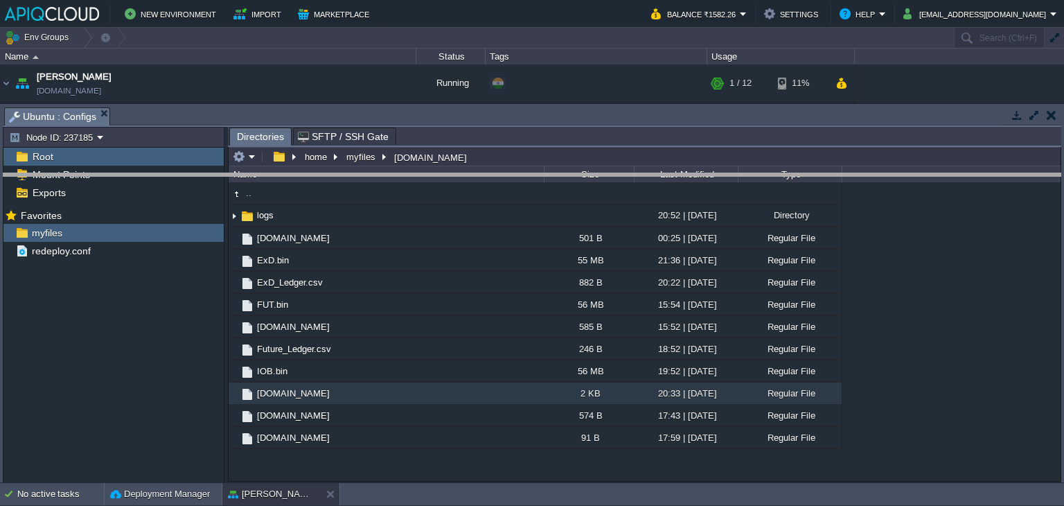
drag, startPoint x: 412, startPoint y: 115, endPoint x: 410, endPoint y: 188, distance: 73.5
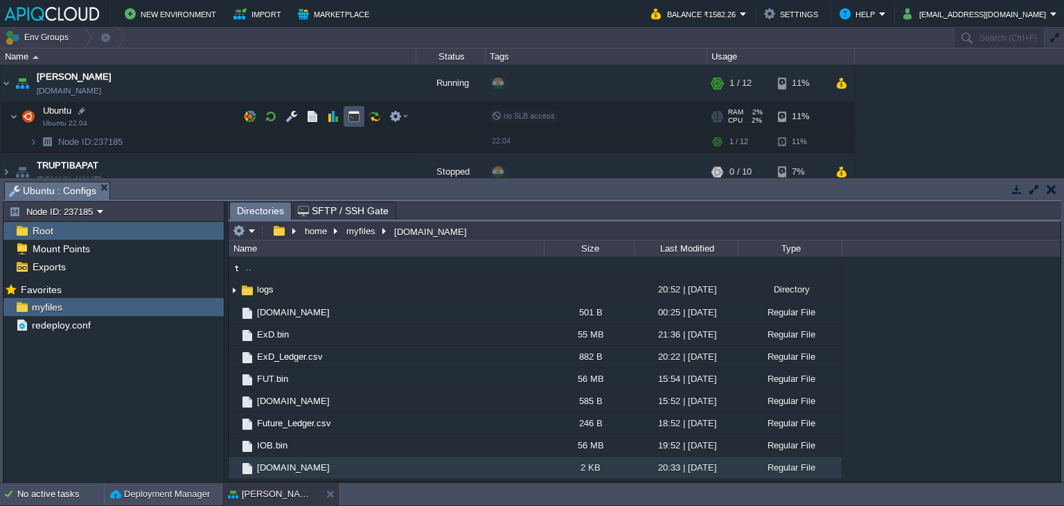
click at [355, 114] on button "button" at bounding box center [354, 116] width 12 height 12
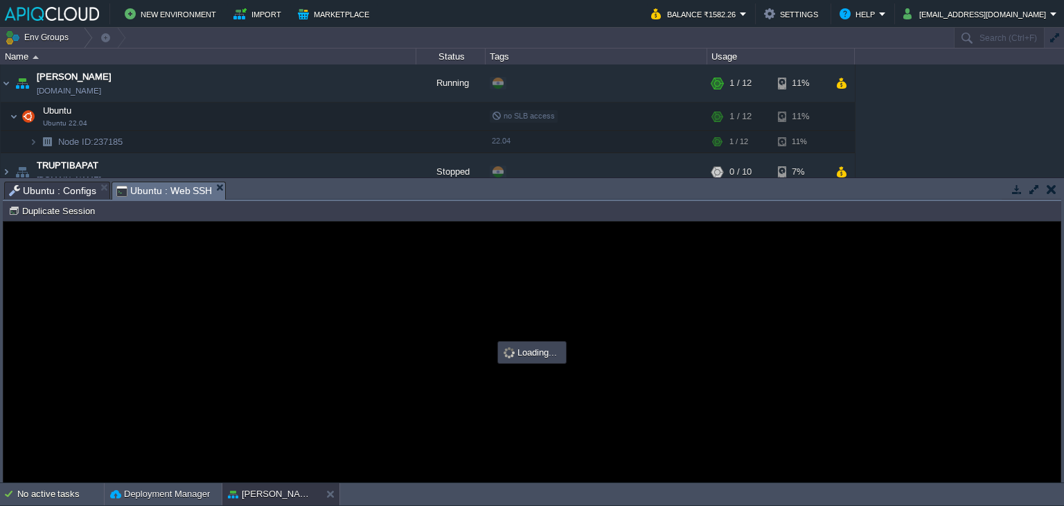
scroll to position [0, 0]
type input "#000000"
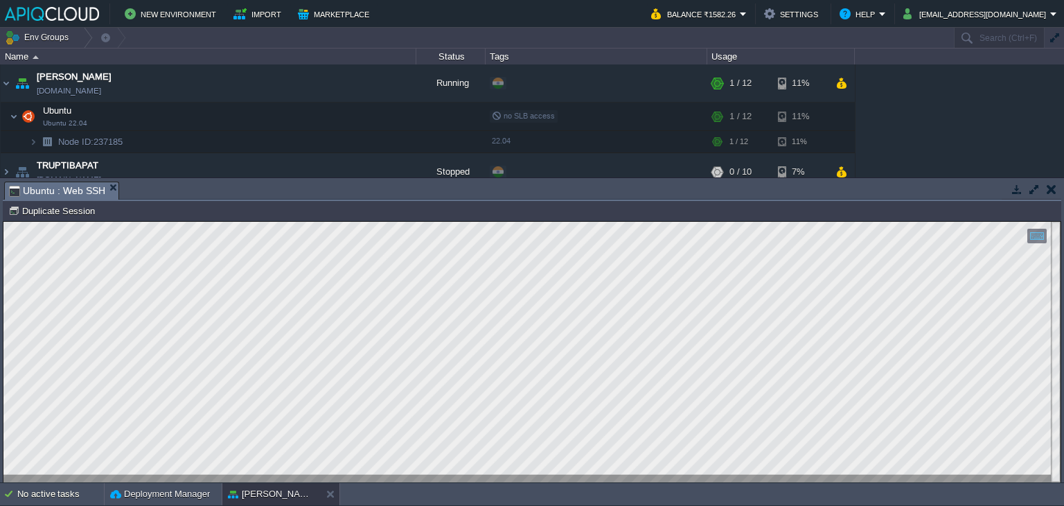
click at [1056, 186] on button "button" at bounding box center [1052, 189] width 10 height 12
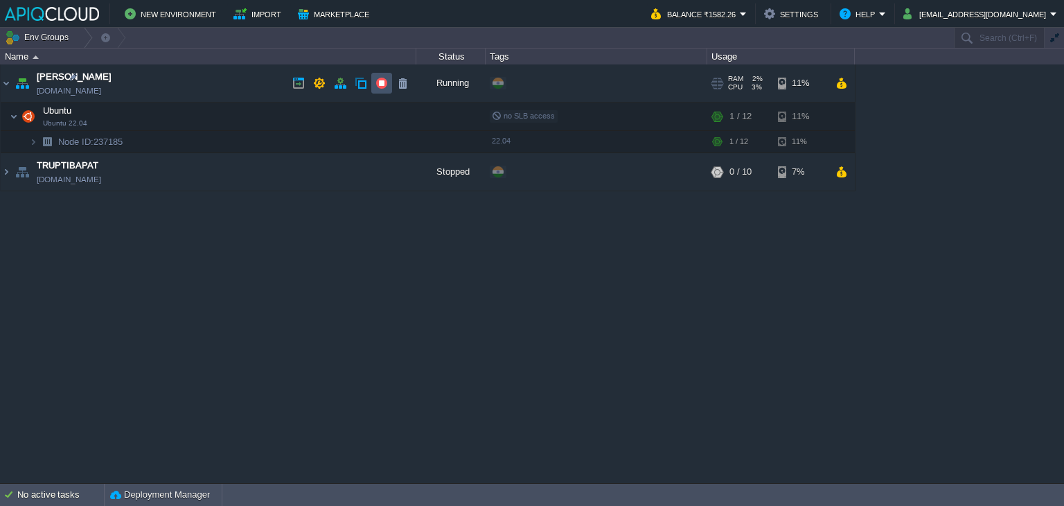
click at [380, 84] on button "button" at bounding box center [382, 83] width 12 height 12
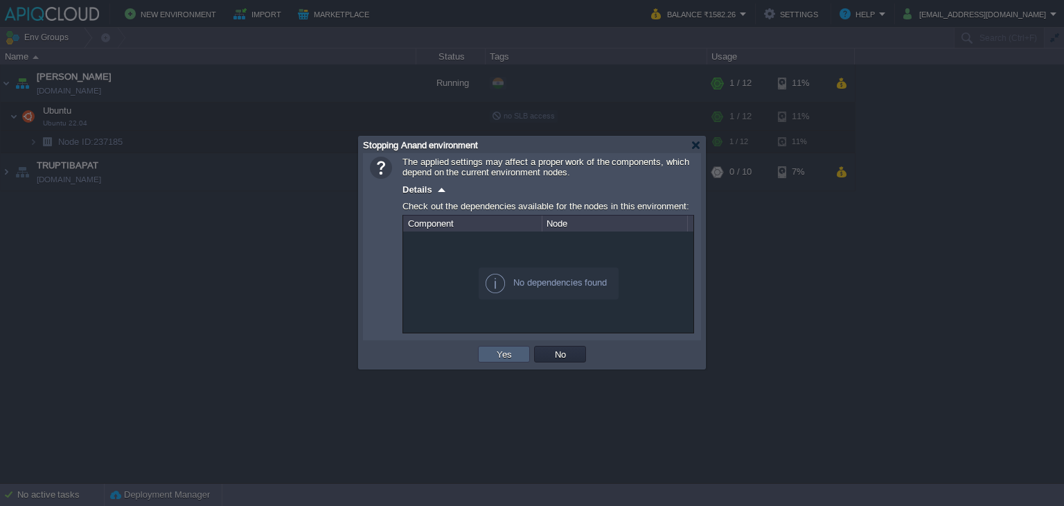
click at [491, 359] on td "Yes" at bounding box center [504, 354] width 52 height 17
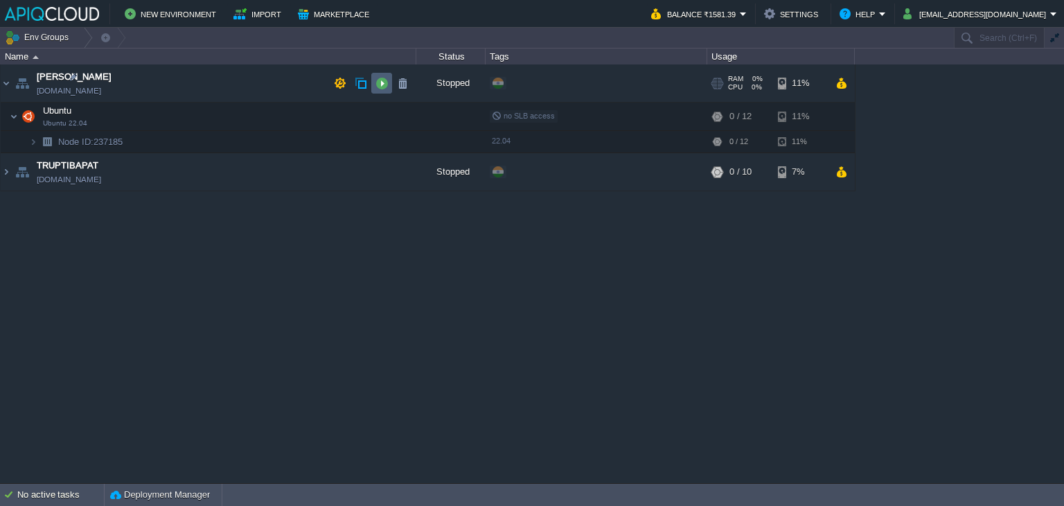
click at [381, 83] on button "button" at bounding box center [382, 83] width 12 height 12
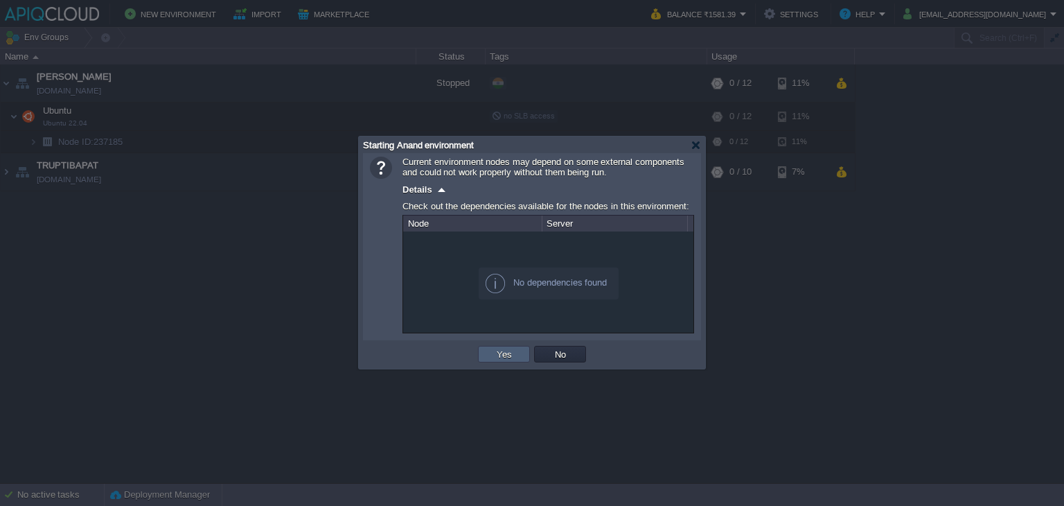
click at [504, 355] on button "Yes" at bounding box center [505, 354] width 24 height 12
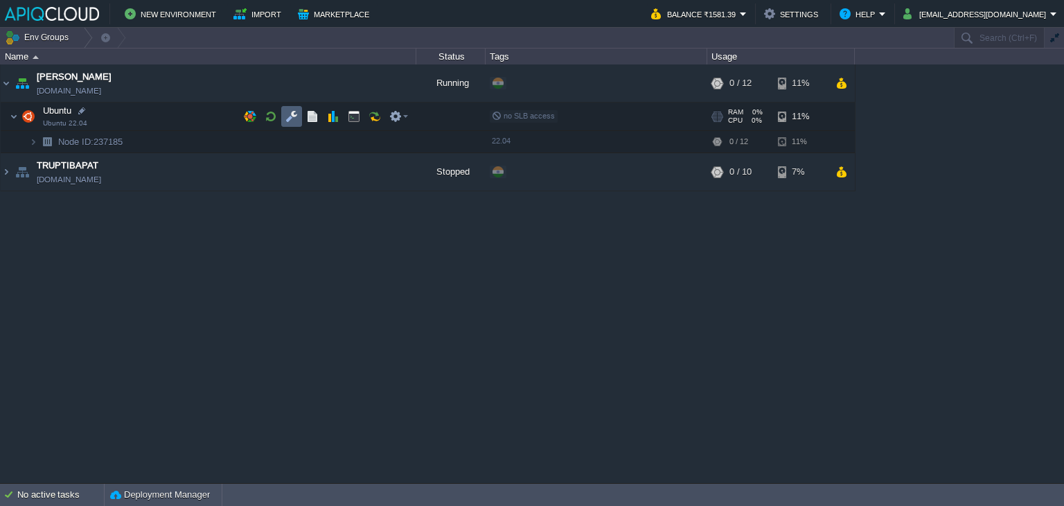
click at [290, 114] on button "button" at bounding box center [291, 116] width 12 height 12
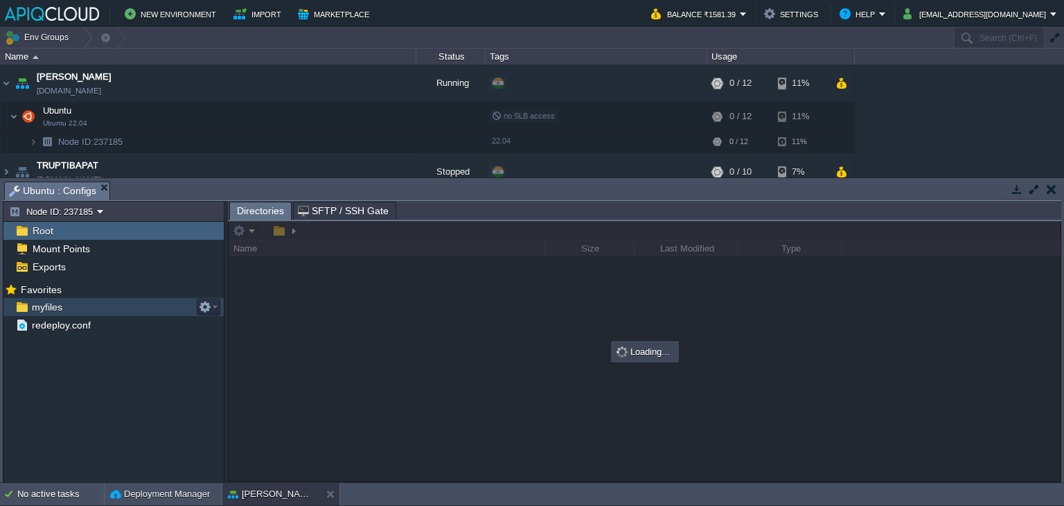
click at [39, 305] on span "myfiles" at bounding box center [46, 307] width 35 height 12
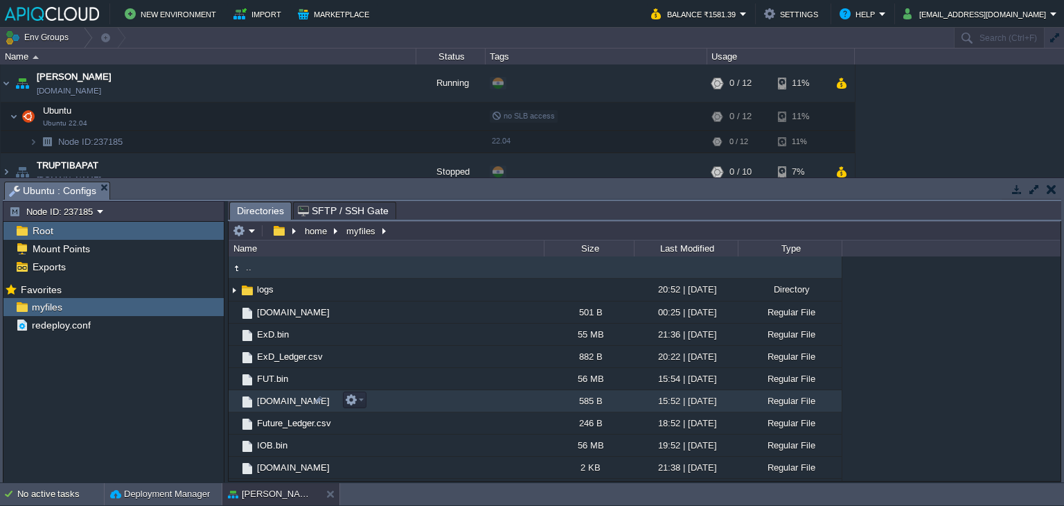
click at [280, 399] on span "[DOMAIN_NAME]" at bounding box center [293, 401] width 77 height 12
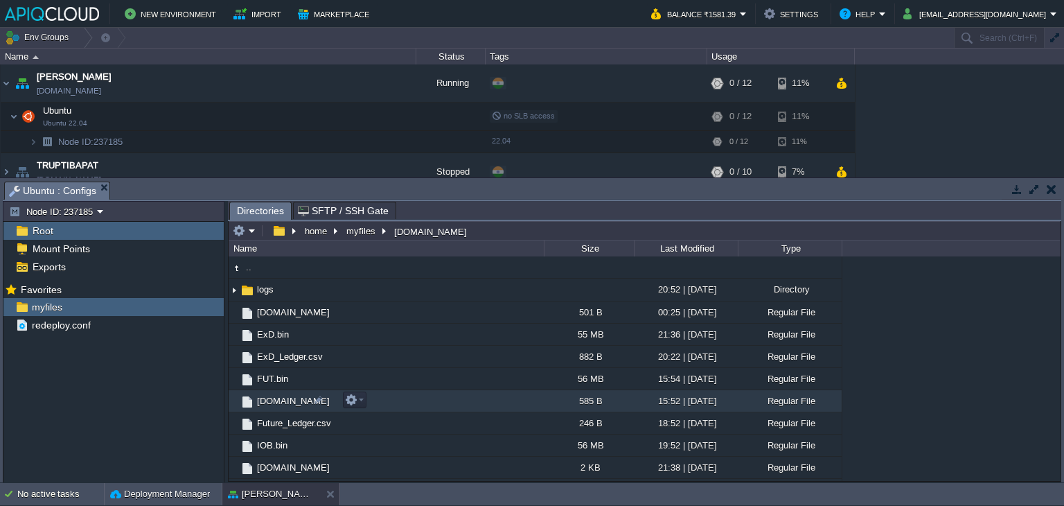
click at [280, 399] on span "[DOMAIN_NAME]" at bounding box center [293, 401] width 77 height 12
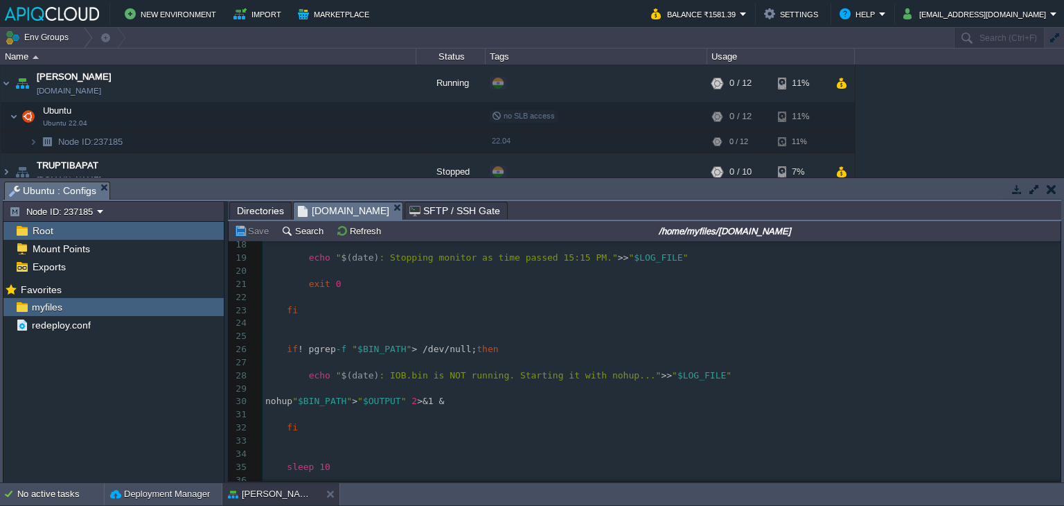
scroll to position [248, 0]
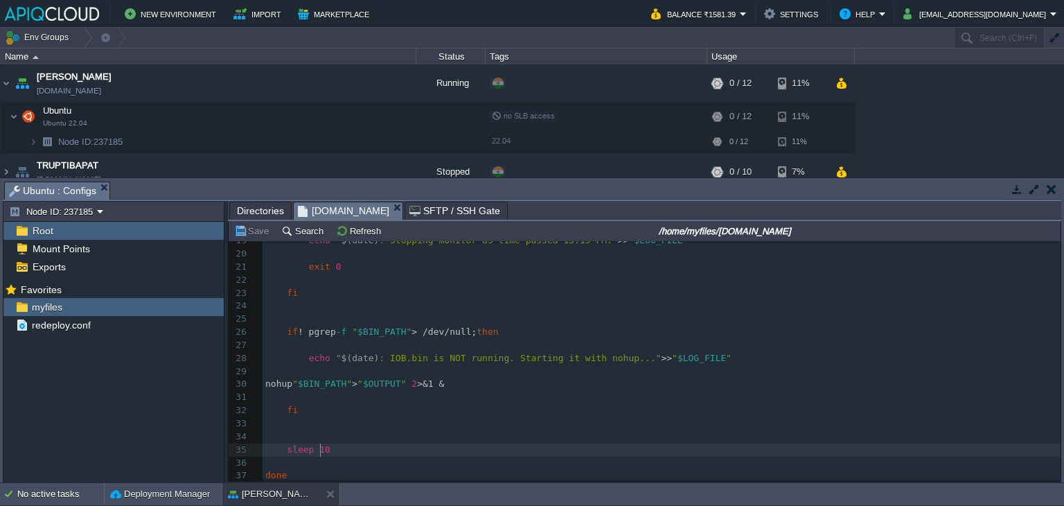
click at [321, 446] on div "37 1 #!/bin/bash 2 ​ 3 mkdir -p /home/myfiles/logs 4 ​ 5 BIN_PATH = "/home/myfi…" at bounding box center [662, 240] width 798 height 483
type textarea "2"
click at [253, 233] on button "Save" at bounding box center [253, 230] width 39 height 12
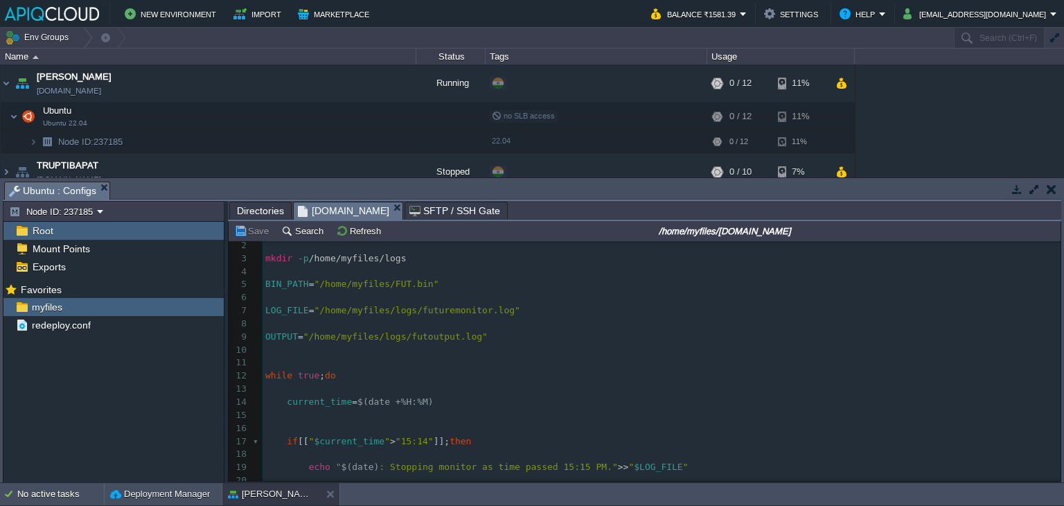
scroll to position [1, 0]
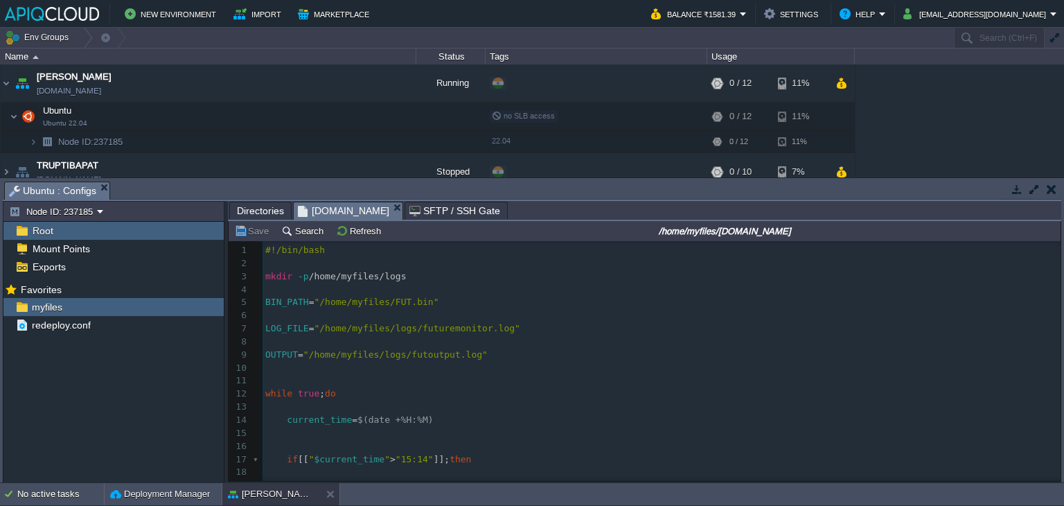
click at [1050, 189] on button "button" at bounding box center [1052, 189] width 10 height 12
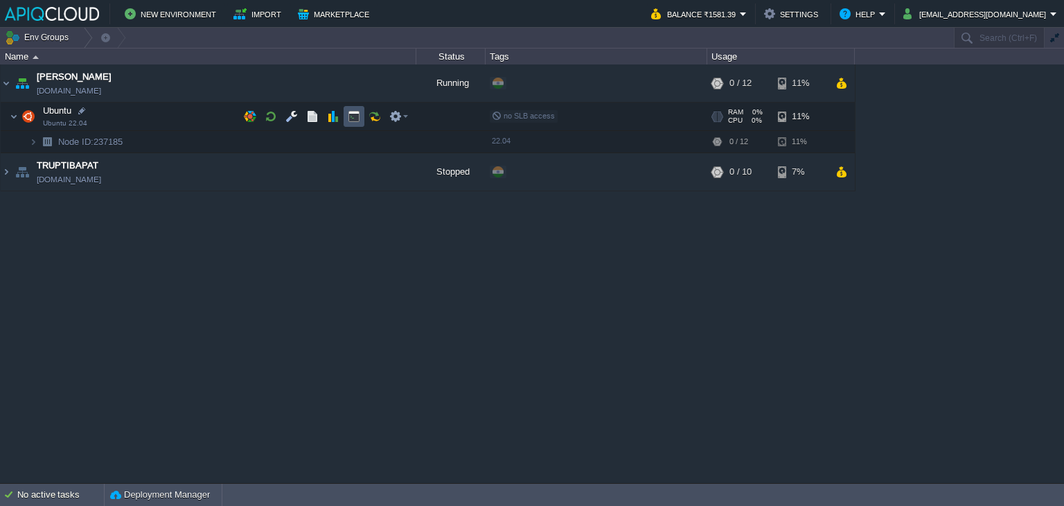
click at [352, 115] on button "button" at bounding box center [354, 116] width 12 height 12
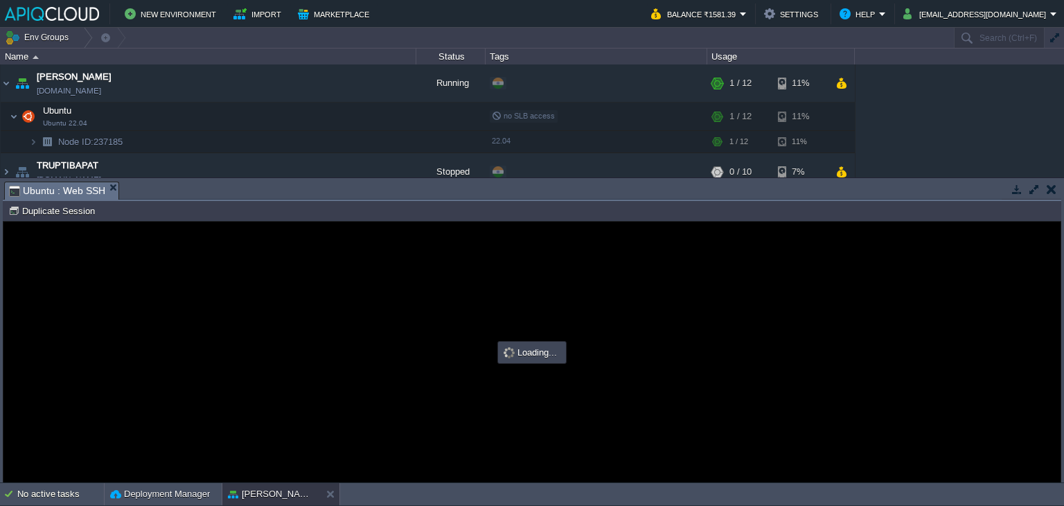
scroll to position [0, 0]
type input "#000000"
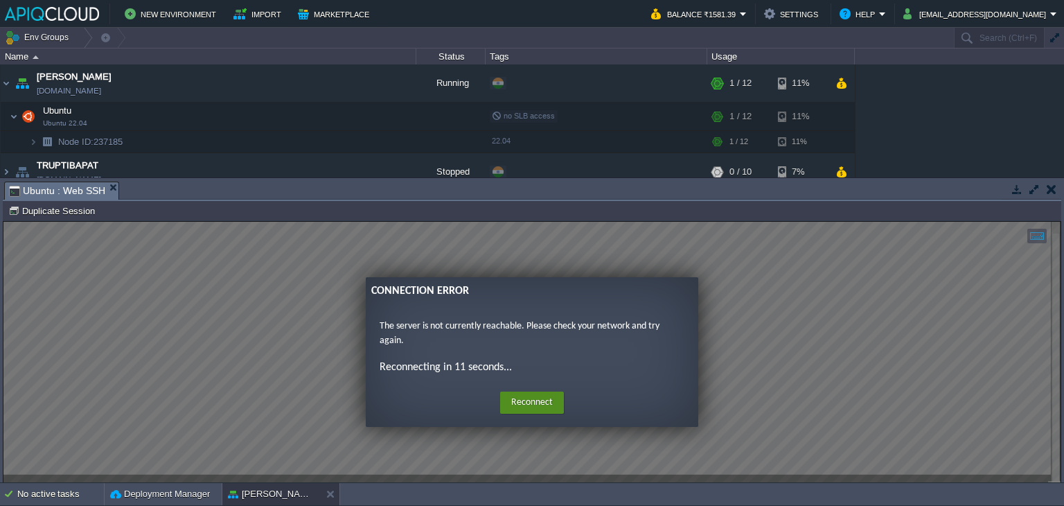
click at [534, 406] on button "Reconnect" at bounding box center [532, 402] width 64 height 22
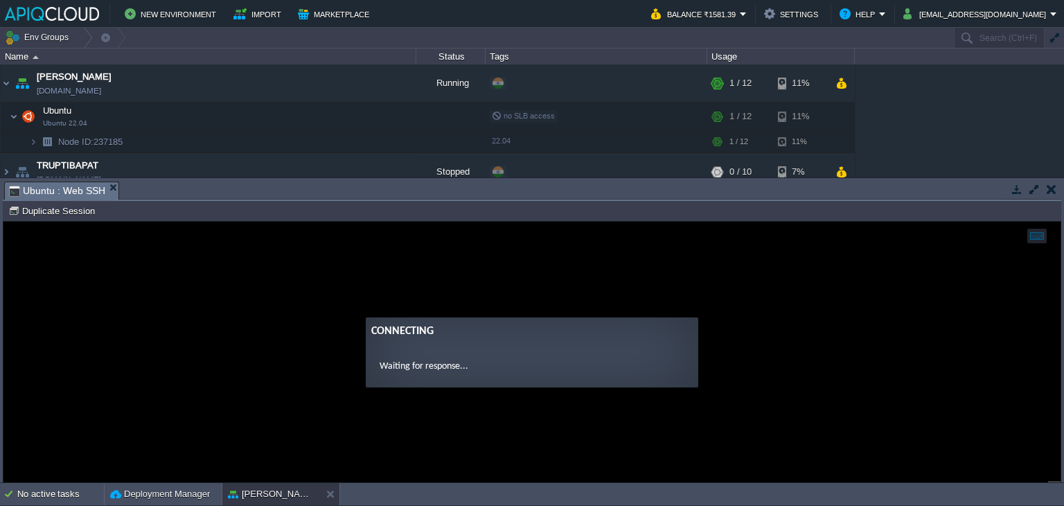
click at [1050, 192] on button "button" at bounding box center [1052, 189] width 10 height 12
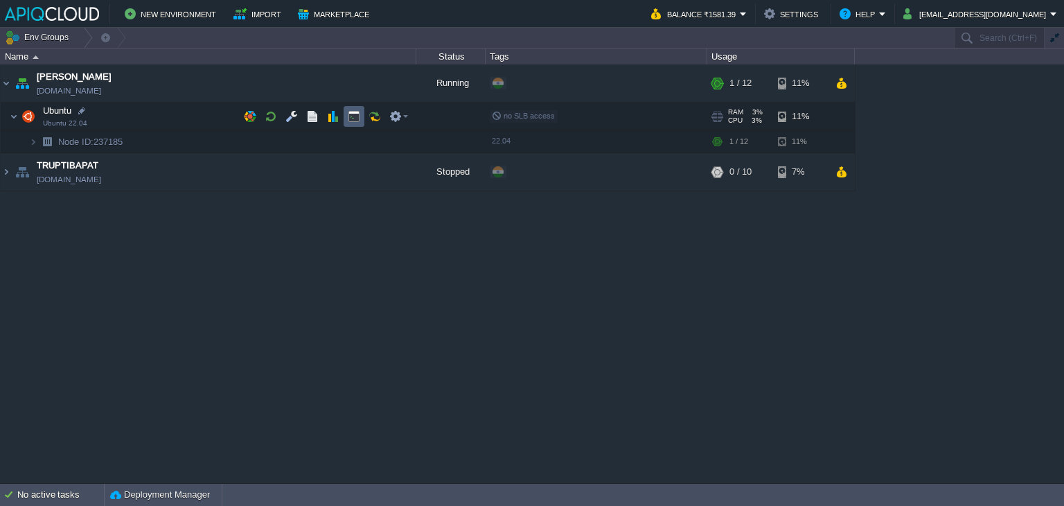
click at [362, 120] on td at bounding box center [354, 116] width 21 height 21
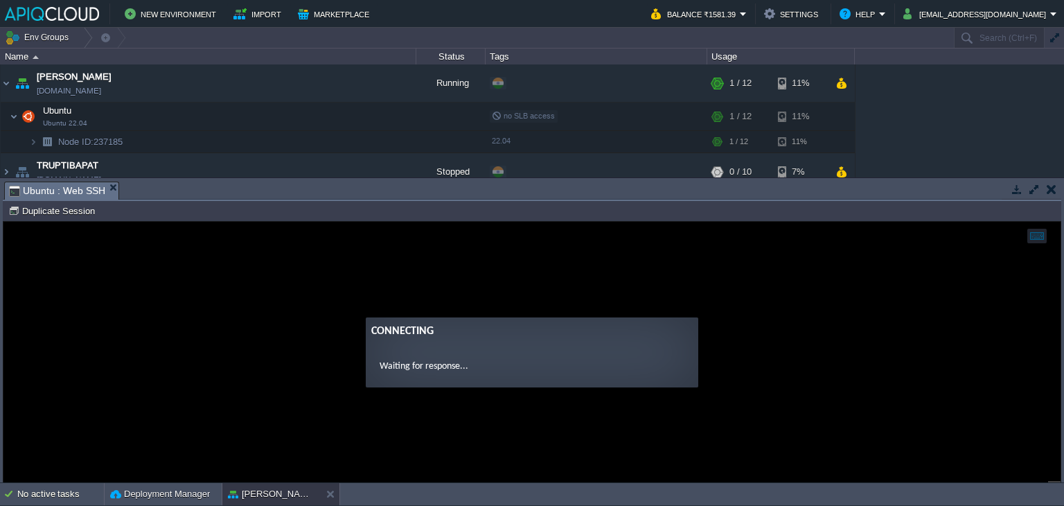
type input "#000000"
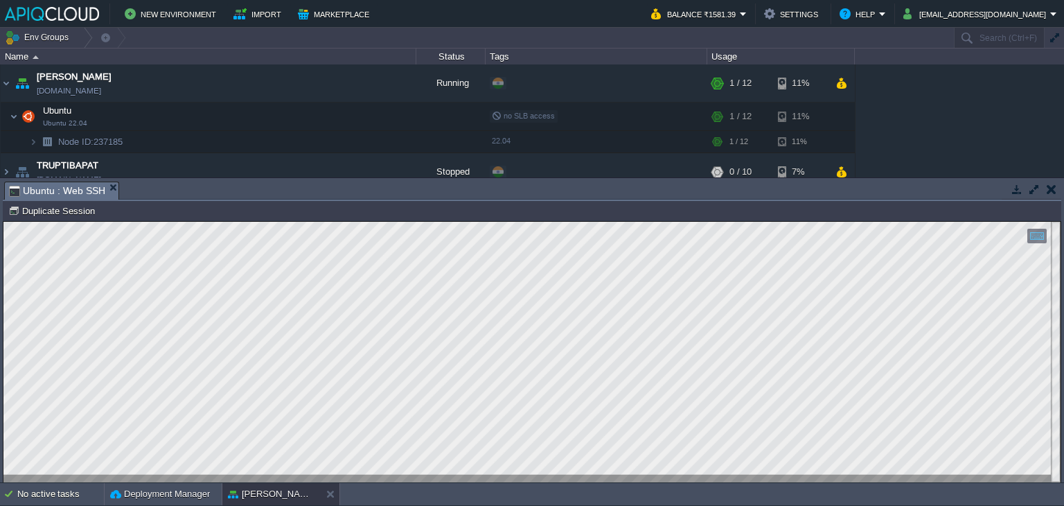
click at [1048, 185] on button "button" at bounding box center [1052, 189] width 10 height 12
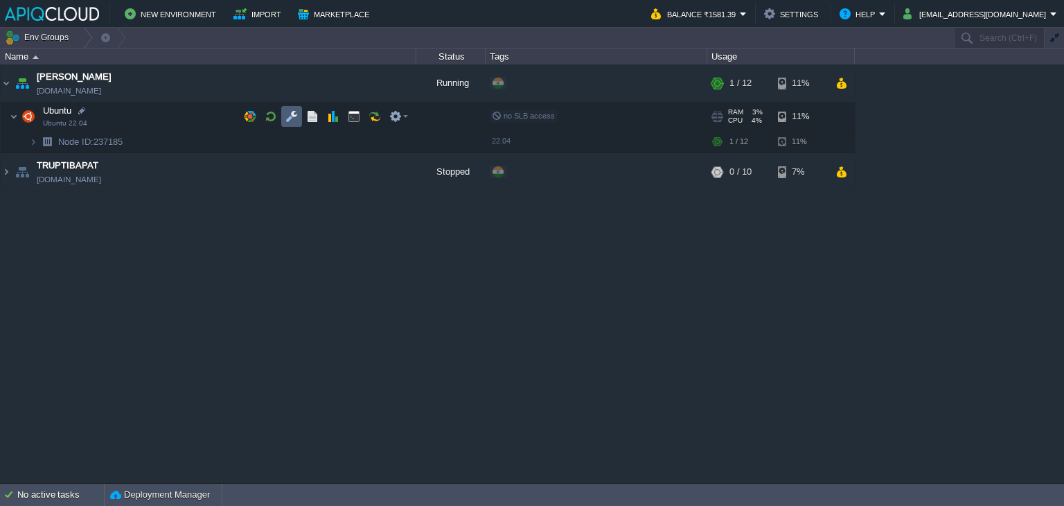
click at [290, 116] on button "button" at bounding box center [291, 116] width 12 height 12
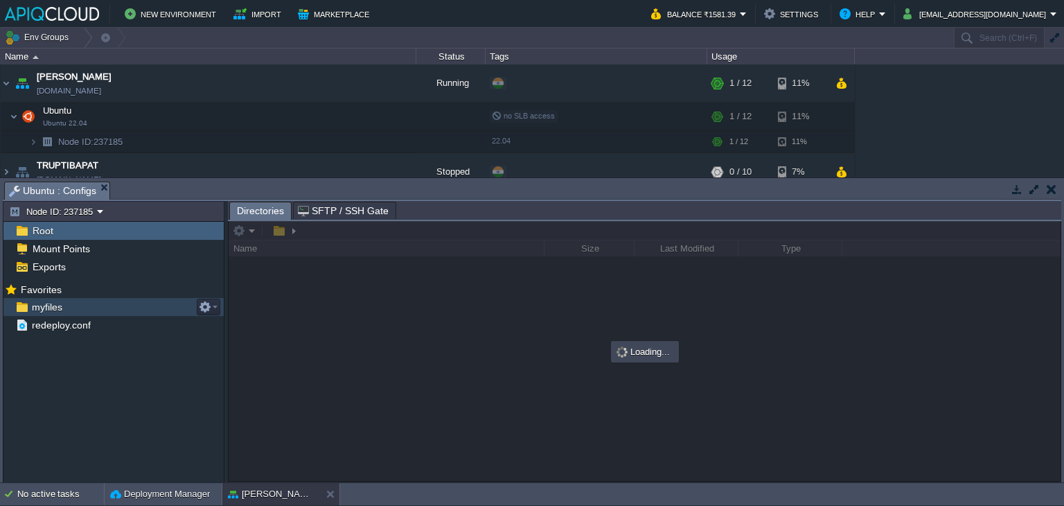
click at [39, 311] on span "myfiles" at bounding box center [46, 307] width 35 height 12
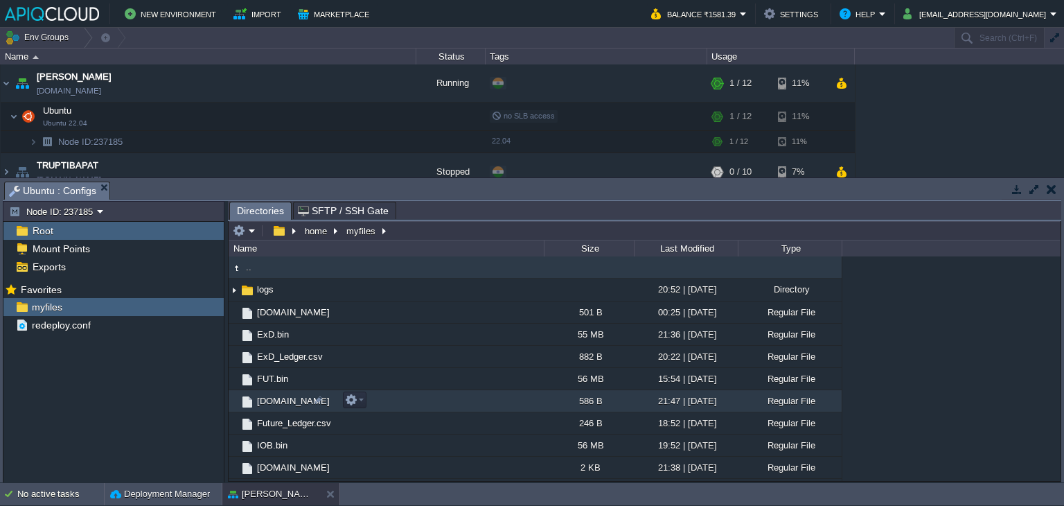
click at [276, 395] on span "[DOMAIN_NAME]" at bounding box center [293, 401] width 77 height 12
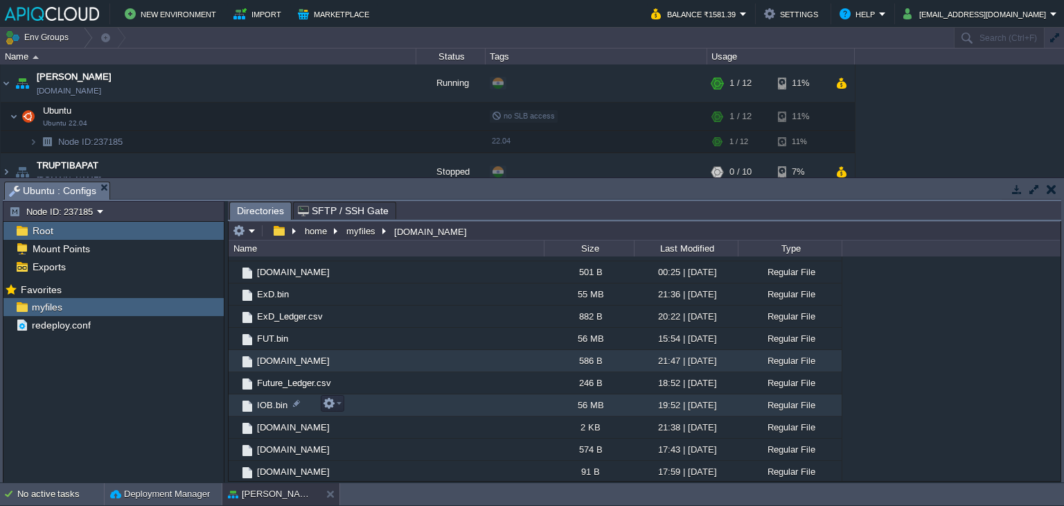
scroll to position [40, 0]
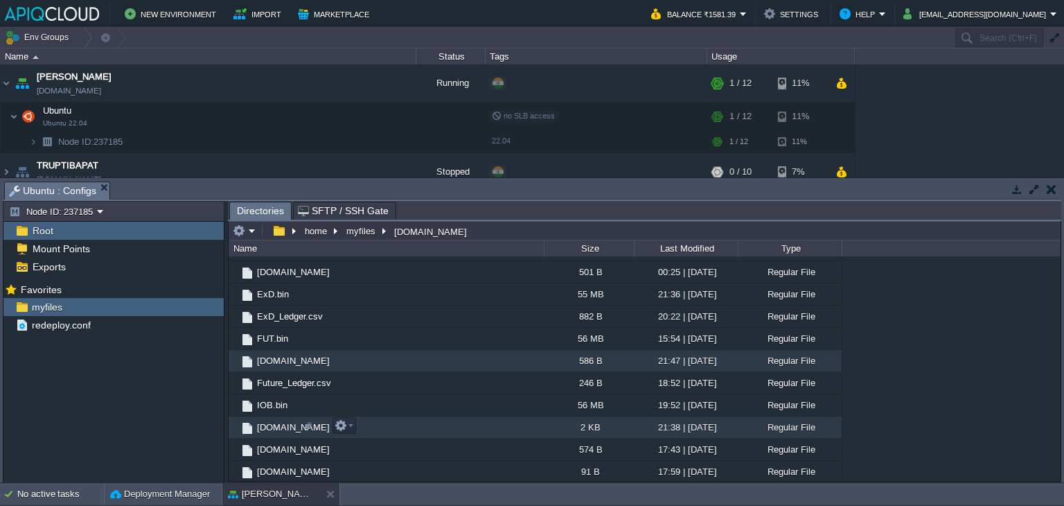
click at [278, 422] on span "[DOMAIN_NAME]" at bounding box center [293, 427] width 77 height 12
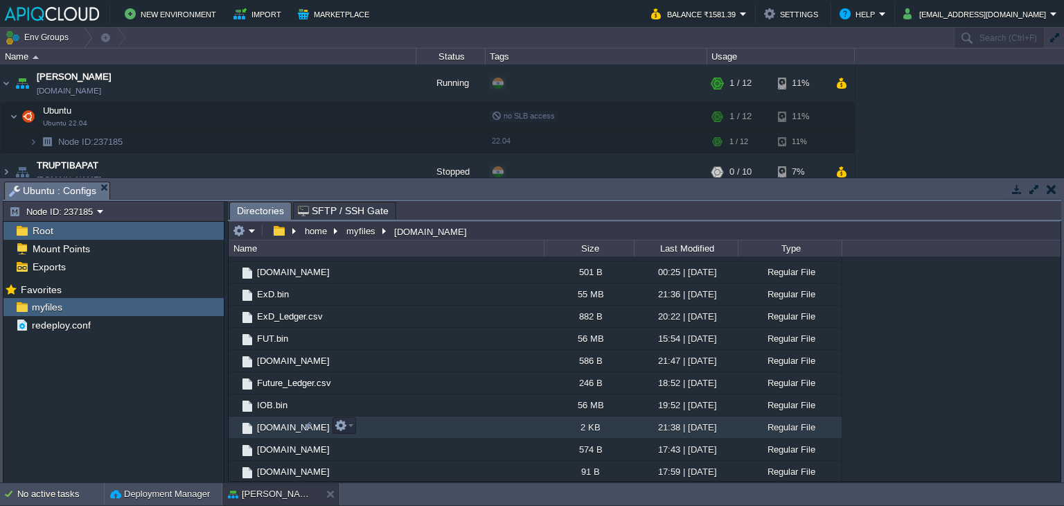
click at [278, 422] on span "[DOMAIN_NAME]" at bounding box center [293, 427] width 77 height 12
click at [276, 421] on span "[DOMAIN_NAME]" at bounding box center [293, 427] width 77 height 12
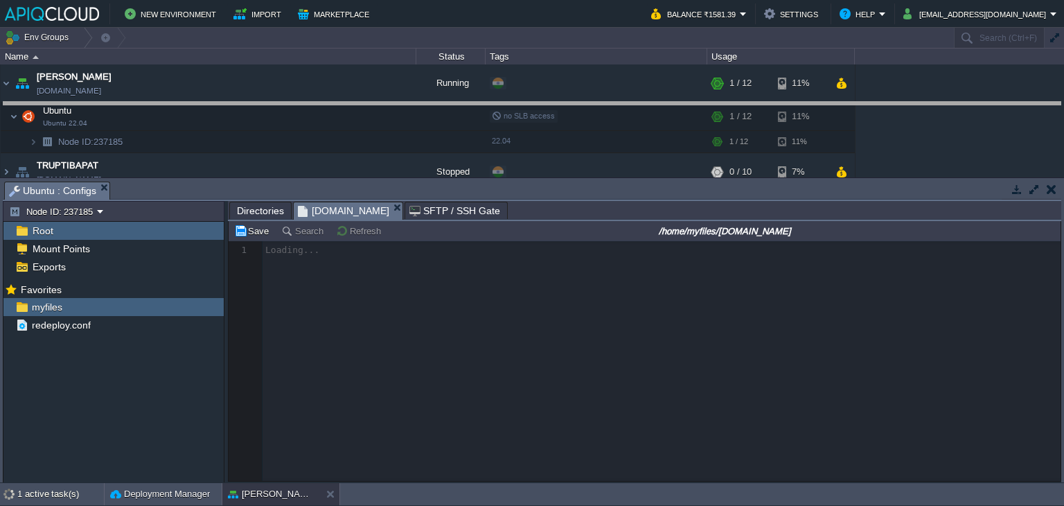
drag, startPoint x: 592, startPoint y: 189, endPoint x: 588, endPoint y: 109, distance: 79.8
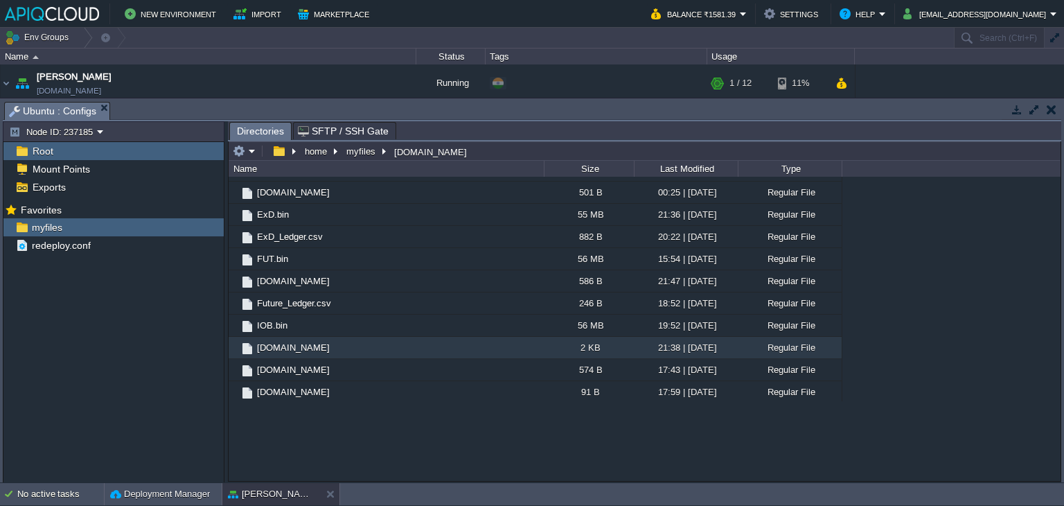
scroll to position [0, 0]
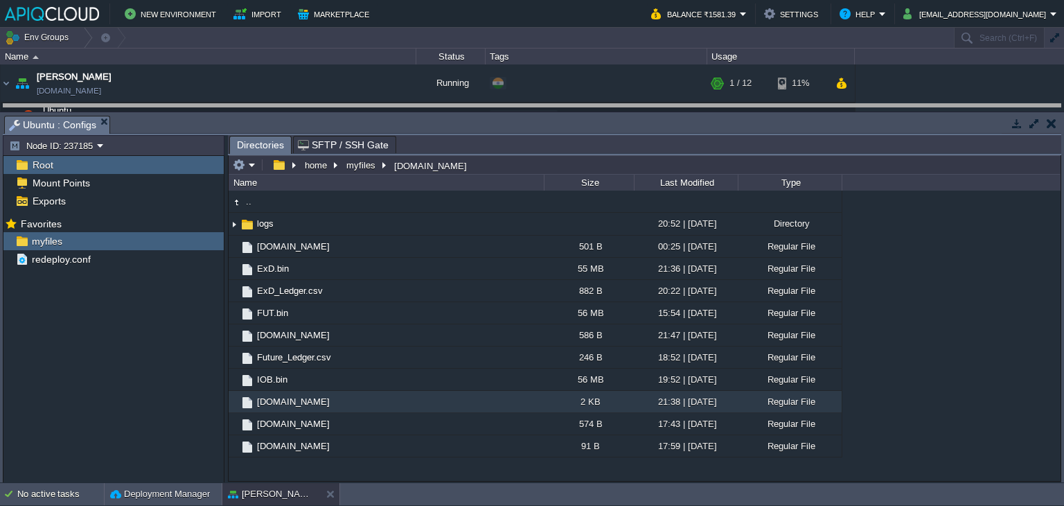
drag, startPoint x: 403, startPoint y: 125, endPoint x: 403, endPoint y: 114, distance: 11.8
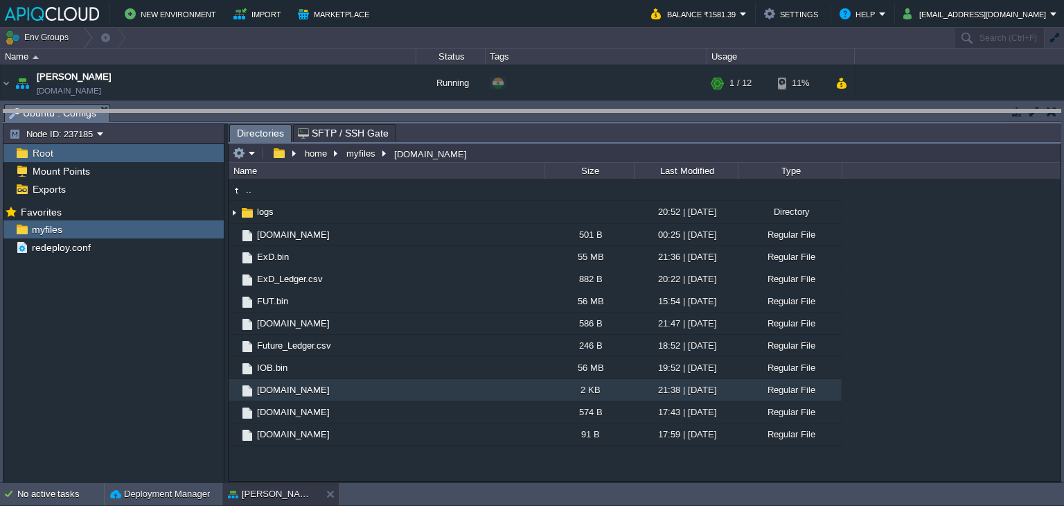
click at [407, 112] on body "New Environment Import Marketplace Bonus ₹0.00 Upgrade Account Balance ₹1581.39…" at bounding box center [532, 253] width 1064 height 506
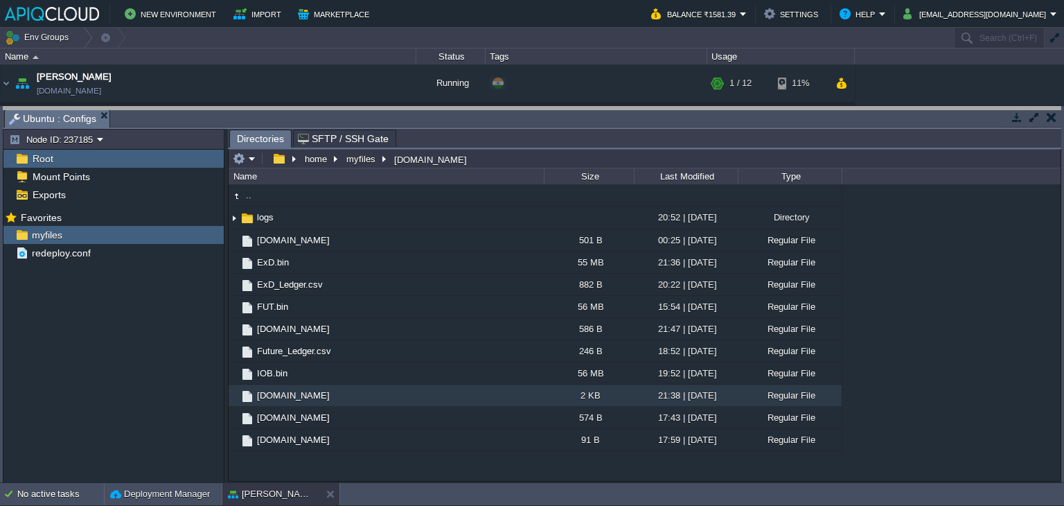
click at [408, 109] on body "New Environment Import Marketplace Bonus ₹0.00 Upgrade Account Balance ₹1581.39…" at bounding box center [532, 253] width 1064 height 506
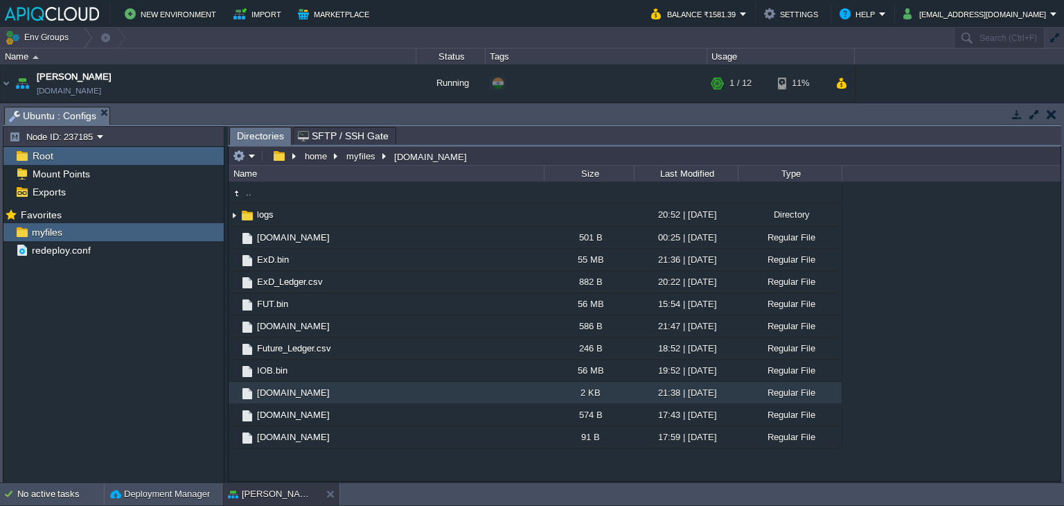
click at [1052, 114] on button "button" at bounding box center [1052, 114] width 10 height 12
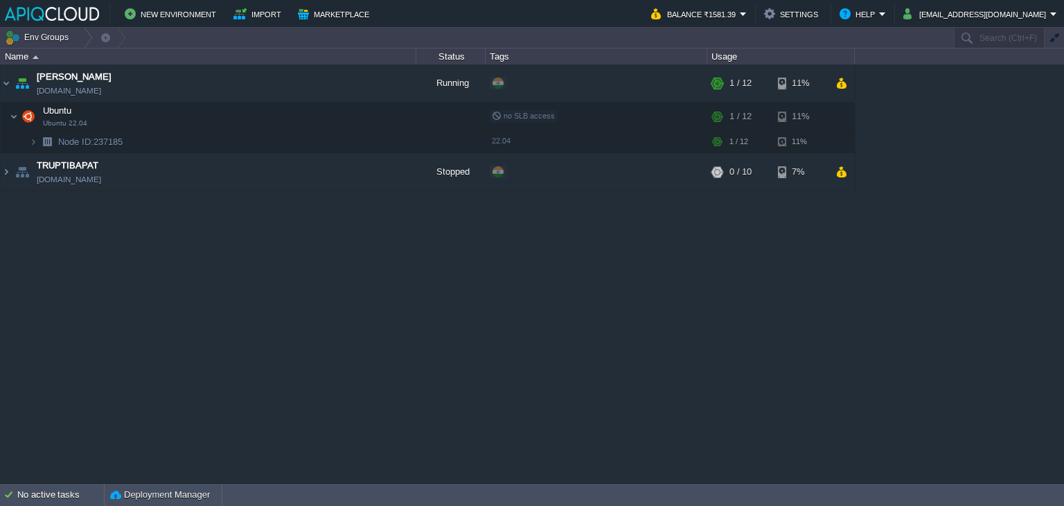
click at [596, 322] on div "Anand anand.in1.apiqcloud.com Running + Add to Env Group RAM 3% CPU 5% 1 / 12 1…" at bounding box center [532, 273] width 1064 height 418
click at [382, 80] on button "button" at bounding box center [382, 83] width 12 height 12
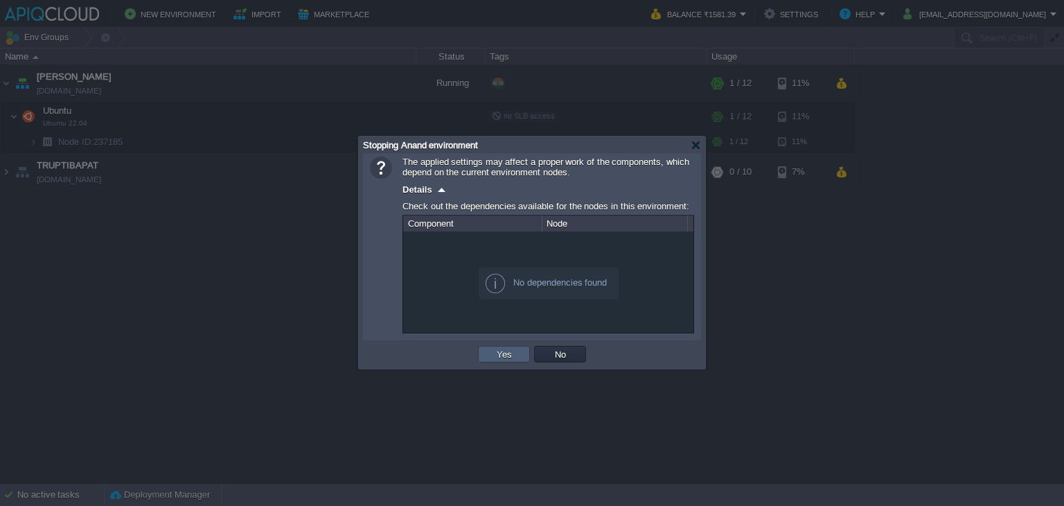
click at [499, 350] on button "Yes" at bounding box center [505, 354] width 24 height 12
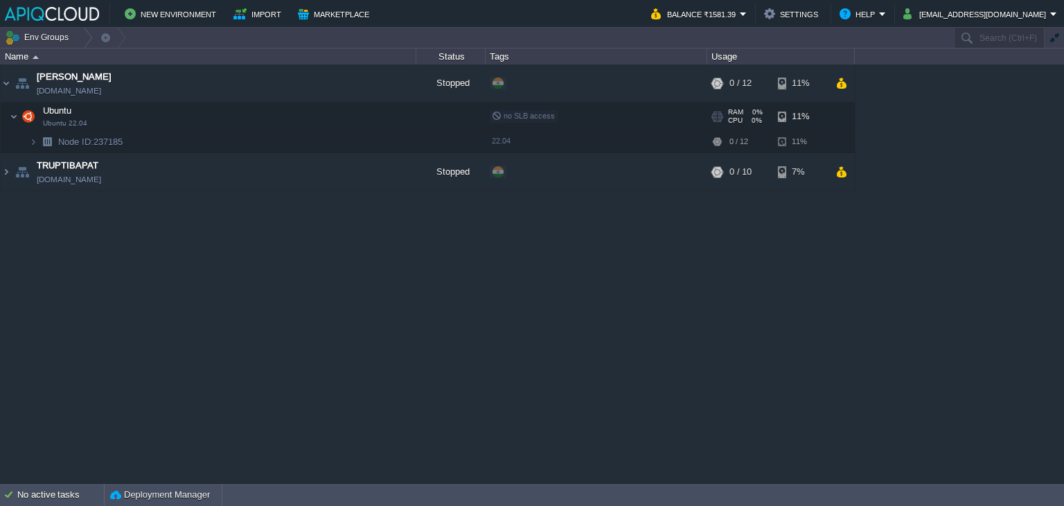
click at [200, 114] on td "Ubuntu Ubuntu 22.04" at bounding box center [209, 117] width 416 height 28
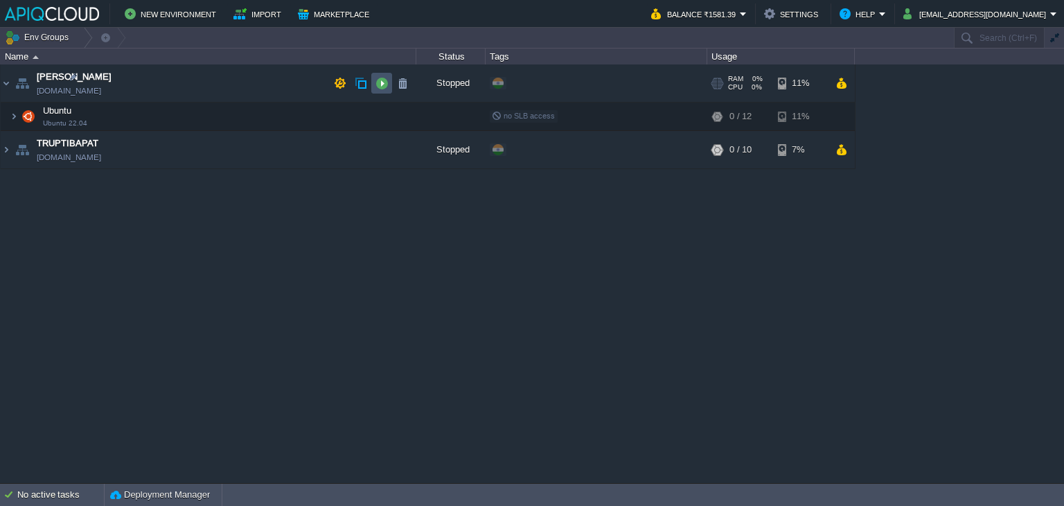
click at [378, 82] on button "button" at bounding box center [382, 83] width 12 height 12
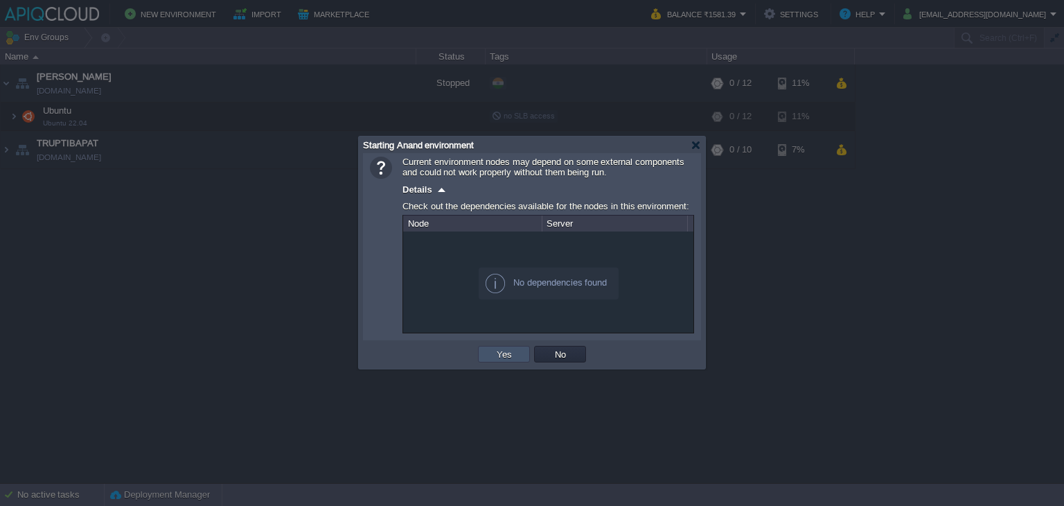
click at [503, 351] on button "Yes" at bounding box center [505, 354] width 24 height 12
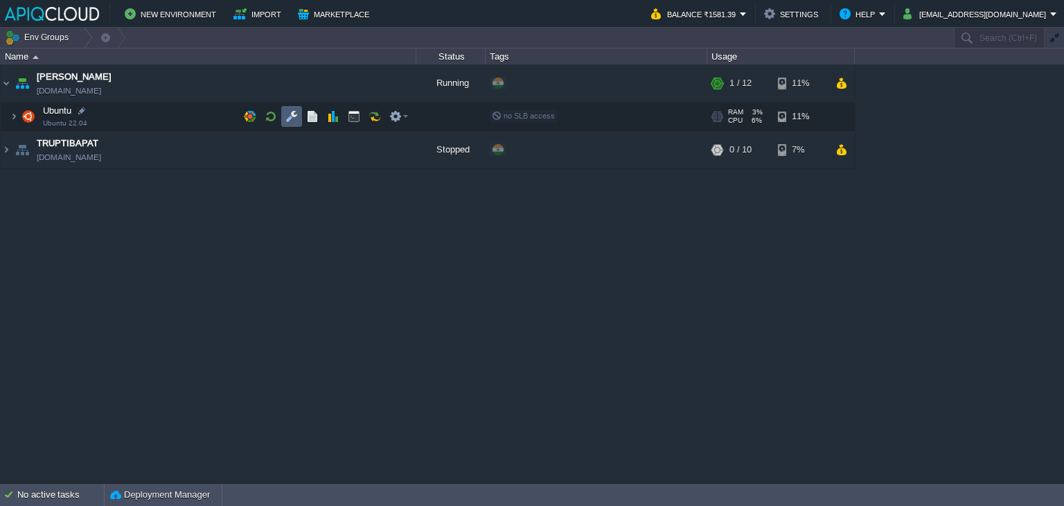
click at [286, 114] on button "button" at bounding box center [291, 116] width 12 height 12
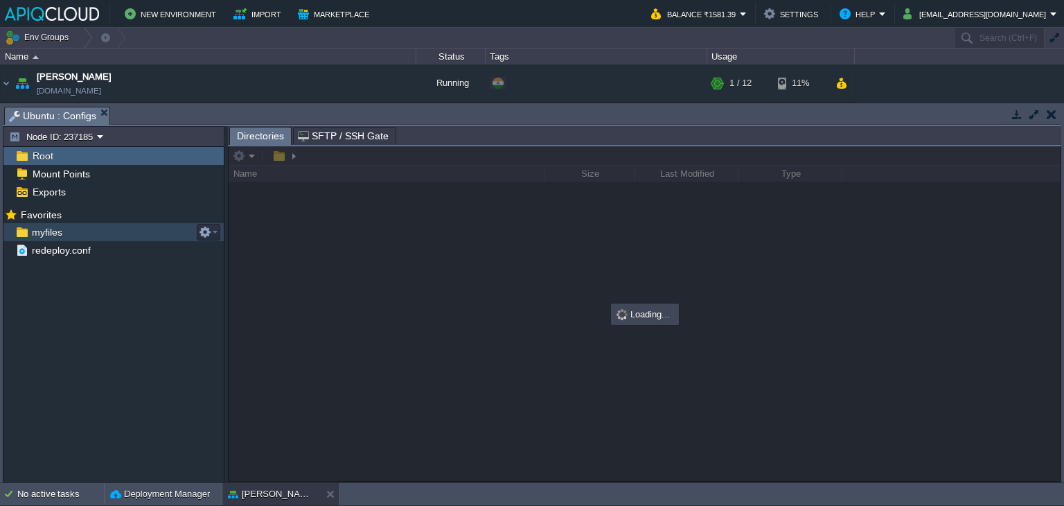
click at [39, 232] on span "myfiles" at bounding box center [46, 232] width 35 height 12
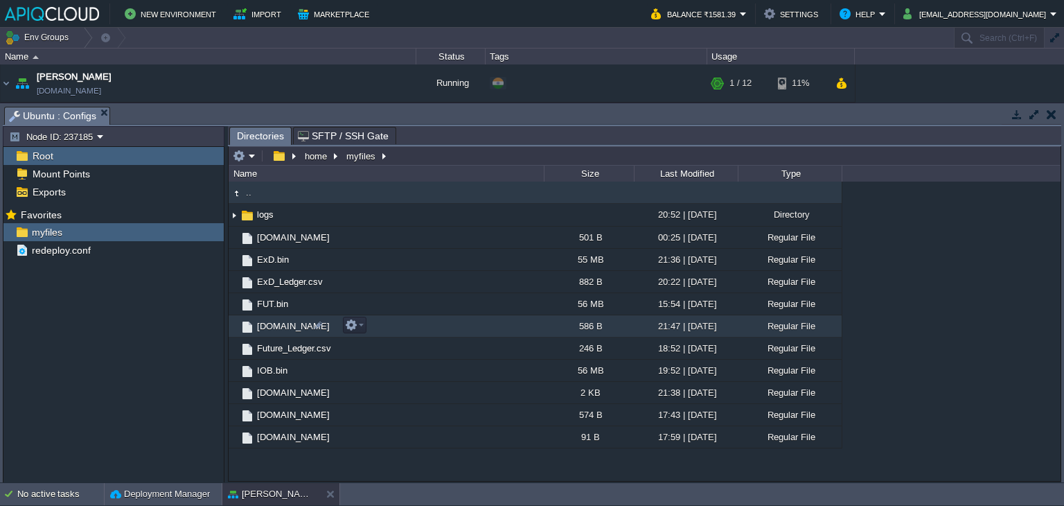
click at [269, 328] on span "[DOMAIN_NAME]" at bounding box center [293, 326] width 77 height 12
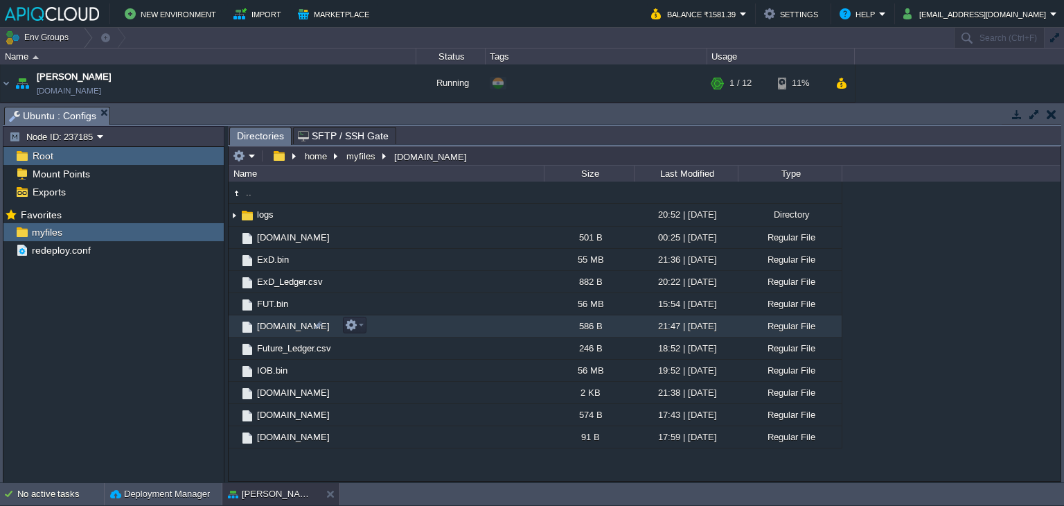
click at [269, 328] on span "[DOMAIN_NAME]" at bounding box center [293, 326] width 77 height 12
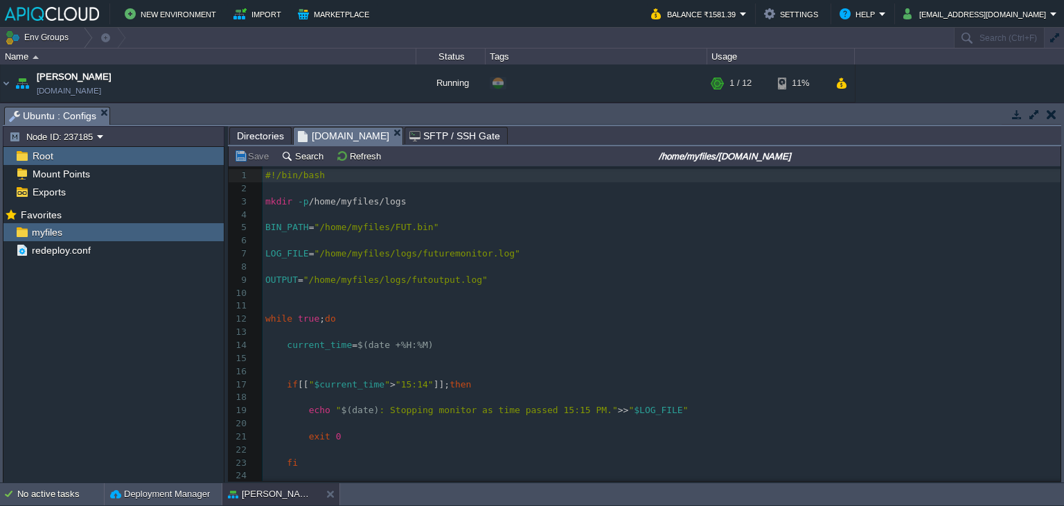
scroll to position [4, 0]
drag, startPoint x: 146, startPoint y: 333, endPoint x: 222, endPoint y: 337, distance: 75.6
click at [146, 333] on div "Mark the most frequently used files and directories as Favorites to easily acce…" at bounding box center [113, 345] width 220 height 281
click at [303, 324] on span "true" at bounding box center [308, 318] width 21 height 10
type textarea "#!/bin/bash mkdir -p /home/myfiles/logs BIN_PATH="/home/myfiles/FUT.bin" LOG_FI…"
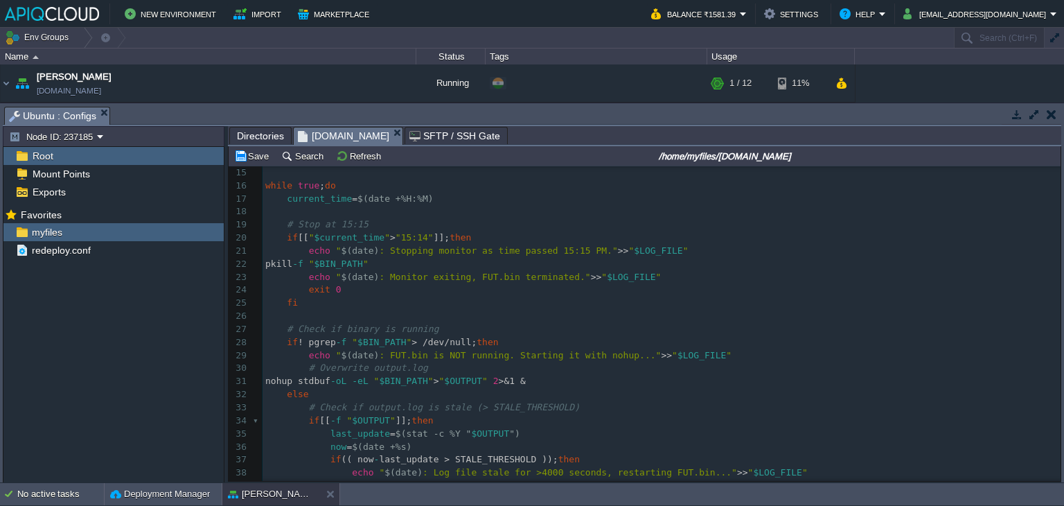
scroll to position [116, 0]
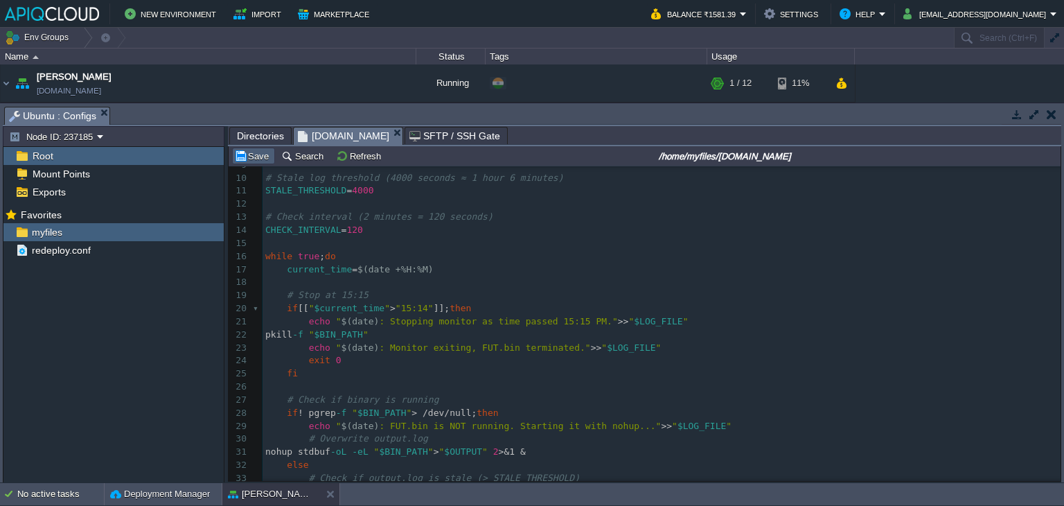
click at [258, 155] on button "Save" at bounding box center [253, 156] width 39 height 12
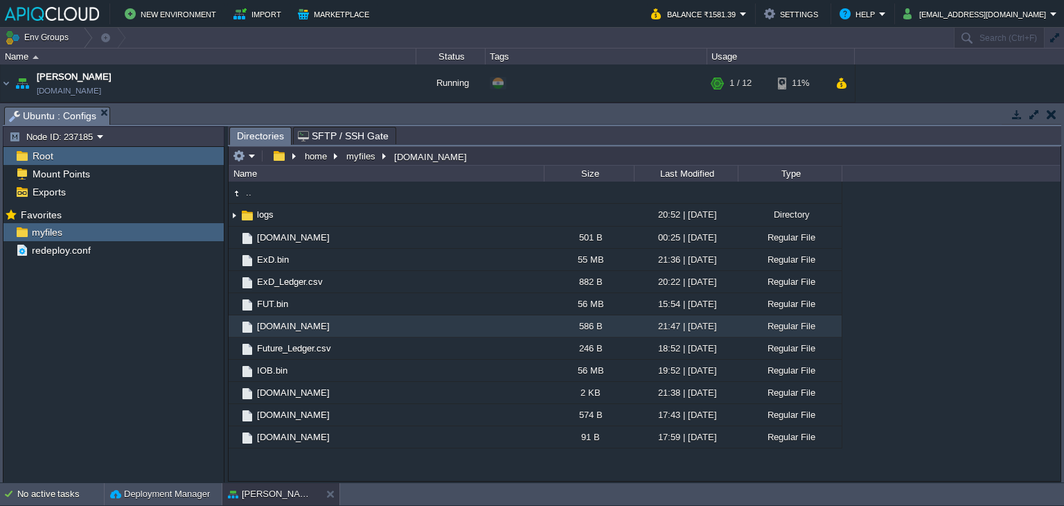
click at [1054, 112] on button "button" at bounding box center [1052, 114] width 10 height 12
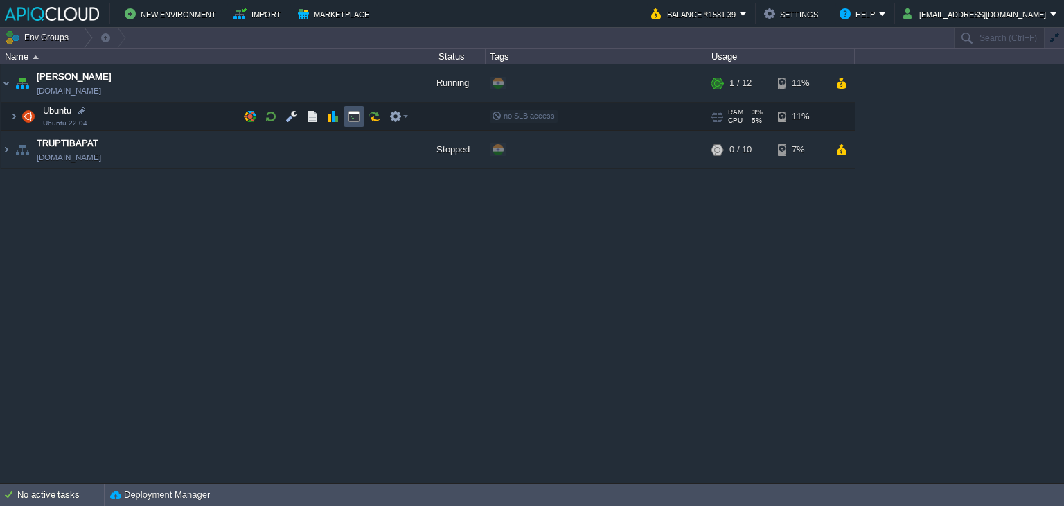
click at [352, 110] on button "button" at bounding box center [354, 116] width 12 height 12
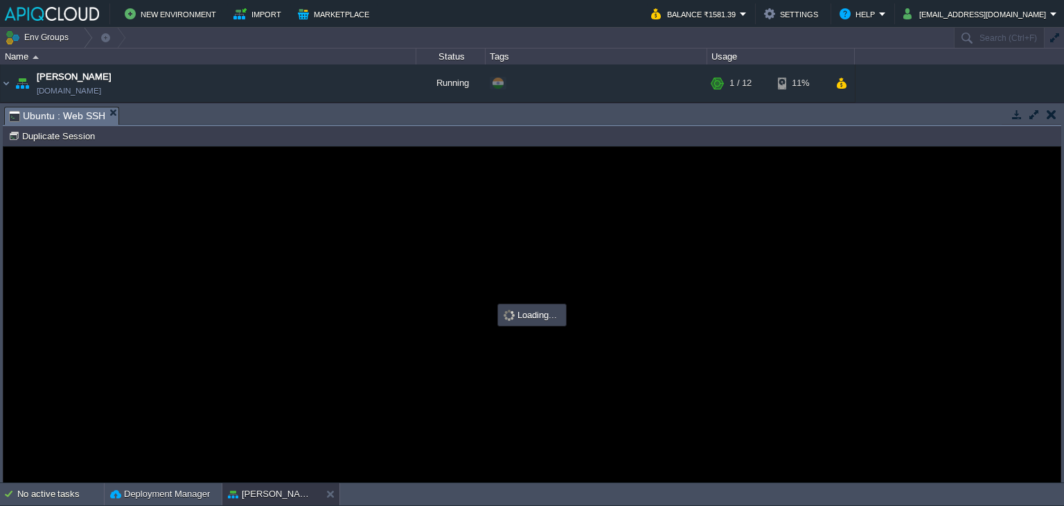
scroll to position [0, 0]
type input "#000000"
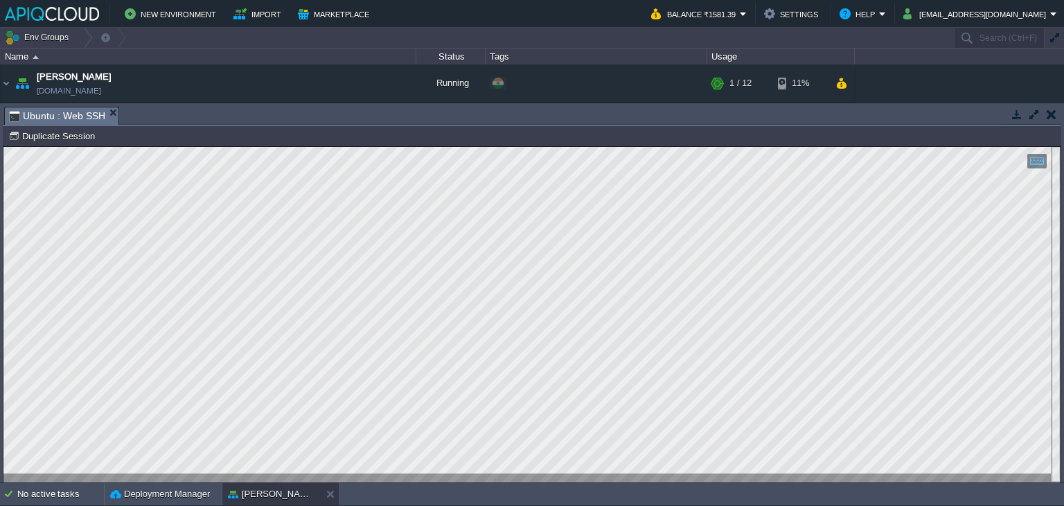
click at [1055, 116] on button "button" at bounding box center [1052, 114] width 10 height 12
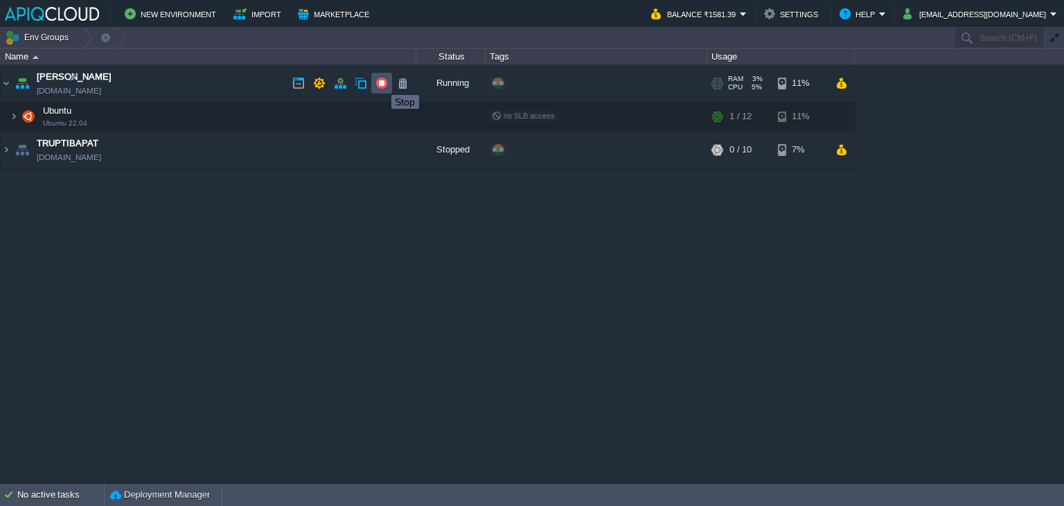
click at [381, 82] on button "button" at bounding box center [382, 83] width 12 height 12
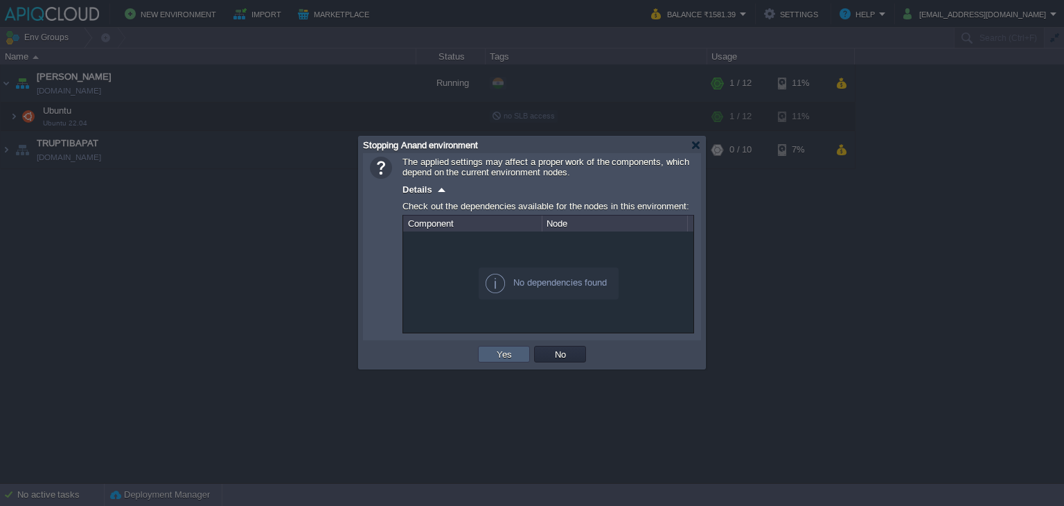
click at [494, 356] on button "Yes" at bounding box center [505, 354] width 24 height 12
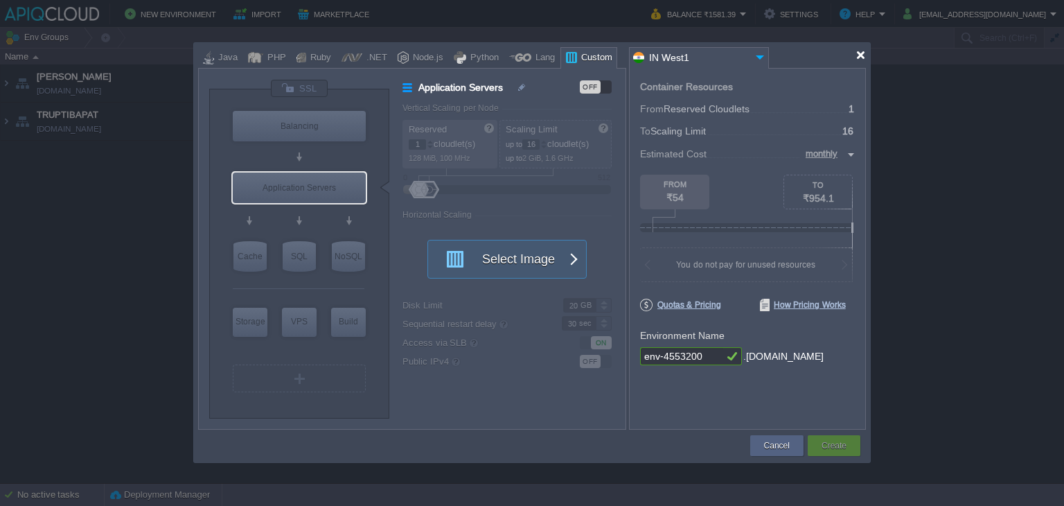
click at [863, 53] on div at bounding box center [861, 55] width 10 height 10
